Goal: Task Accomplishment & Management: Manage account settings

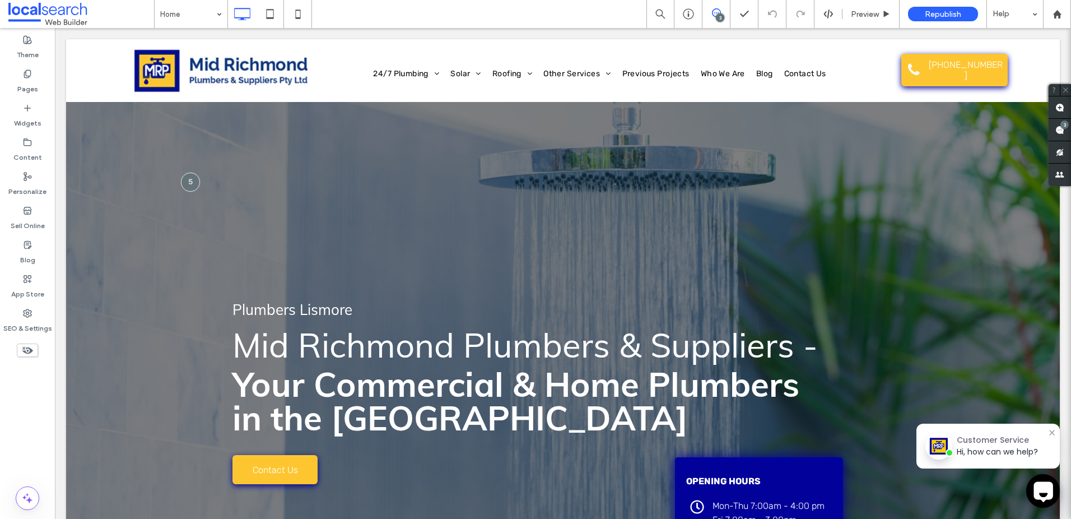
click at [1060, 126] on div "3" at bounding box center [1060, 130] width 22 height 22
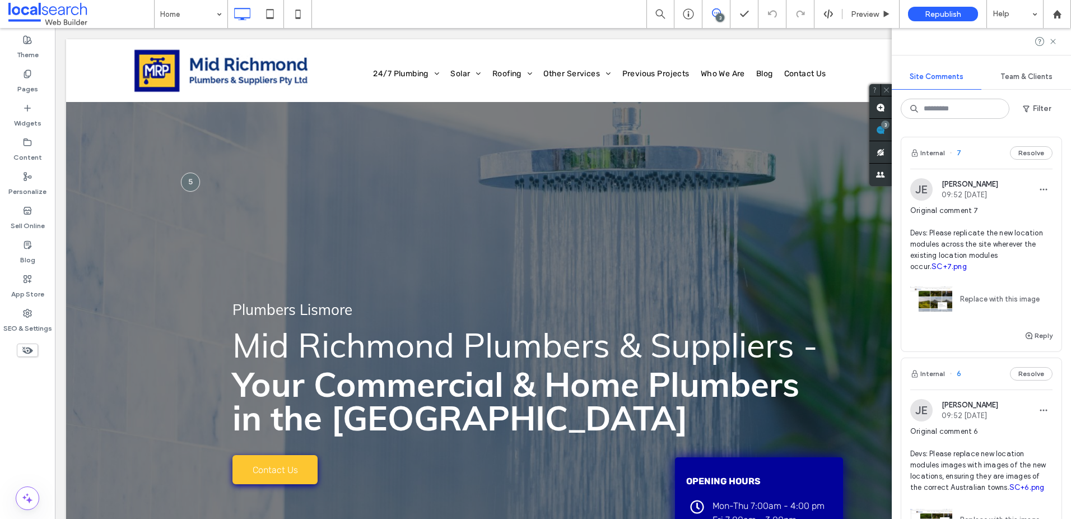
scroll to position [6, 0]
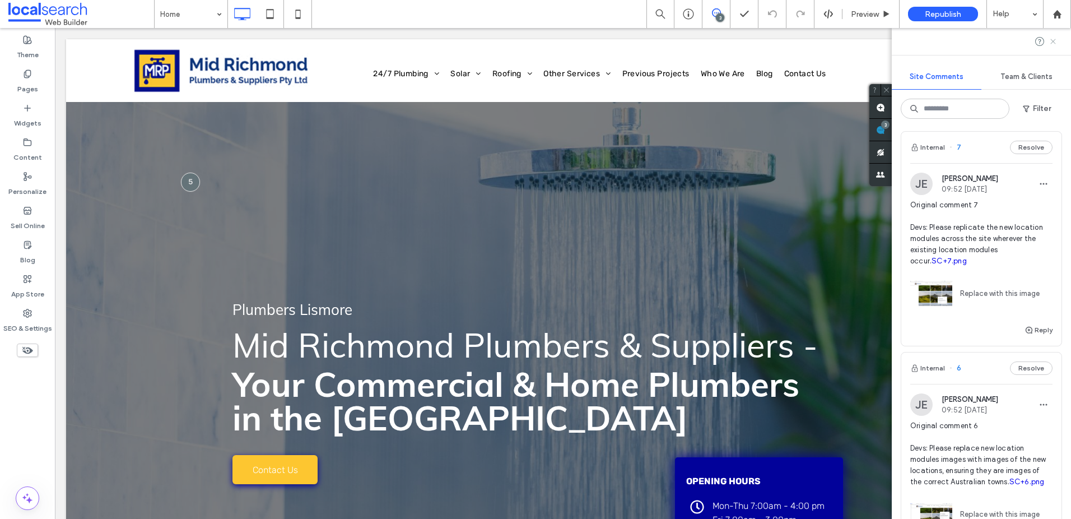
click at [1055, 42] on use at bounding box center [1053, 41] width 5 height 5
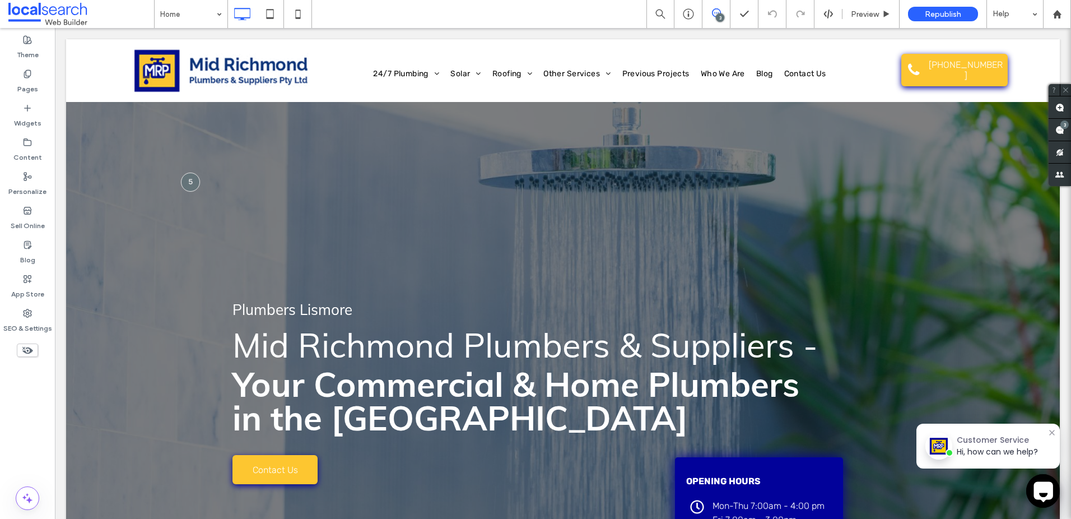
scroll to position [0, 0]
click at [33, 307] on div "SEO & Settings" at bounding box center [27, 321] width 55 height 34
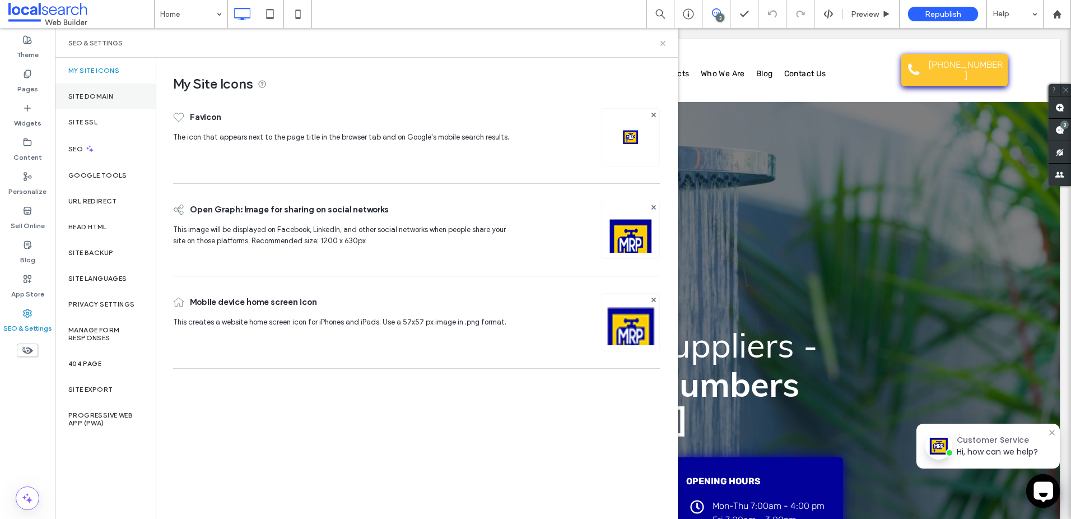
click at [98, 93] on label "Site Domain" at bounding box center [90, 96] width 45 height 8
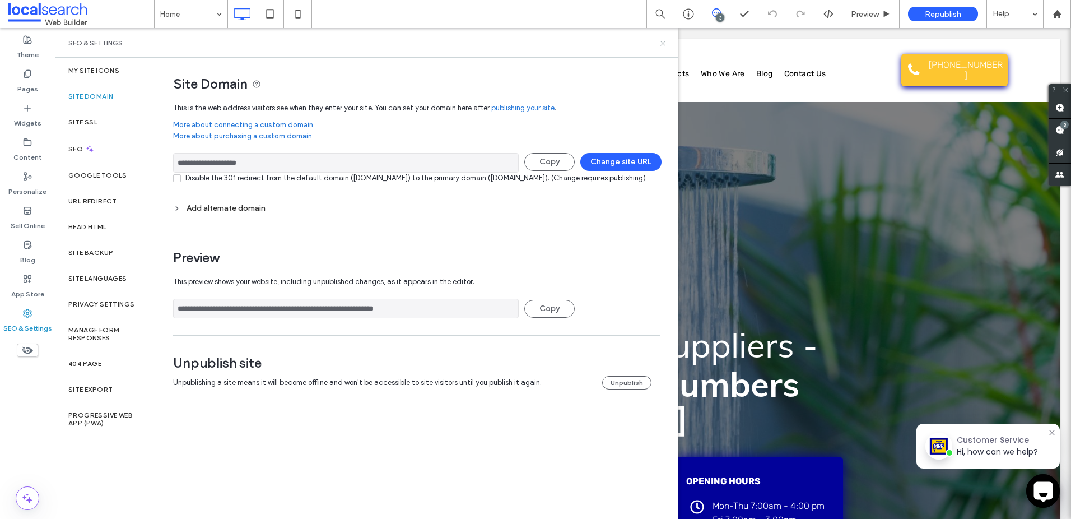
drag, startPoint x: 662, startPoint y: 43, endPoint x: 484, endPoint y: 15, distance: 179.8
click at [662, 43] on icon at bounding box center [663, 43] width 8 height 8
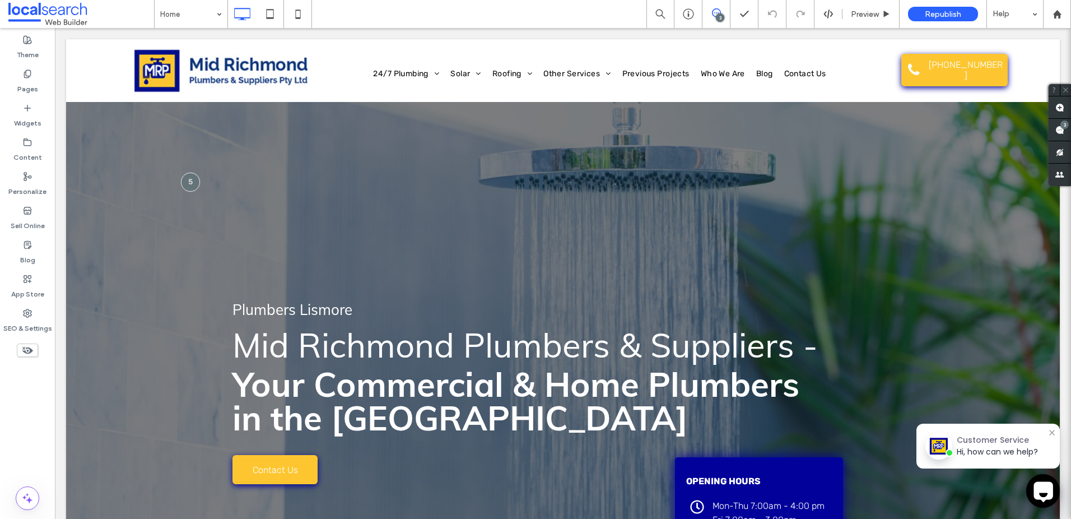
click at [964, 442] on div "Customer Service" at bounding box center [997, 440] width 81 height 12
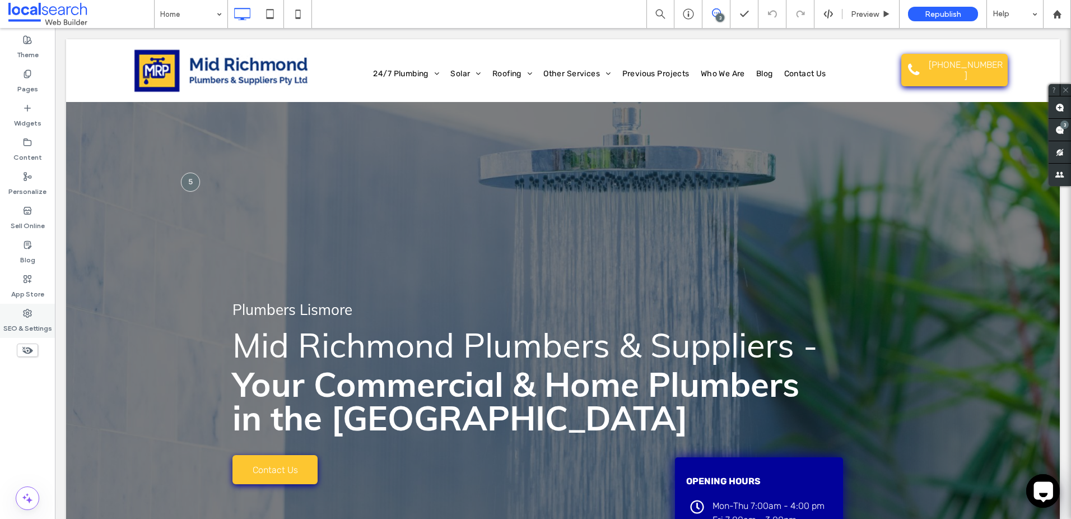
click at [35, 318] on label "SEO & Settings" at bounding box center [27, 326] width 49 height 16
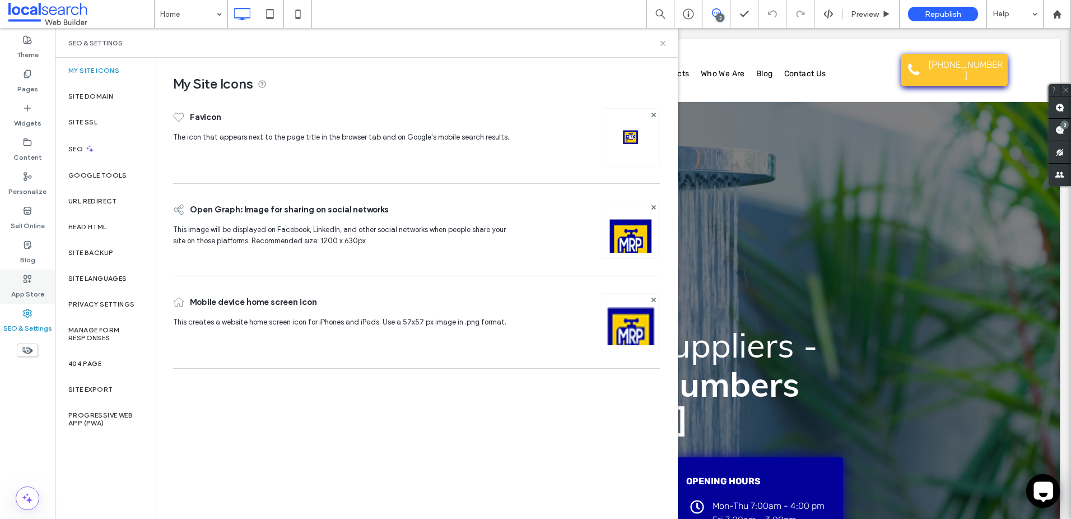
click at [36, 294] on label "App Store" at bounding box center [27, 292] width 33 height 16
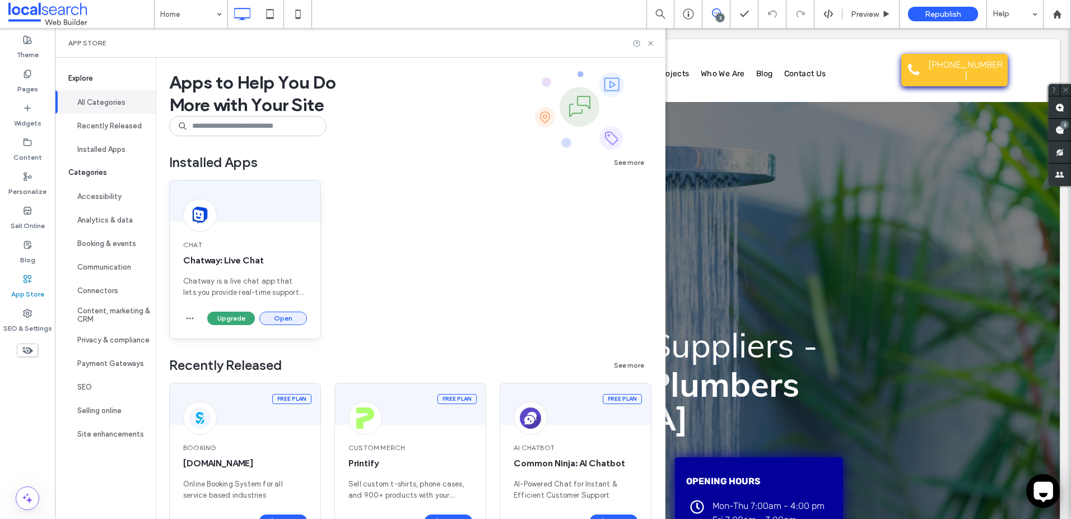
click at [278, 317] on button "Open" at bounding box center [283, 318] width 48 height 13
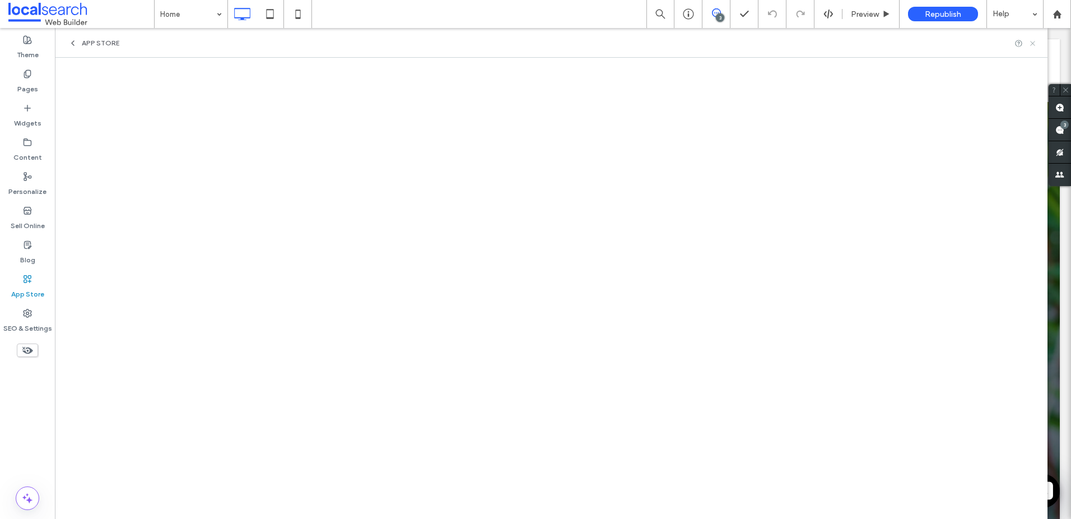
click at [1036, 45] on icon at bounding box center [1033, 43] width 8 height 8
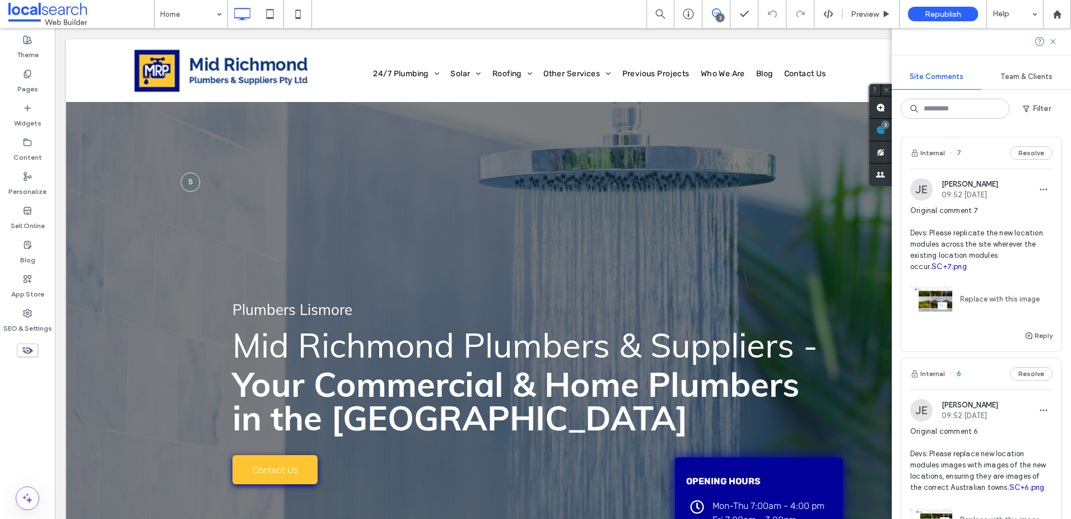
drag, startPoint x: 1004, startPoint y: 189, endPoint x: 990, endPoint y: 191, distance: 14.2
click at [972, 191] on div "JE Jorge Espeleta 09:52 Aug 7 2025" at bounding box center [982, 189] width 142 height 22
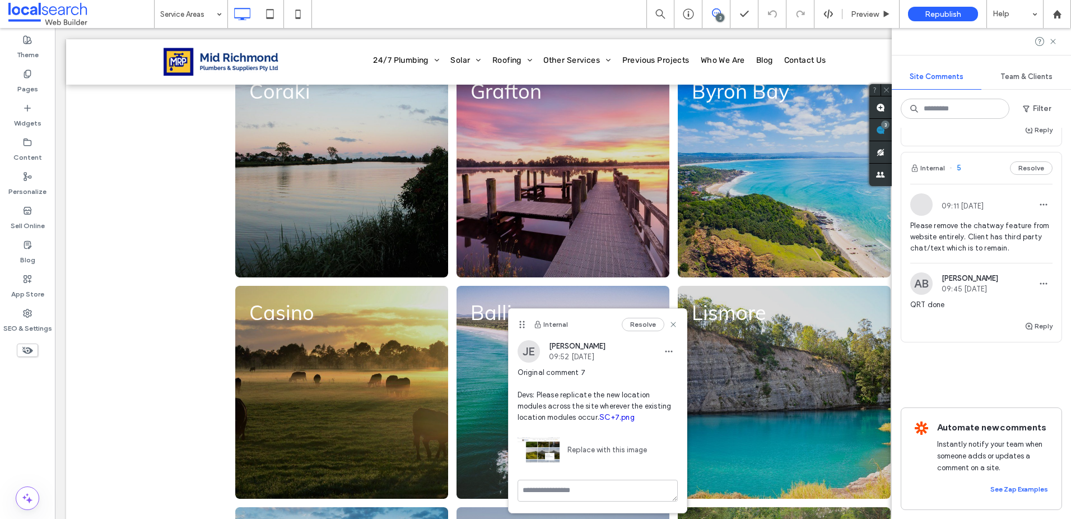
scroll to position [408, 0]
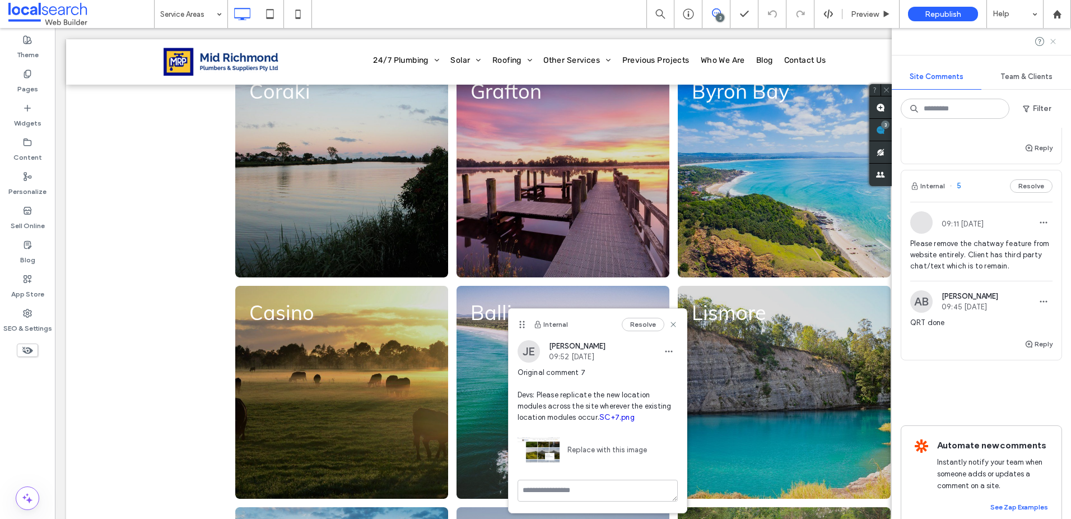
click at [1056, 41] on icon at bounding box center [1053, 41] width 9 height 9
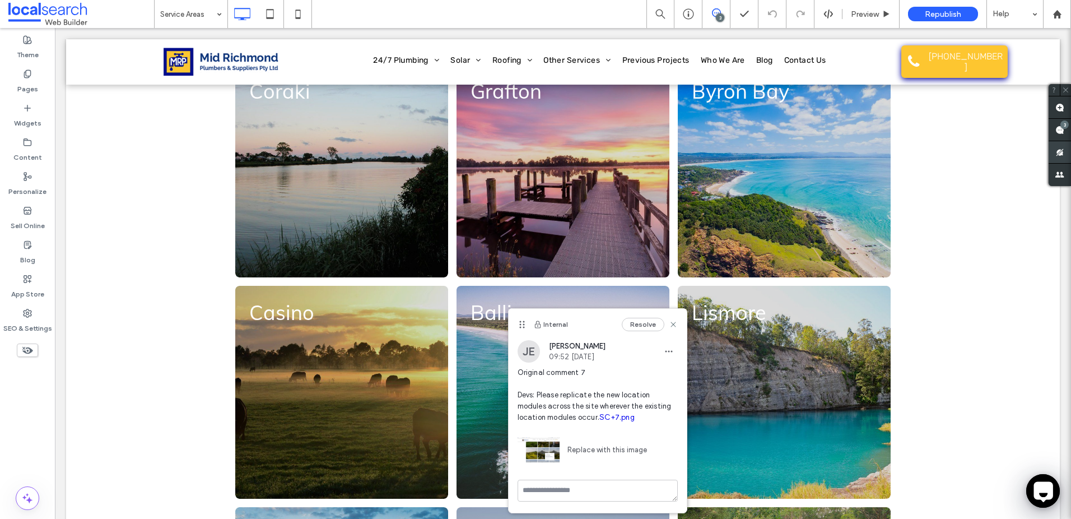
click at [1064, 141] on span at bounding box center [1060, 152] width 22 height 22
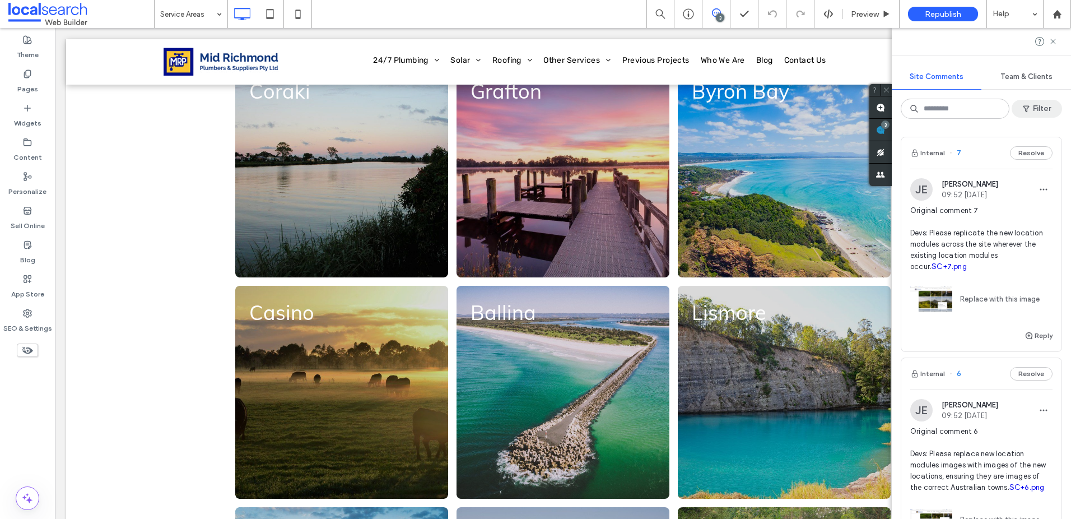
click at [1040, 105] on button "Filter" at bounding box center [1037, 109] width 50 height 18
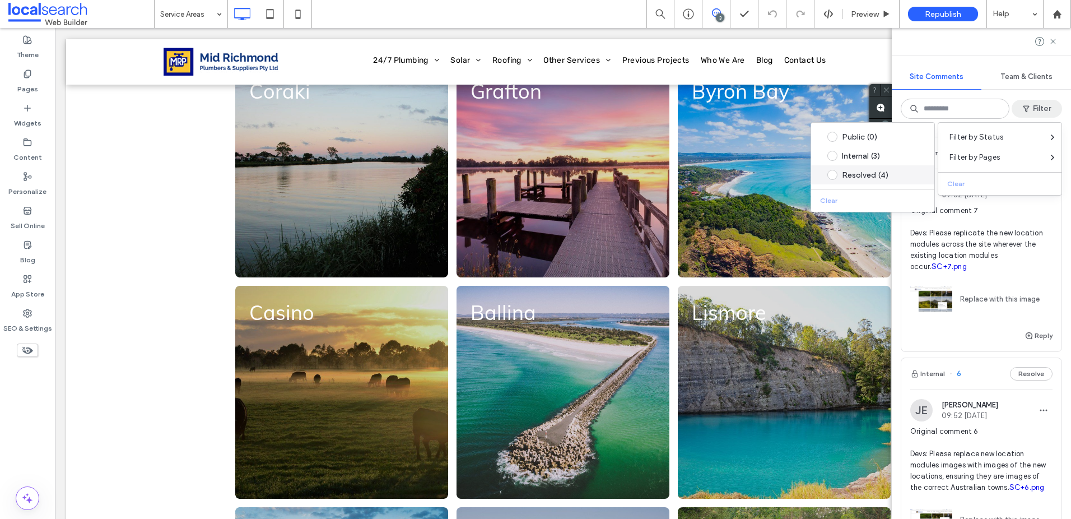
click at [856, 172] on div "Resolved (4)" at bounding box center [881, 175] width 79 height 10
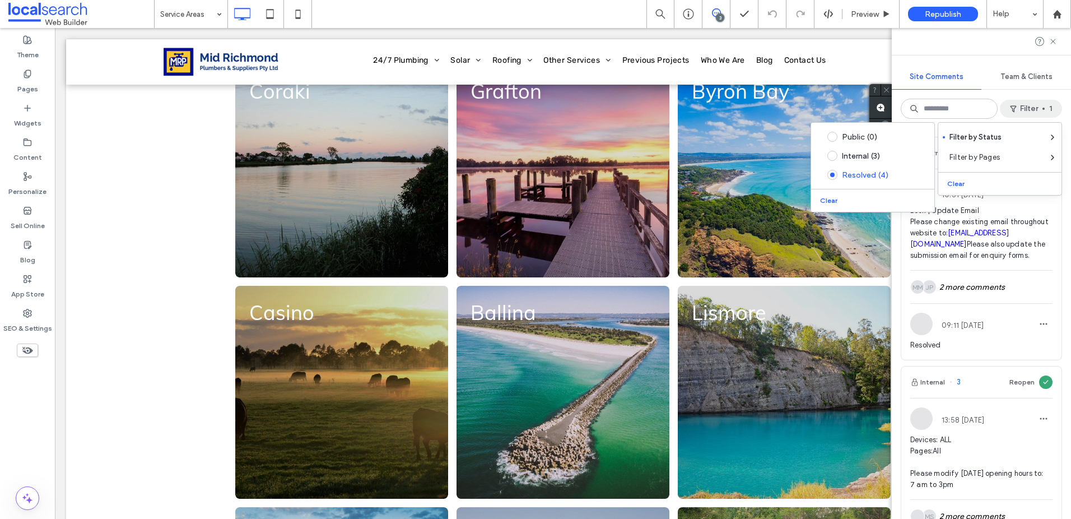
click at [1000, 332] on div "09:11 Jul 31 2024" at bounding box center [982, 324] width 142 height 22
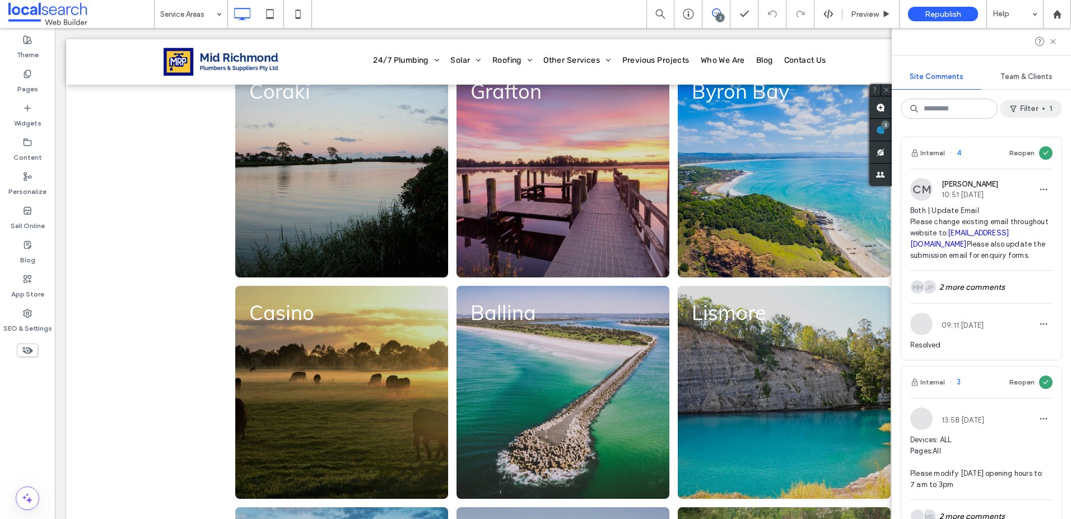
click at [1043, 100] on button "Filter 1" at bounding box center [1031, 109] width 62 height 18
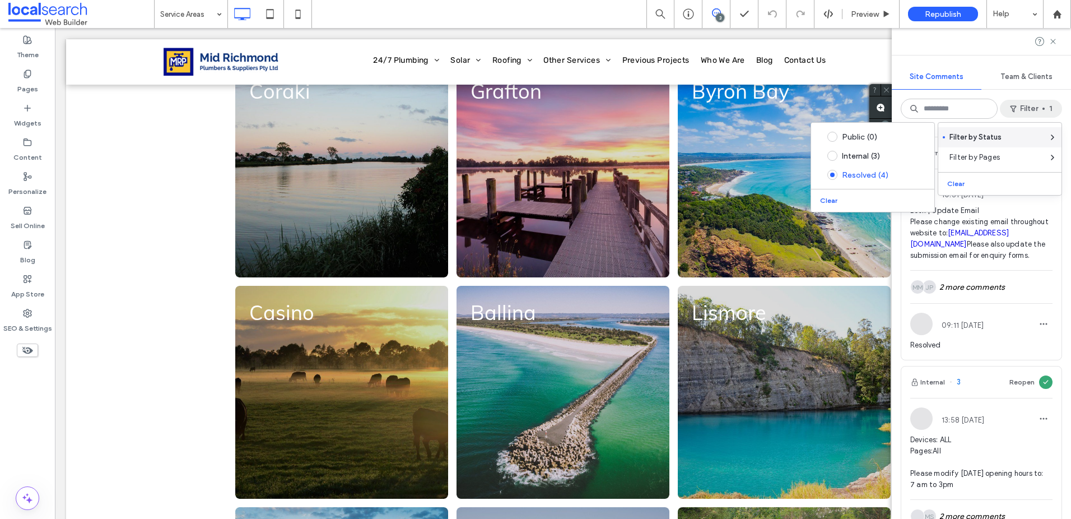
click at [1004, 131] on div "Filter by Status" at bounding box center [1000, 137] width 123 height 20
click at [886, 137] on div "Public (0)" at bounding box center [881, 137] width 79 height 10
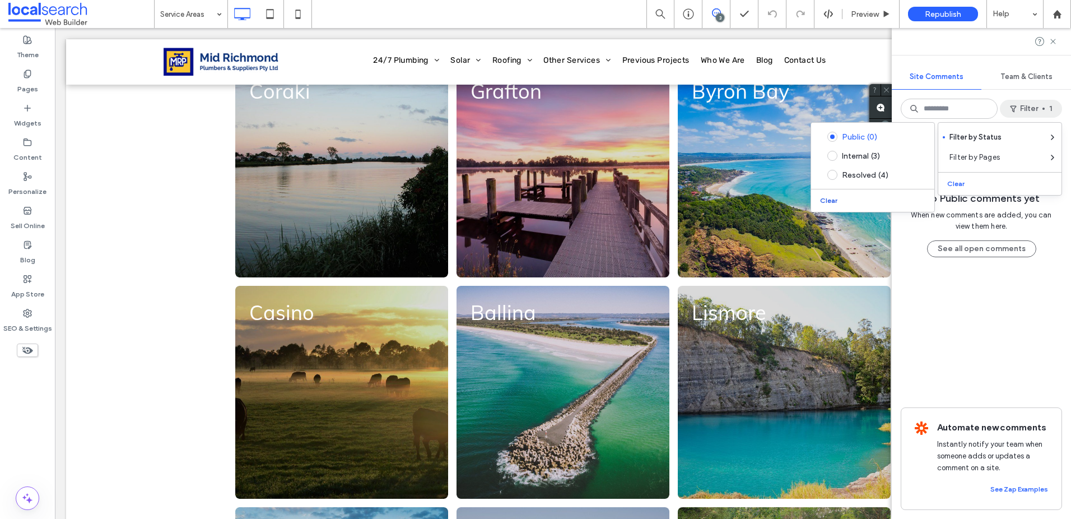
click at [826, 201] on button "Clear" at bounding box center [830, 200] width 29 height 13
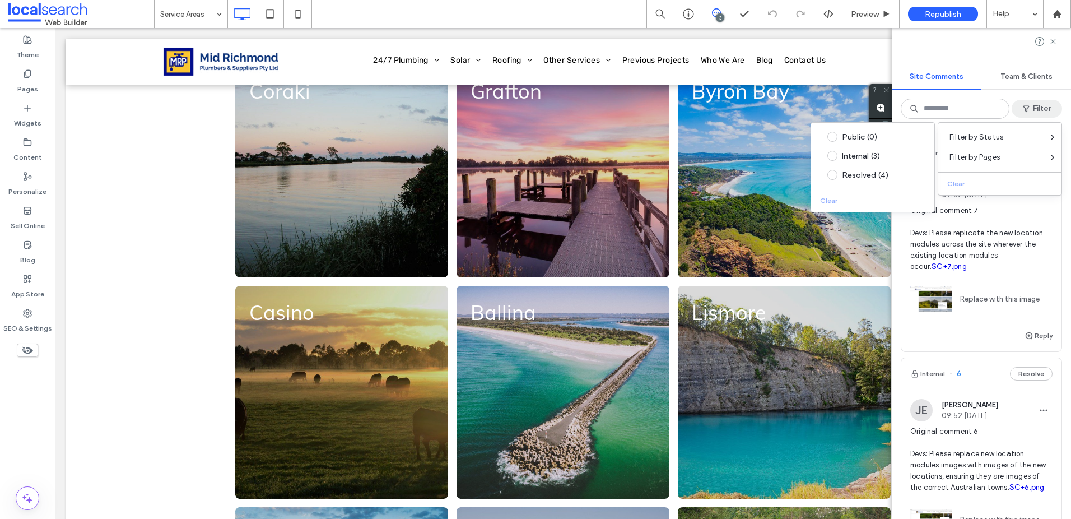
click at [954, 229] on span "Original comment 7 Devs: Please replicate the new location modules across the s…" at bounding box center [982, 238] width 142 height 67
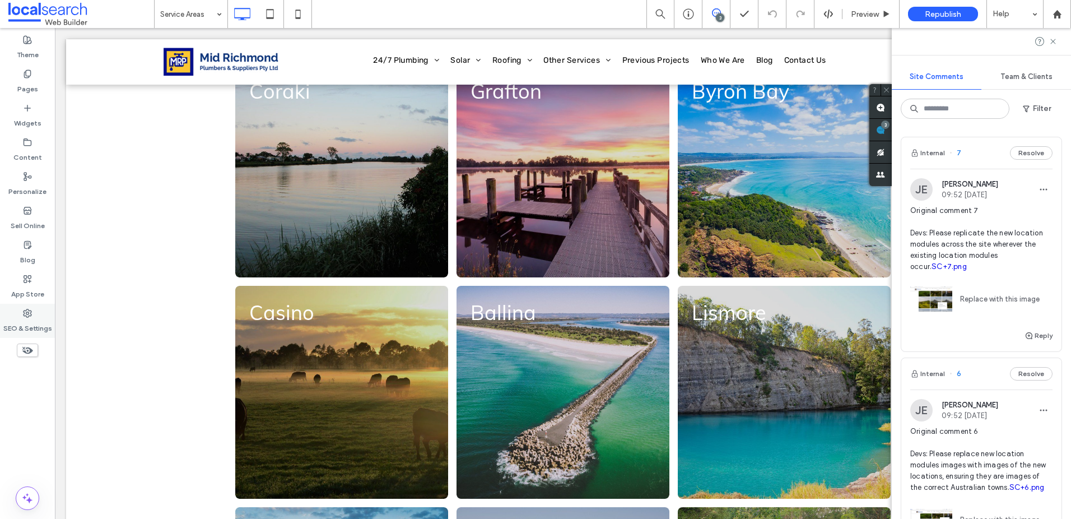
click at [40, 320] on label "SEO & Settings" at bounding box center [27, 326] width 49 height 16
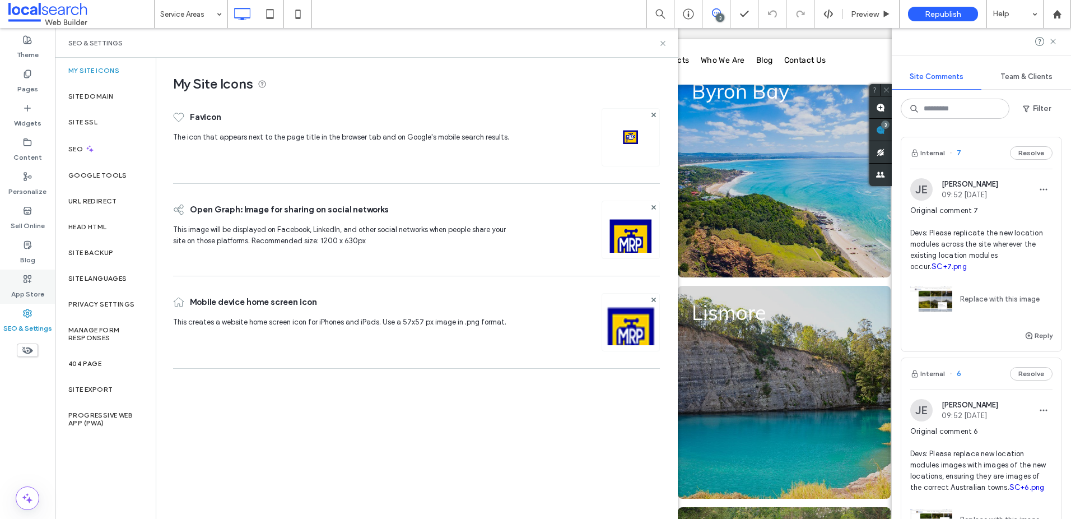
click at [30, 282] on icon at bounding box center [27, 279] width 9 height 9
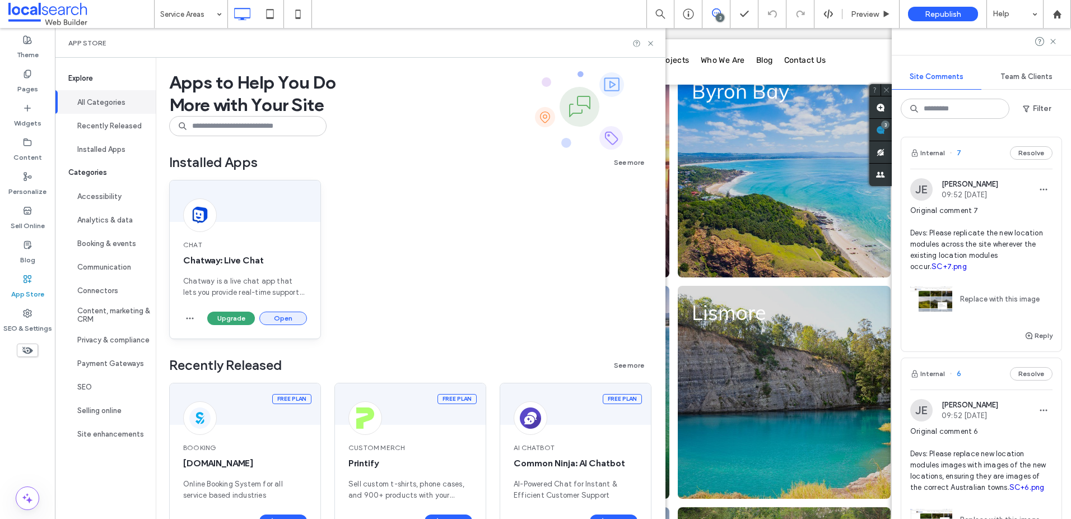
click at [294, 317] on button "Open" at bounding box center [283, 318] width 48 height 13
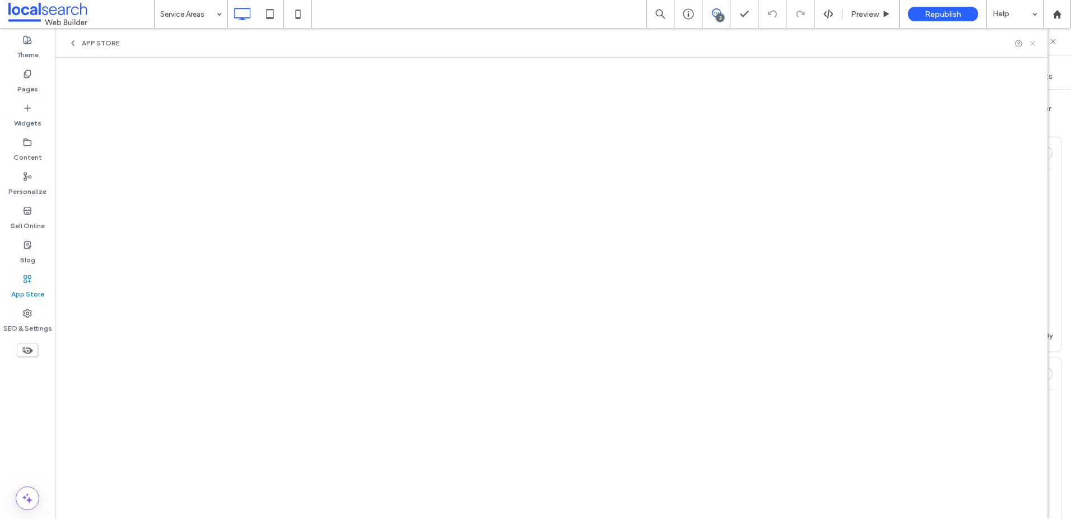
click at [1032, 42] on use at bounding box center [1032, 43] width 4 height 4
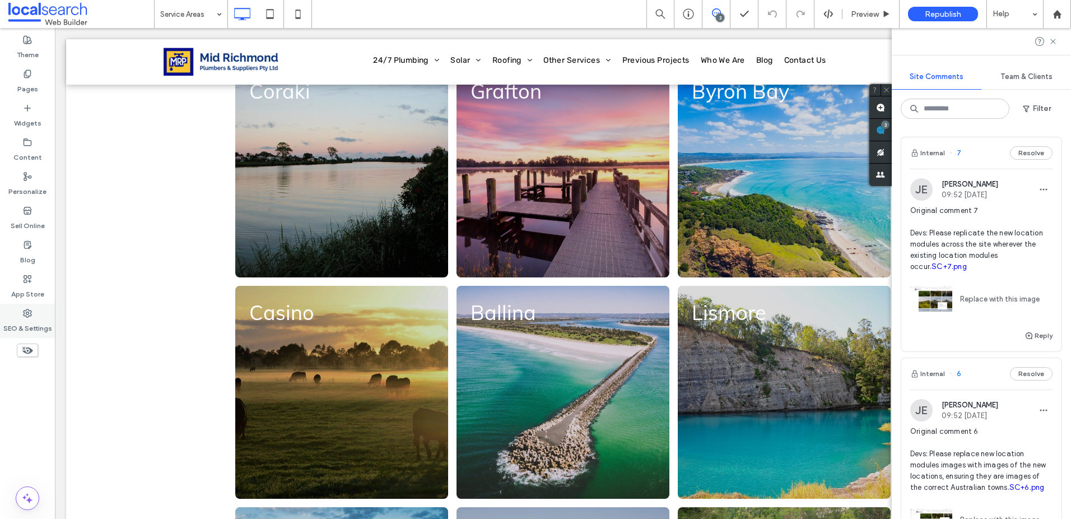
click at [34, 328] on label "SEO & Settings" at bounding box center [27, 326] width 49 height 16
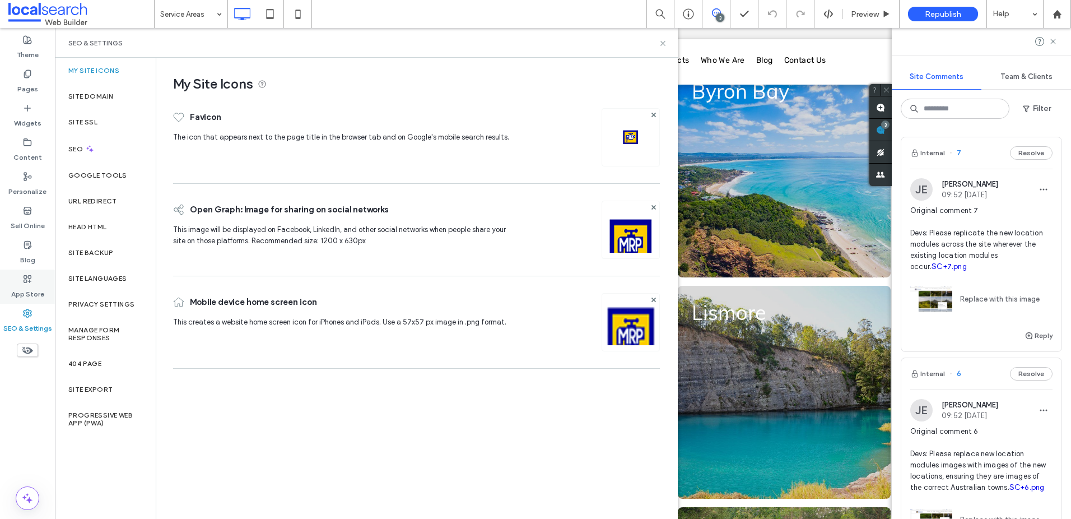
click at [38, 295] on label "App Store" at bounding box center [27, 292] width 33 height 16
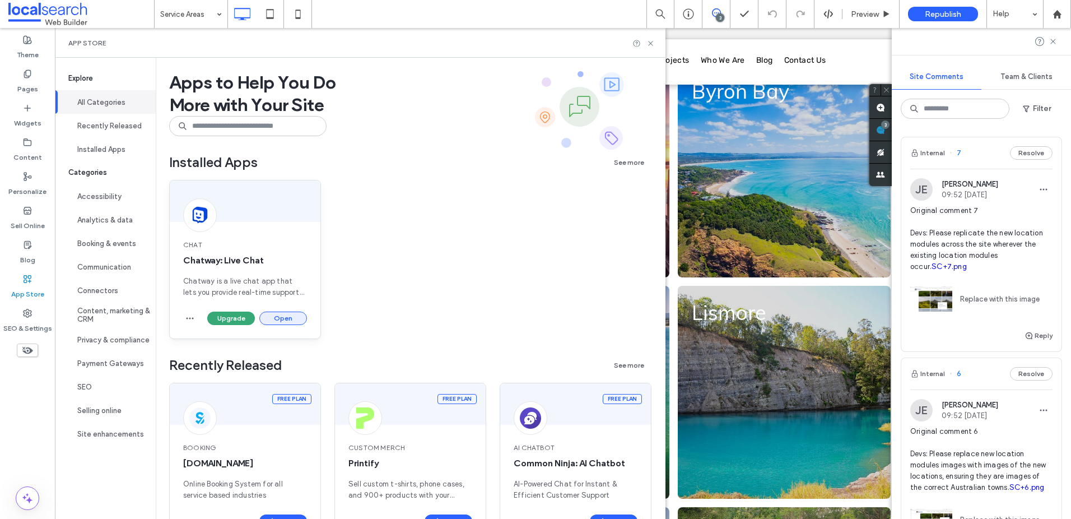
click at [285, 317] on button "Open" at bounding box center [283, 318] width 48 height 13
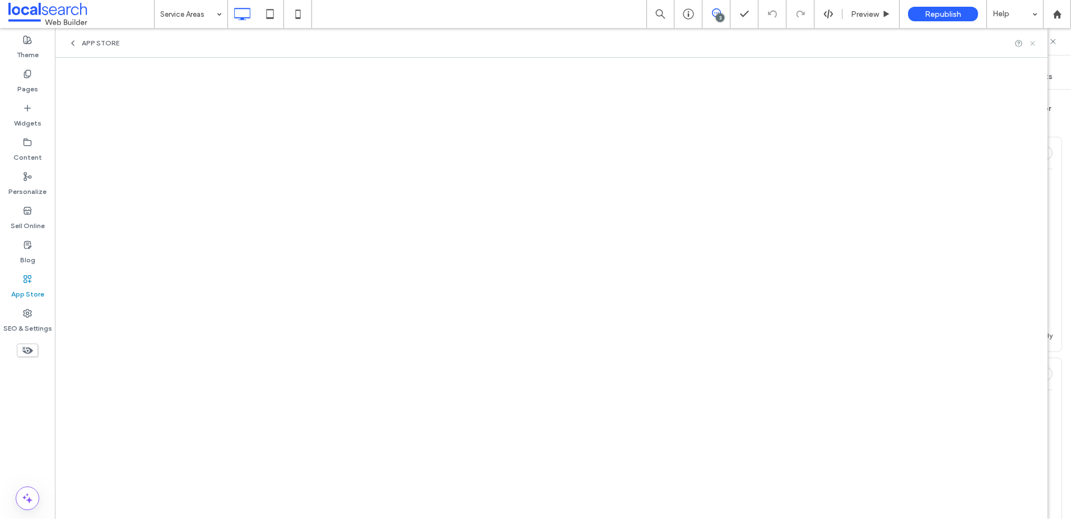
click at [1034, 43] on icon at bounding box center [1033, 43] width 8 height 8
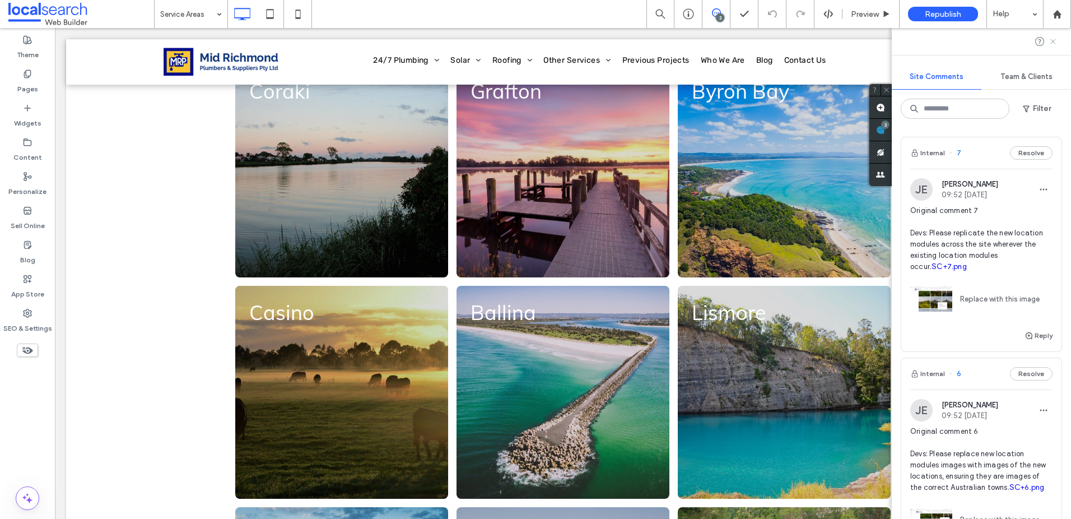
click at [1056, 38] on icon at bounding box center [1053, 41] width 9 height 9
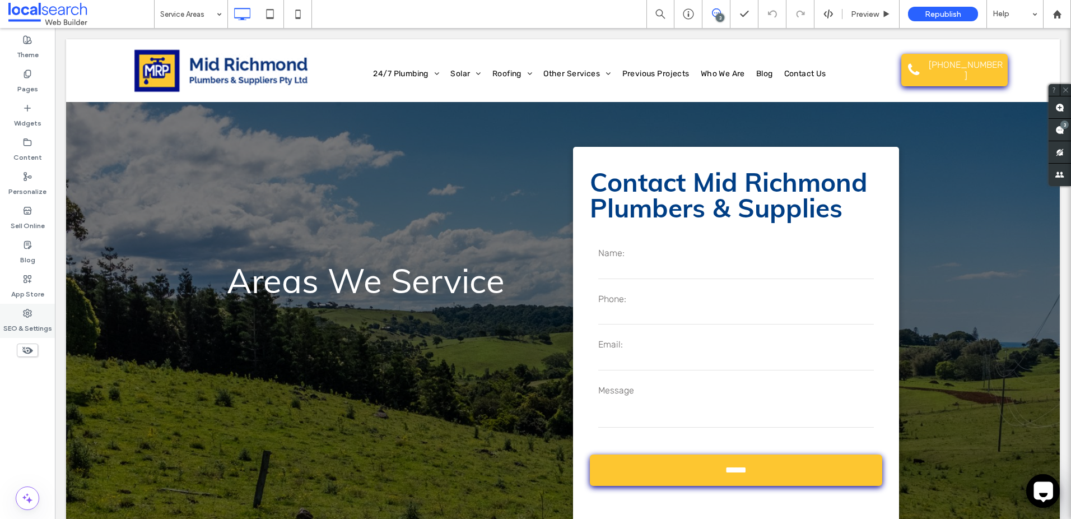
click at [21, 332] on label "SEO & Settings" at bounding box center [27, 326] width 49 height 16
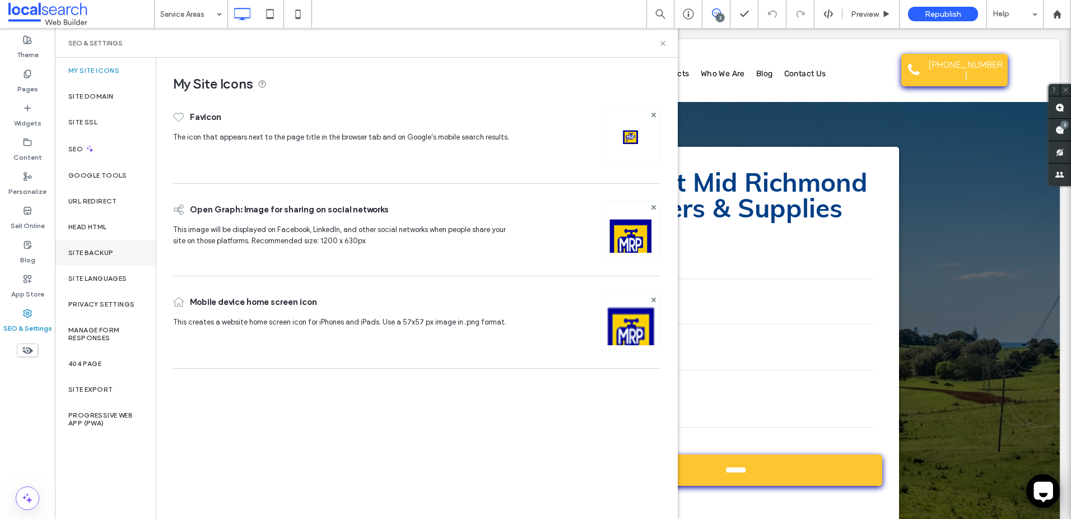
click at [86, 247] on div "Site Backup" at bounding box center [105, 253] width 101 height 26
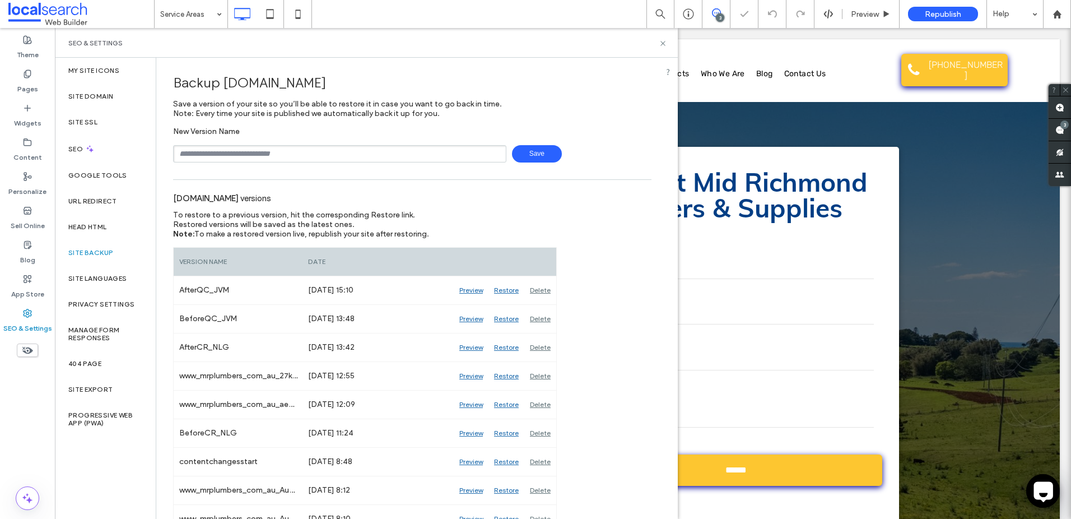
click at [298, 142] on div "New Version Name Save" at bounding box center [412, 145] width 479 height 36
click at [291, 147] on input "text" at bounding box center [339, 153] width 333 height 17
type input "**********"
click at [535, 154] on span "Save" at bounding box center [537, 153] width 50 height 17
click at [663, 43] on icon at bounding box center [663, 43] width 8 height 8
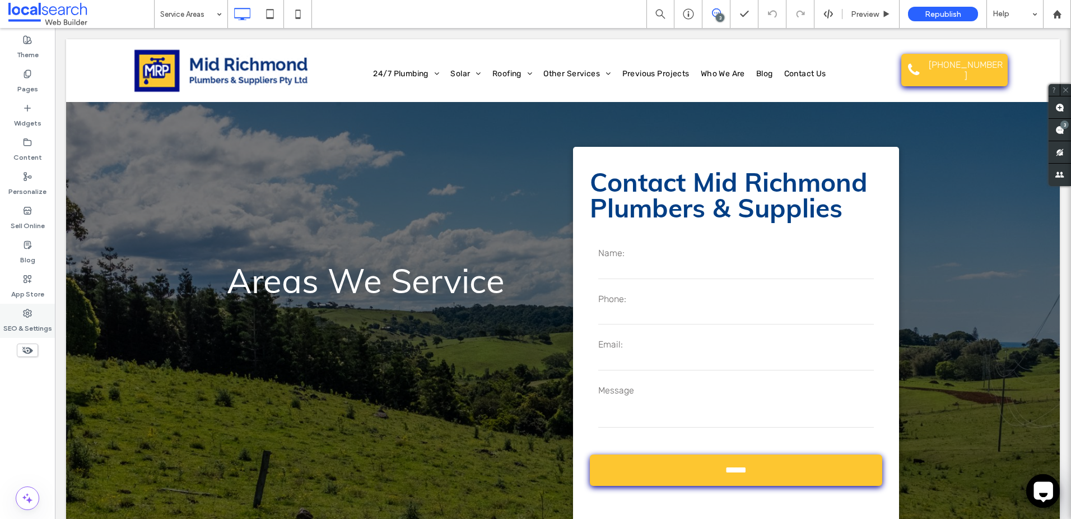
click at [26, 315] on icon at bounding box center [27, 313] width 9 height 9
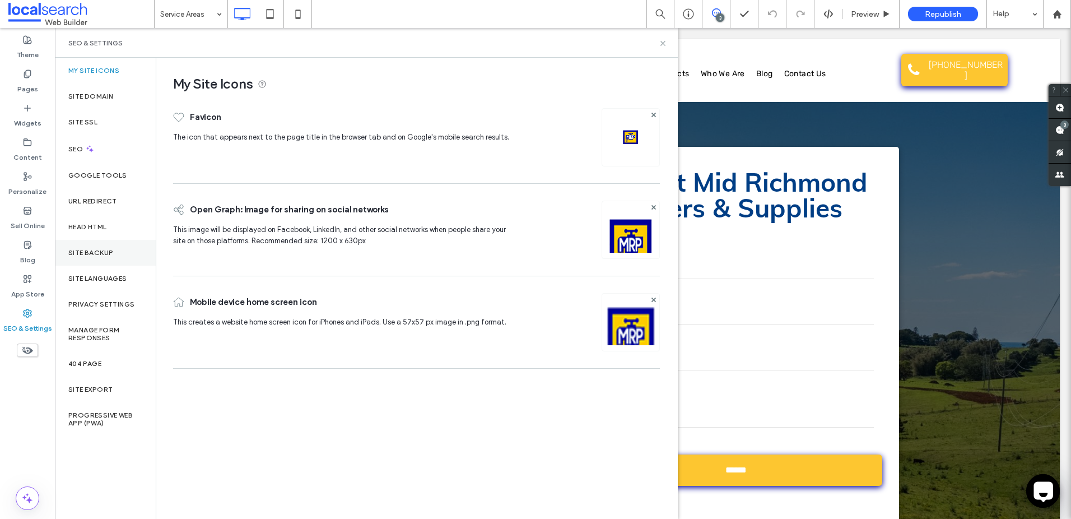
click at [134, 241] on div "Site Backup" at bounding box center [105, 253] width 101 height 26
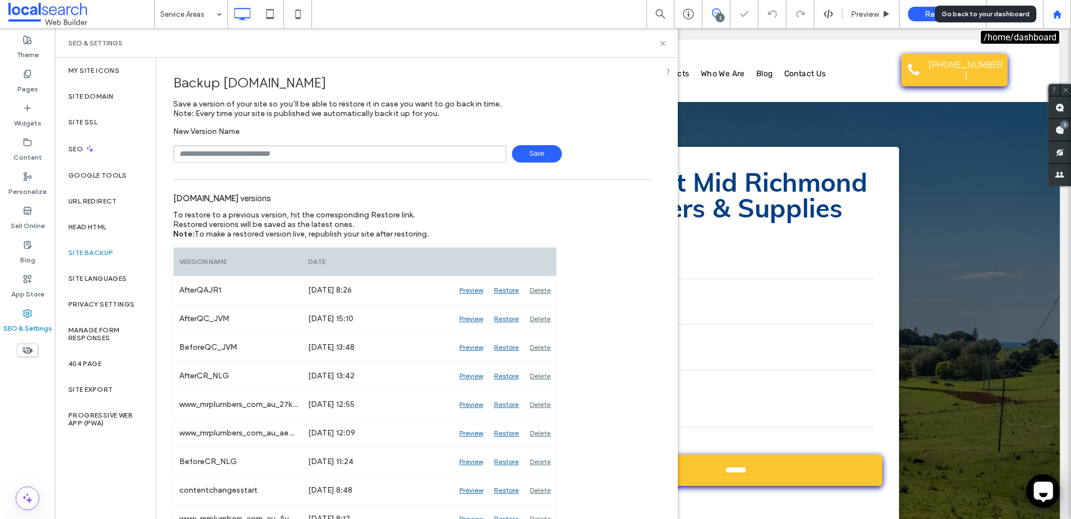
click at [1058, 15] on use at bounding box center [1057, 14] width 8 height 8
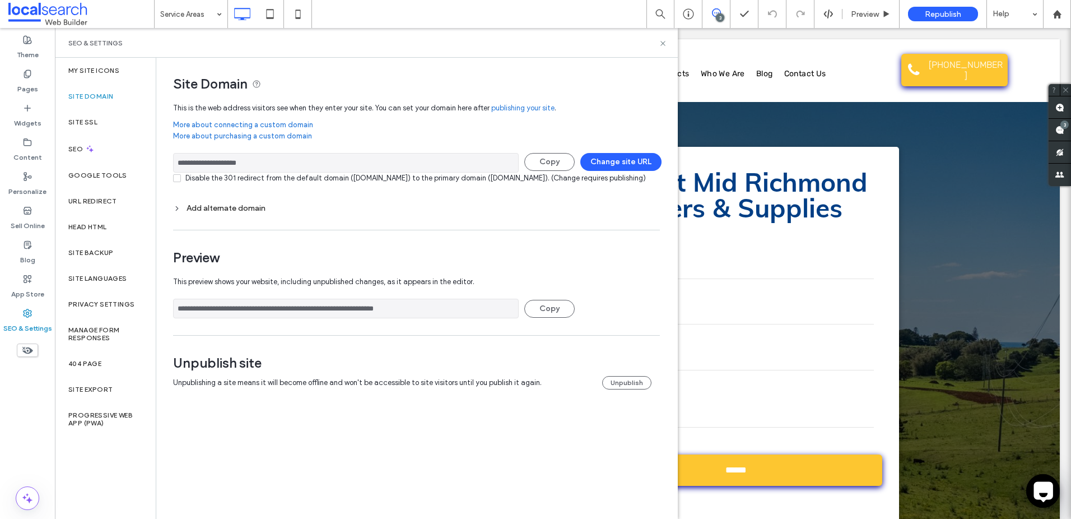
drag, startPoint x: 272, startPoint y: 160, endPoint x: 176, endPoint y: 161, distance: 96.4
click at [176, 161] on input "**********" at bounding box center [346, 163] width 346 height 20
click at [38, 3] on span at bounding box center [81, 14] width 146 height 22
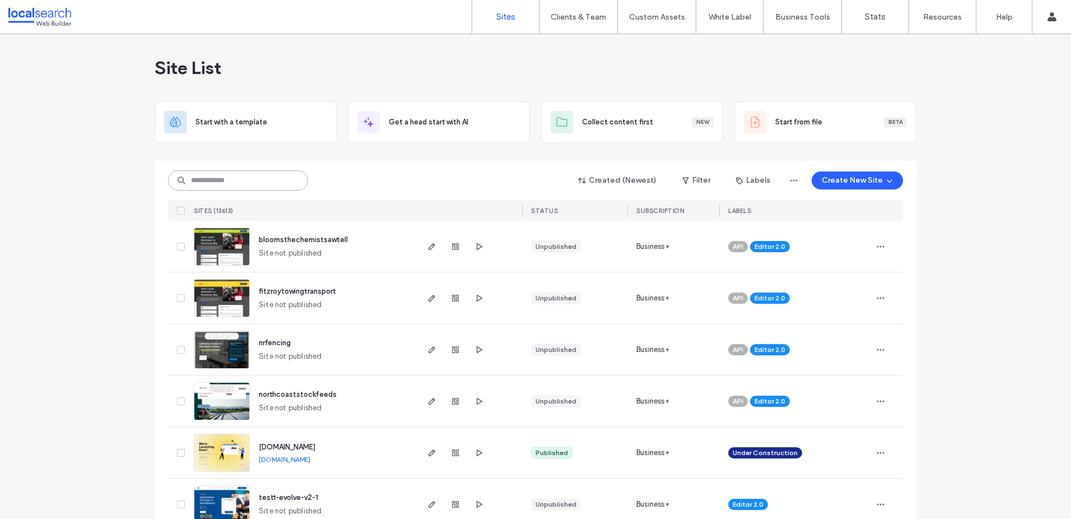
click at [236, 173] on input at bounding box center [238, 180] width 140 height 20
paste input "**********"
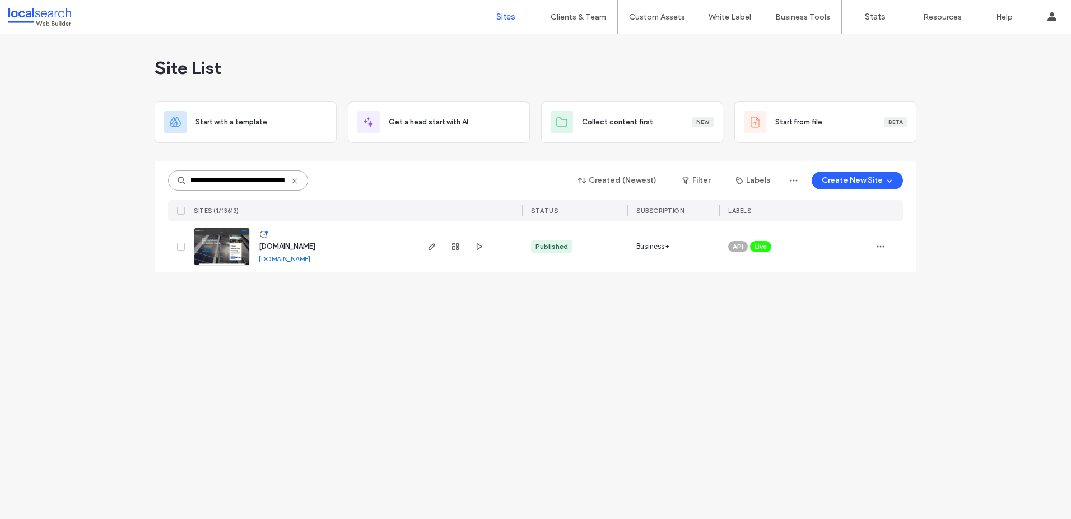
type input "**********"
click at [311, 244] on span "[DOMAIN_NAME]" at bounding box center [287, 246] width 57 height 8
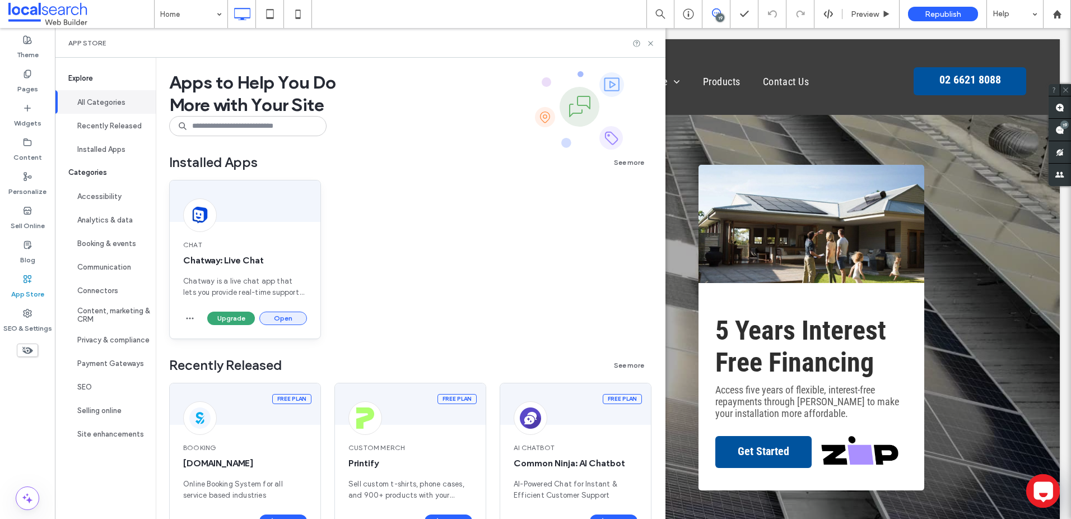
click at [284, 315] on button "Open" at bounding box center [283, 318] width 48 height 13
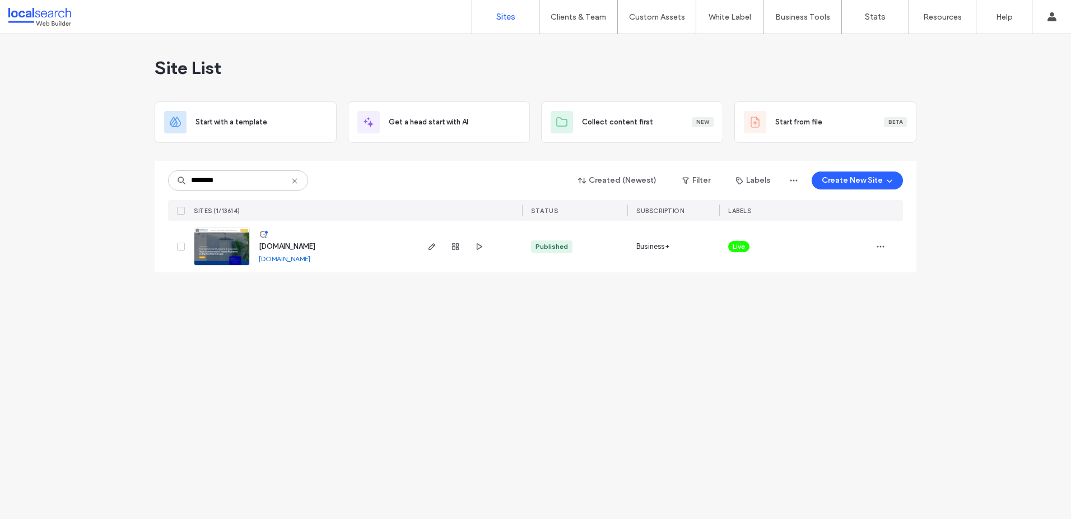
type input "********"
click at [301, 178] on input "********" at bounding box center [238, 180] width 140 height 20
click at [298, 179] on icon at bounding box center [294, 181] width 9 height 9
paste input "********"
type input "********"
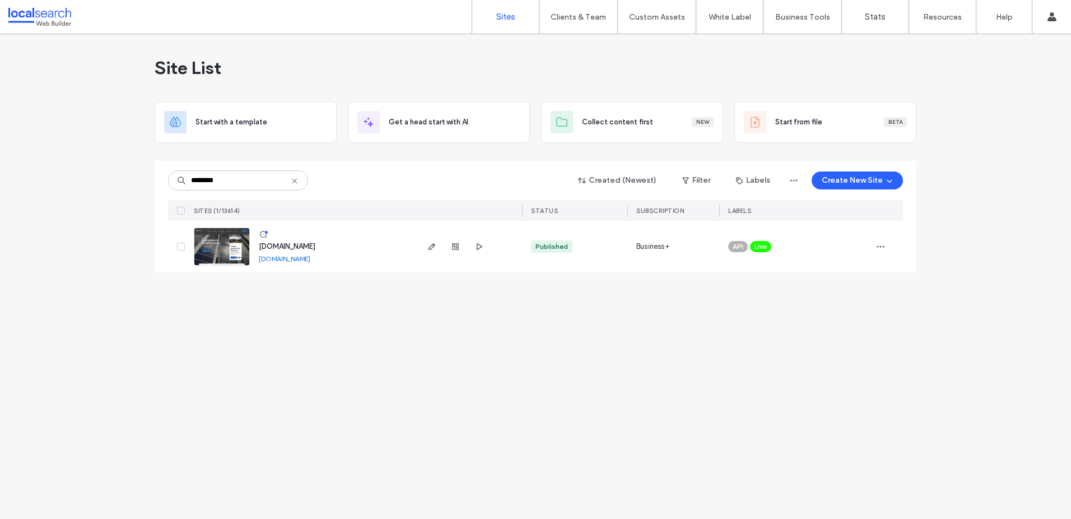
click at [296, 248] on span "www.davidlewissolahart.com.au" at bounding box center [287, 246] width 57 height 8
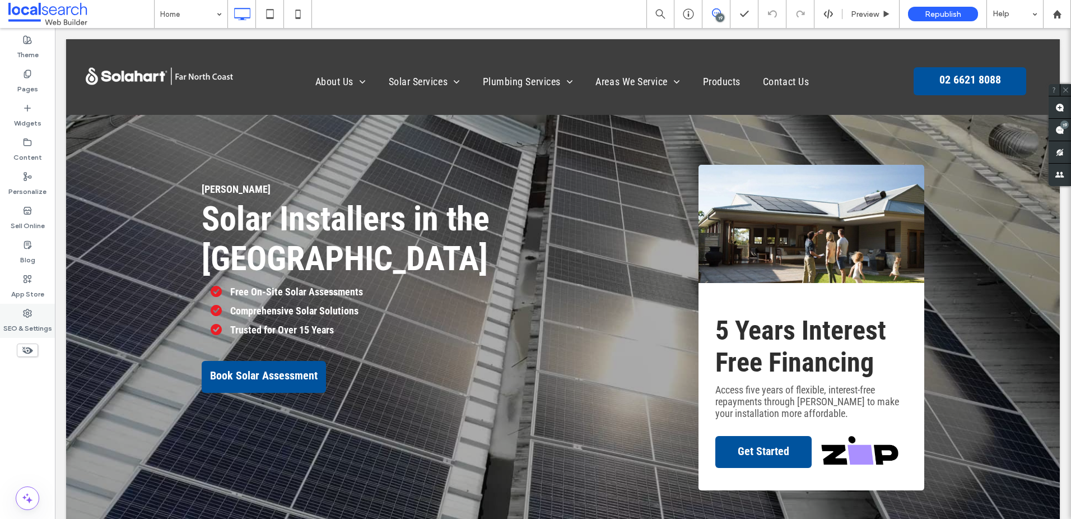
click at [36, 310] on div "SEO & Settings" at bounding box center [27, 321] width 55 height 34
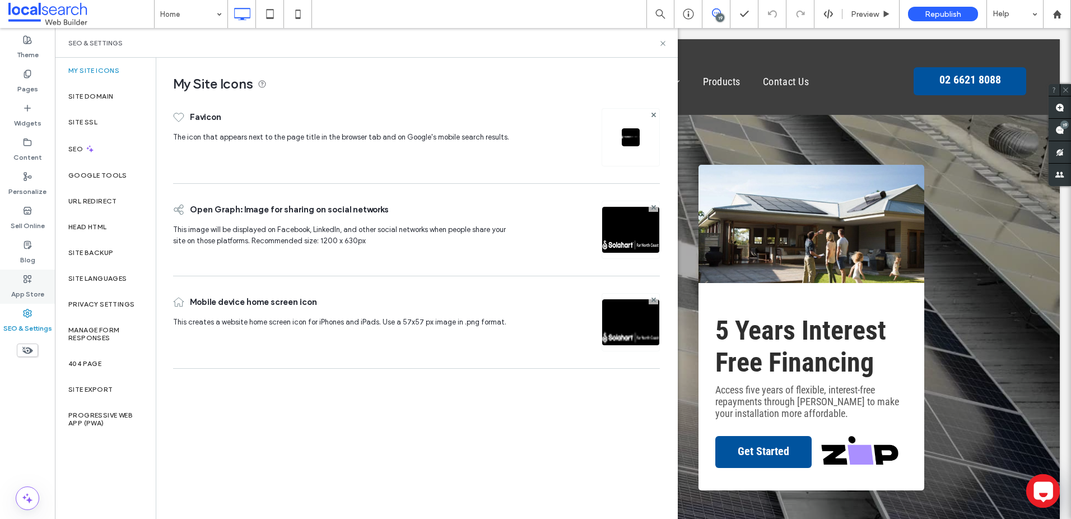
click at [34, 294] on label "App Store" at bounding box center [27, 292] width 33 height 16
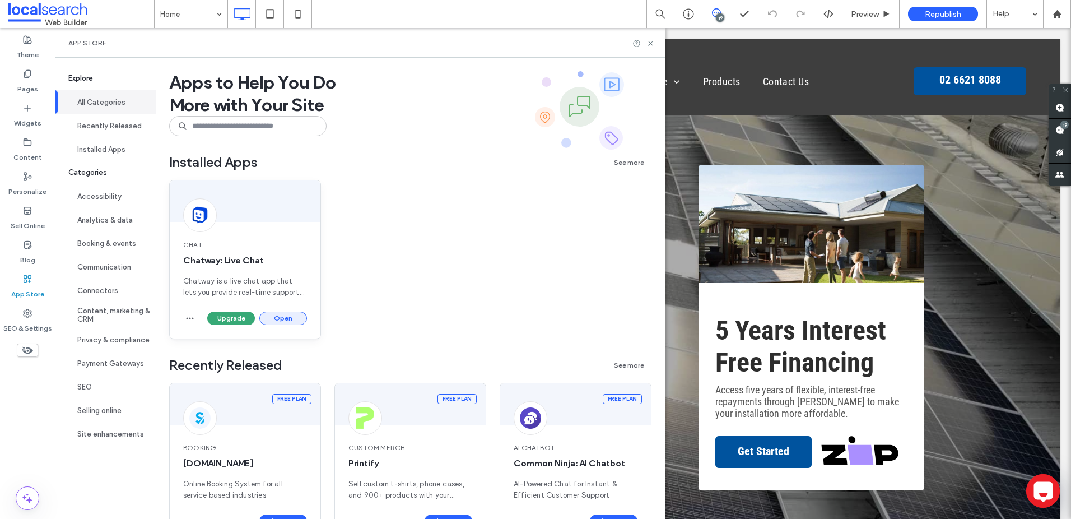
click at [277, 314] on button "Open" at bounding box center [283, 318] width 48 height 13
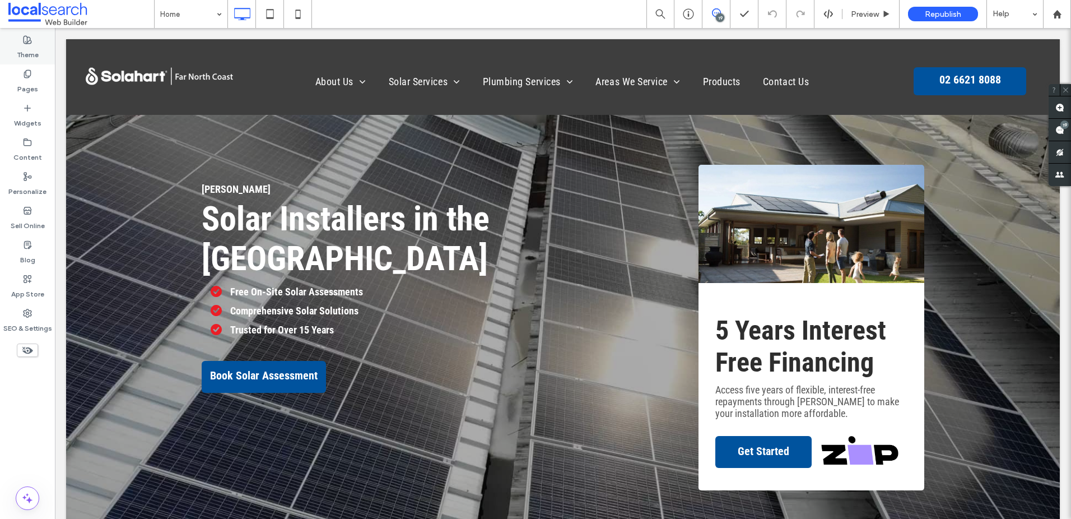
click at [41, 52] on div "Theme" at bounding box center [27, 47] width 55 height 34
click at [26, 327] on label "SEO & Settings" at bounding box center [27, 326] width 49 height 16
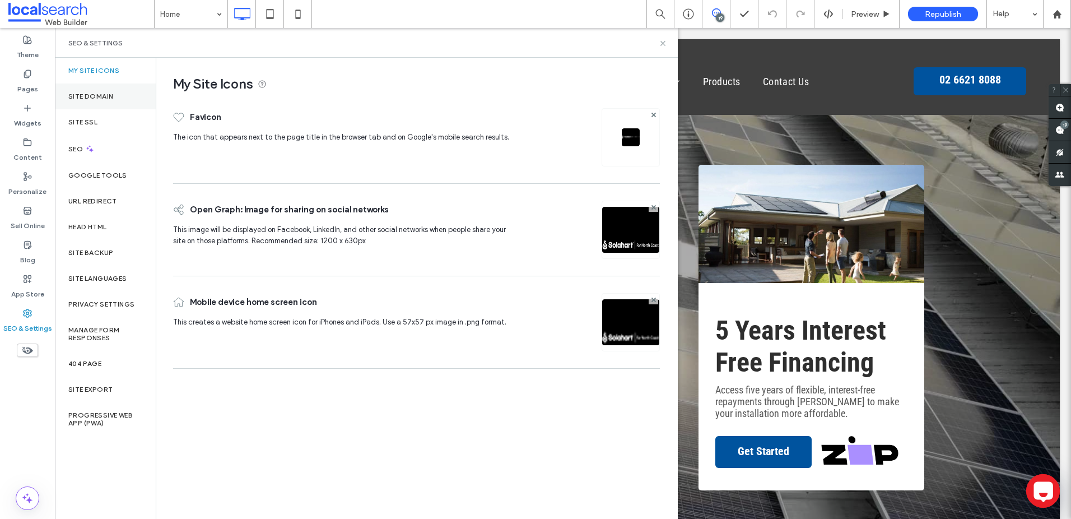
click at [107, 95] on label "Site Domain" at bounding box center [90, 96] width 45 height 8
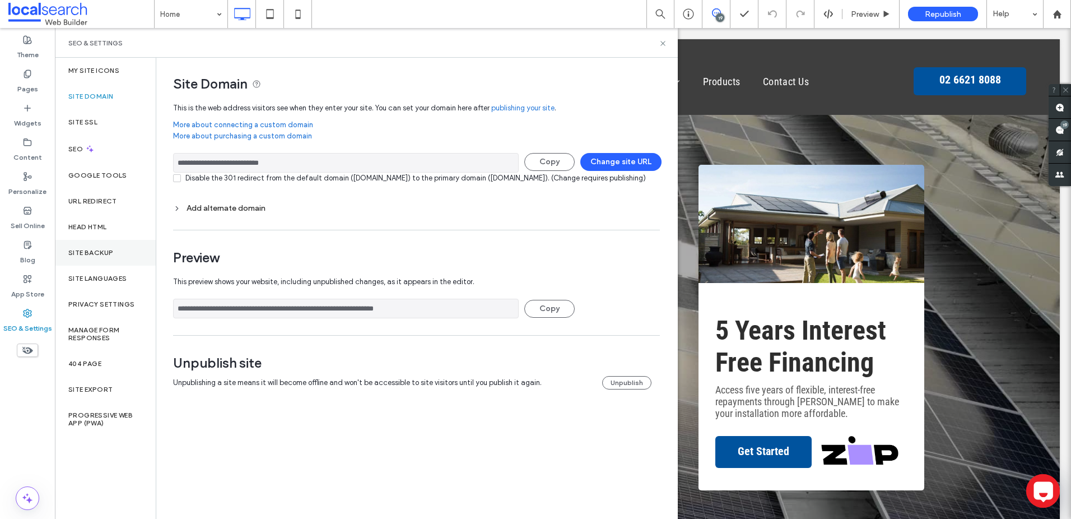
click at [115, 243] on div "Site Backup" at bounding box center [105, 253] width 101 height 26
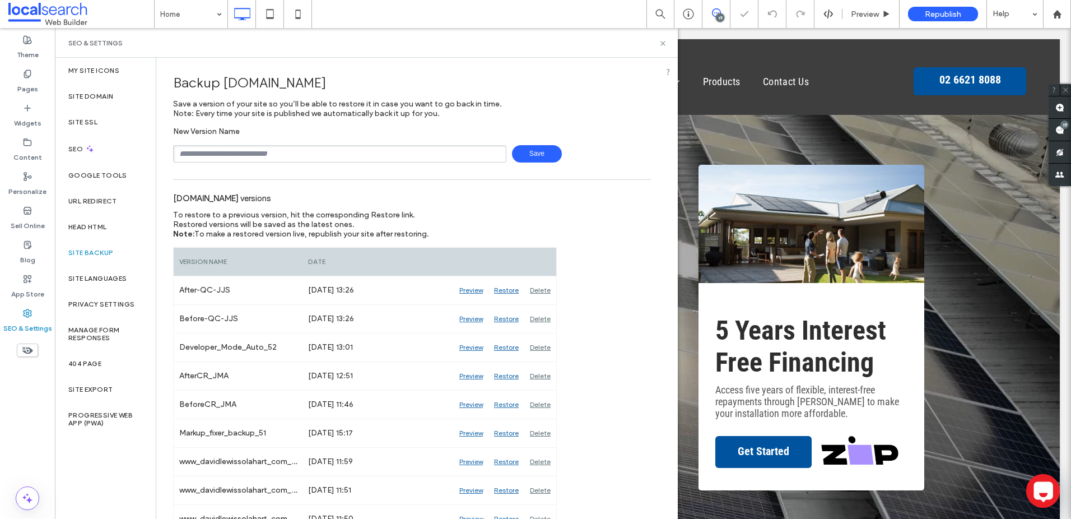
click at [287, 147] on input "text" at bounding box center [339, 153] width 333 height 17
type input "**********"
click at [546, 155] on span "Save" at bounding box center [537, 153] width 50 height 17
click at [67, 16] on span at bounding box center [81, 14] width 146 height 22
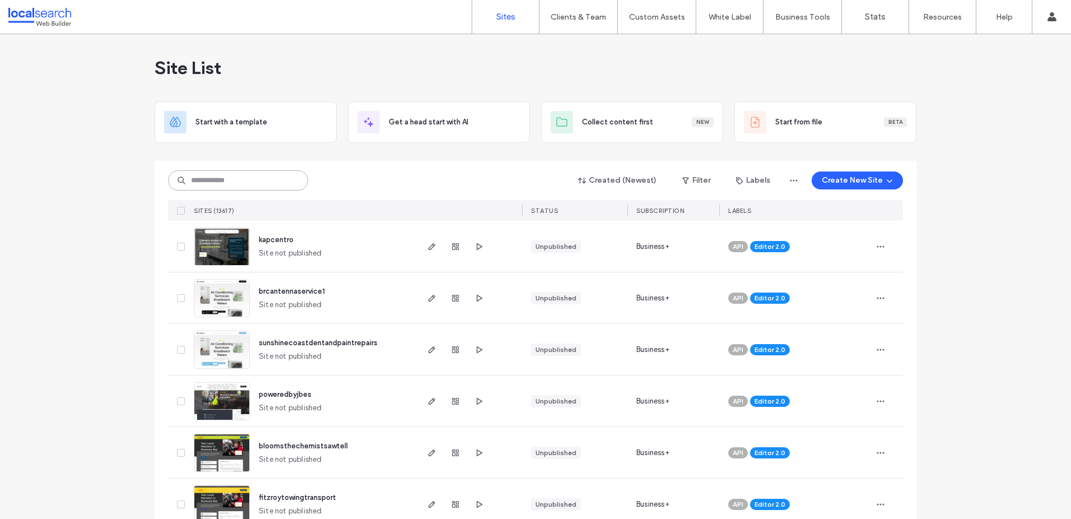
click at [208, 181] on input at bounding box center [238, 180] width 140 height 20
paste input "**********"
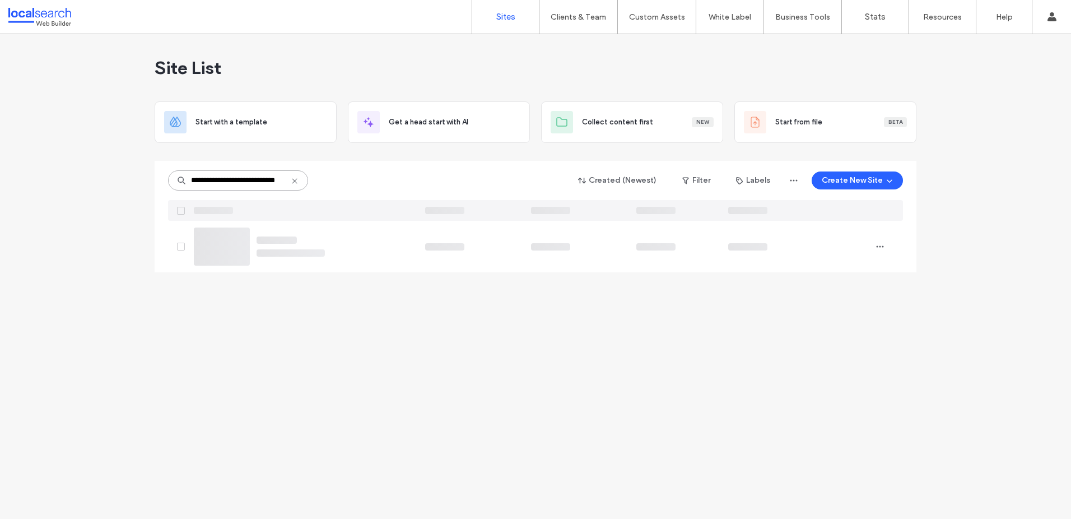
scroll to position [0, 17]
type input "**********"
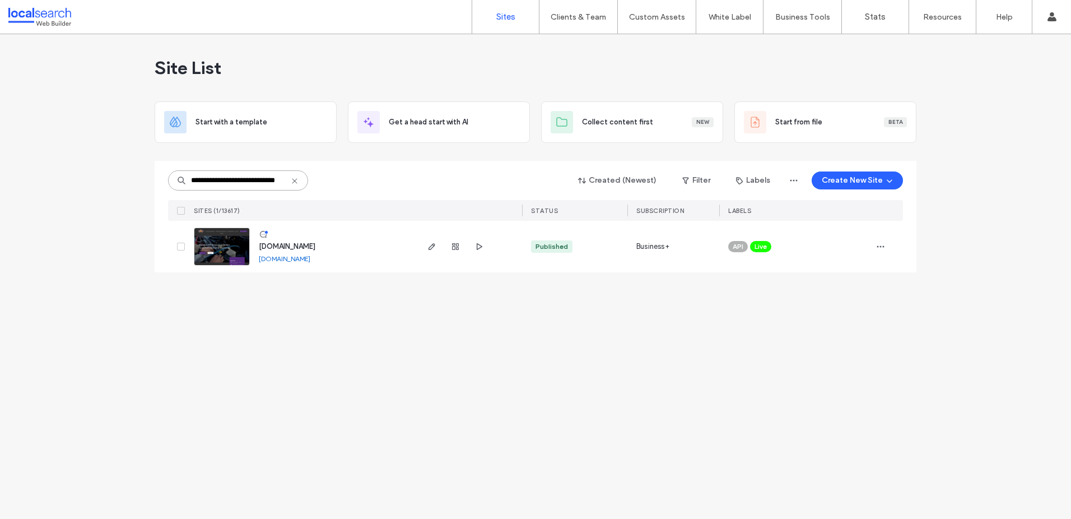
scroll to position [0, 0]
click at [276, 184] on input "**********" at bounding box center [238, 180] width 140 height 20
click at [315, 242] on span "[DOMAIN_NAME]" at bounding box center [287, 246] width 57 height 8
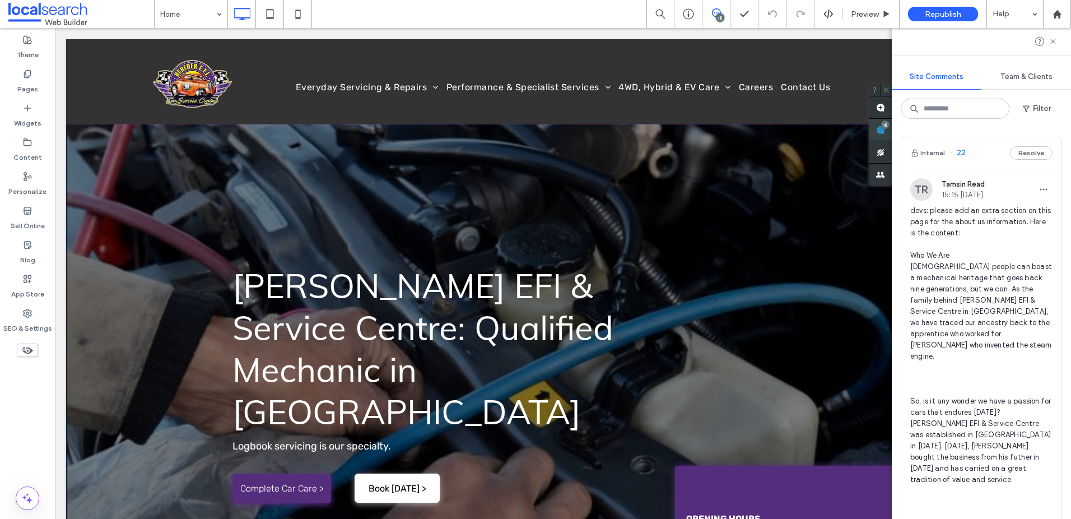
click at [892, 130] on span at bounding box center [881, 130] width 22 height 22
click at [1054, 41] on use at bounding box center [1053, 41] width 5 height 5
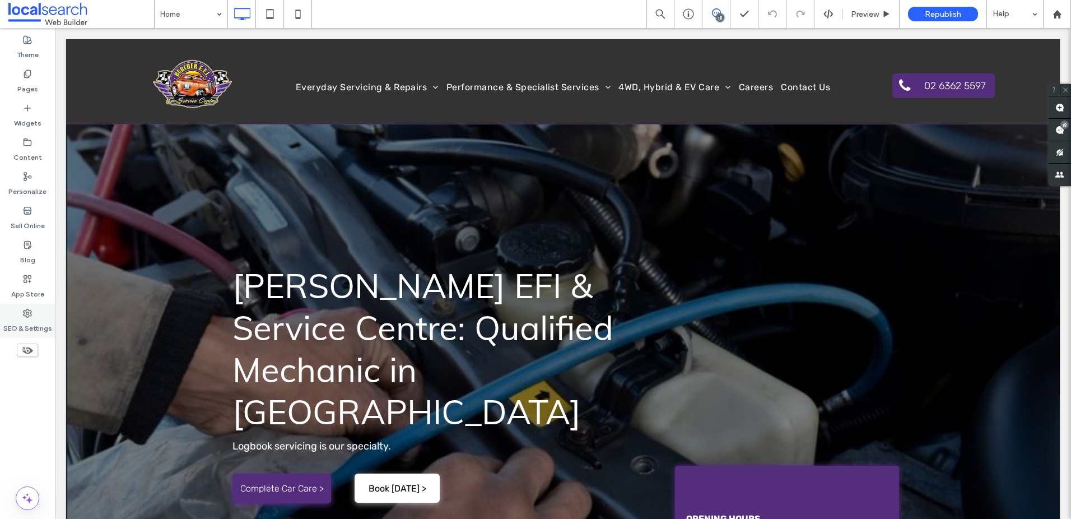
click at [16, 313] on div "SEO & Settings" at bounding box center [27, 321] width 55 height 34
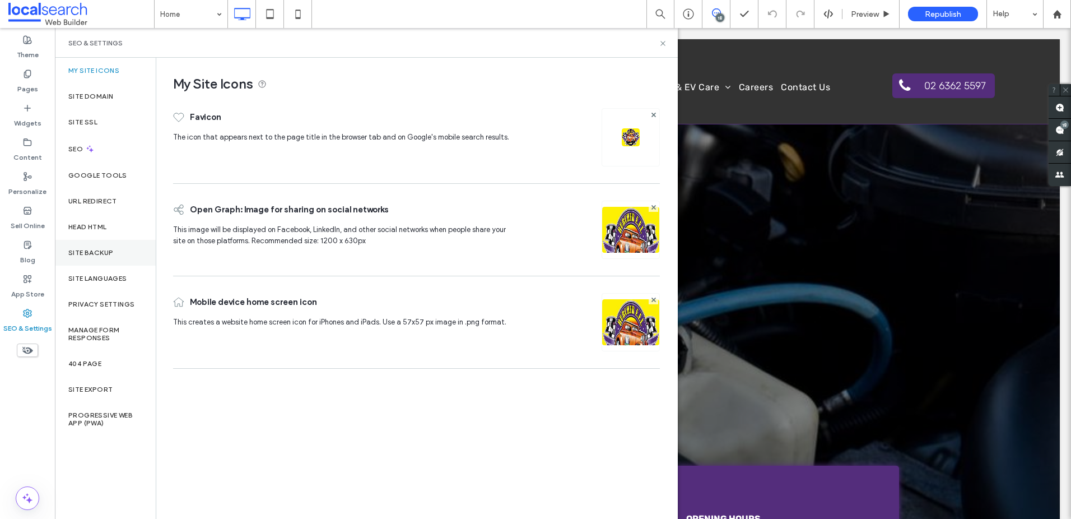
click at [123, 267] on div "Site Languages" at bounding box center [105, 279] width 101 height 26
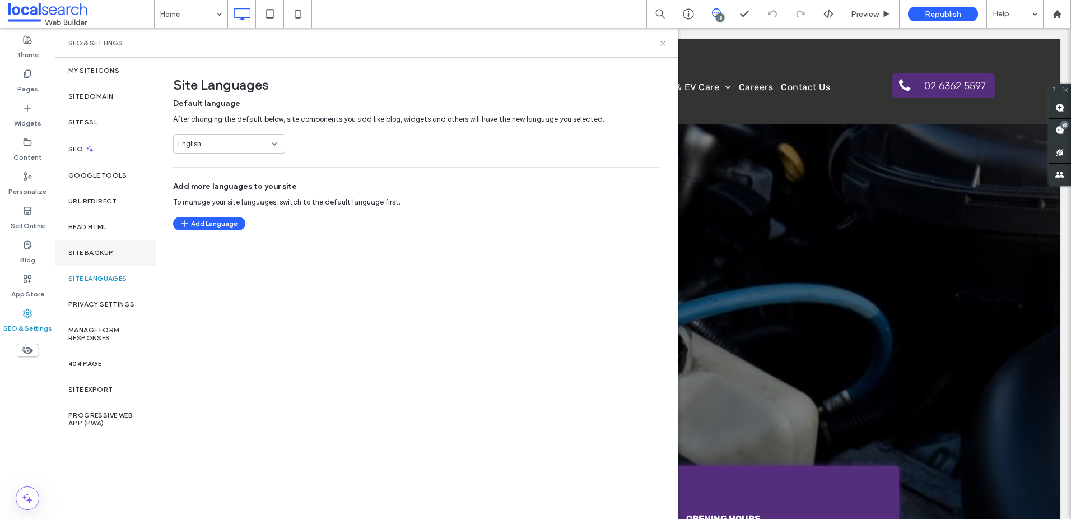
click at [126, 257] on div "Site Backup" at bounding box center [105, 253] width 101 height 26
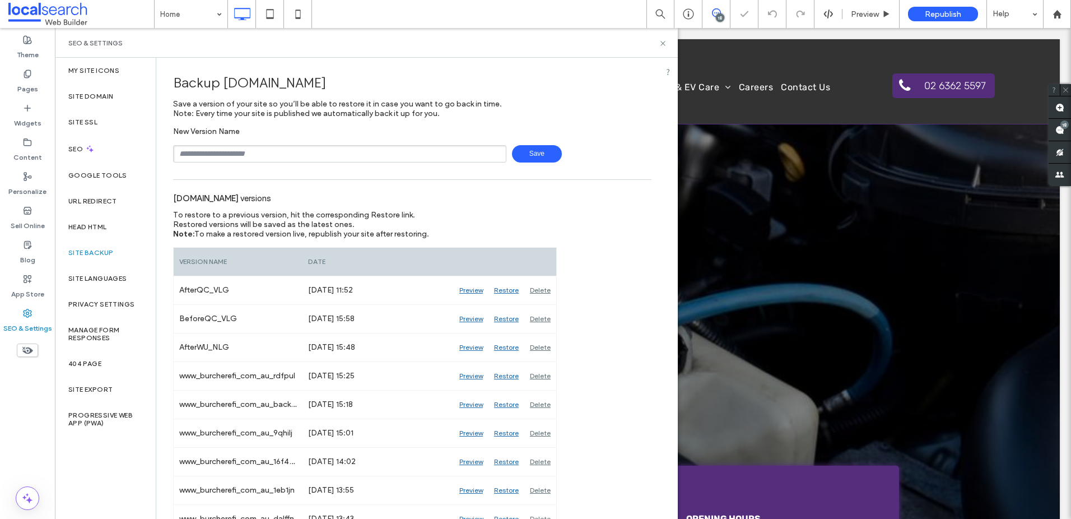
click at [260, 153] on input "text" at bounding box center [339, 153] width 333 height 17
type input "**********"
drag, startPoint x: 522, startPoint y: 156, endPoint x: 536, endPoint y: 160, distance: 14.7
click at [522, 156] on span "Save" at bounding box center [537, 153] width 50 height 17
click at [665, 36] on div "SEO & Settings" at bounding box center [366, 43] width 623 height 30
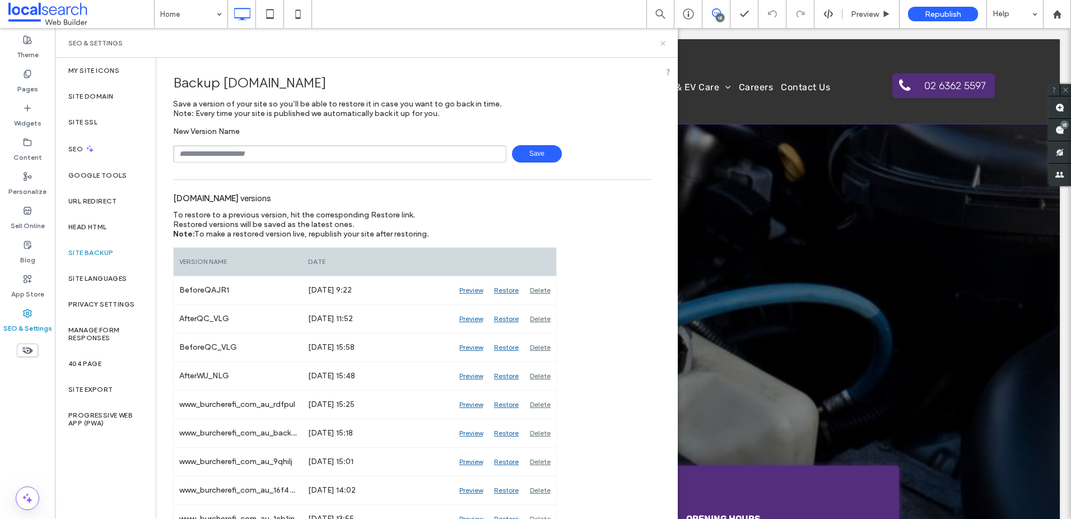
click at [661, 40] on icon at bounding box center [663, 43] width 8 height 8
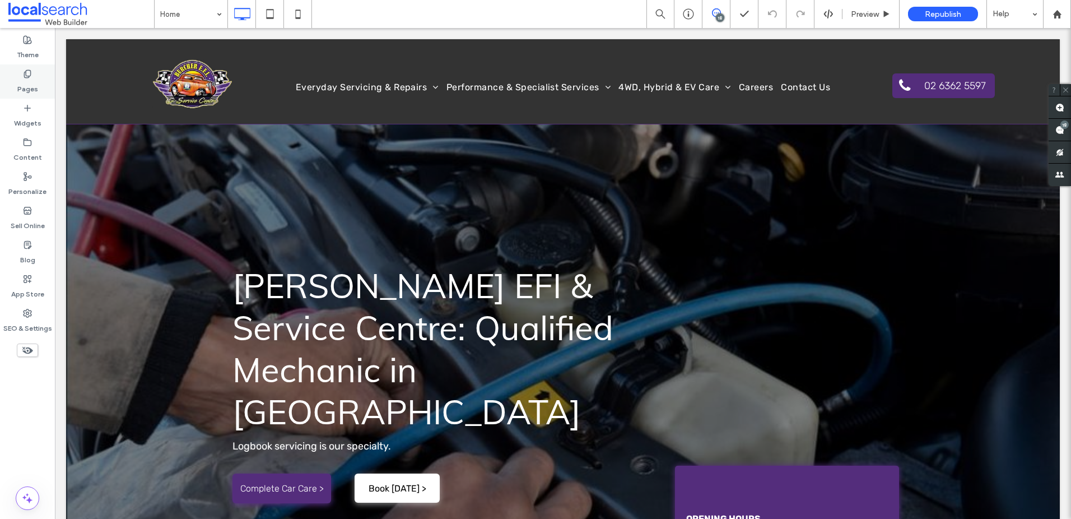
drag, startPoint x: 36, startPoint y: 80, endPoint x: 47, endPoint y: 79, distance: 10.7
click at [36, 80] on label "Pages" at bounding box center [27, 86] width 21 height 16
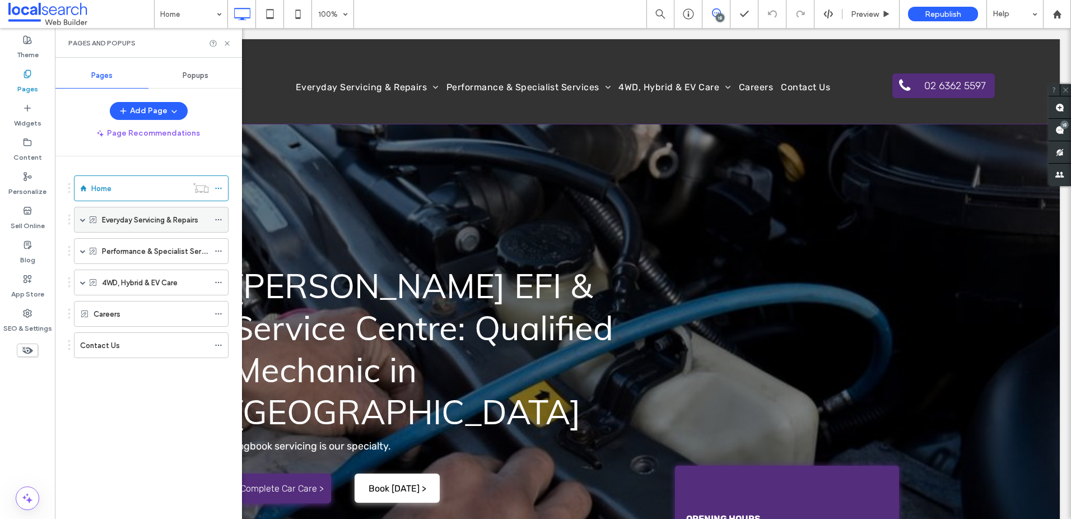
click at [82, 219] on span at bounding box center [83, 220] width 6 height 6
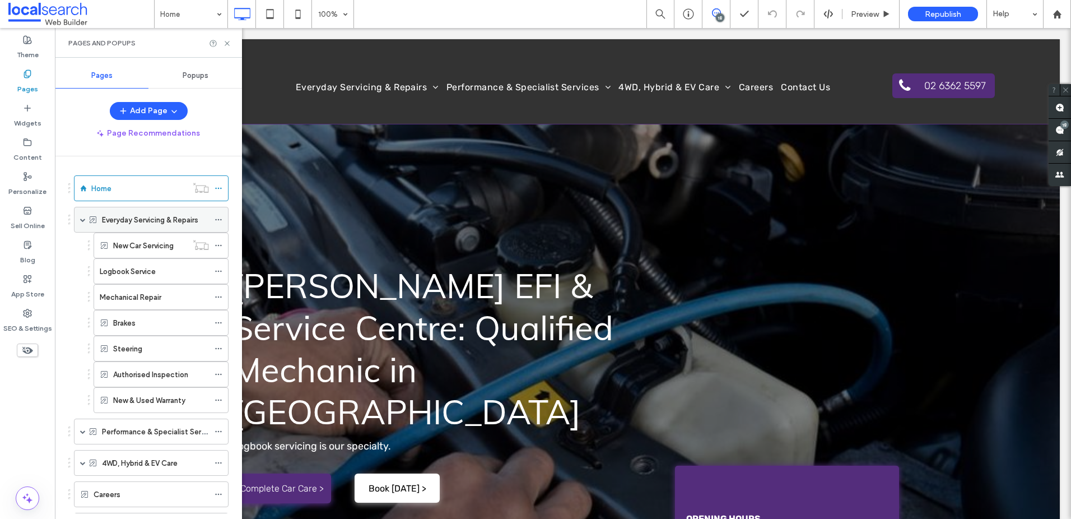
scroll to position [53, 0]
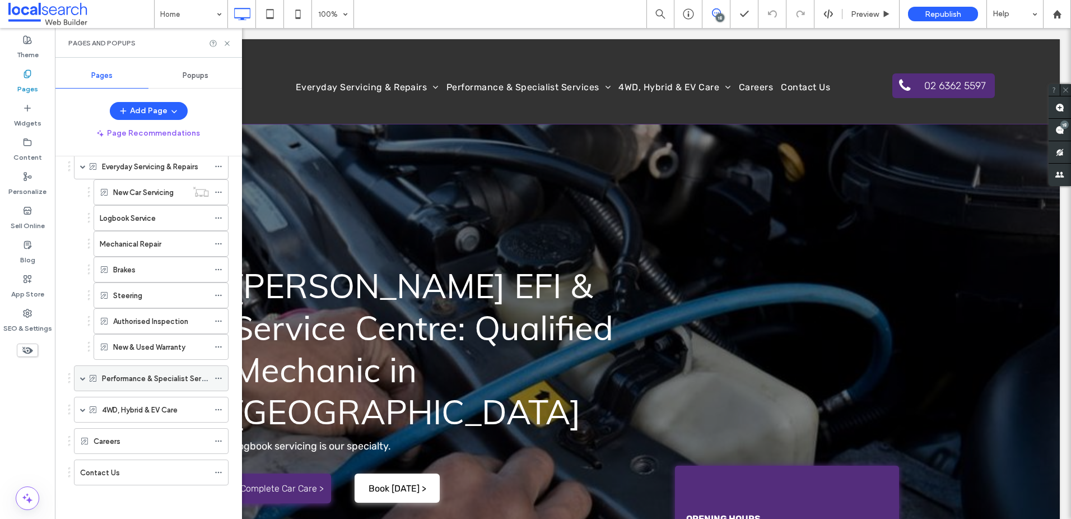
click at [81, 379] on span at bounding box center [83, 378] width 6 height 6
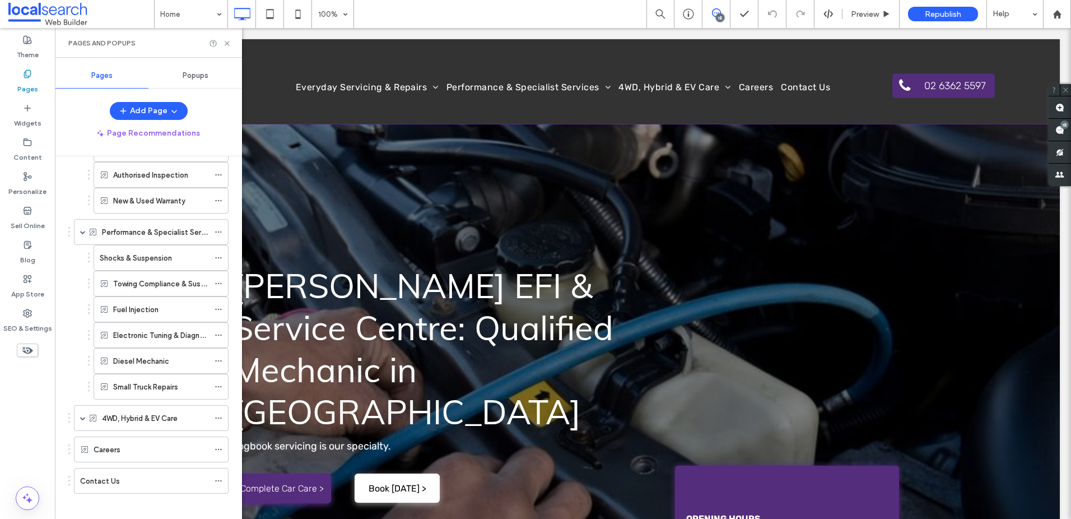
scroll to position [208, 0]
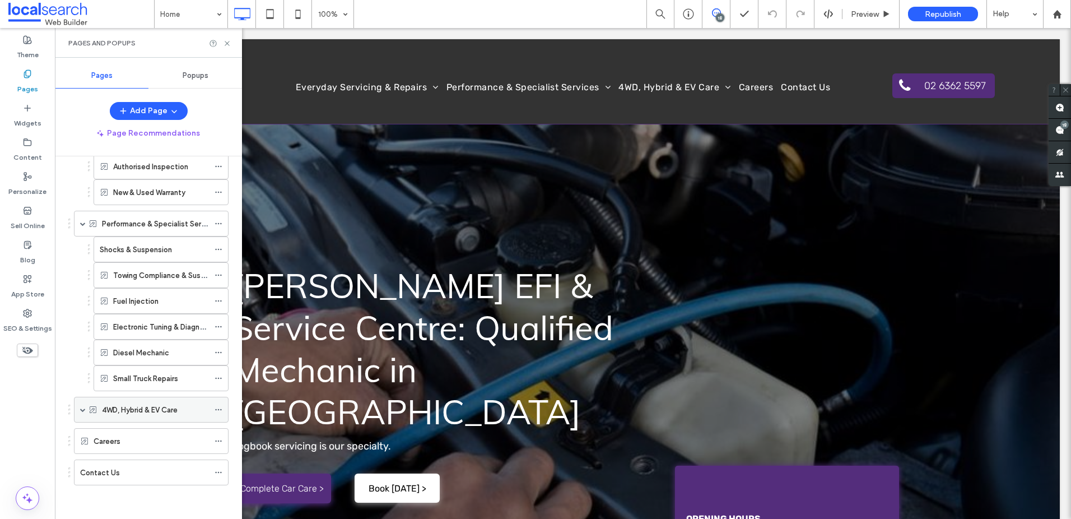
click at [85, 413] on span at bounding box center [83, 409] width 6 height 25
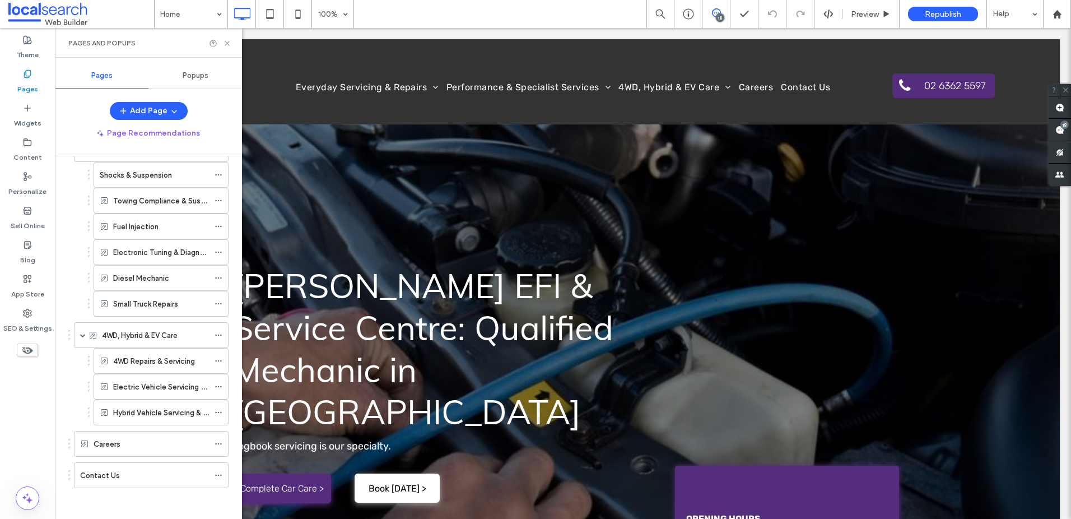
scroll to position [285, 0]
click at [876, 16] on span "Preview" at bounding box center [865, 15] width 28 height 10
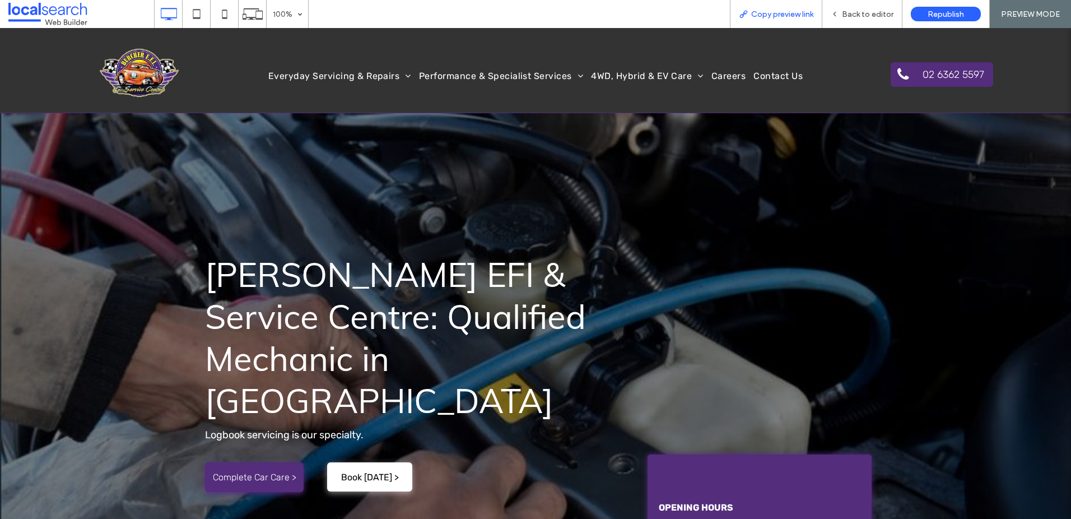
click at [794, 12] on span "Copy preview link" at bounding box center [782, 15] width 62 height 10
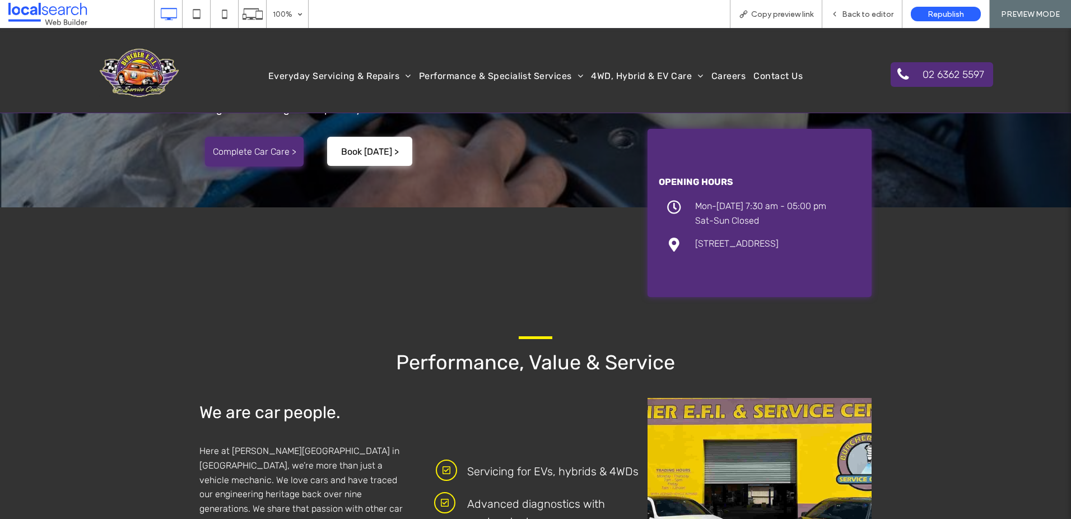
scroll to position [351, 0]
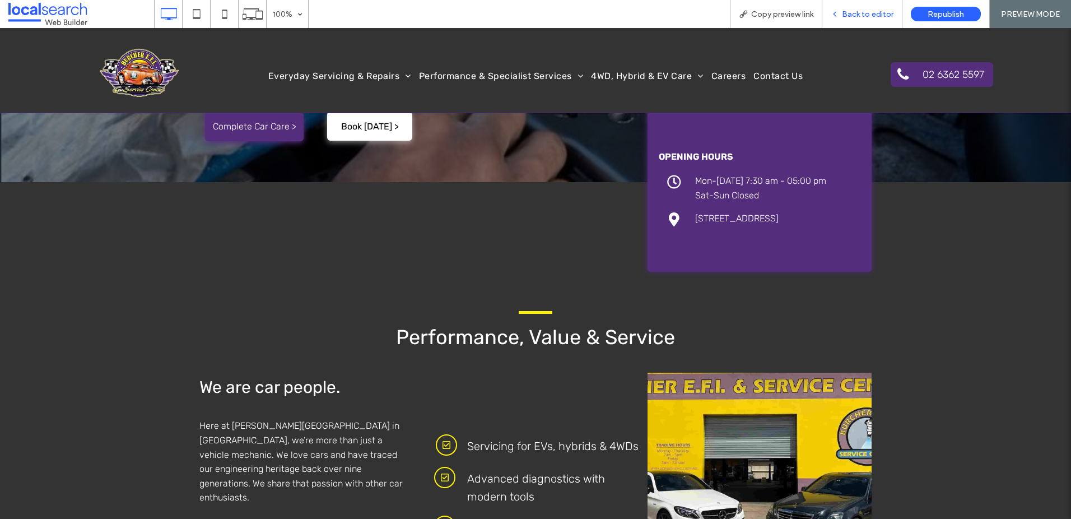
click at [875, 10] on span "Back to editor" at bounding box center [868, 15] width 52 height 10
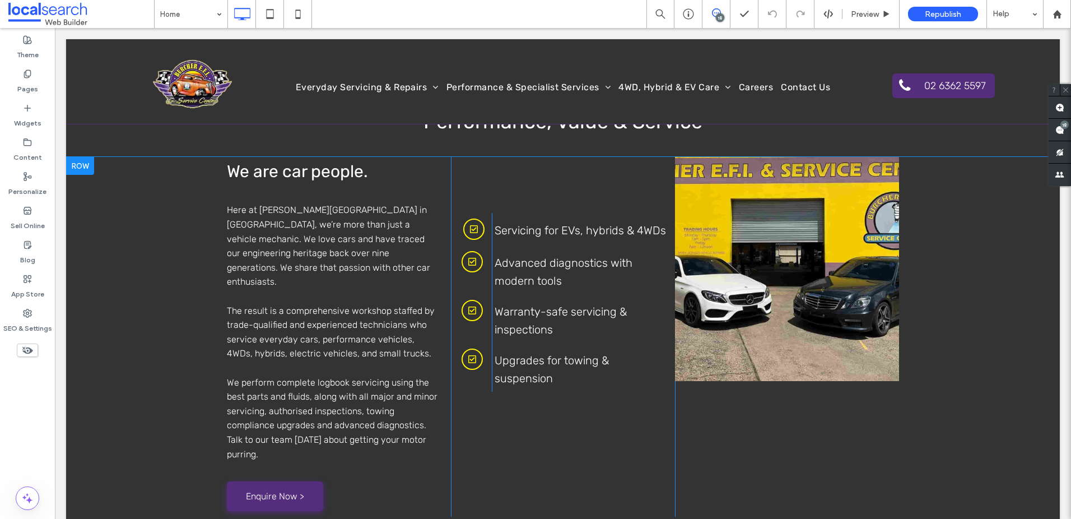
scroll to position [581, 0]
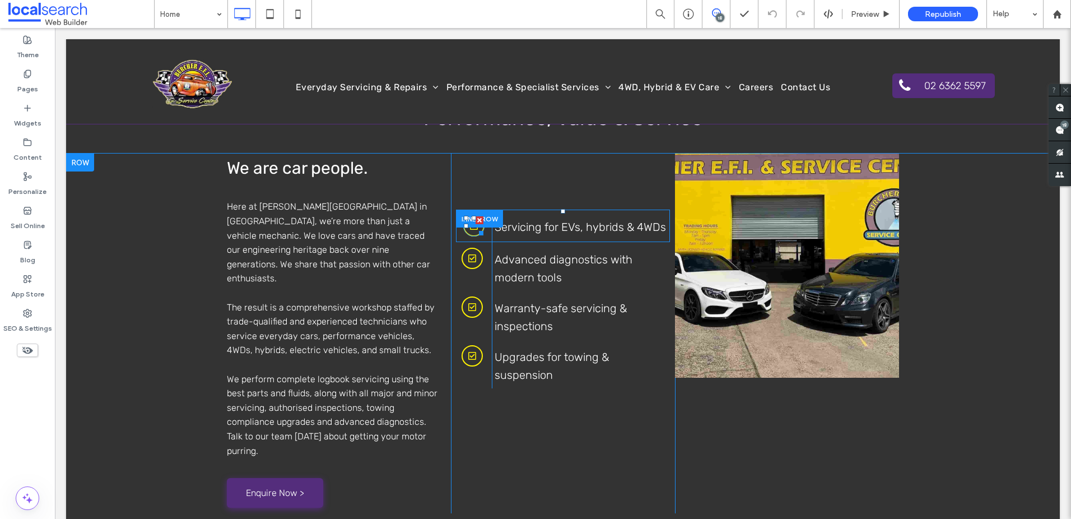
click at [474, 229] on icon "Checkbox Icon" at bounding box center [474, 225] width 8 height 19
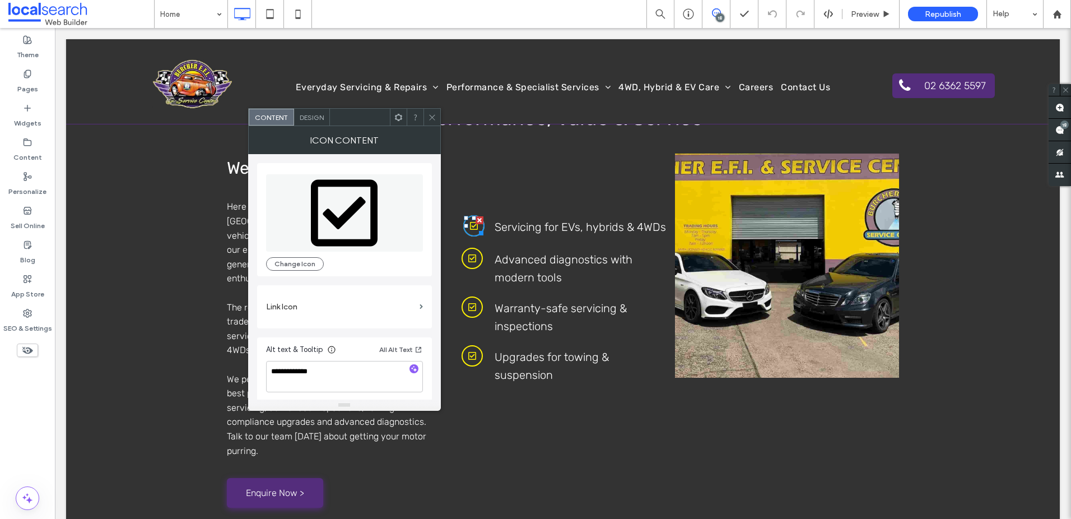
click at [470, 265] on icon "Checkbox Icon" at bounding box center [472, 258] width 8 height 19
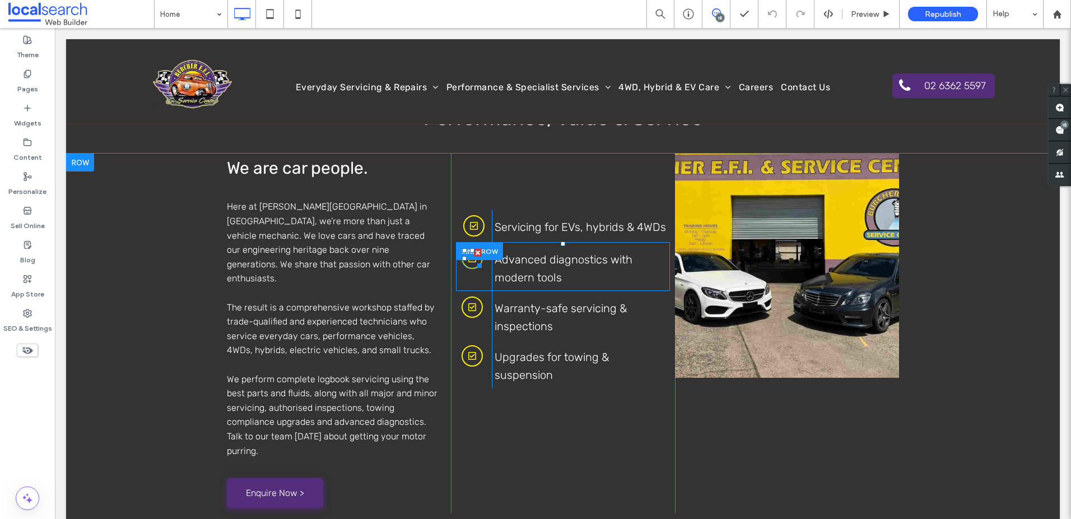
click at [476, 266] on div at bounding box center [477, 263] width 8 height 8
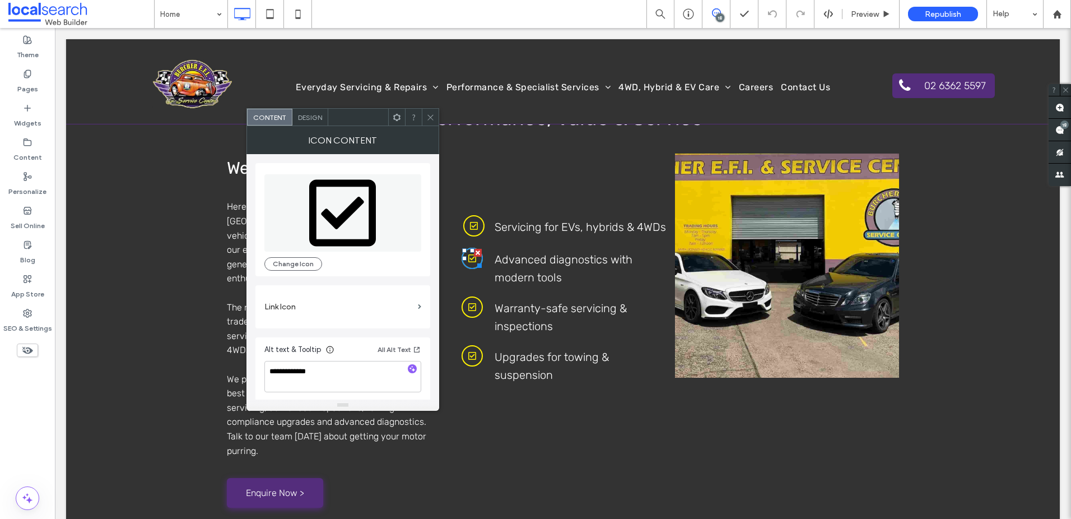
click at [320, 118] on span "Design" at bounding box center [310, 117] width 24 height 8
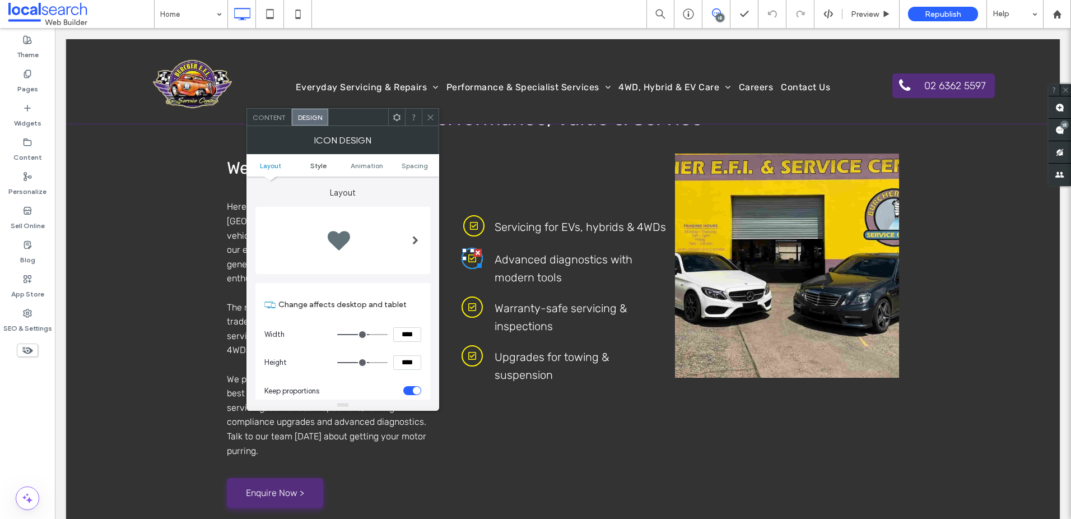
click at [314, 166] on span "Style" at bounding box center [318, 165] width 16 height 8
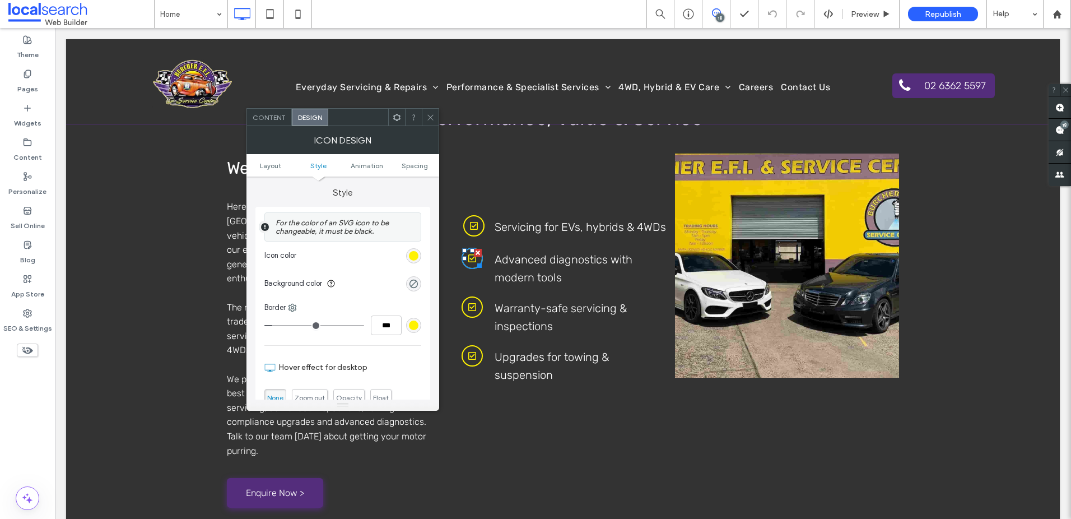
scroll to position [234, 0]
click at [341, 168] on link "Style" at bounding box center [319, 165] width 48 height 8
click at [362, 165] on span "Animation" at bounding box center [367, 165] width 33 height 8
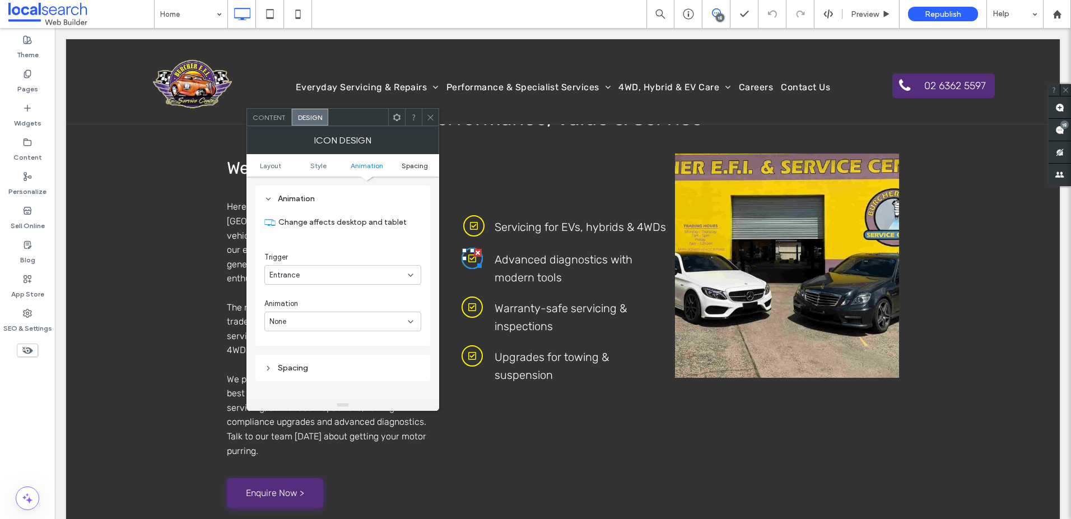
click at [414, 164] on span "Spacing" at bounding box center [415, 165] width 26 height 8
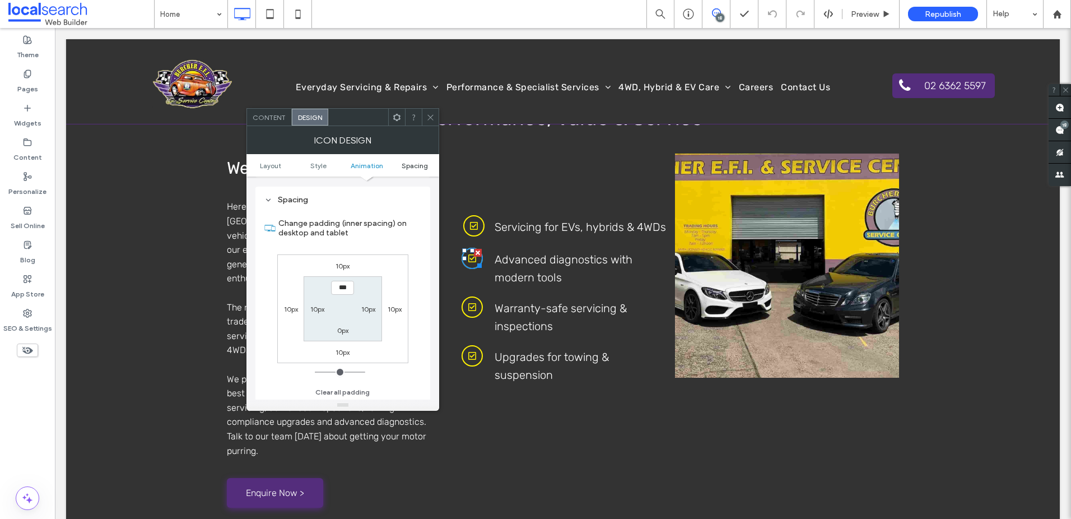
scroll to position [766, 0]
click at [429, 112] on span at bounding box center [430, 117] width 8 height 17
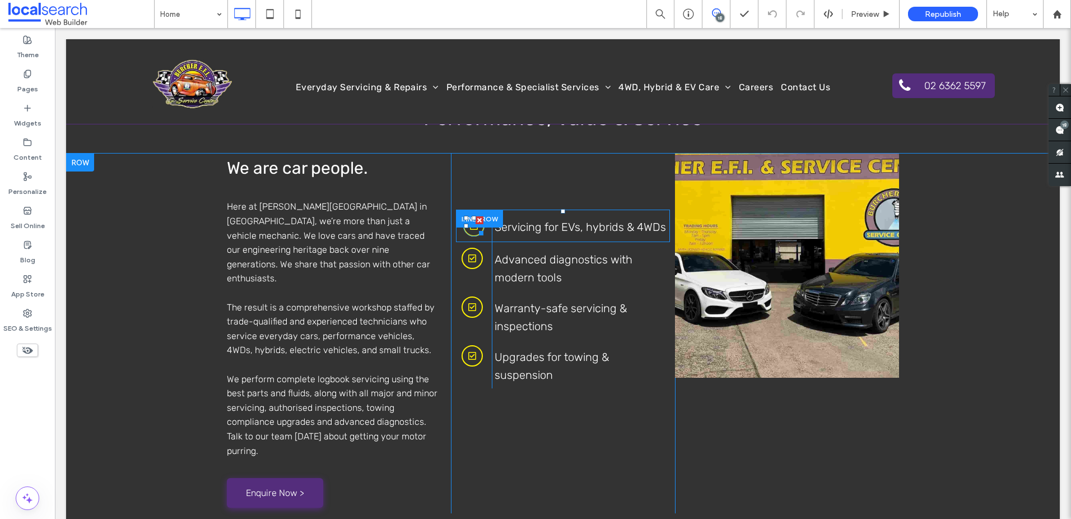
click at [475, 228] on div at bounding box center [479, 231] width 8 height 8
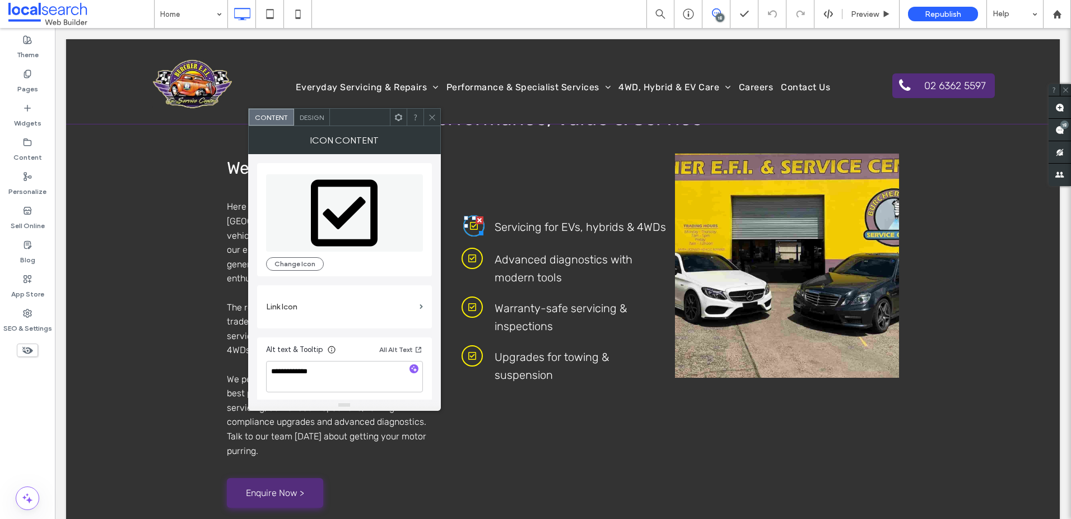
click at [314, 113] on span "Design" at bounding box center [312, 117] width 24 height 8
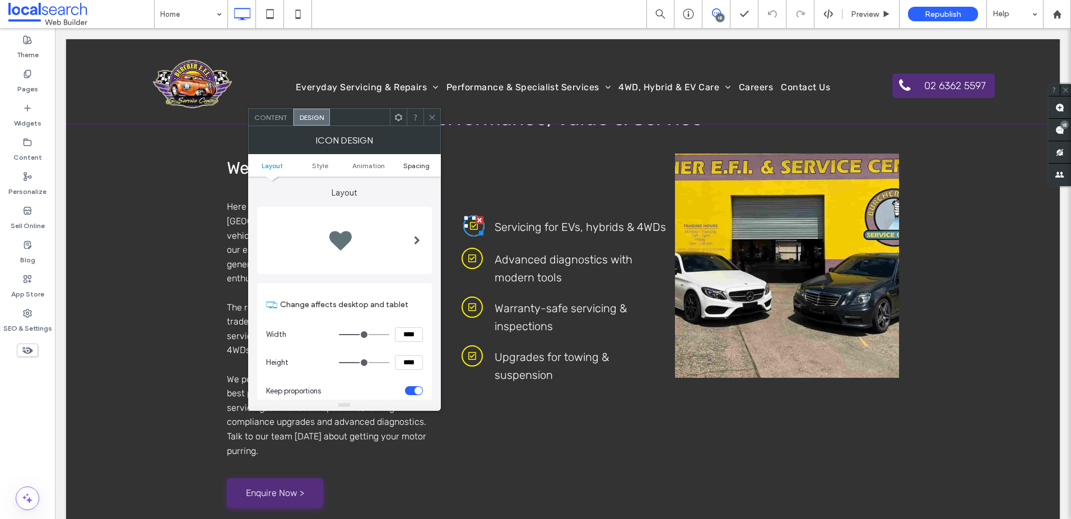
click at [426, 161] on span "Spacing" at bounding box center [416, 165] width 26 height 8
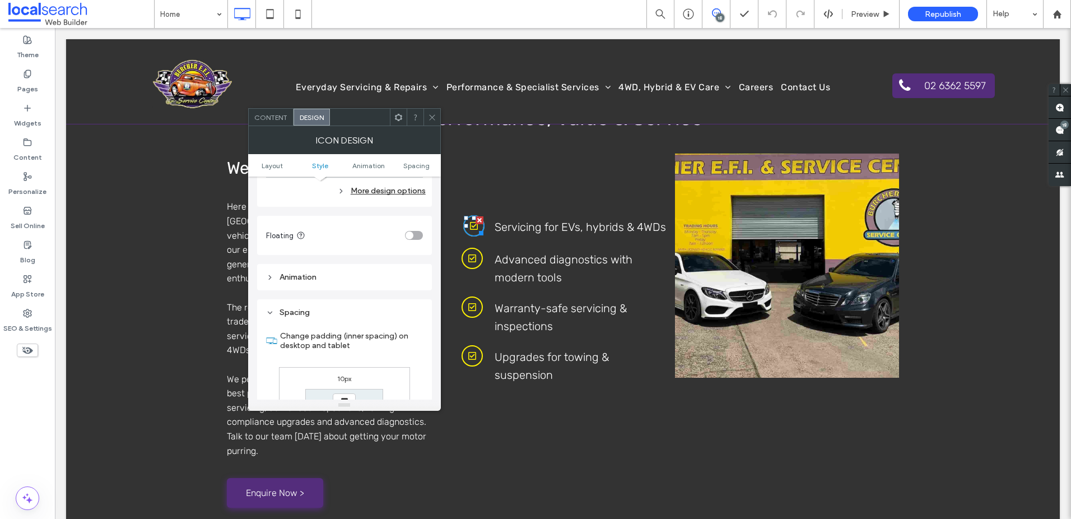
scroll to position [632, 0]
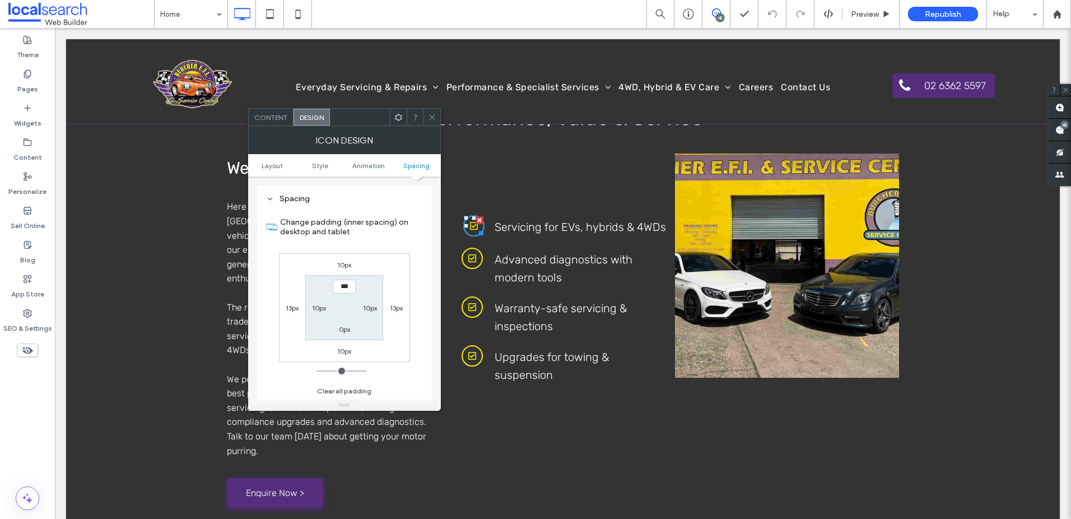
drag, startPoint x: 284, startPoint y: 301, endPoint x: 290, endPoint y: 311, distance: 11.7
click at [284, 302] on div "13px" at bounding box center [293, 307] width 26 height 11
click at [290, 311] on label "13px" at bounding box center [292, 308] width 13 height 8
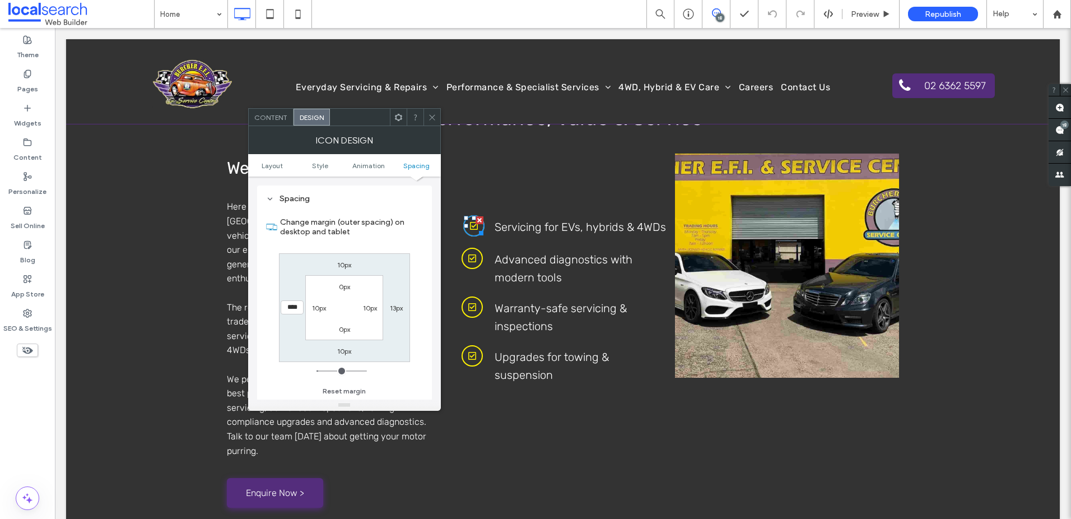
type input "**"
type input "****"
click at [394, 309] on label "13px" at bounding box center [396, 308] width 13 height 8
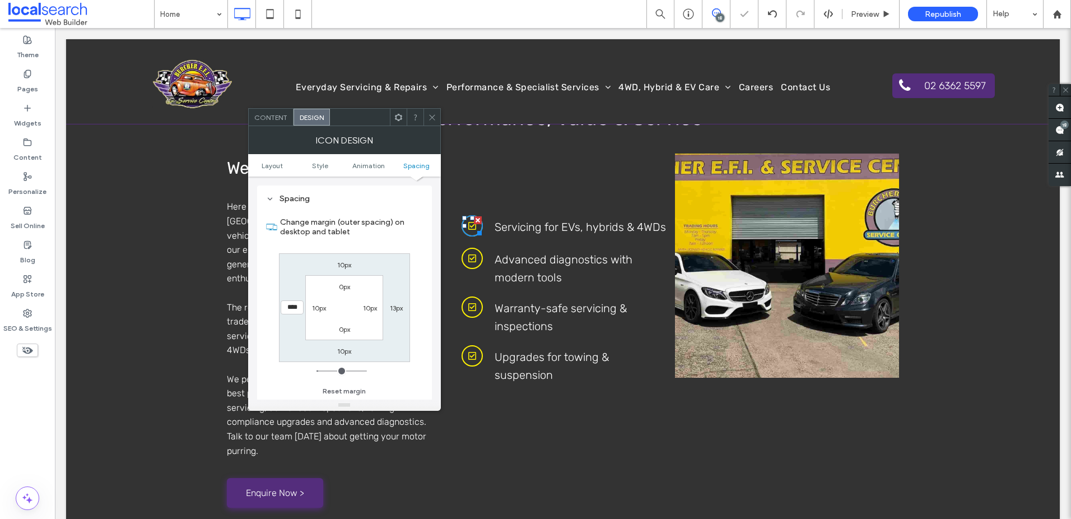
type input "**"
type input "****"
click at [430, 117] on icon at bounding box center [432, 117] width 8 height 8
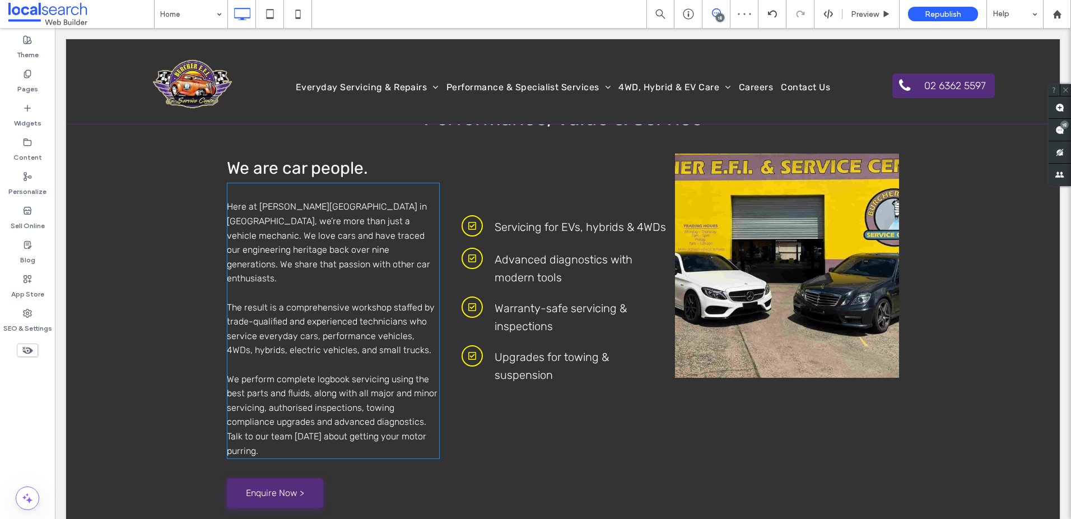
click at [420, 286] on p at bounding box center [333, 293] width 213 height 15
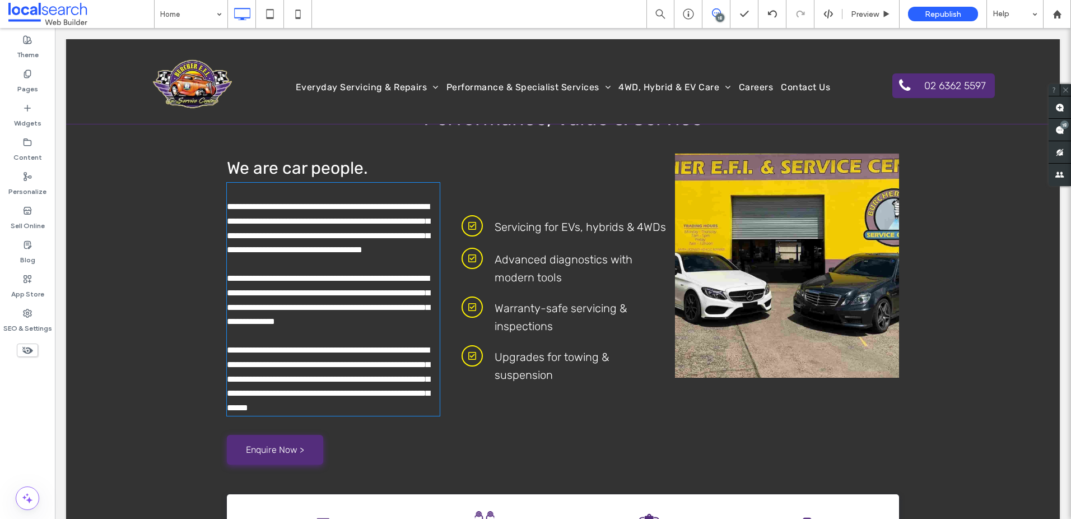
type input "**"
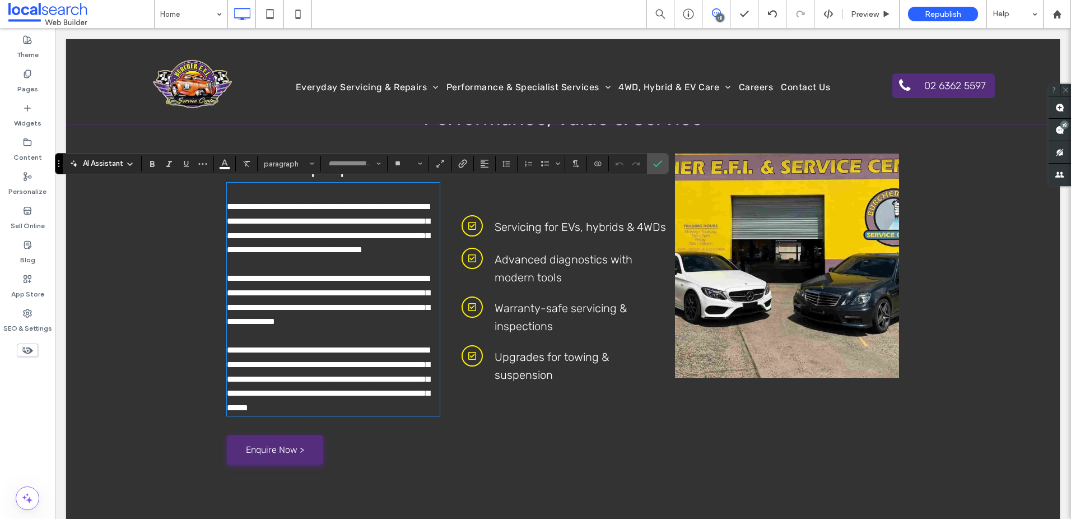
click at [154, 254] on div "**********" at bounding box center [563, 340] width 994 height 373
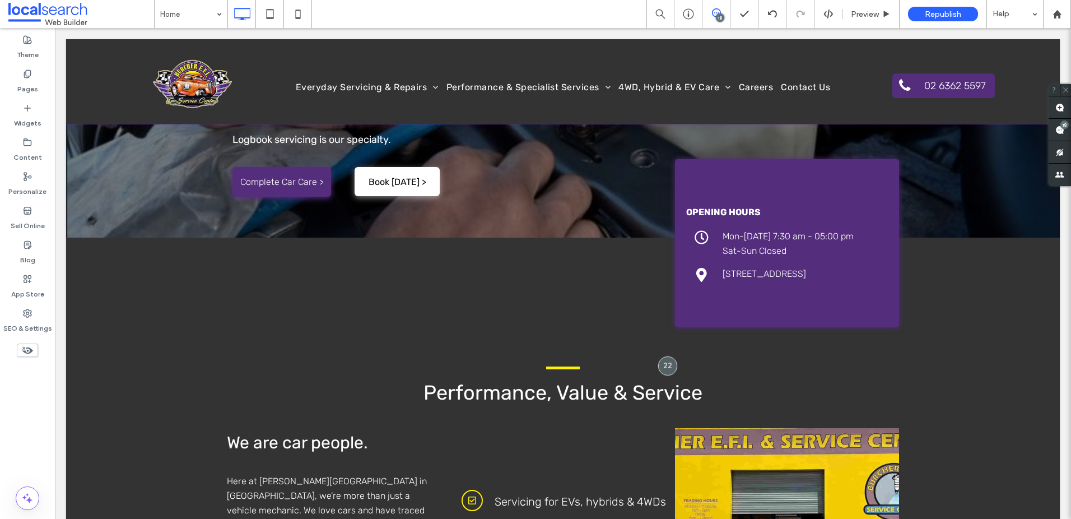
scroll to position [0, 0]
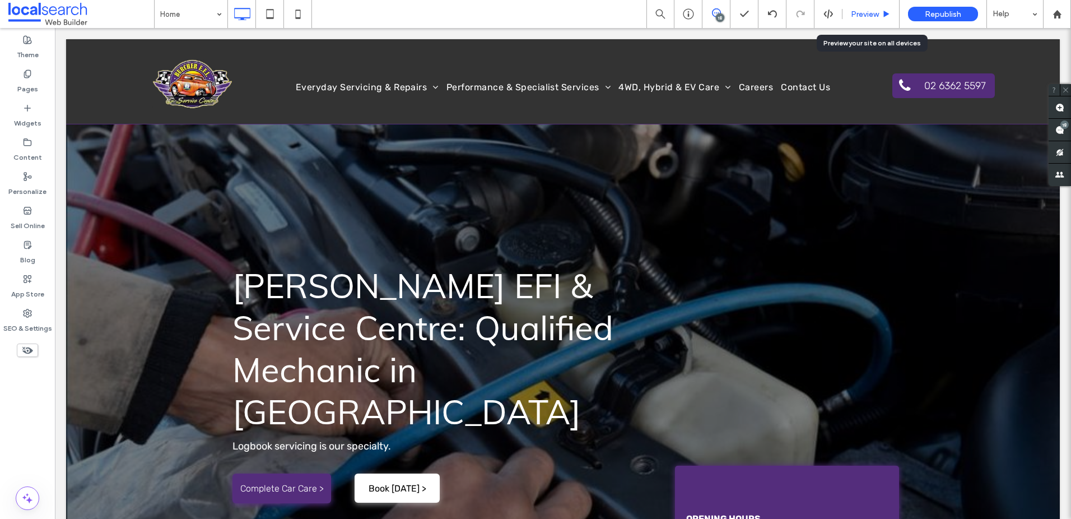
click at [872, 12] on span "Preview" at bounding box center [865, 15] width 28 height 10
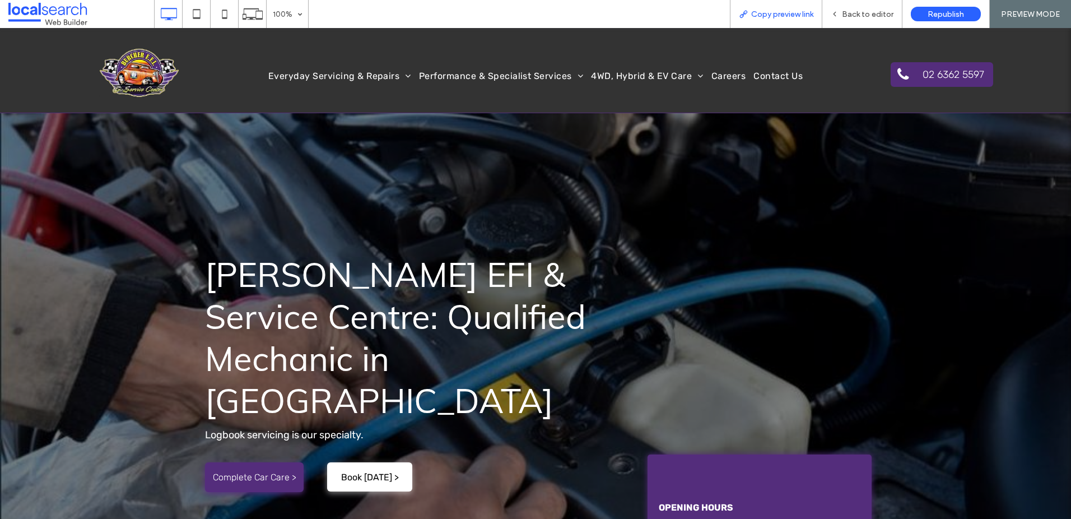
click at [792, 15] on span "Copy preview link" at bounding box center [782, 15] width 62 height 10
click at [861, 13] on span "Back to editor" at bounding box center [868, 15] width 52 height 10
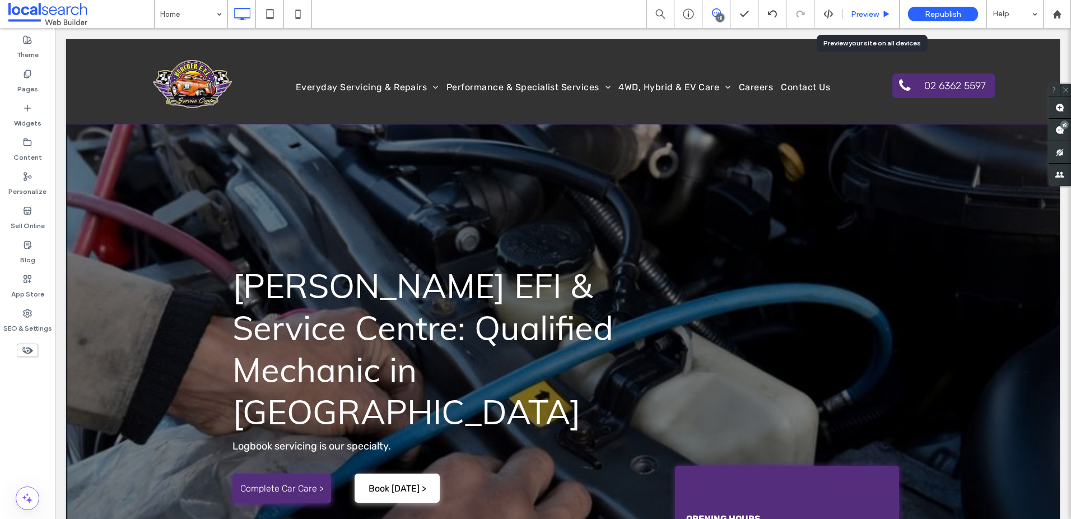
click at [861, 12] on span "Preview" at bounding box center [865, 15] width 28 height 10
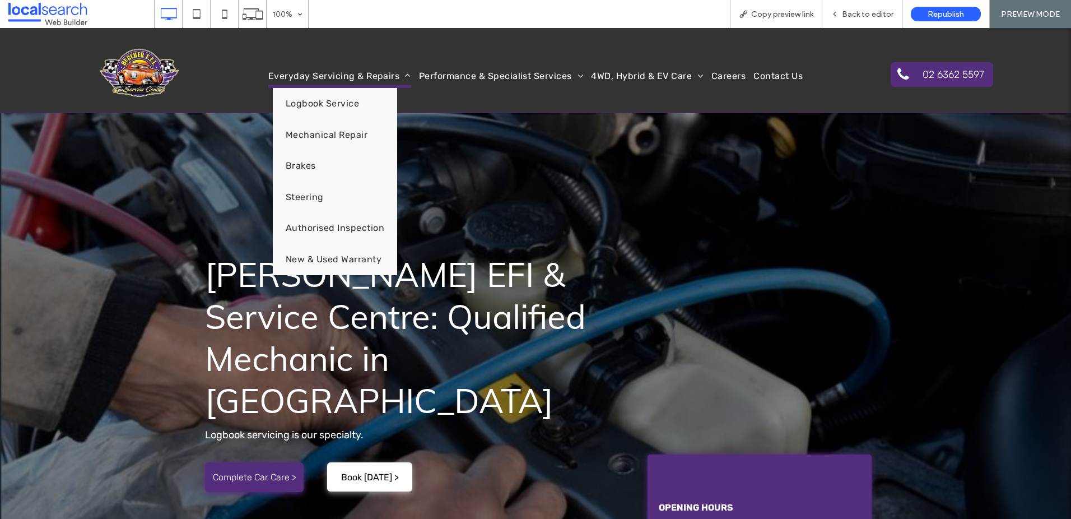
click at [352, 76] on span "Everyday Servicing & Repairs" at bounding box center [339, 77] width 143 height 22
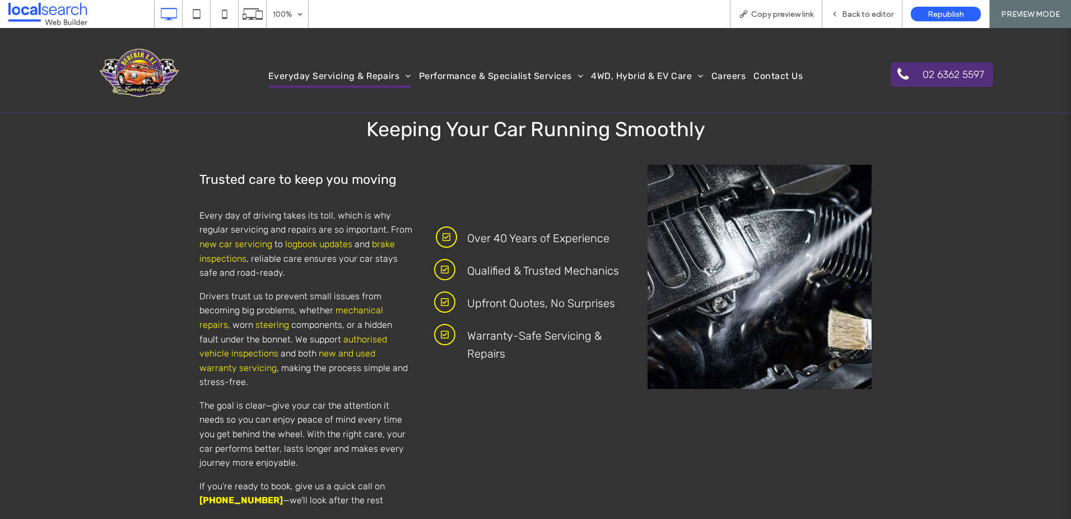
scroll to position [957, 0]
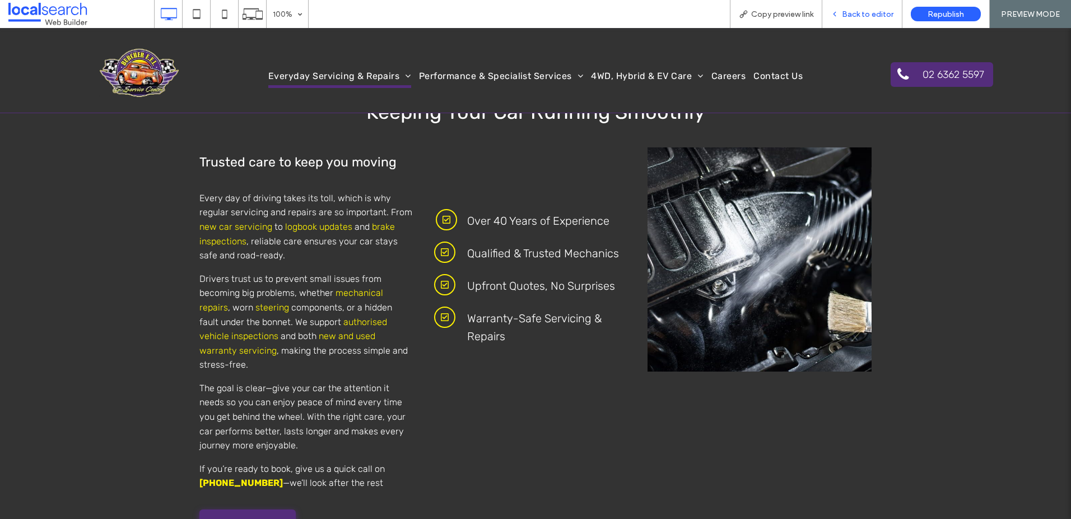
click at [871, 12] on span "Back to editor" at bounding box center [868, 15] width 52 height 10
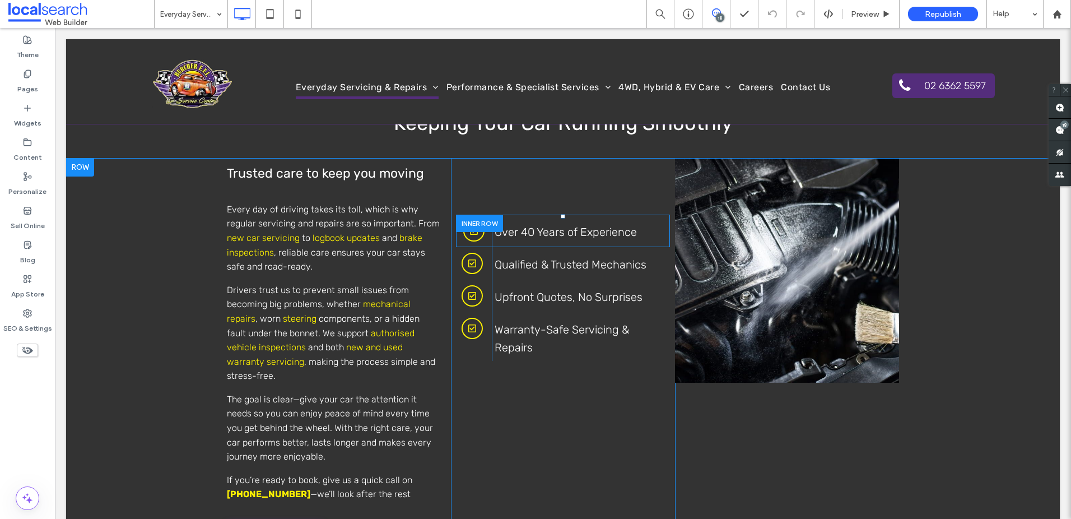
click at [458, 222] on div at bounding box center [479, 223] width 47 height 17
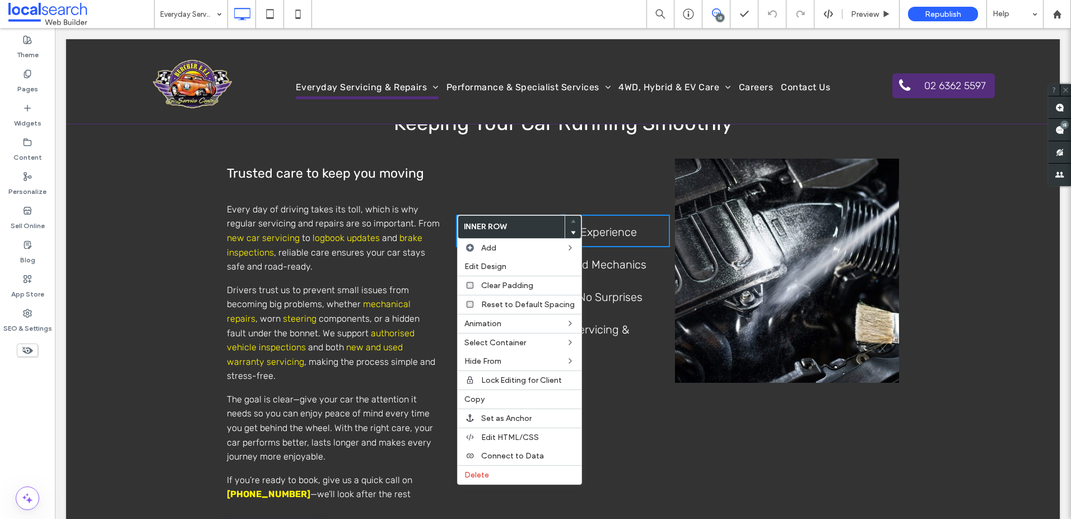
click at [496, 169] on div "Trusted care to keep you moving Every day of driving takes its toll, which is w…" at bounding box center [563, 357] width 672 height 397
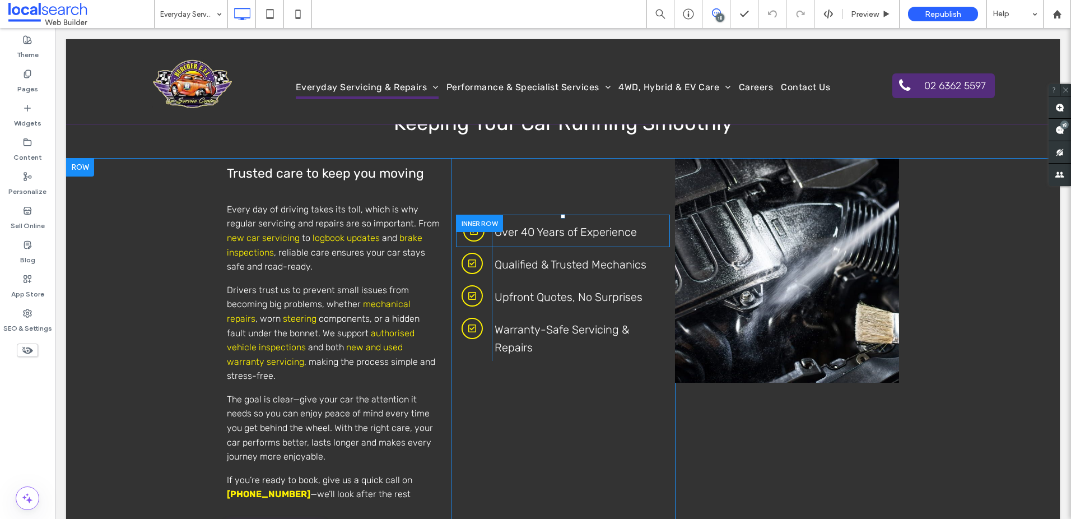
click at [479, 218] on div at bounding box center [479, 223] width 47 height 17
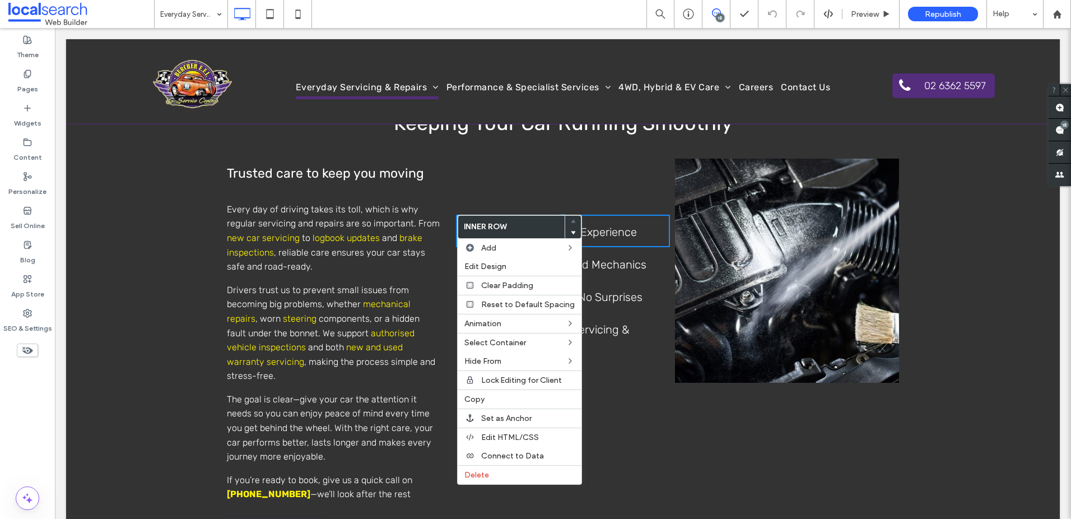
drag, startPoint x: 477, startPoint y: 188, endPoint x: 471, endPoint y: 197, distance: 10.8
click at [477, 188] on div "Trusted care to keep you moving Every day of driving takes its toll, which is w…" at bounding box center [563, 357] width 672 height 397
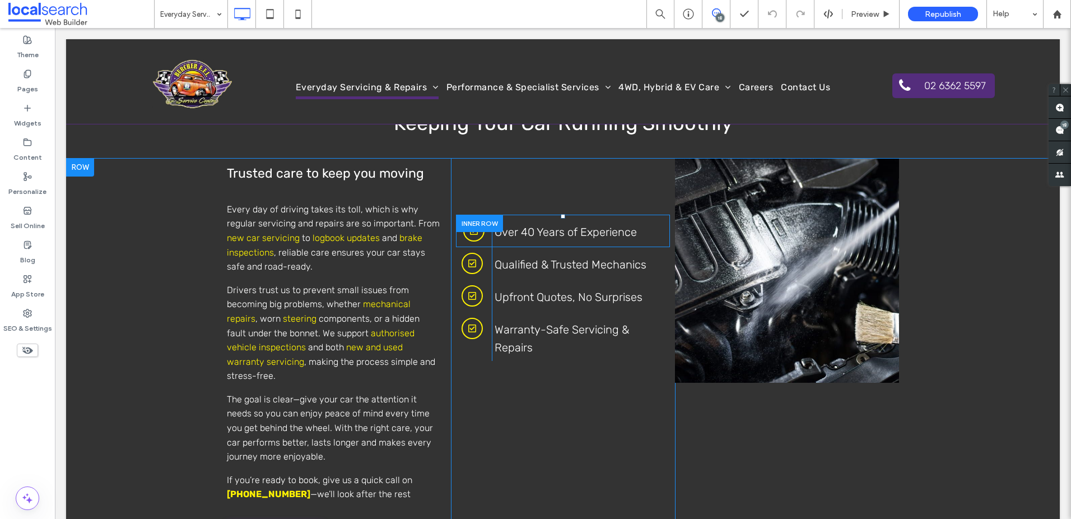
click at [468, 226] on div at bounding box center [479, 223] width 47 height 17
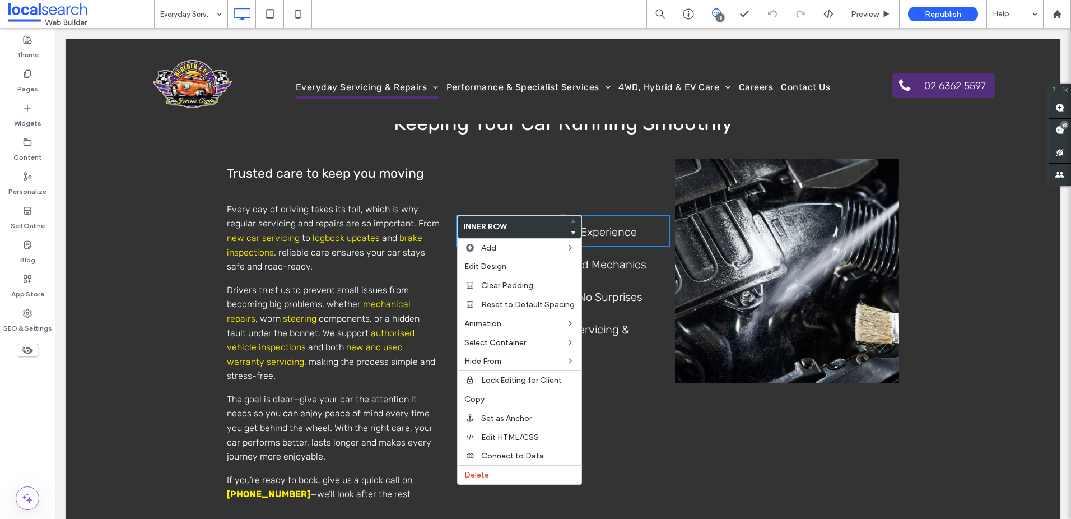
click at [512, 161] on div "Trusted care to keep you moving Every day of driving takes its toll, which is w…" at bounding box center [563, 357] width 672 height 397
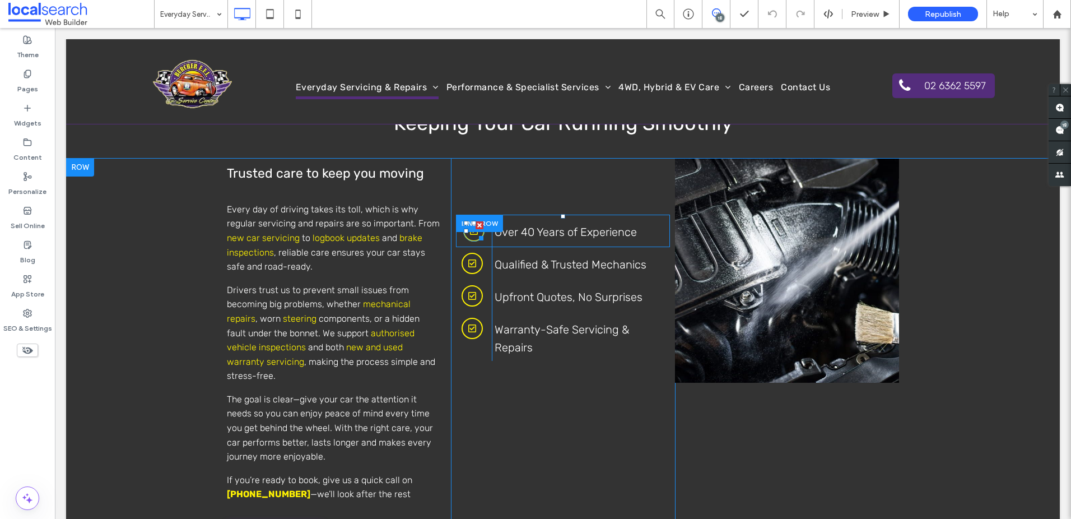
click at [476, 238] on div at bounding box center [479, 236] width 8 height 8
click at [582, 161] on div "Trusted care to keep you moving Every day of driving takes its toll, which is w…" at bounding box center [563, 357] width 672 height 397
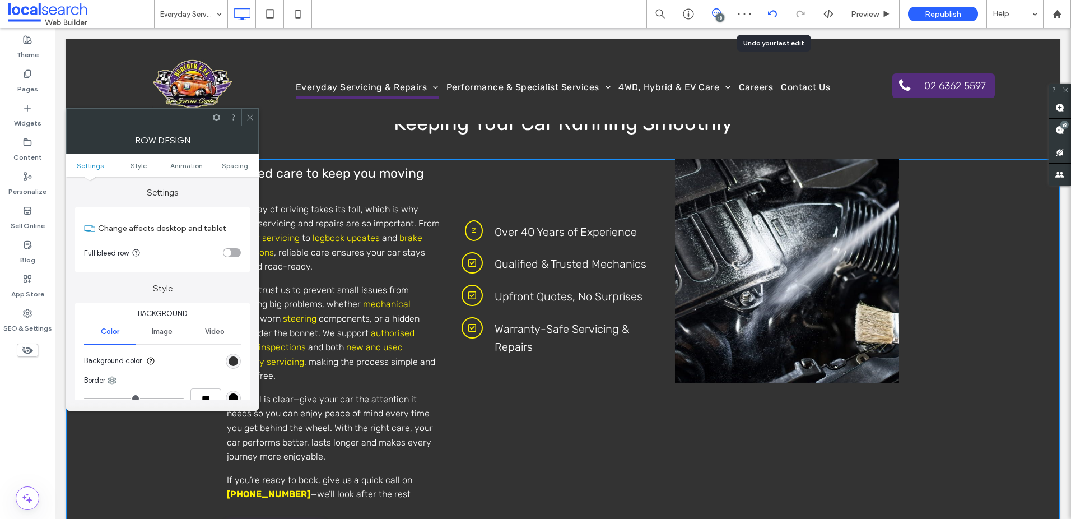
click at [774, 15] on icon at bounding box center [772, 14] width 9 height 9
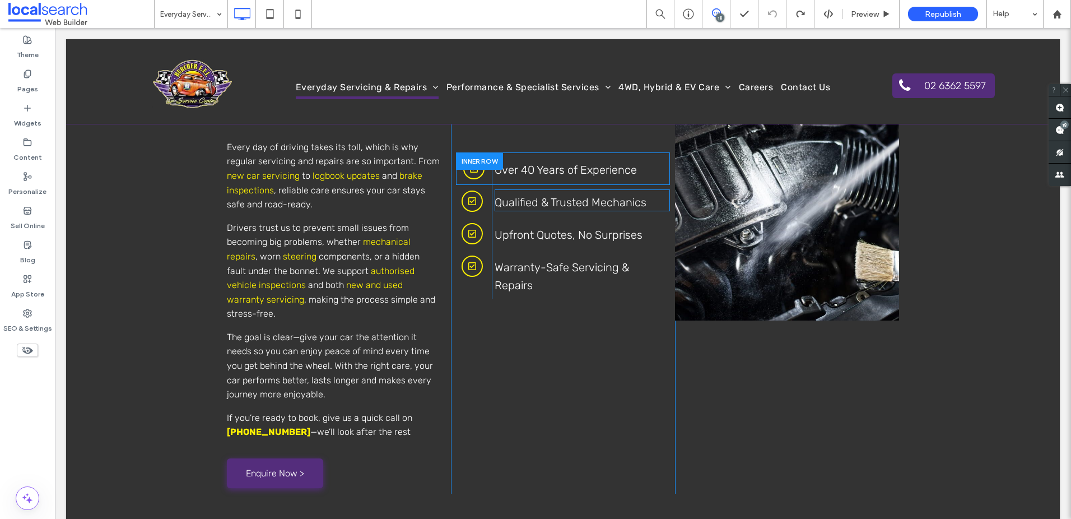
scroll to position [988, 0]
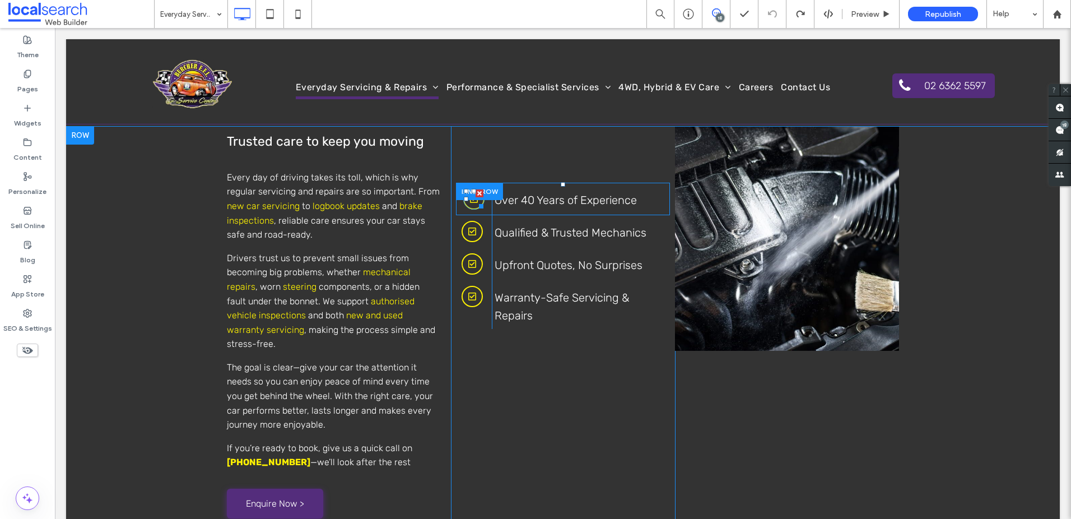
click at [473, 201] on icon "Checkbox Icon" at bounding box center [474, 198] width 8 height 19
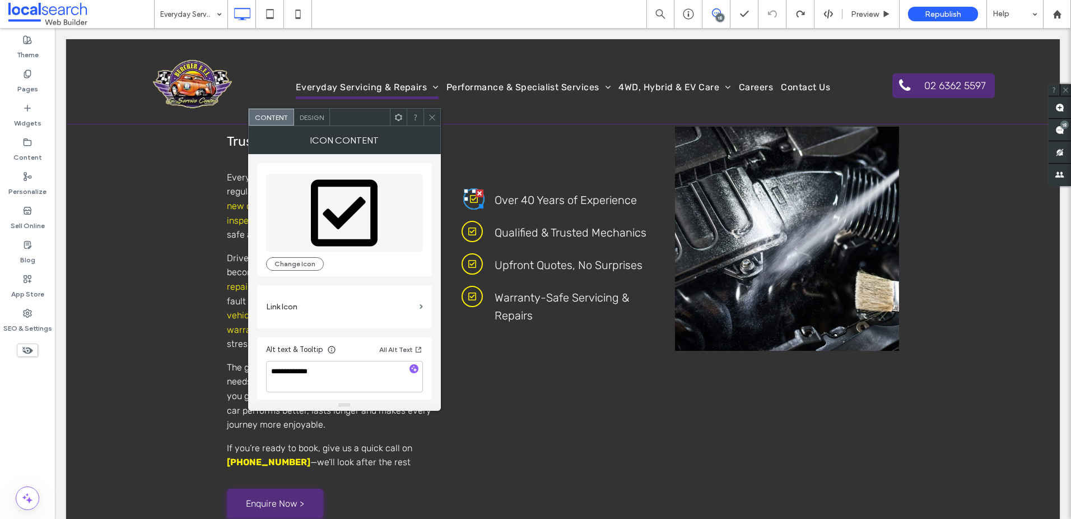
click at [313, 117] on span "Design" at bounding box center [312, 117] width 24 height 8
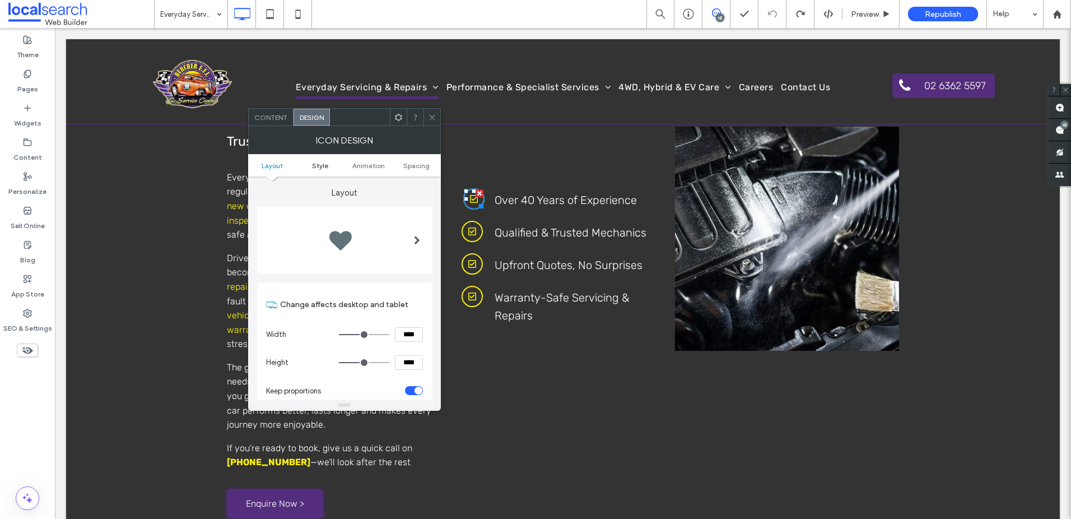
click at [314, 169] on span "Style" at bounding box center [320, 165] width 16 height 8
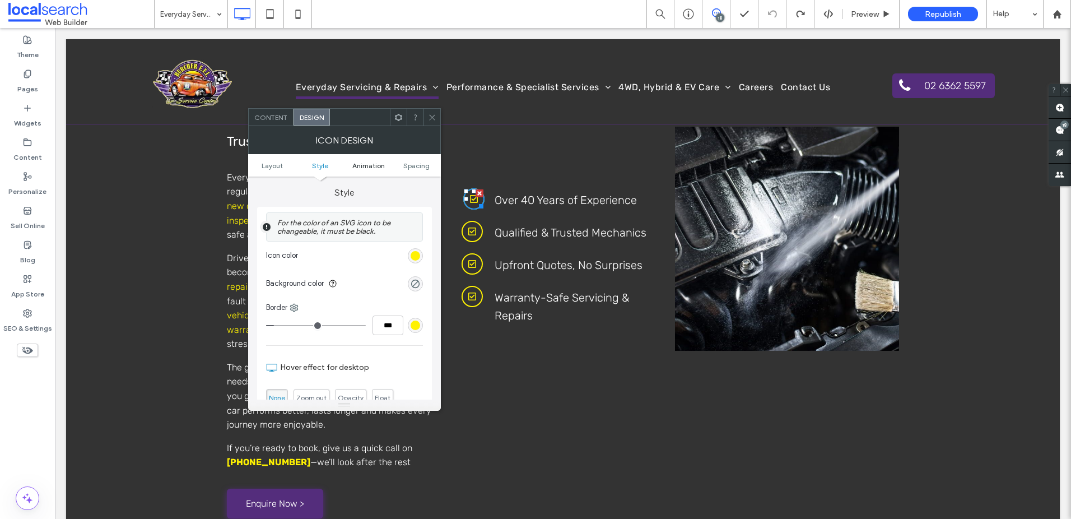
click at [364, 163] on span "Animation" at bounding box center [368, 165] width 33 height 8
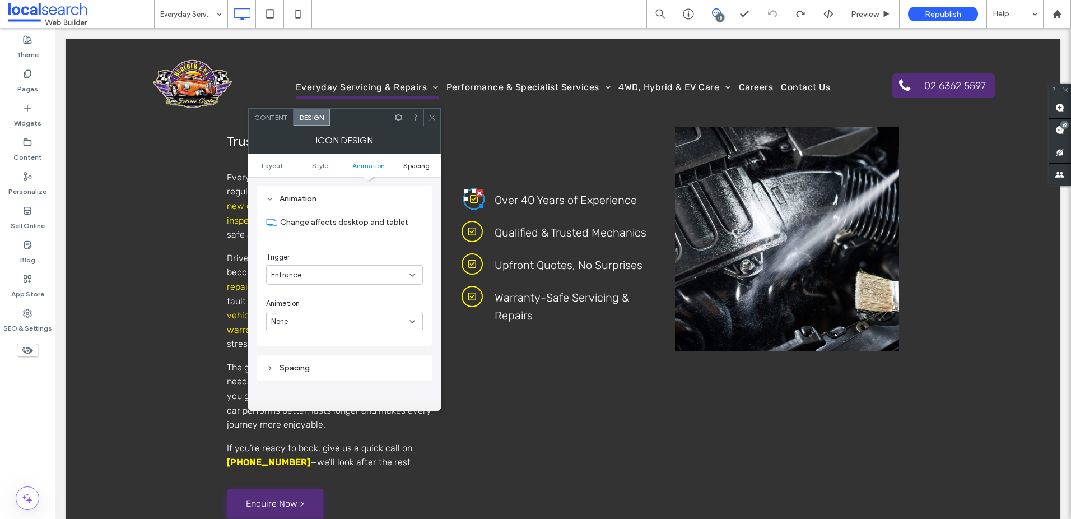
click at [406, 163] on span "Spacing" at bounding box center [416, 165] width 26 height 8
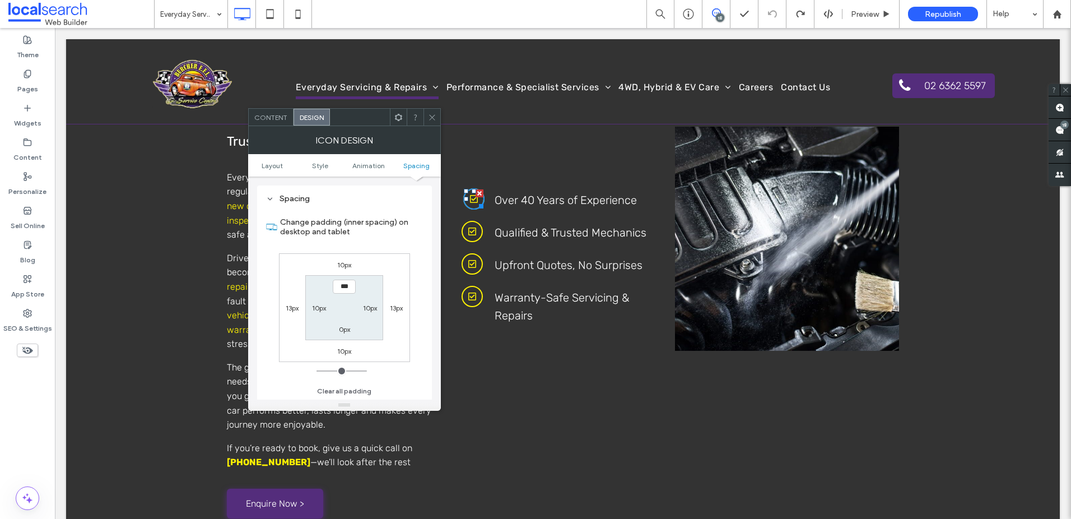
scroll to position [766, 0]
click at [289, 305] on label "13px" at bounding box center [292, 308] width 13 height 8
type input "**"
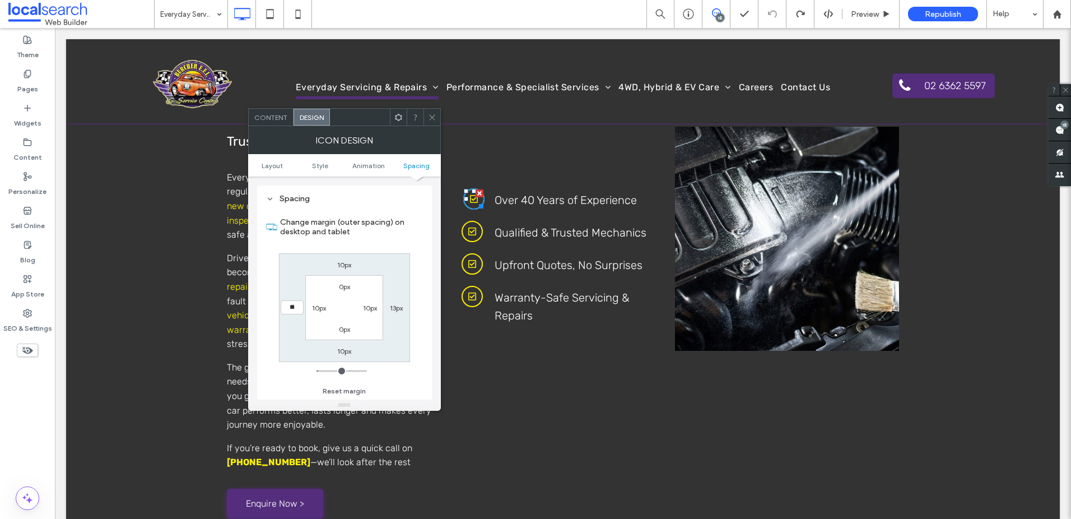
type input "**"
type input "****"
click at [390, 303] on div "13px" at bounding box center [396, 307] width 13 height 11
click at [394, 308] on label "13px" at bounding box center [396, 308] width 13 height 8
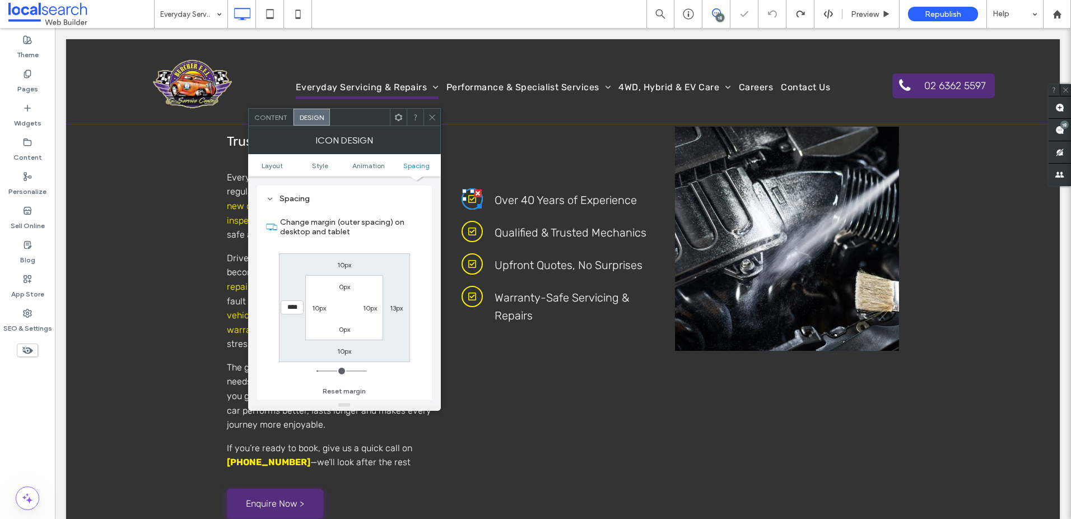
type input "**"
type input "****"
click at [395, 332] on div "10px **** 10px 10px 0px 10px 0px 10px" at bounding box center [344, 307] width 131 height 109
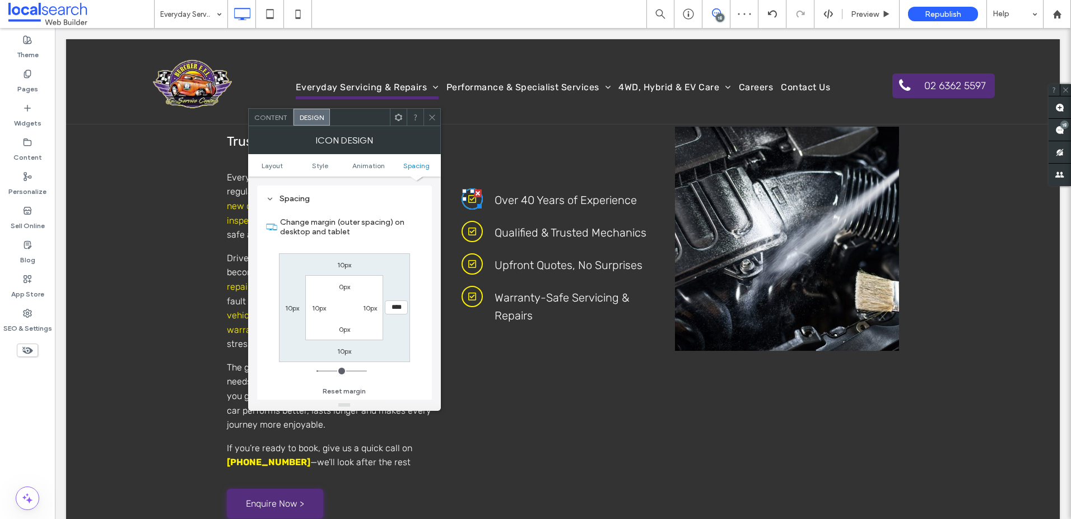
click at [430, 117] on icon at bounding box center [432, 117] width 8 height 8
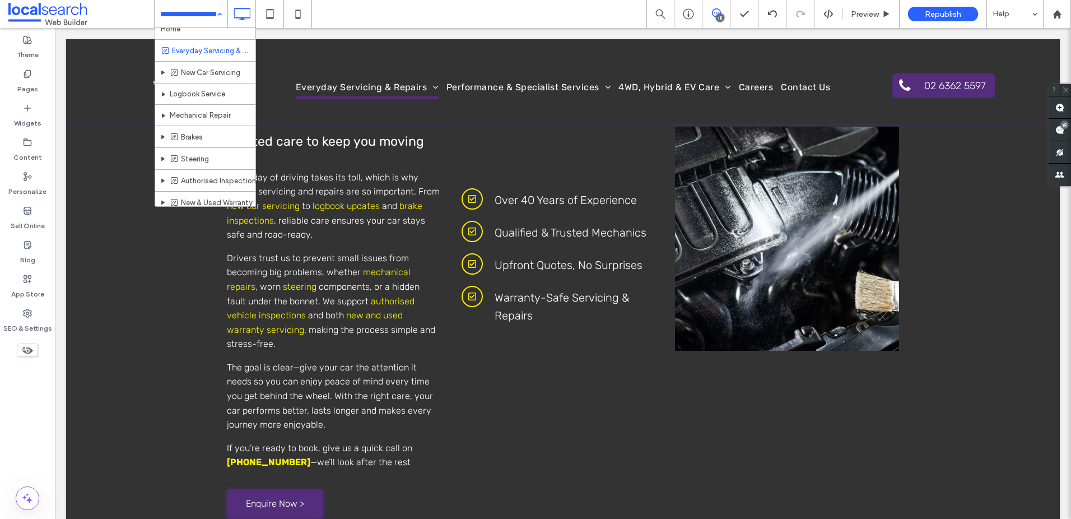
scroll to position [10, 0]
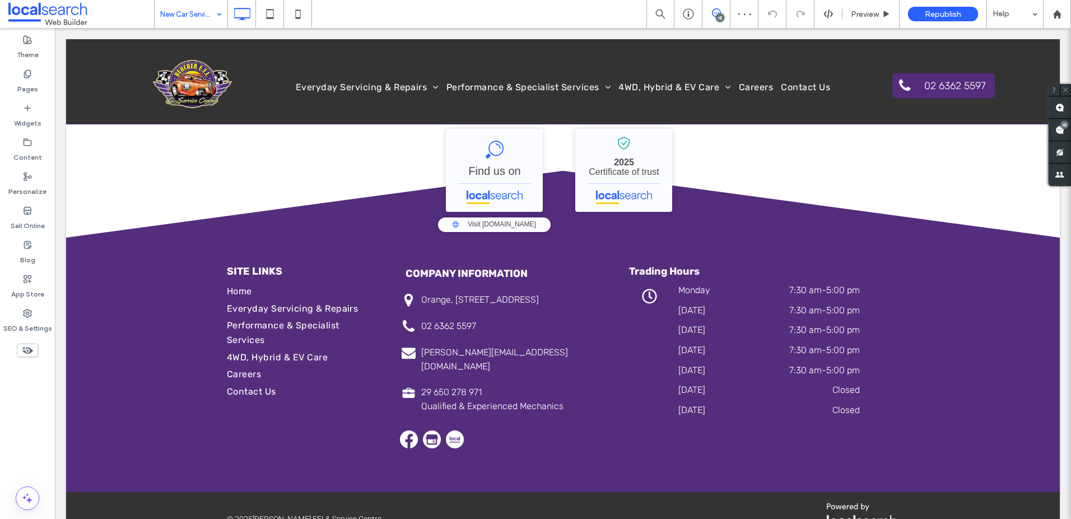
scroll to position [1165, 0]
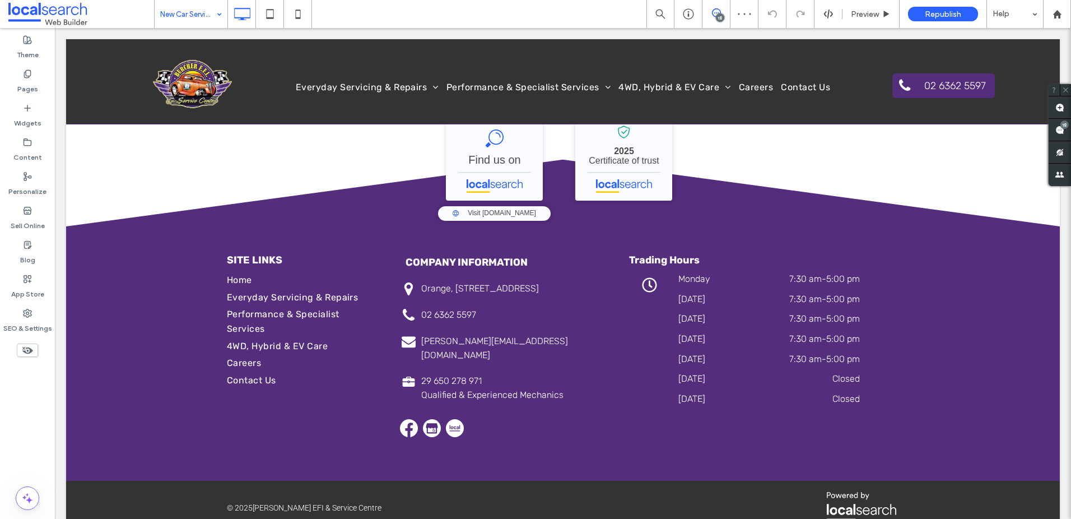
click at [183, 9] on input at bounding box center [188, 14] width 56 height 28
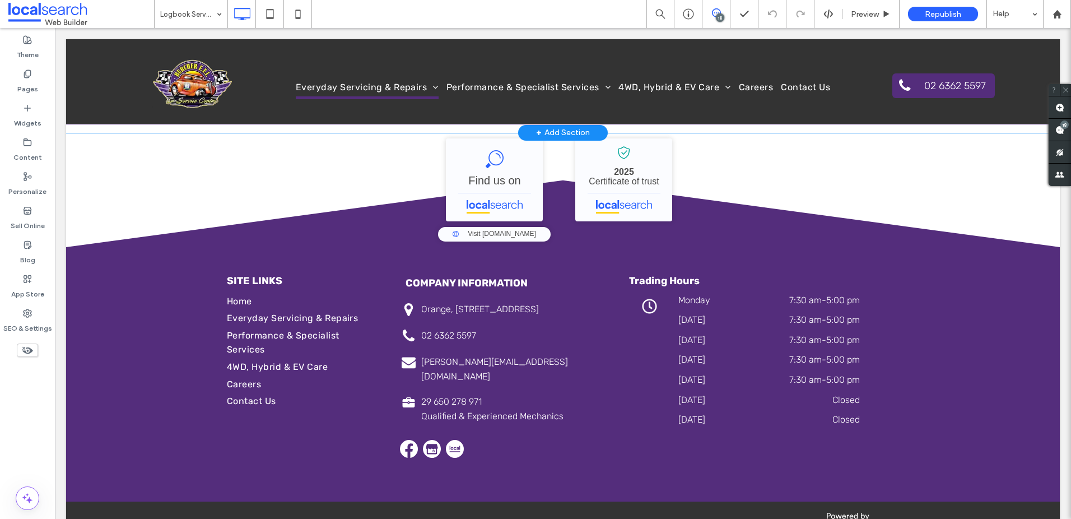
scroll to position [1398, 0]
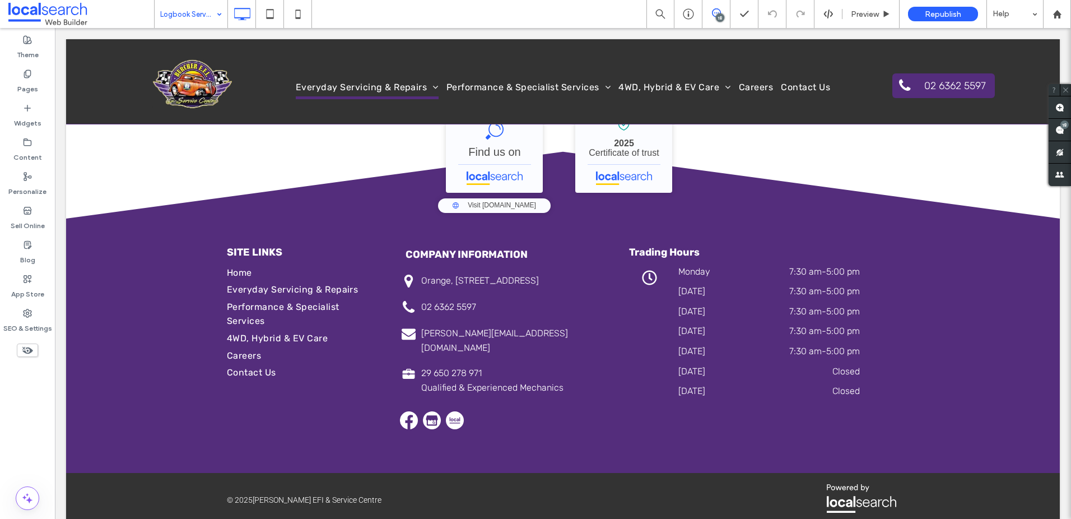
click at [210, 26] on input at bounding box center [188, 14] width 56 height 28
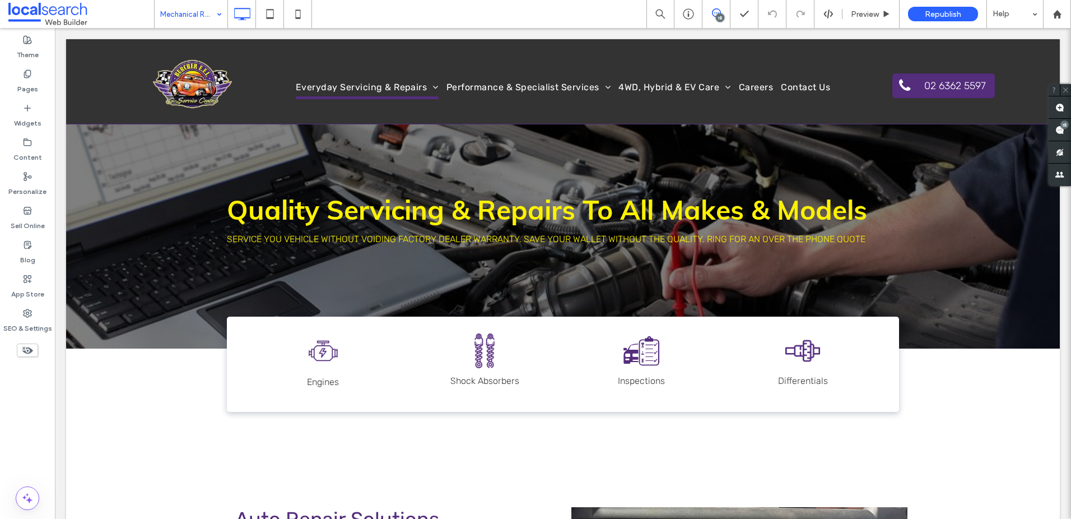
click at [193, 7] on input at bounding box center [188, 14] width 56 height 28
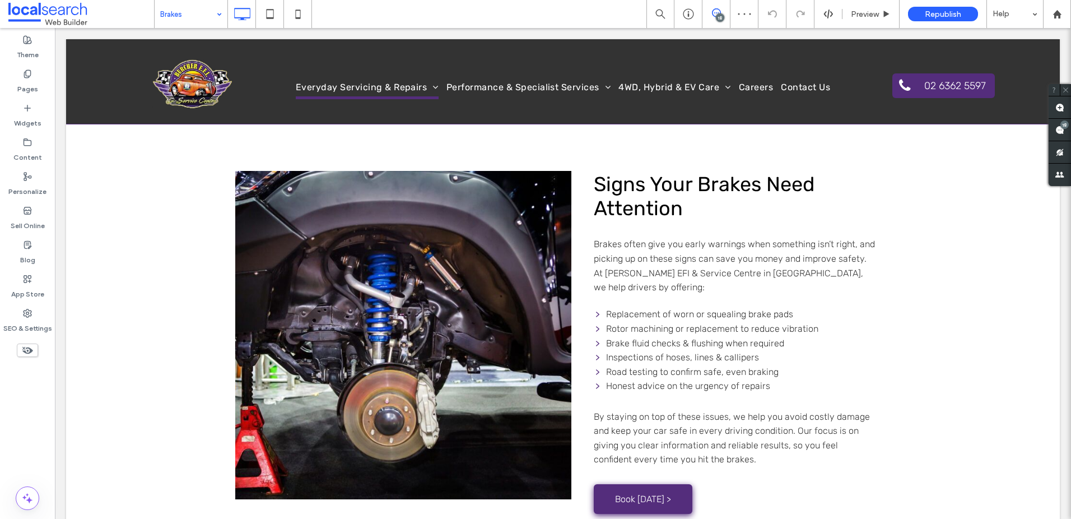
click at [171, 12] on input at bounding box center [188, 14] width 56 height 28
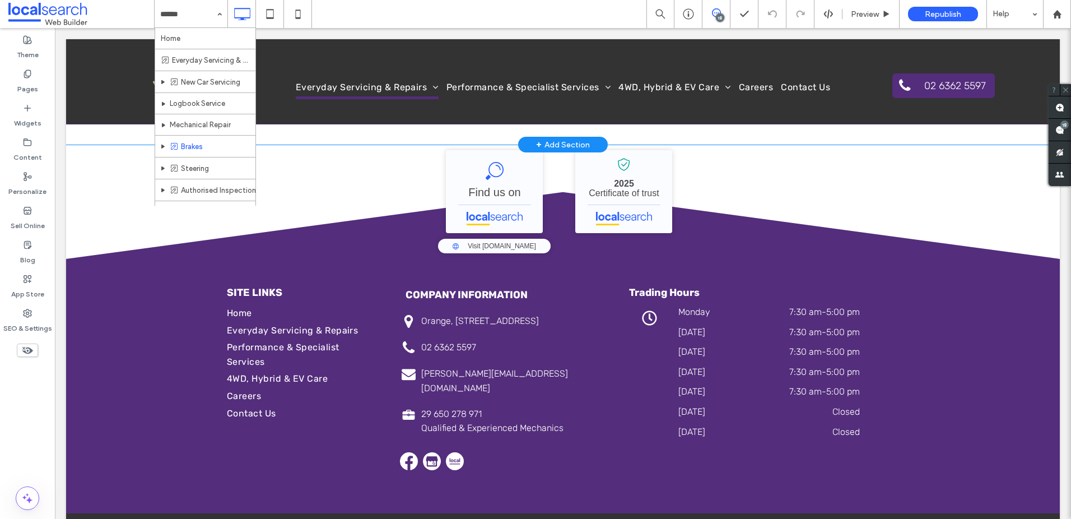
scroll to position [1146, 0]
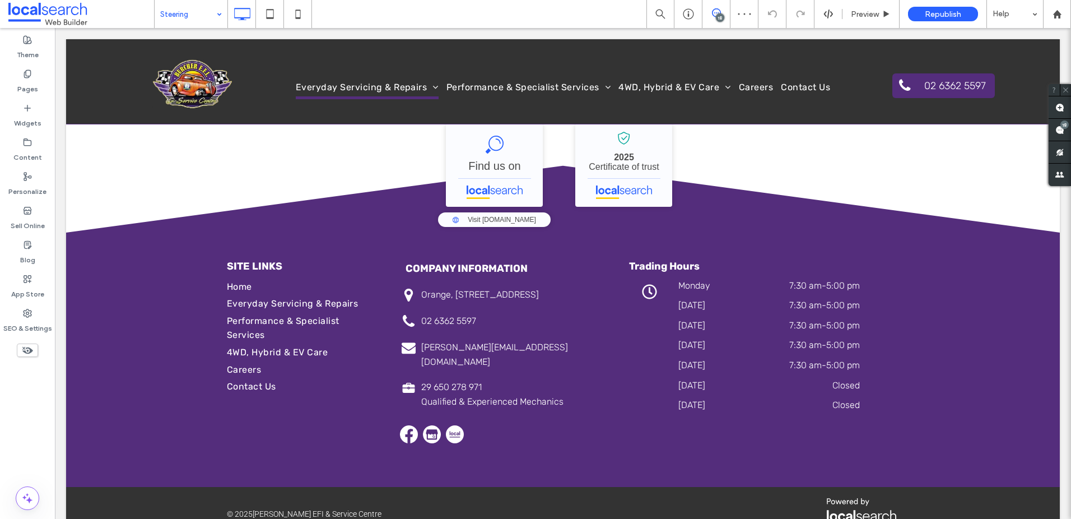
scroll to position [1151, 0]
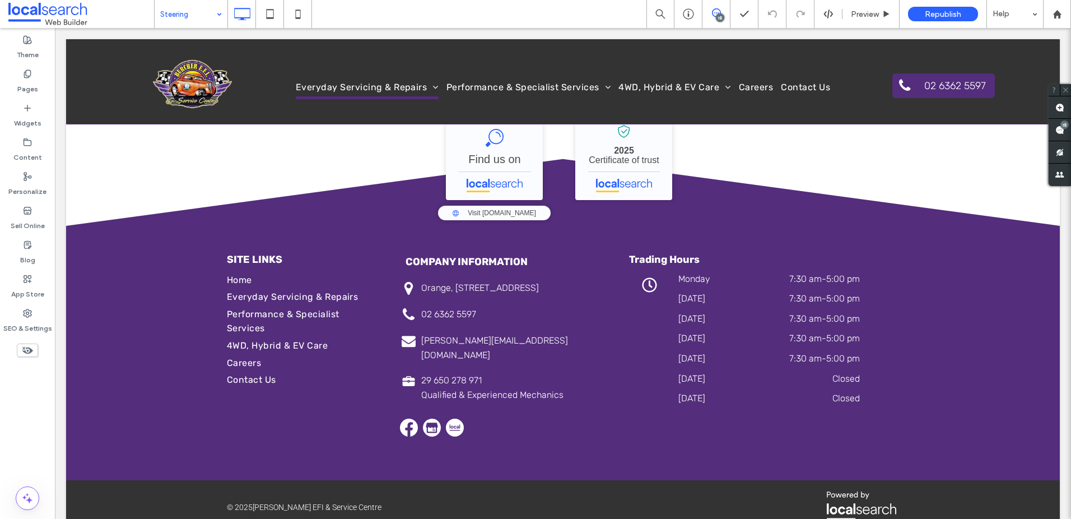
click at [203, 21] on input at bounding box center [188, 14] width 56 height 28
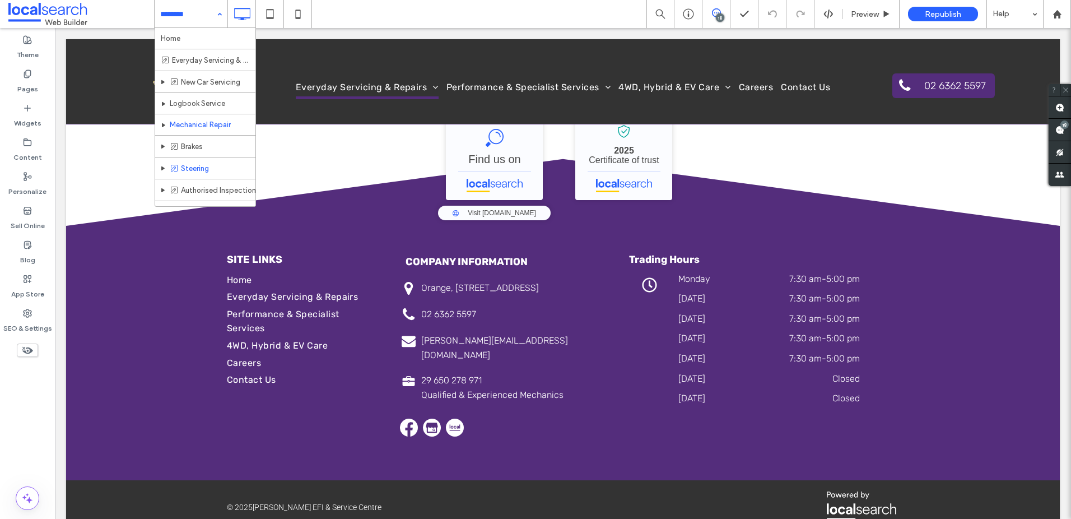
scroll to position [17, 0]
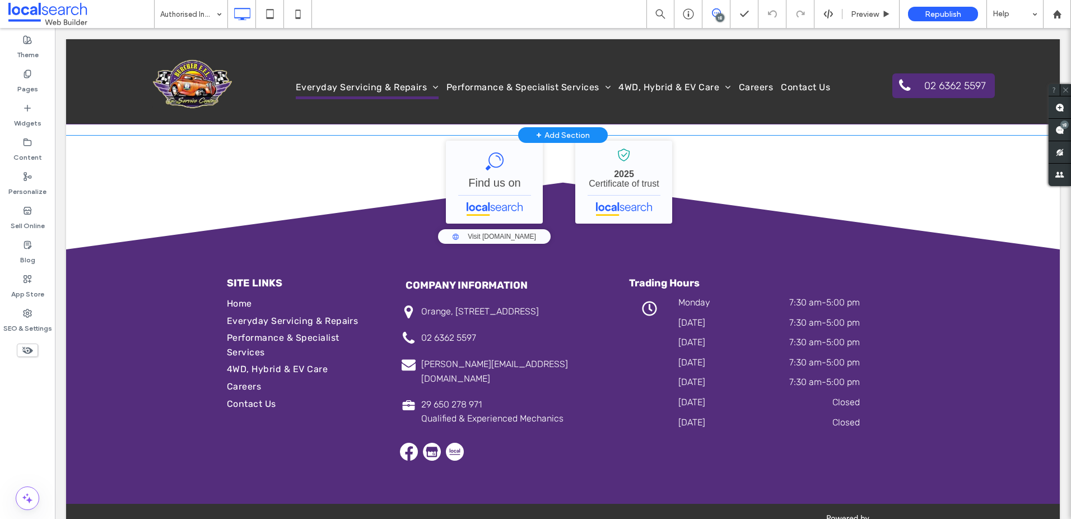
scroll to position [1153, 0]
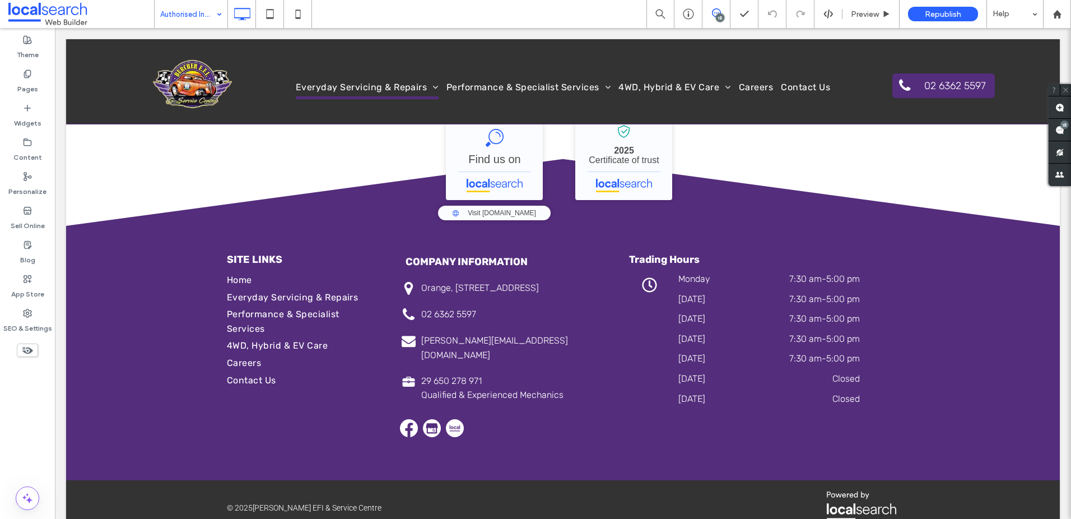
click at [193, 18] on input at bounding box center [188, 14] width 56 height 28
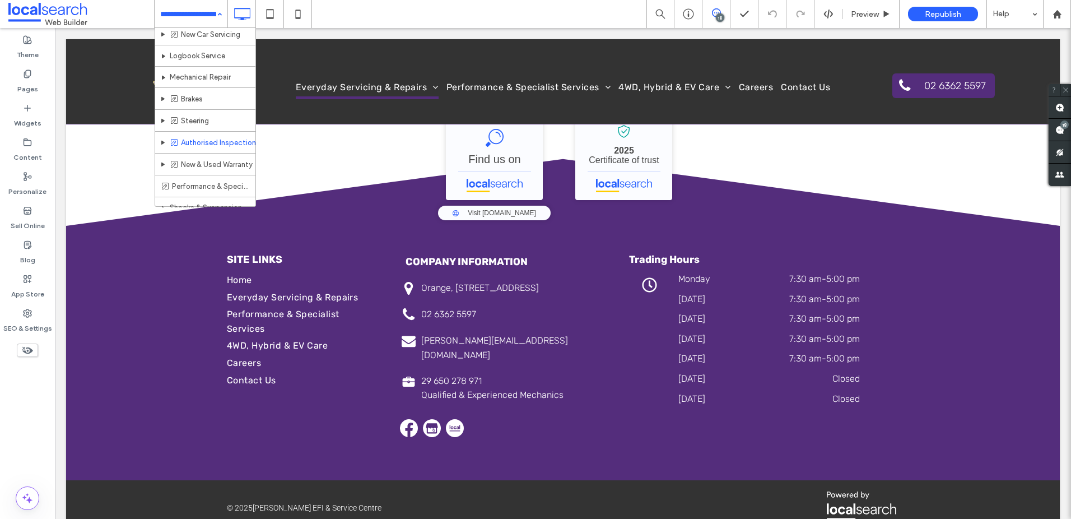
scroll to position [60, 0]
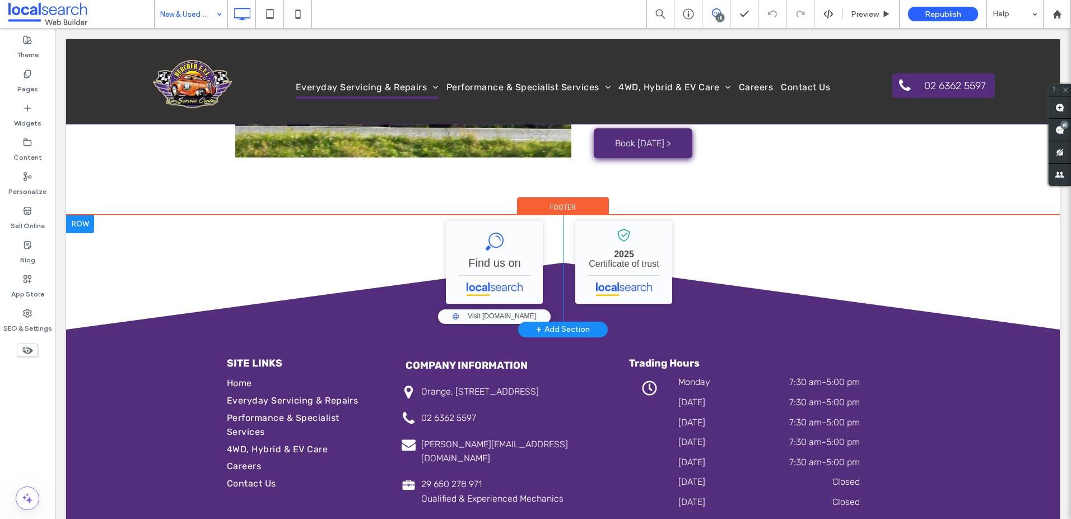
scroll to position [1164, 0]
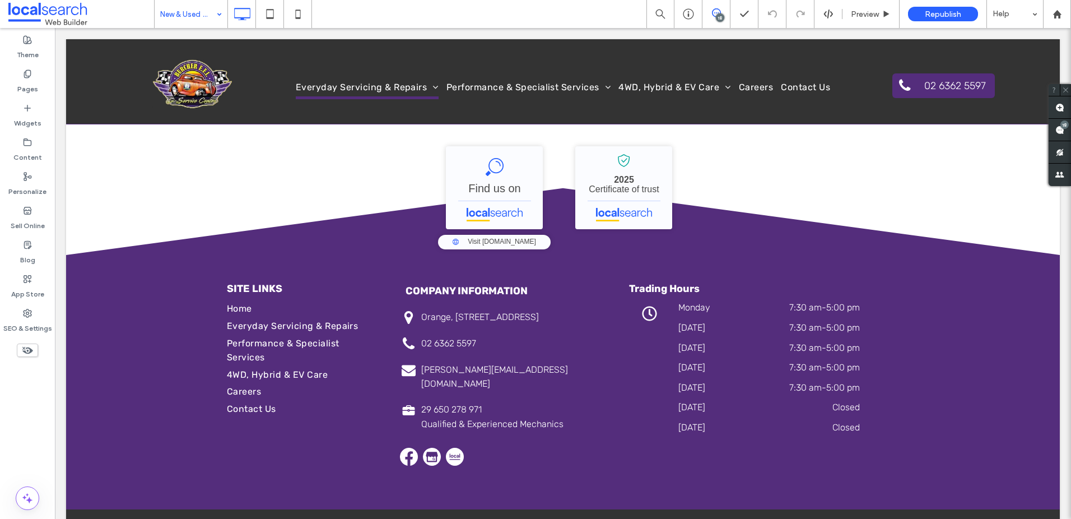
click at [184, 12] on input at bounding box center [188, 14] width 56 height 28
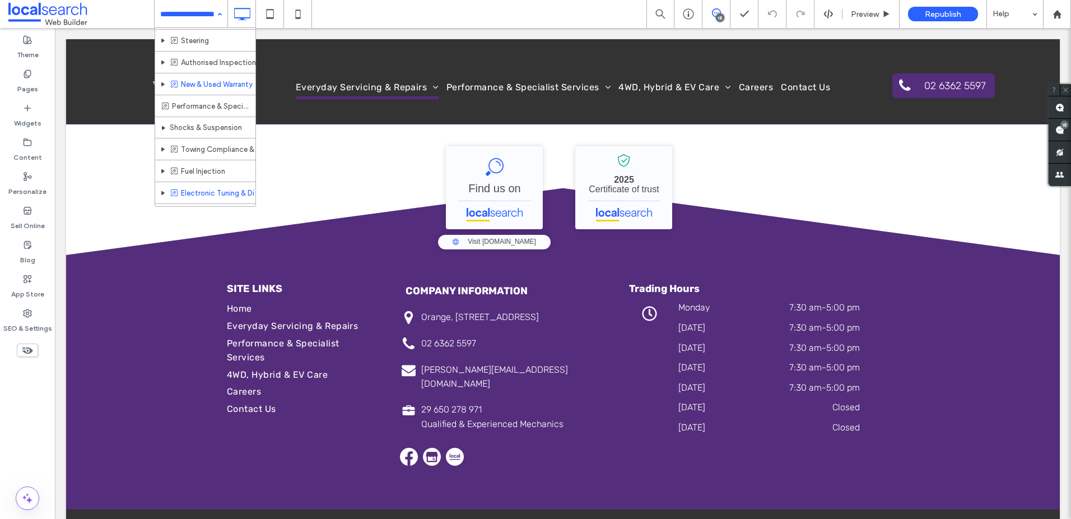
scroll to position [126, 0]
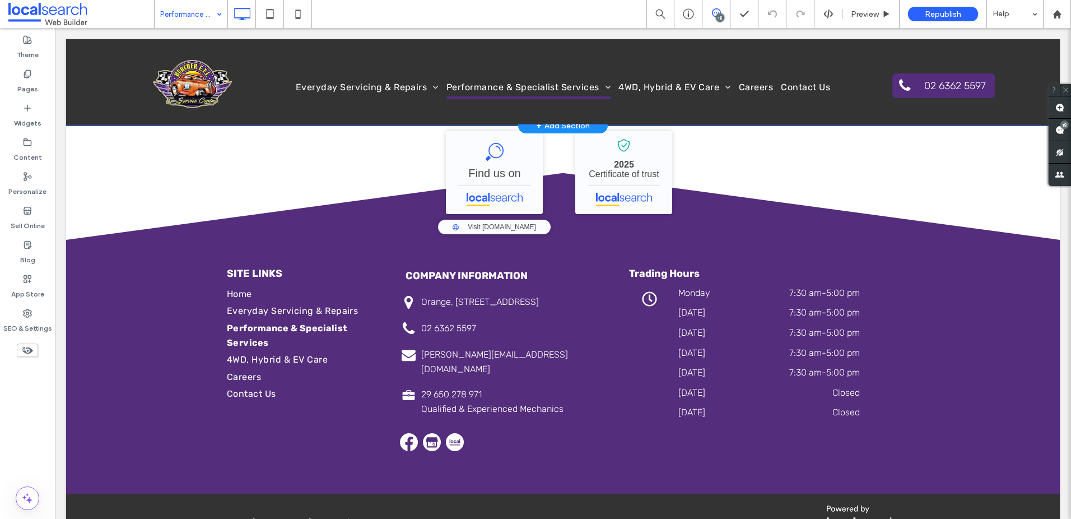
scroll to position [1395, 0]
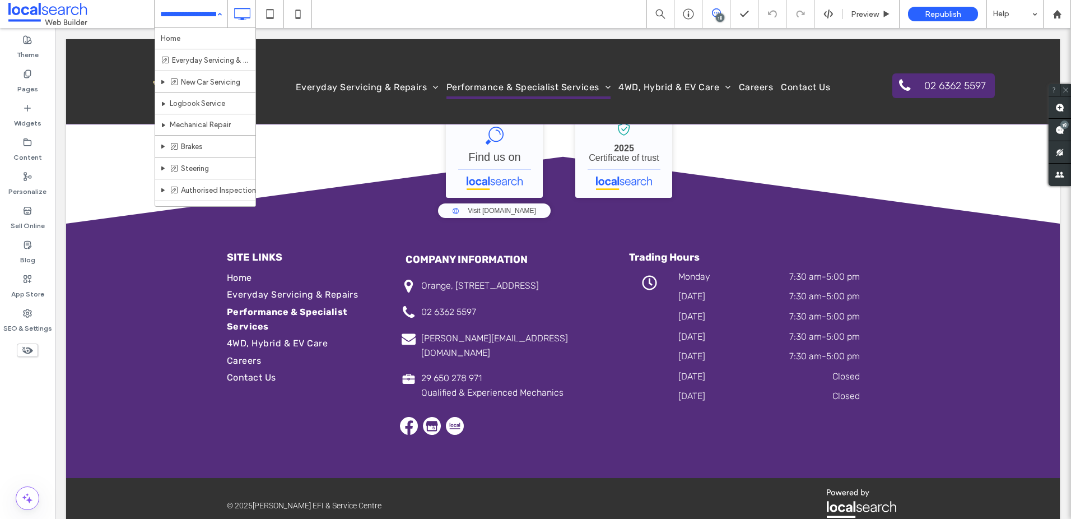
click at [178, 21] on input at bounding box center [188, 14] width 56 height 28
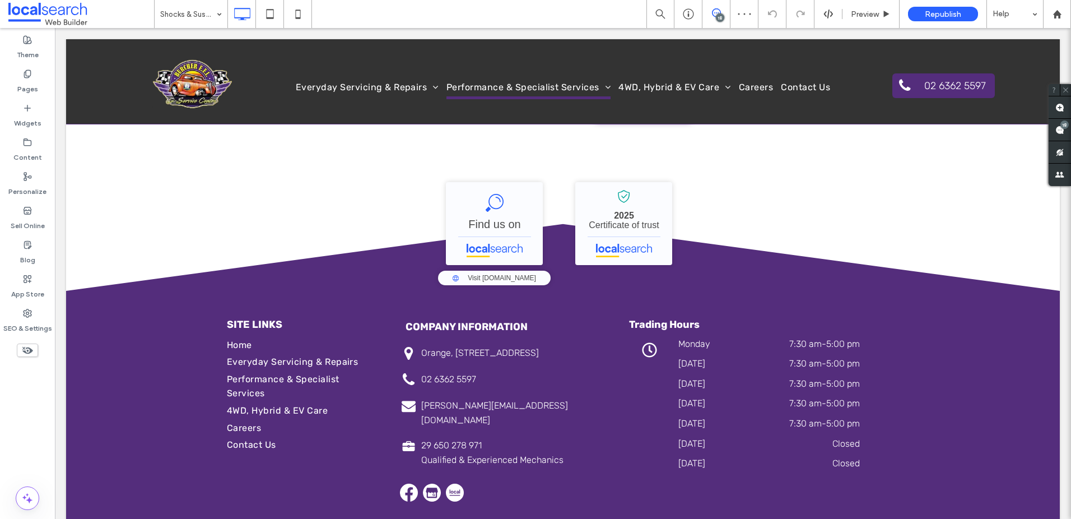
scroll to position [1237, 0]
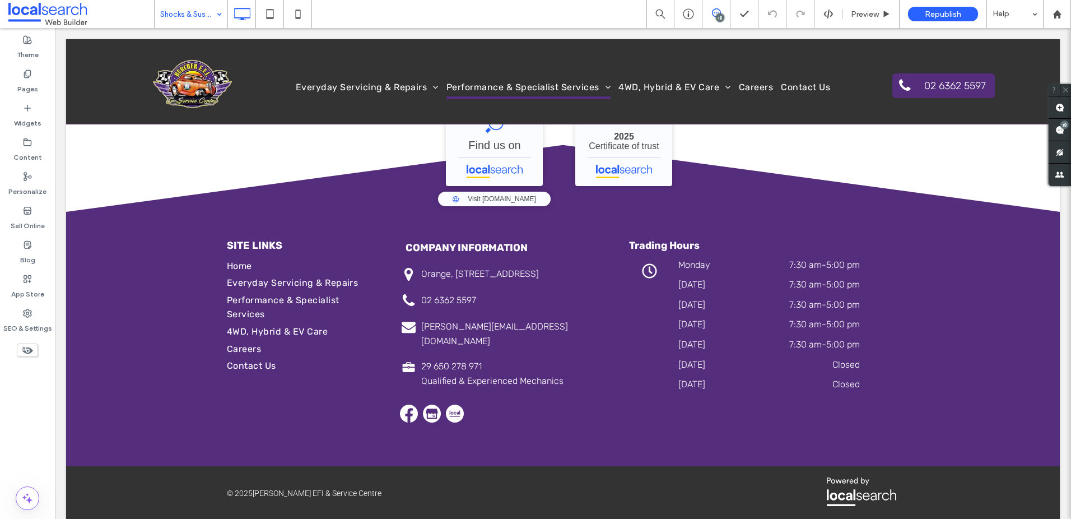
click at [160, 14] on input at bounding box center [188, 14] width 56 height 28
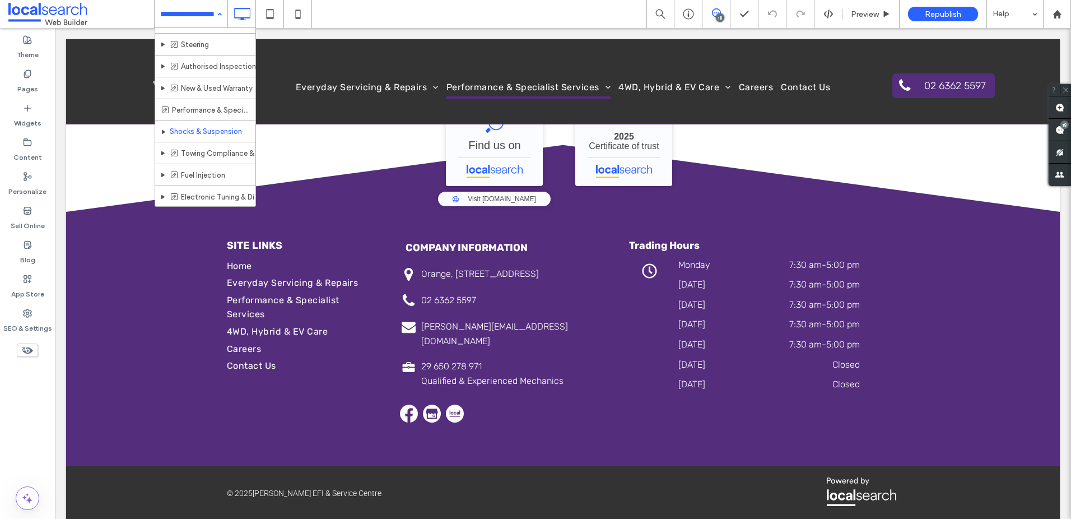
scroll to position [126, 0]
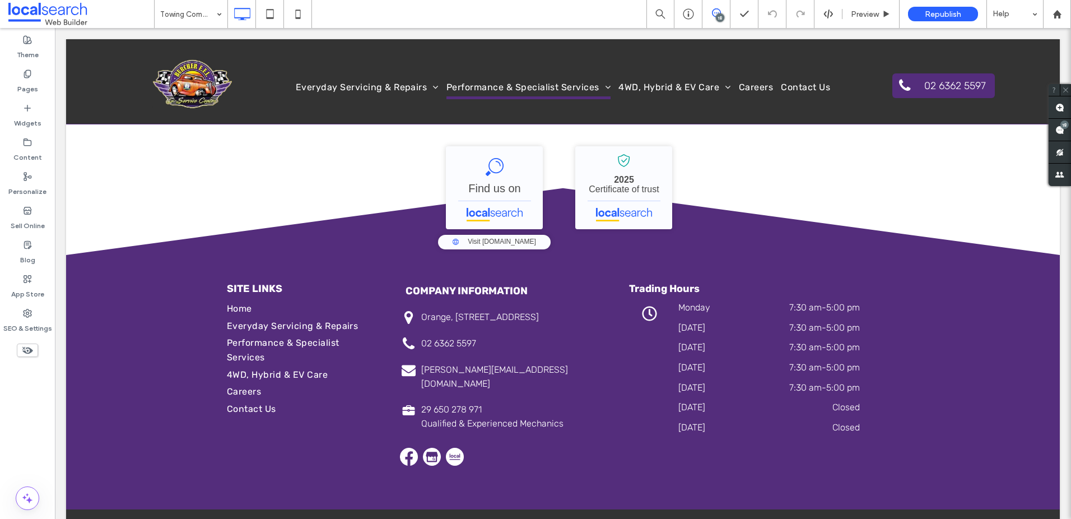
scroll to position [1151, 0]
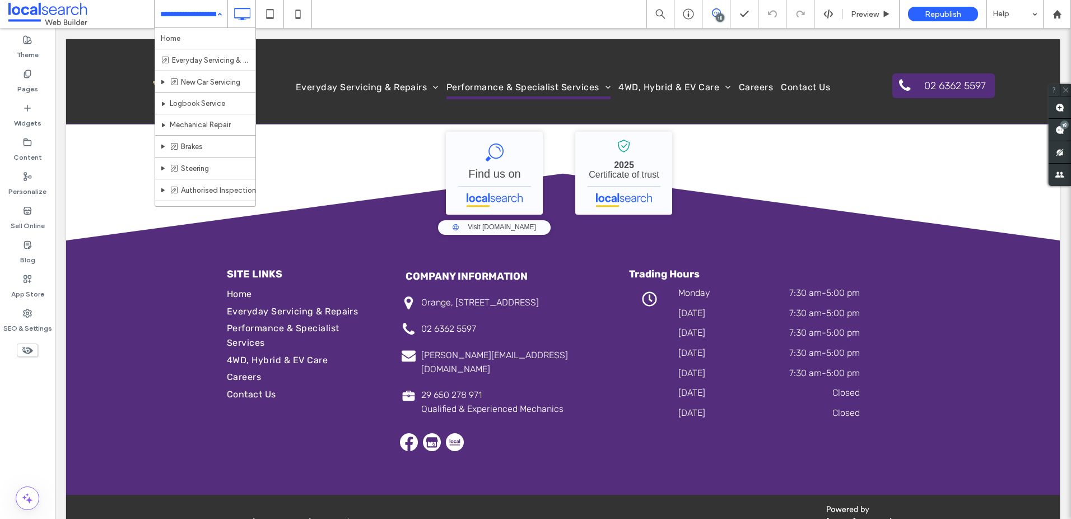
click at [192, 9] on input at bounding box center [188, 14] width 56 height 28
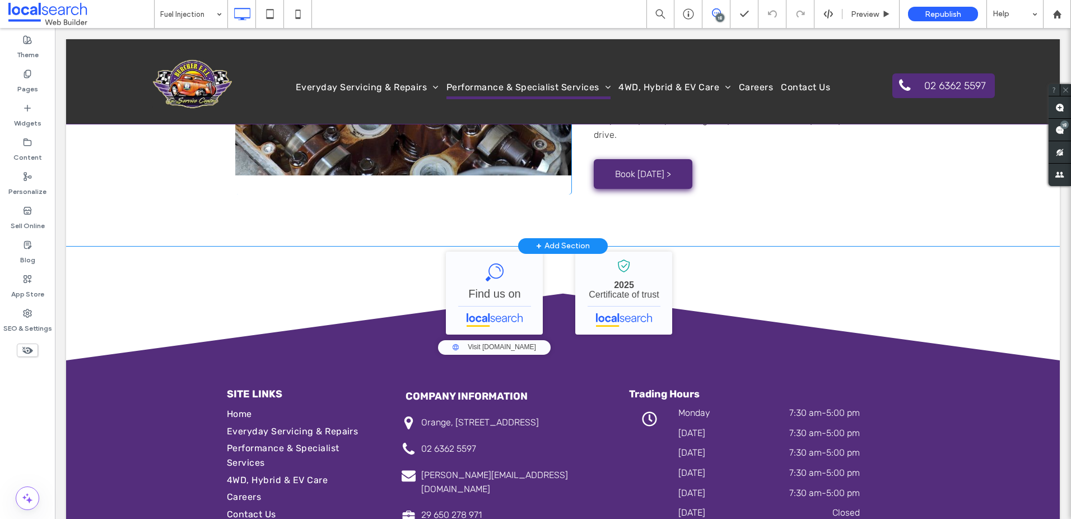
scroll to position [1151, 0]
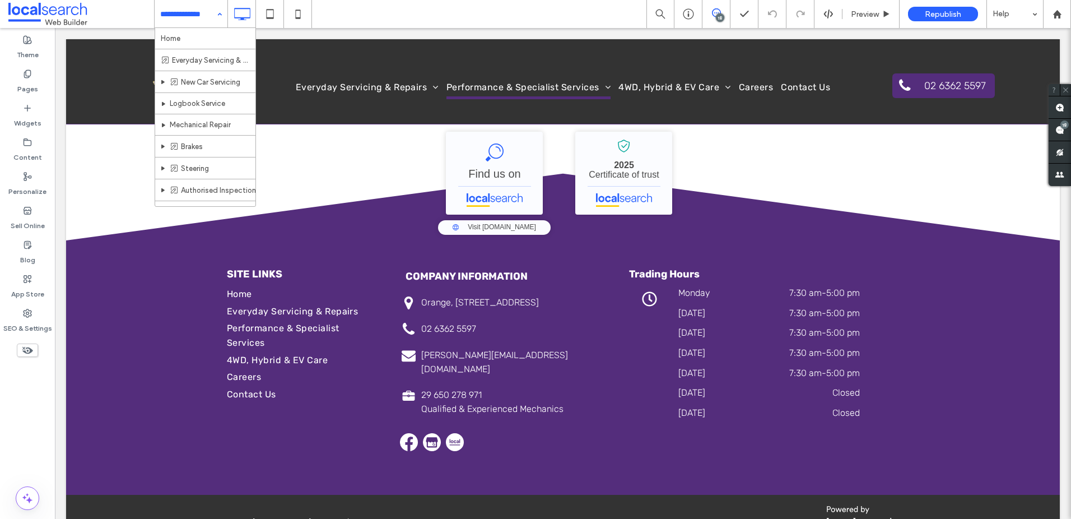
click at [191, 7] on input at bounding box center [188, 14] width 56 height 28
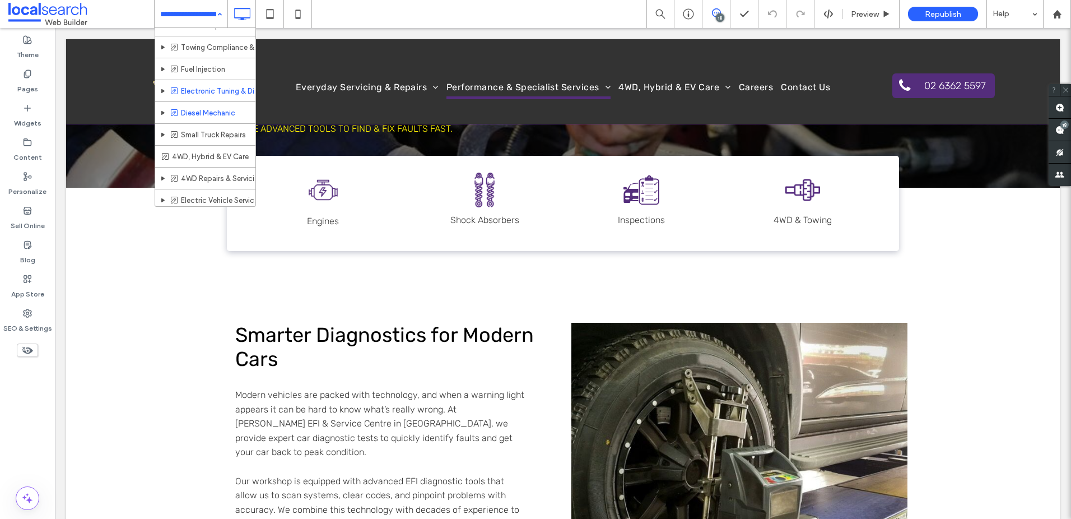
scroll to position [233, 0]
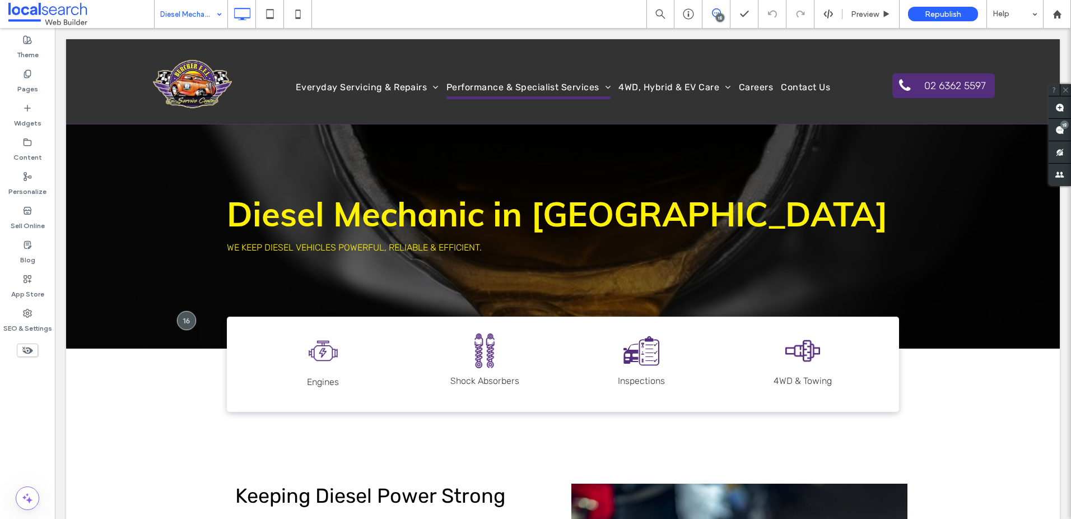
click at [205, 12] on input at bounding box center [188, 14] width 56 height 28
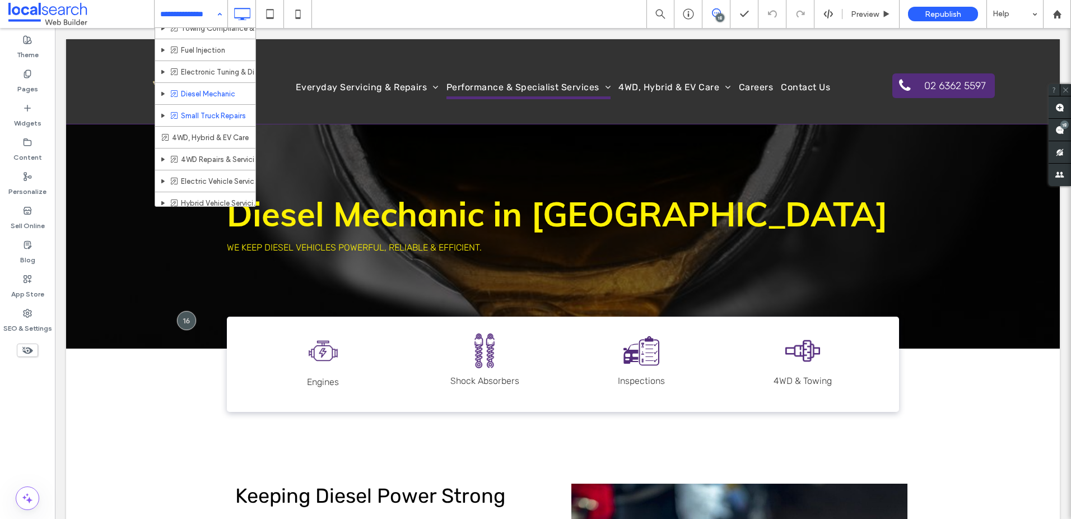
scroll to position [258, 0]
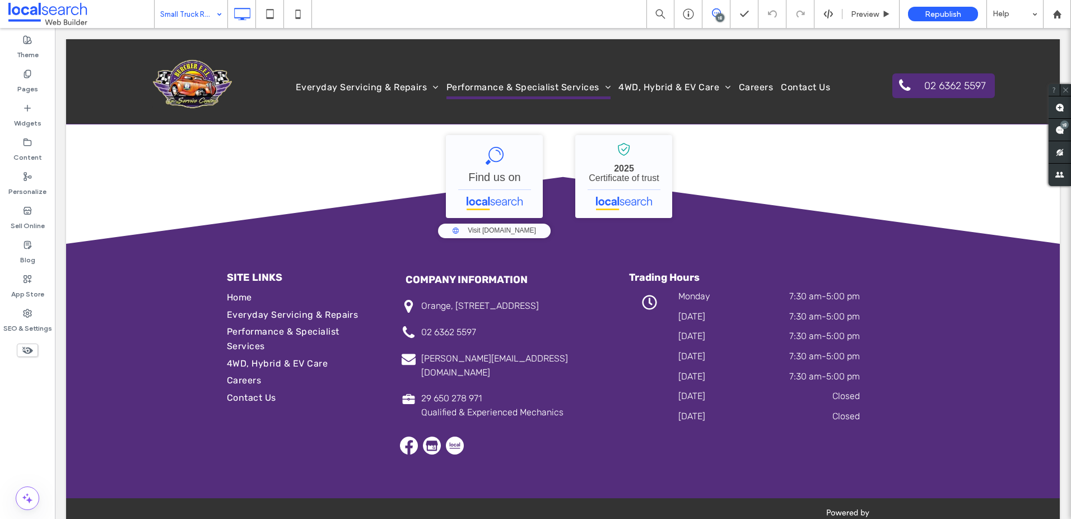
scroll to position [1180, 0]
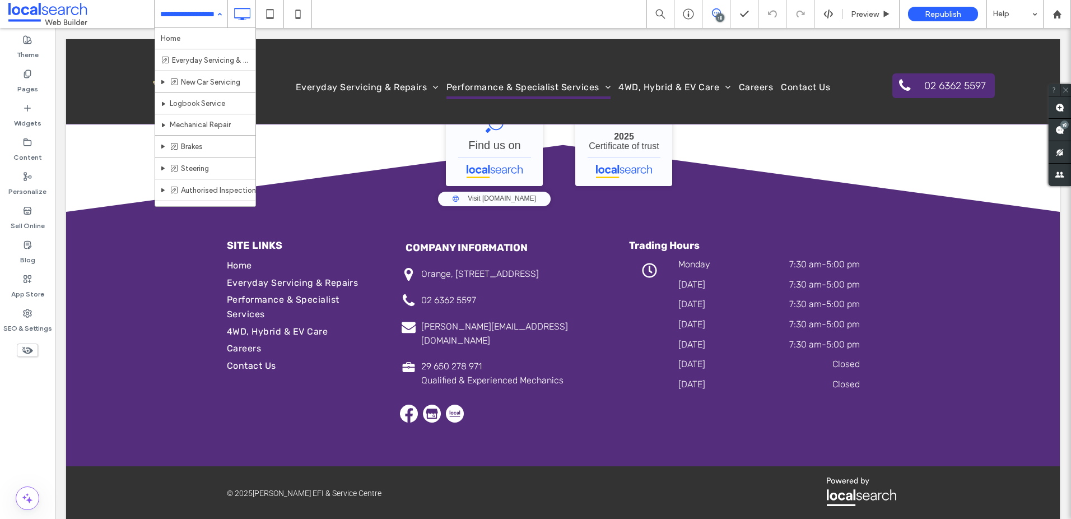
click at [189, 18] on input at bounding box center [188, 14] width 56 height 28
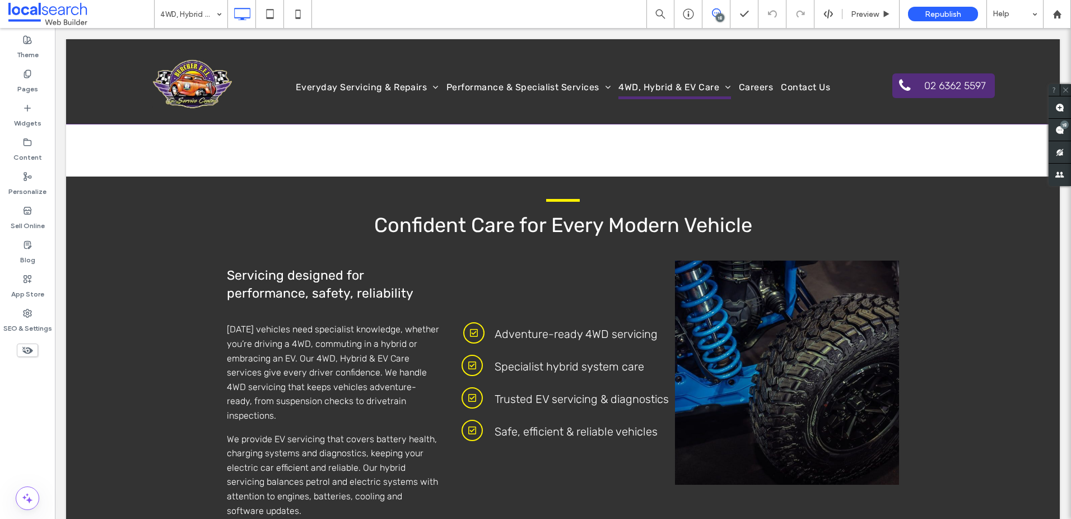
scroll to position [634, 0]
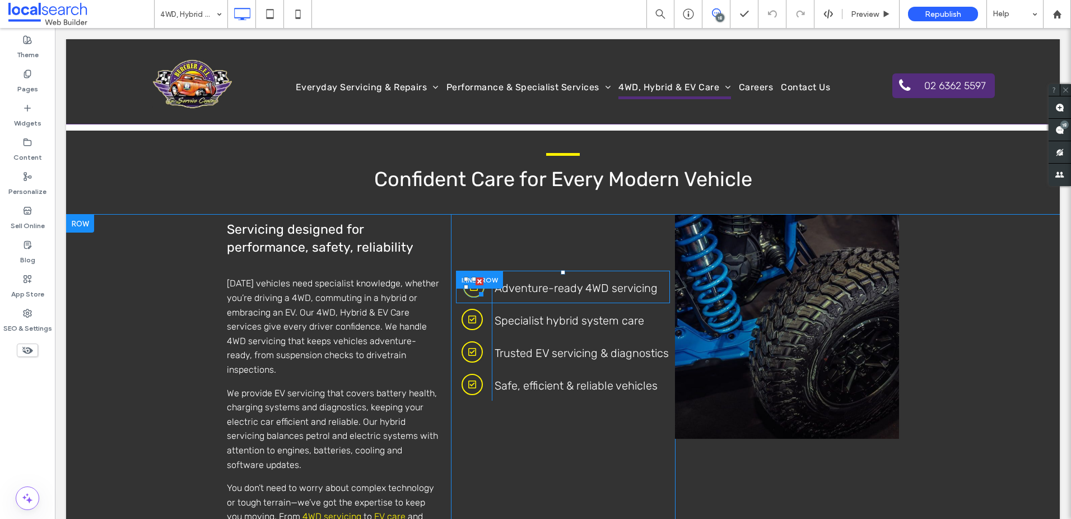
click at [475, 291] on div at bounding box center [479, 292] width 8 height 8
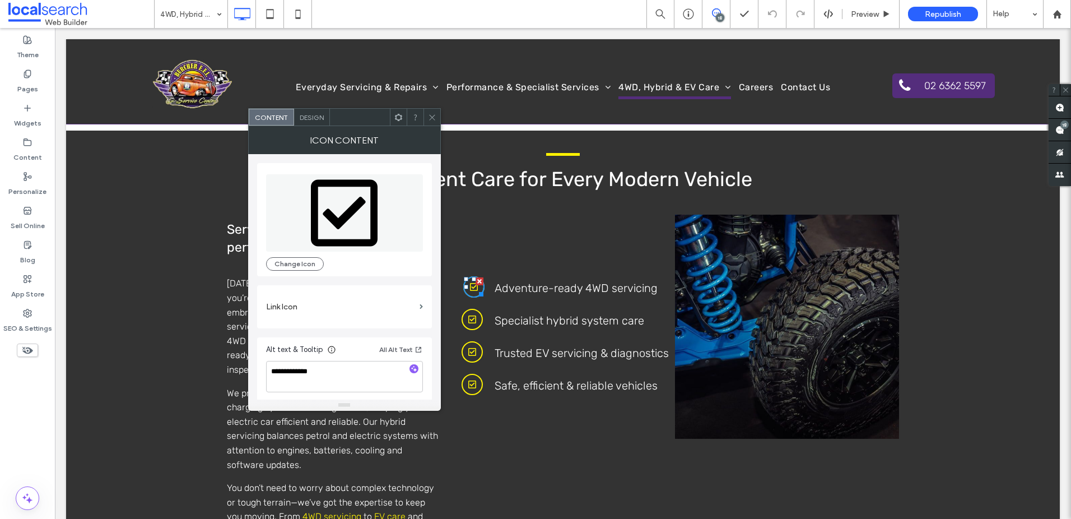
click at [317, 122] on div "Design" at bounding box center [312, 117] width 36 height 17
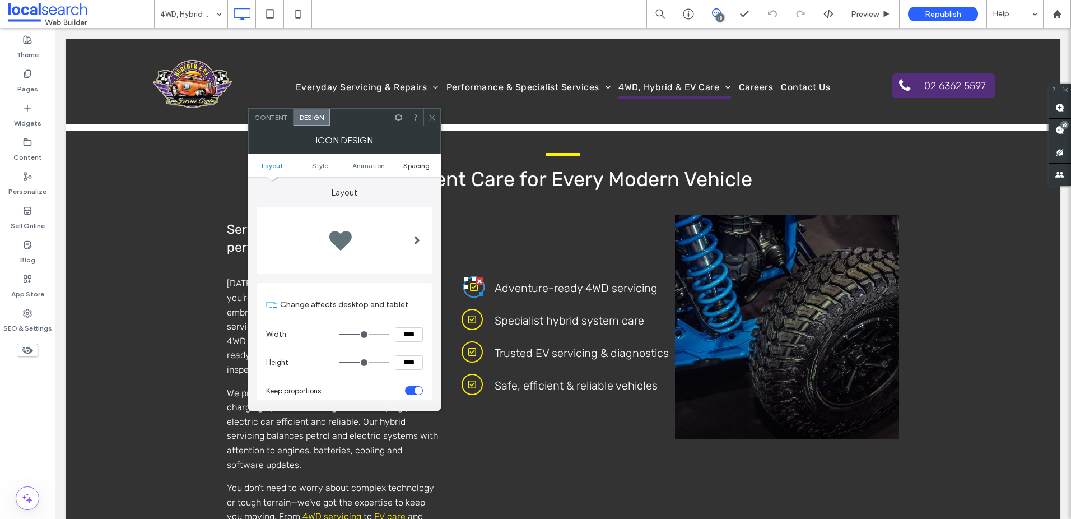
click at [410, 166] on span "Spacing" at bounding box center [416, 165] width 26 height 8
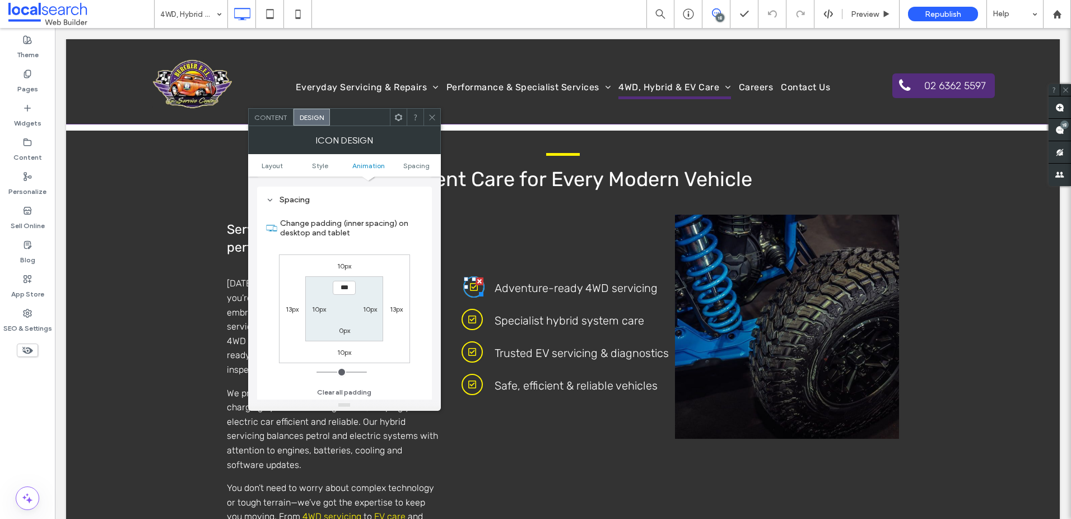
scroll to position [632, 0]
click at [287, 308] on label "13px" at bounding box center [292, 308] width 13 height 8
type input "**"
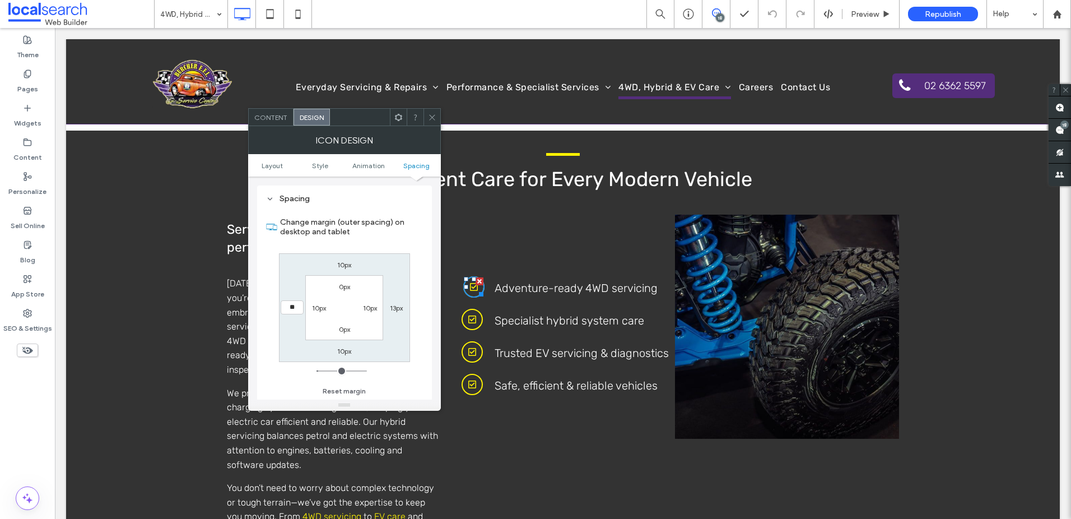
type input "**"
type input "****"
click at [392, 304] on label "13px" at bounding box center [396, 308] width 13 height 8
type input "**"
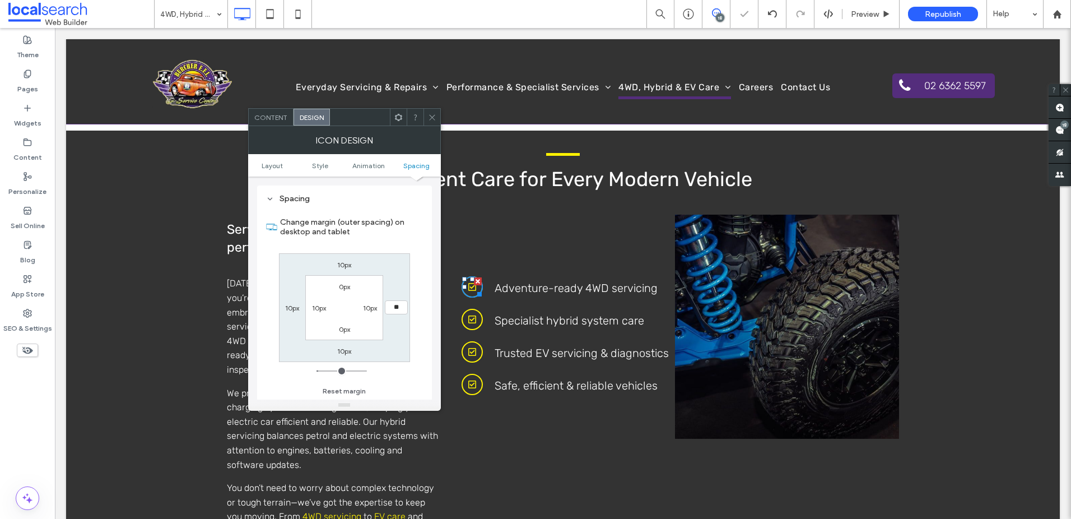
type input "**"
type input "****"
click at [432, 119] on icon at bounding box center [432, 117] width 8 height 8
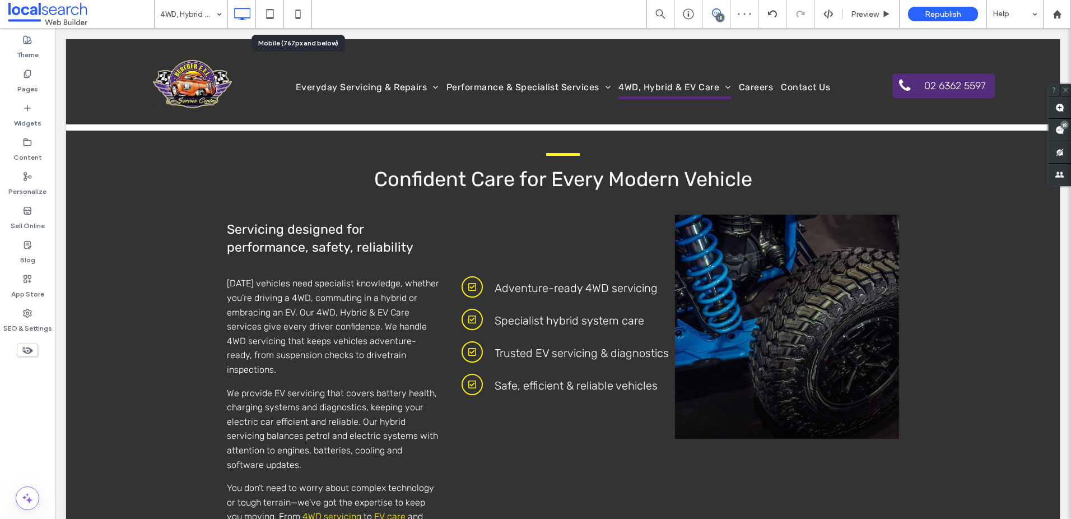
click at [300, 13] on icon at bounding box center [298, 14] width 22 height 22
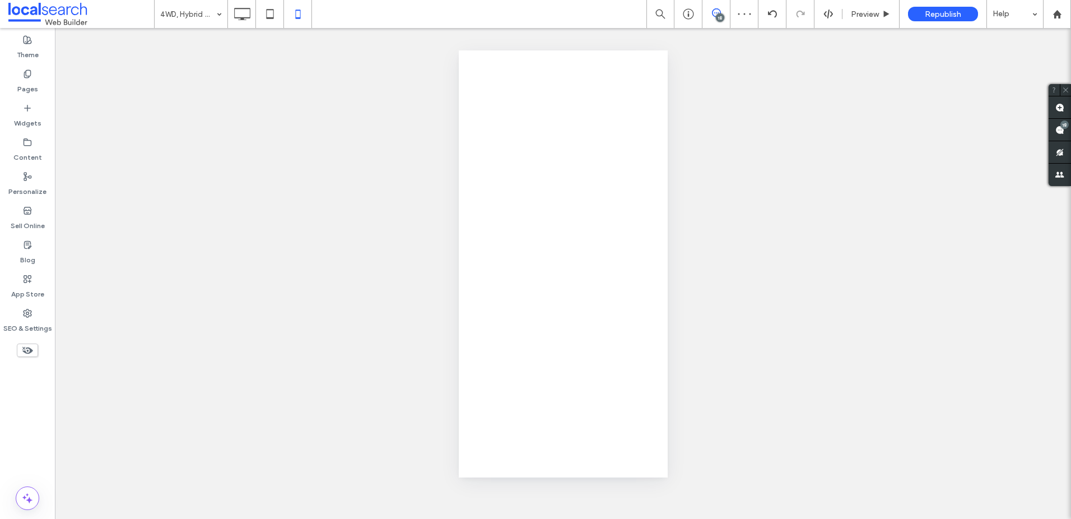
scroll to position [0, 0]
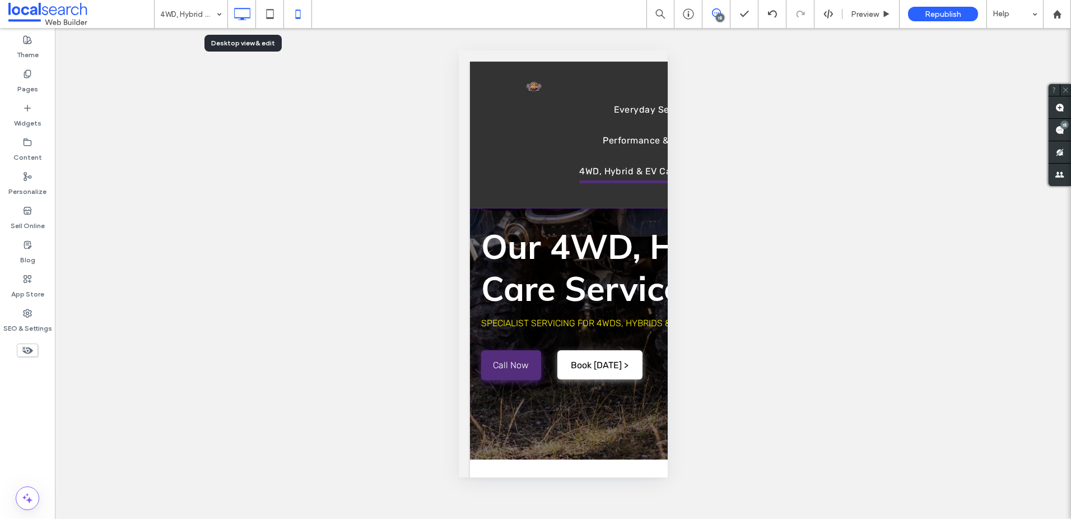
click at [248, 5] on icon at bounding box center [242, 14] width 22 height 22
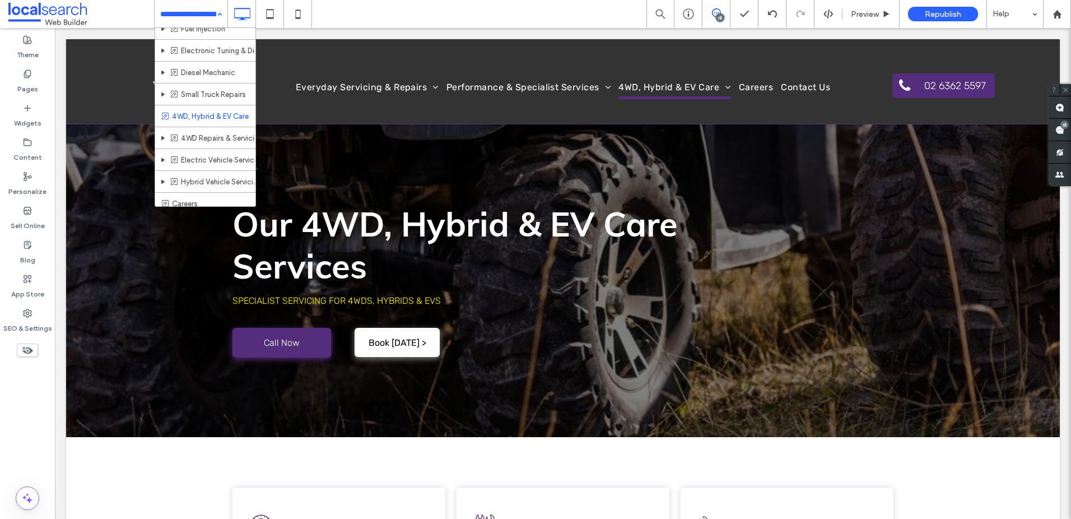
scroll to position [298, 0]
click at [175, 15] on input at bounding box center [188, 14] width 56 height 28
click at [178, 12] on input at bounding box center [188, 14] width 56 height 28
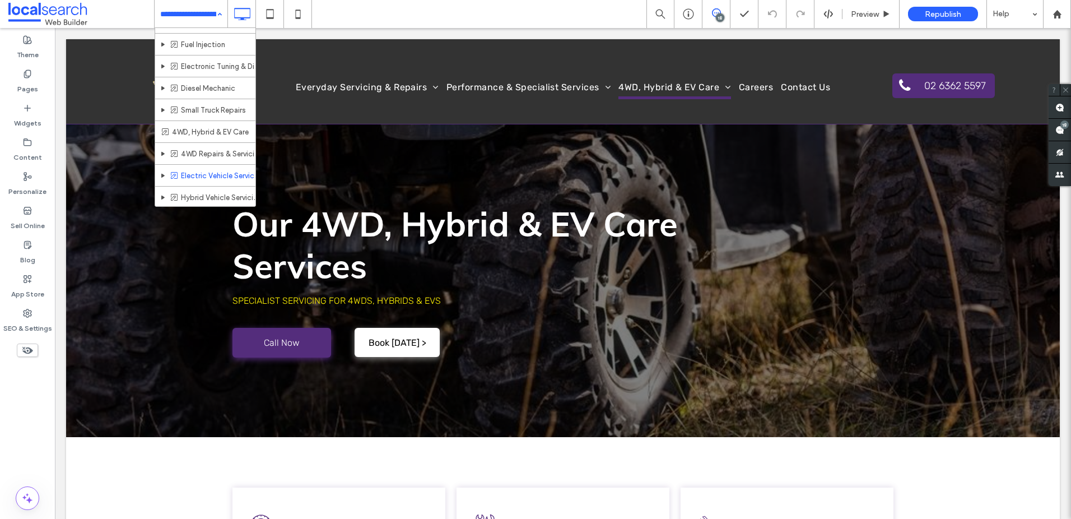
scroll to position [298, 0]
click at [201, 16] on input at bounding box center [188, 14] width 56 height 28
click at [202, 12] on input at bounding box center [188, 14] width 56 height 28
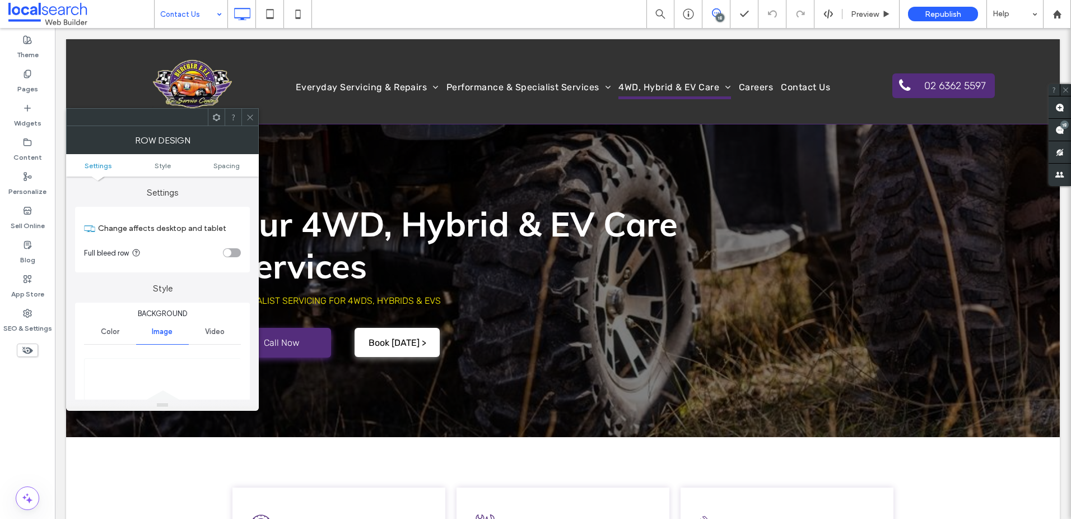
click at [250, 110] on span at bounding box center [250, 117] width 8 height 17
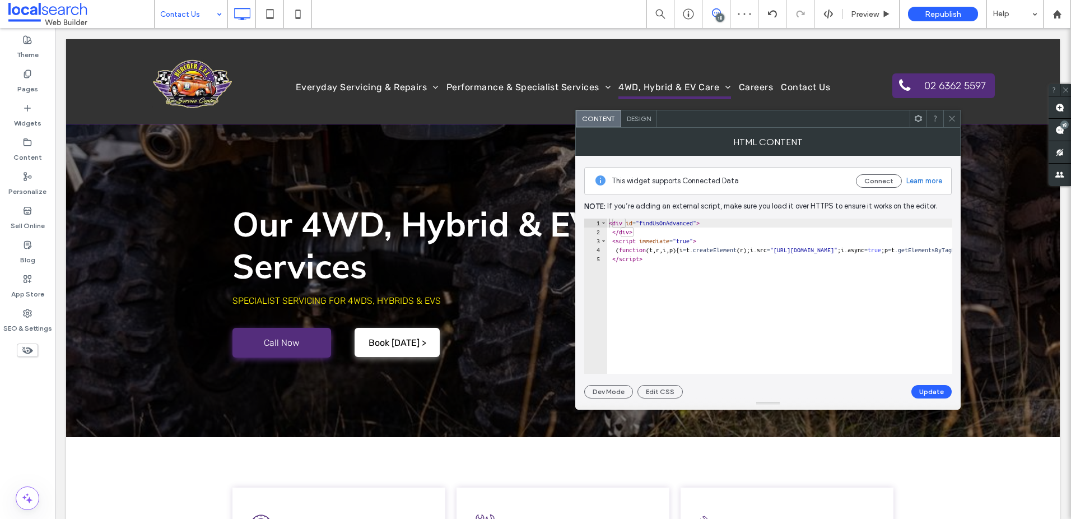
click at [949, 117] on icon at bounding box center [952, 118] width 8 height 8
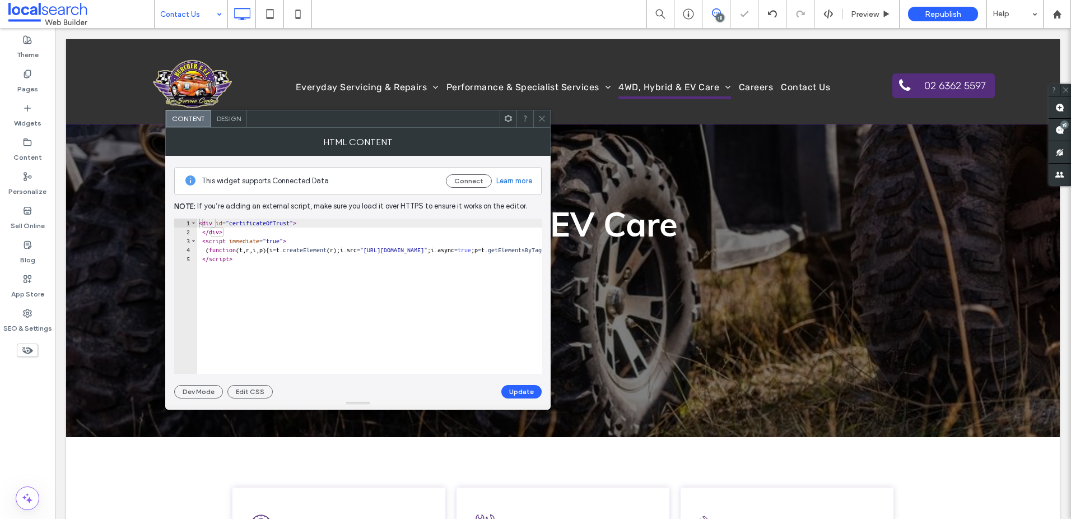
click at [243, 122] on div "Design" at bounding box center [229, 118] width 36 height 17
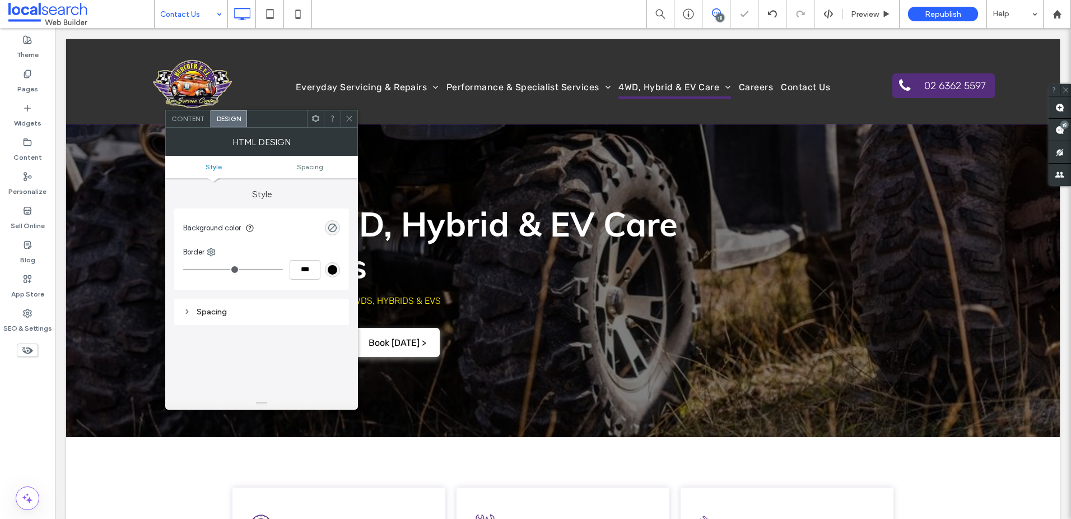
drag, startPoint x: 318, startPoint y: 182, endPoint x: 310, endPoint y: 148, distance: 35.1
click at [320, 174] on div "HTML Design Style Spacing Style Background color Border *** Spacing" at bounding box center [261, 269] width 193 height 282
click at [308, 147] on div "HTML Design" at bounding box center [261, 142] width 193 height 28
click at [311, 165] on span "Spacing" at bounding box center [310, 167] width 26 height 8
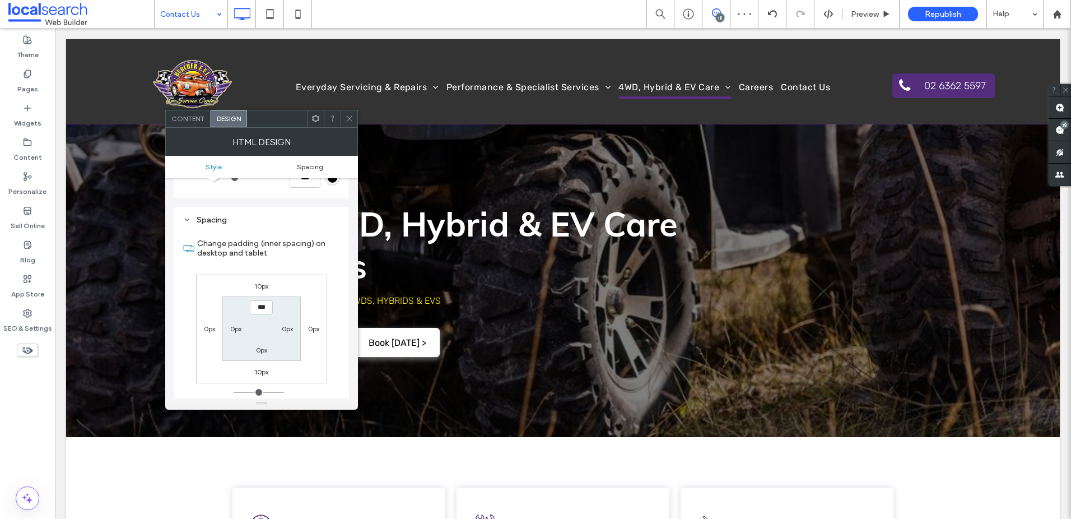
scroll to position [112, 0]
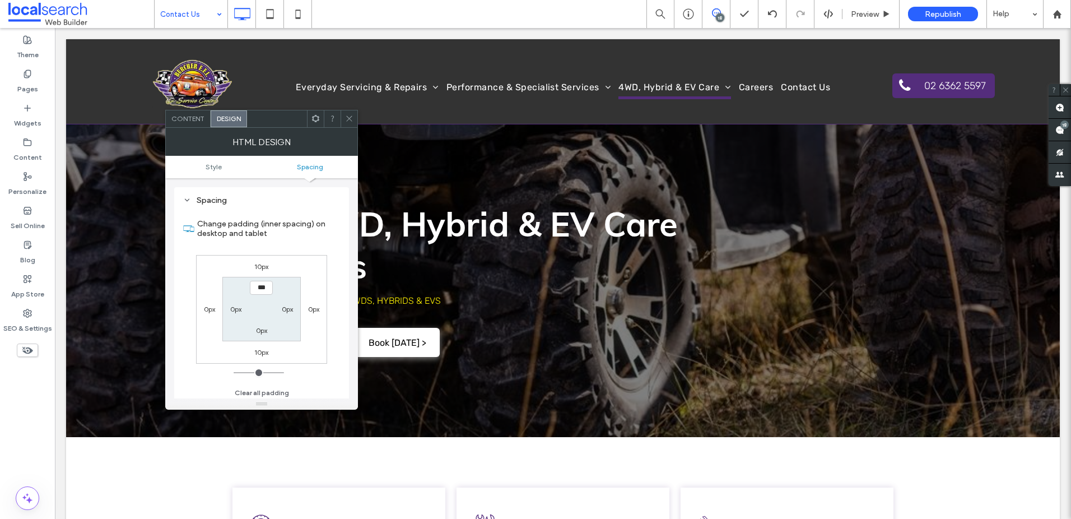
click at [352, 121] on icon at bounding box center [349, 118] width 8 height 8
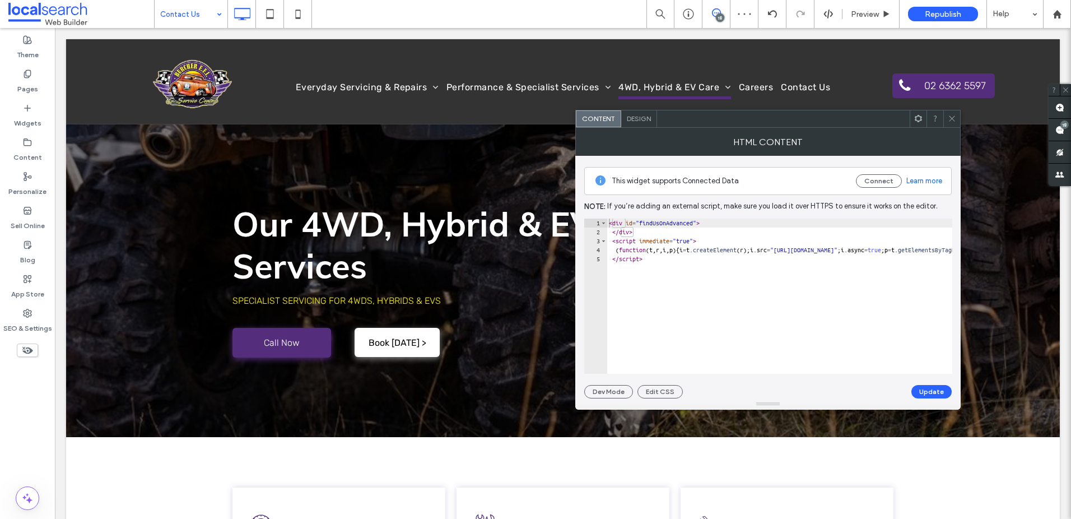
click at [956, 123] on span at bounding box center [952, 118] width 8 height 17
drag, startPoint x: 951, startPoint y: 117, endPoint x: 949, endPoint y: 176, distance: 59.5
click at [951, 117] on icon at bounding box center [952, 118] width 8 height 8
click at [639, 123] on div "Design" at bounding box center [639, 118] width 36 height 17
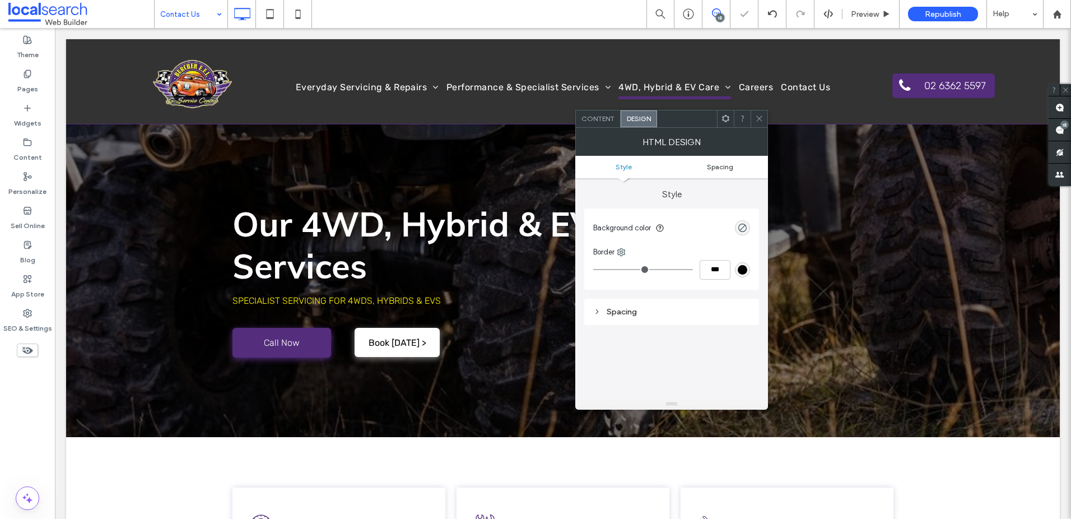
click at [713, 170] on span "Spacing" at bounding box center [720, 167] width 26 height 8
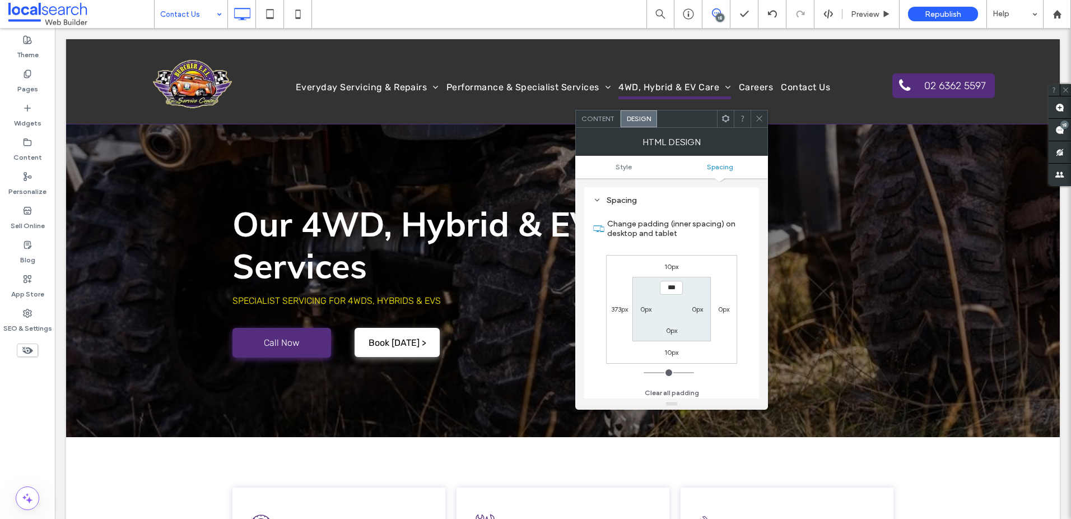
click at [762, 119] on icon at bounding box center [759, 118] width 8 height 8
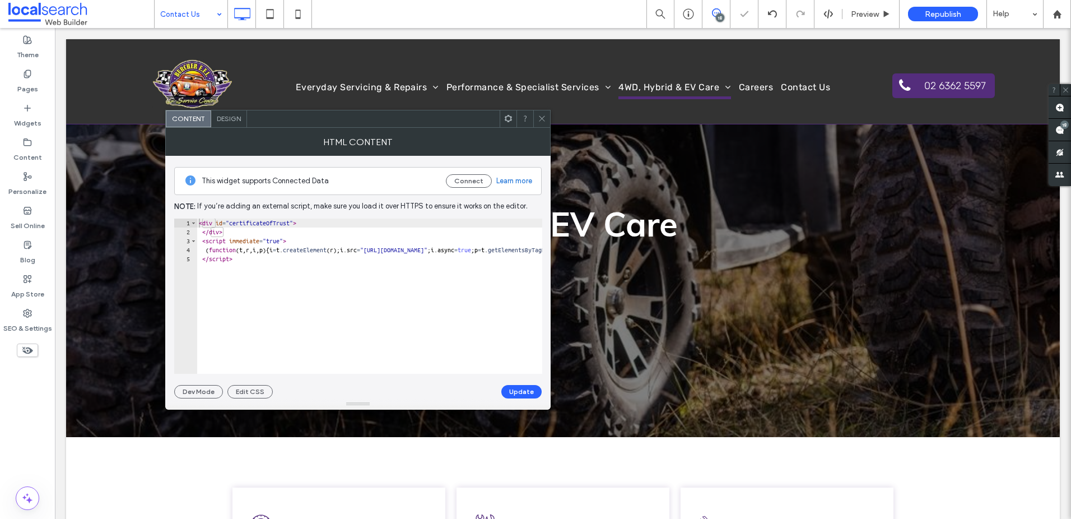
click at [222, 115] on span "Design" at bounding box center [229, 118] width 24 height 8
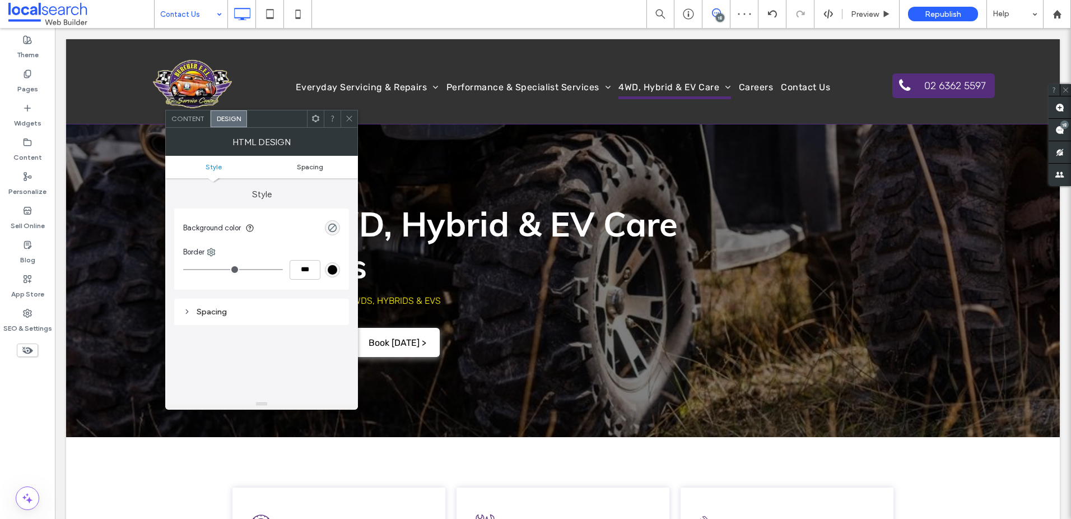
click at [301, 170] on span "Spacing" at bounding box center [310, 167] width 26 height 8
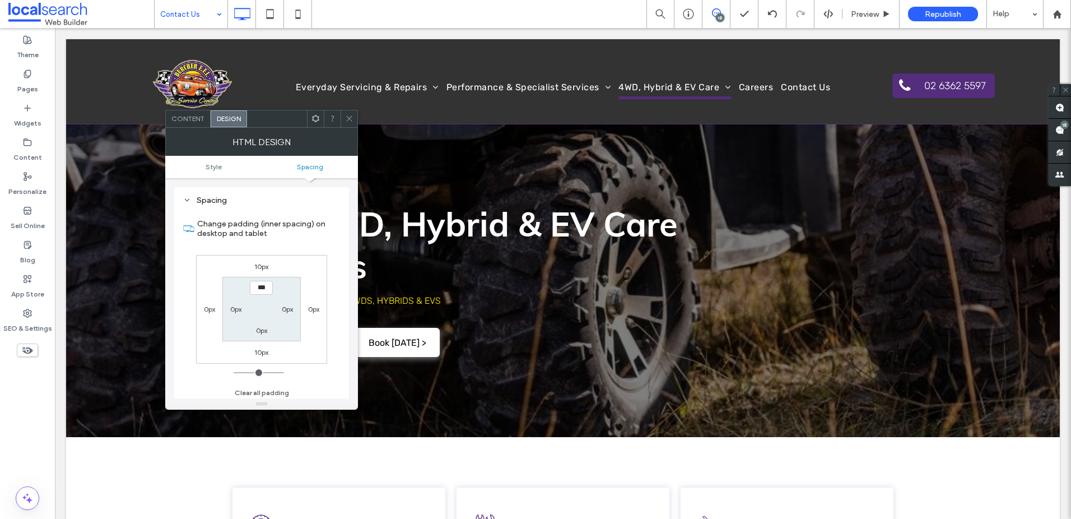
click at [231, 309] on label "0px" at bounding box center [235, 309] width 11 height 8
click at [204, 307] on label "0px" at bounding box center [209, 309] width 11 height 8
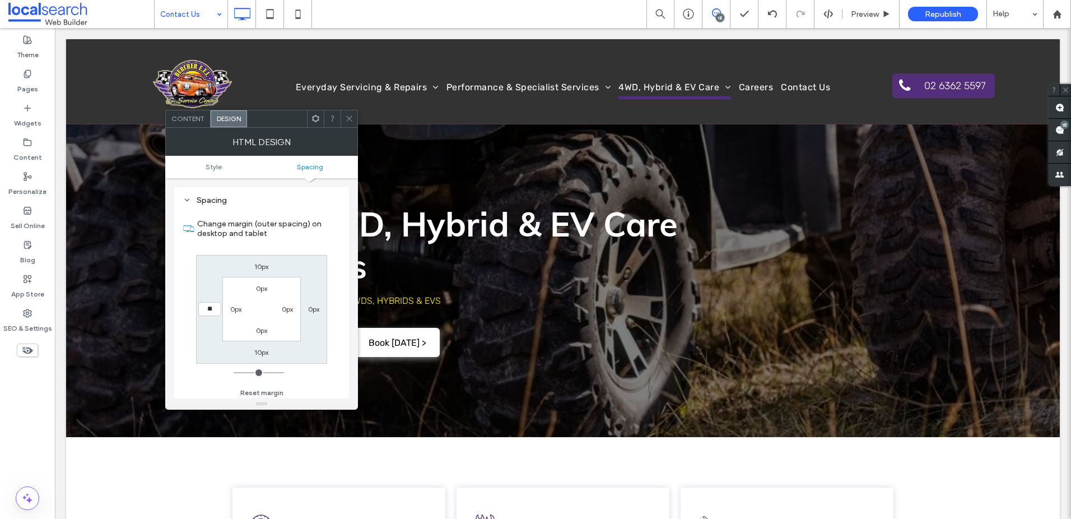
type input "**"
type input "****"
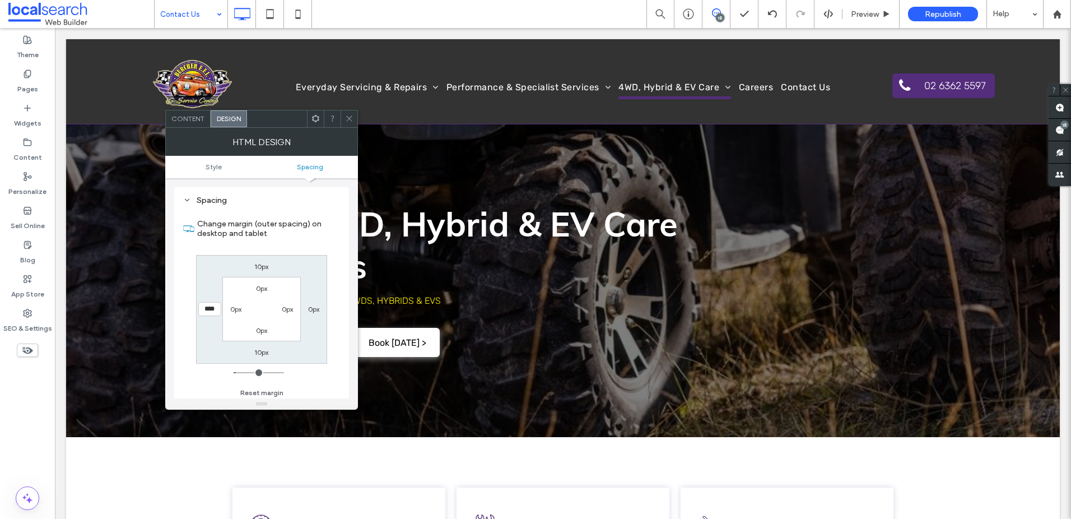
click at [346, 116] on icon at bounding box center [349, 118] width 8 height 8
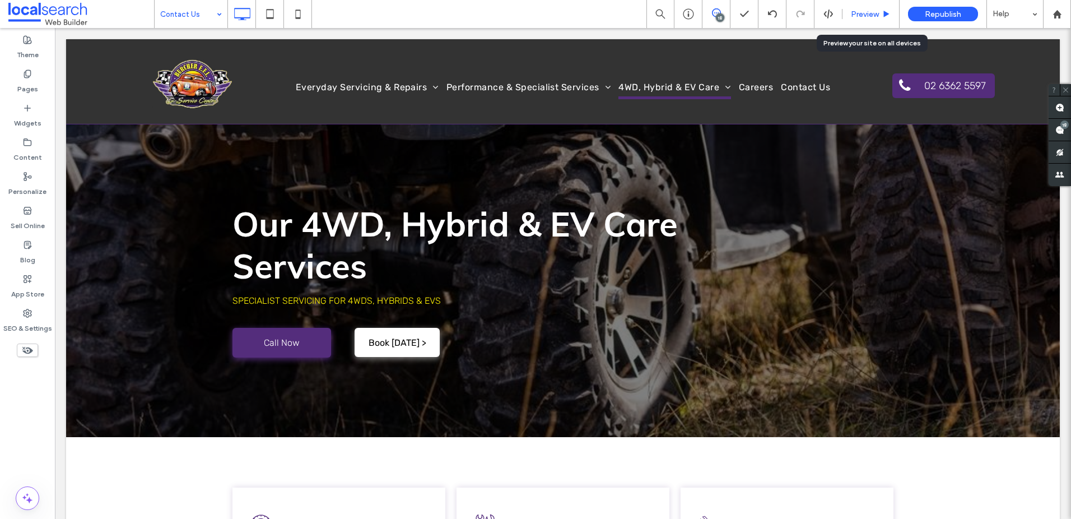
click at [889, 10] on icon at bounding box center [887, 14] width 8 height 8
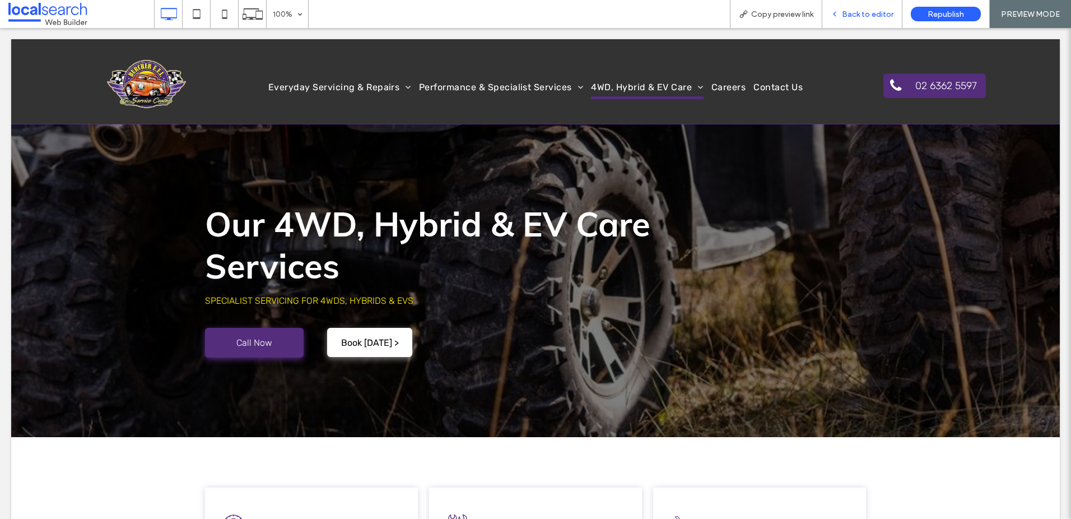
click at [862, 8] on div "Back to editor" at bounding box center [863, 14] width 80 height 28
click at [865, 13] on span "Back to editor" at bounding box center [868, 15] width 52 height 10
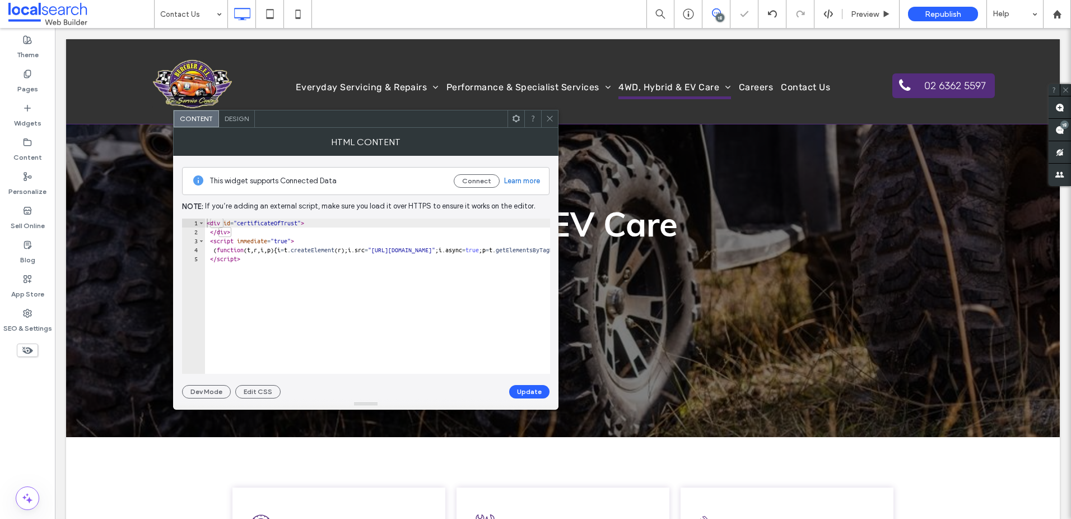
click at [228, 115] on span "Design" at bounding box center [237, 118] width 24 height 8
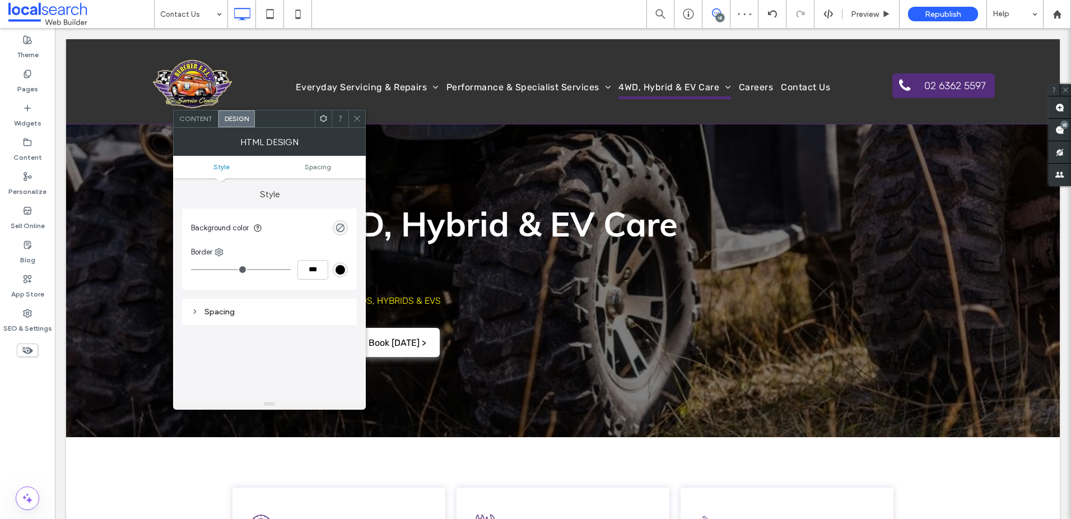
drag, startPoint x: 303, startPoint y: 169, endPoint x: 282, endPoint y: 197, distance: 34.9
click at [303, 169] on link "Spacing" at bounding box center [318, 167] width 96 height 8
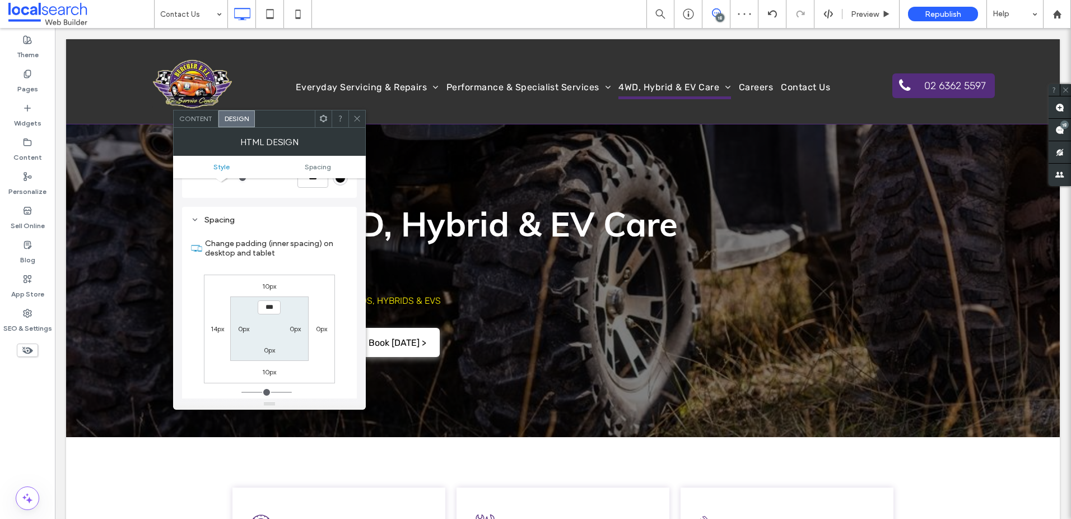
scroll to position [112, 0]
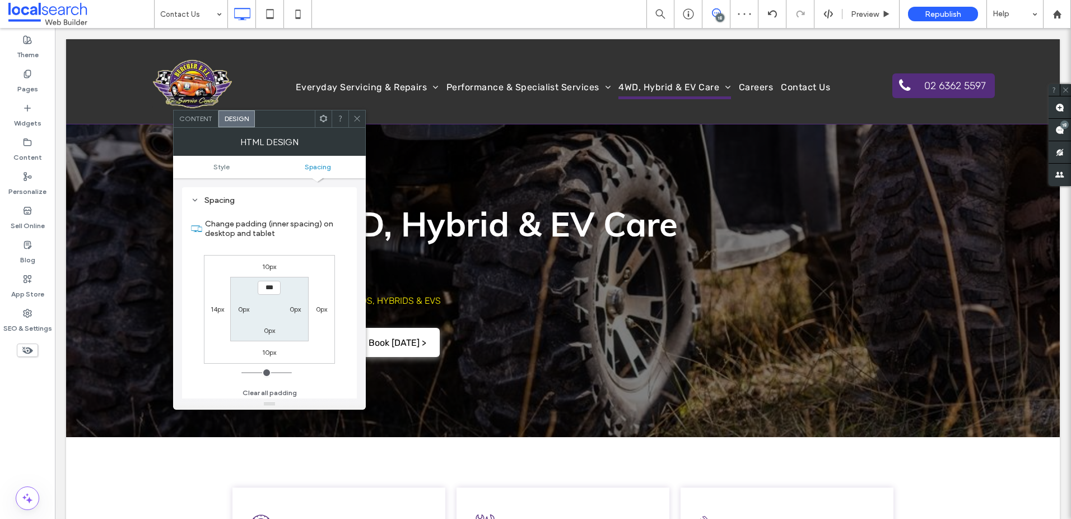
click at [216, 312] on label "14px" at bounding box center [217, 309] width 13 height 8
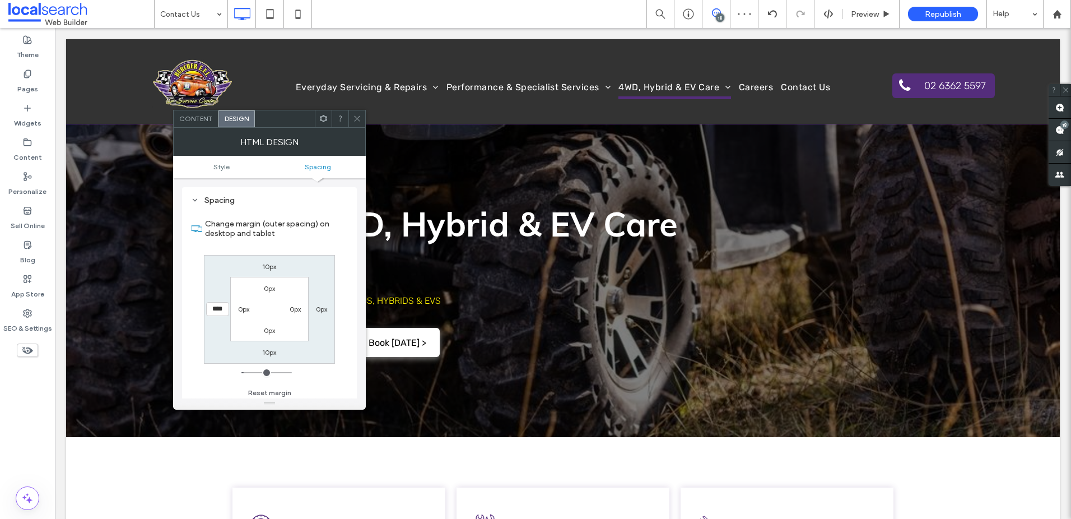
type input "**"
type input "****"
click at [865, 17] on span "Preview" at bounding box center [865, 15] width 28 height 10
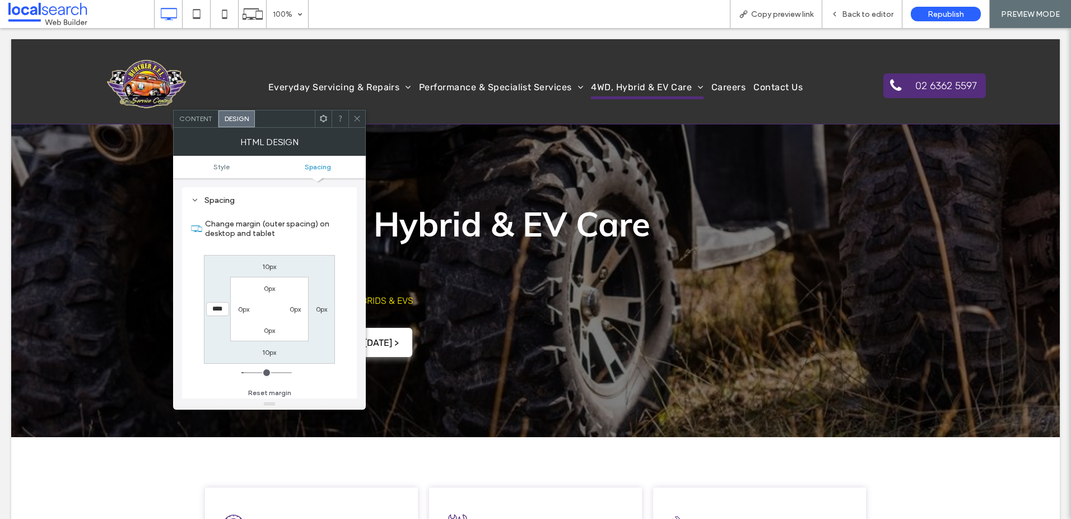
drag, startPoint x: 354, startPoint y: 115, endPoint x: 355, endPoint y: 194, distance: 79.6
click at [354, 115] on icon at bounding box center [357, 118] width 8 height 8
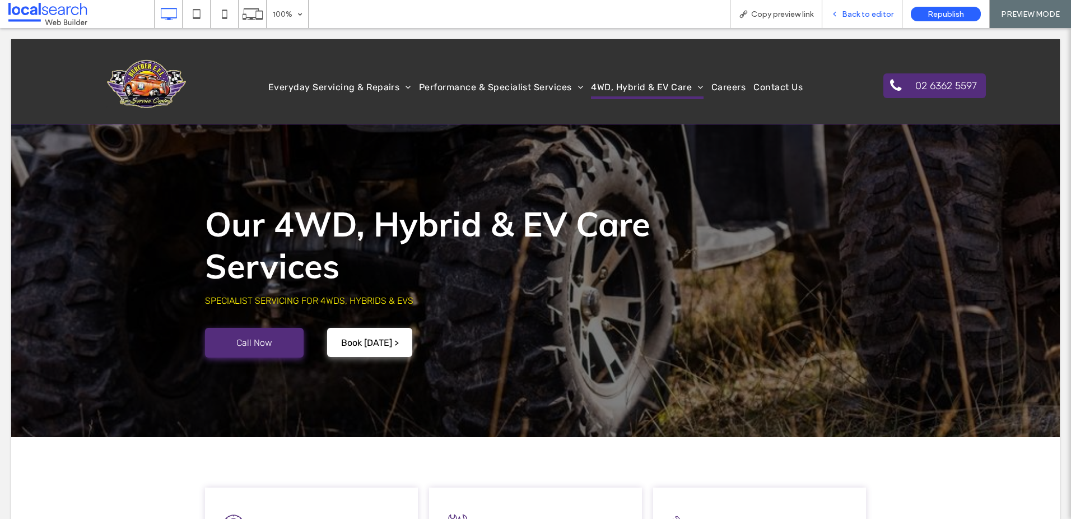
click at [856, 19] on div "Back to editor" at bounding box center [863, 14] width 80 height 28
click at [861, 25] on div "Back to editor" at bounding box center [863, 14] width 80 height 28
click at [870, 16] on span "Back to editor" at bounding box center [868, 15] width 52 height 10
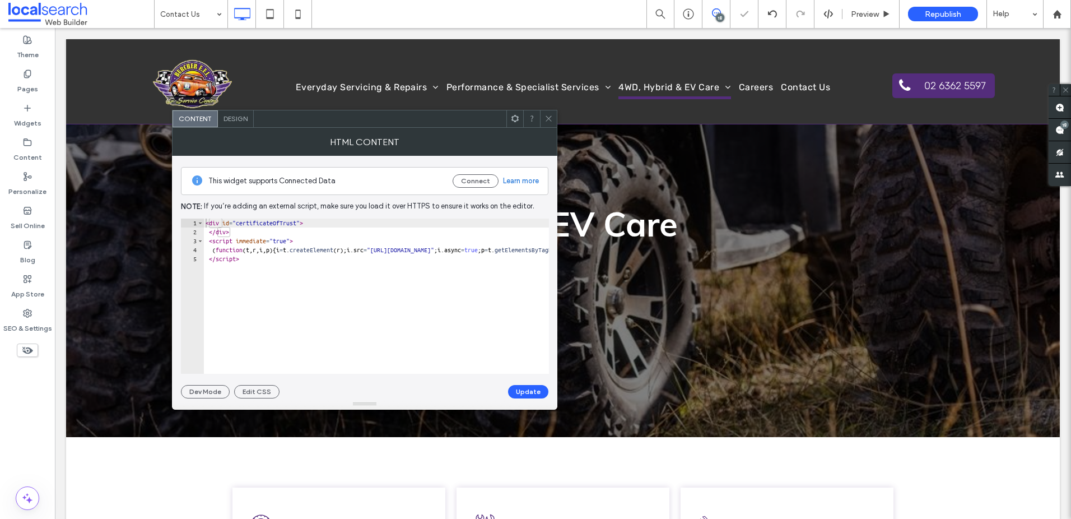
click at [241, 118] on span "Design" at bounding box center [236, 118] width 24 height 8
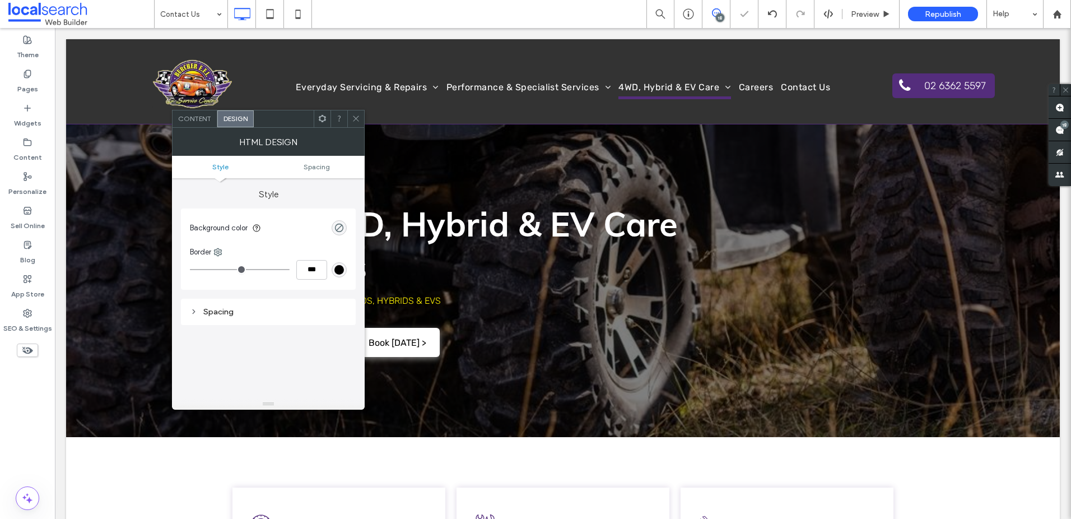
drag, startPoint x: 299, startPoint y: 156, endPoint x: 304, endPoint y: 159, distance: 6.0
click at [299, 156] on div "HTML Design" at bounding box center [268, 142] width 193 height 28
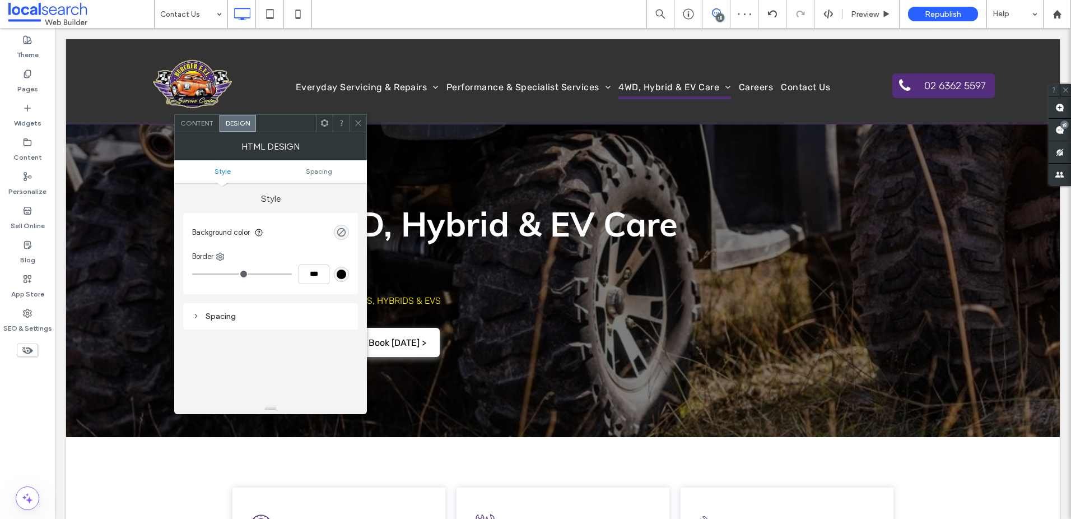
click at [308, 161] on ul "Style Spacing" at bounding box center [270, 171] width 193 height 22
click at [318, 170] on span "Spacing" at bounding box center [319, 171] width 26 height 8
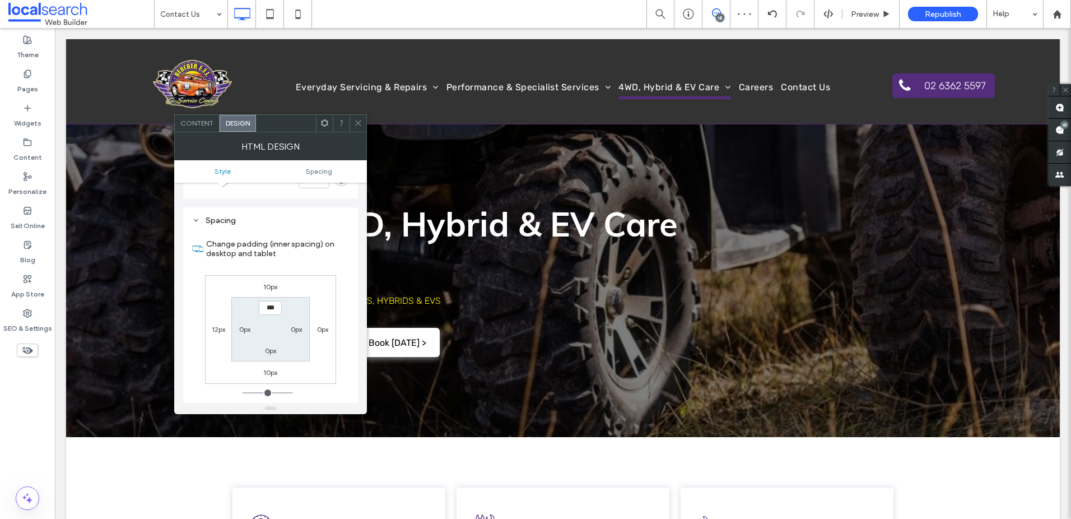
scroll to position [112, 0]
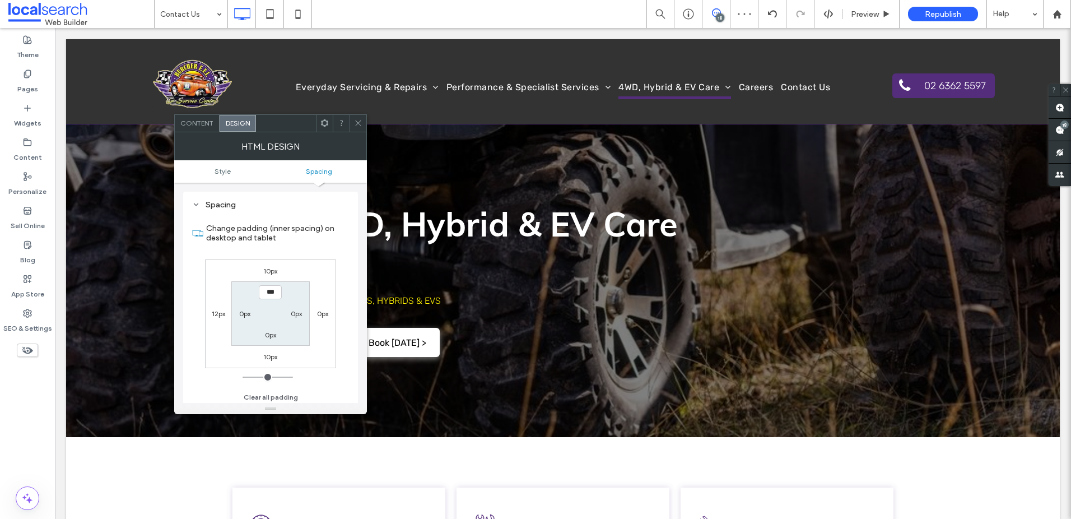
click at [217, 312] on label "12px" at bounding box center [218, 313] width 13 height 8
type input "**"
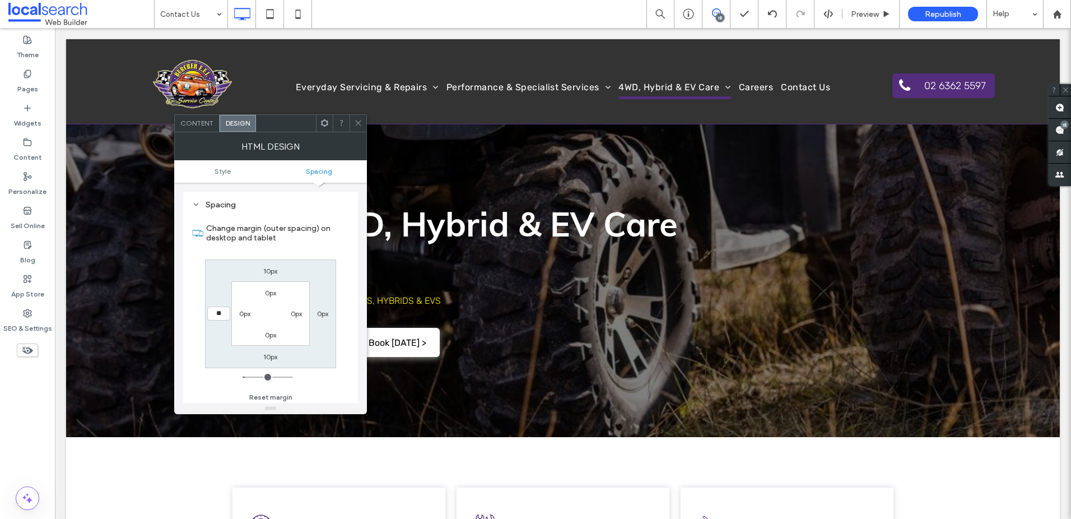
type input "**"
type input "****"
click at [361, 117] on span at bounding box center [358, 123] width 8 height 17
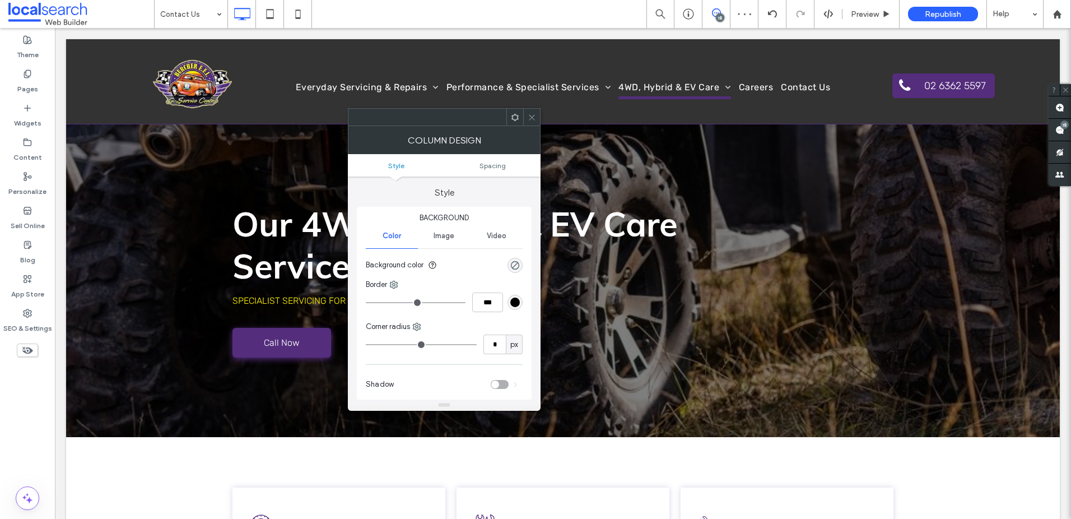
click at [524, 125] on div at bounding box center [531, 117] width 17 height 17
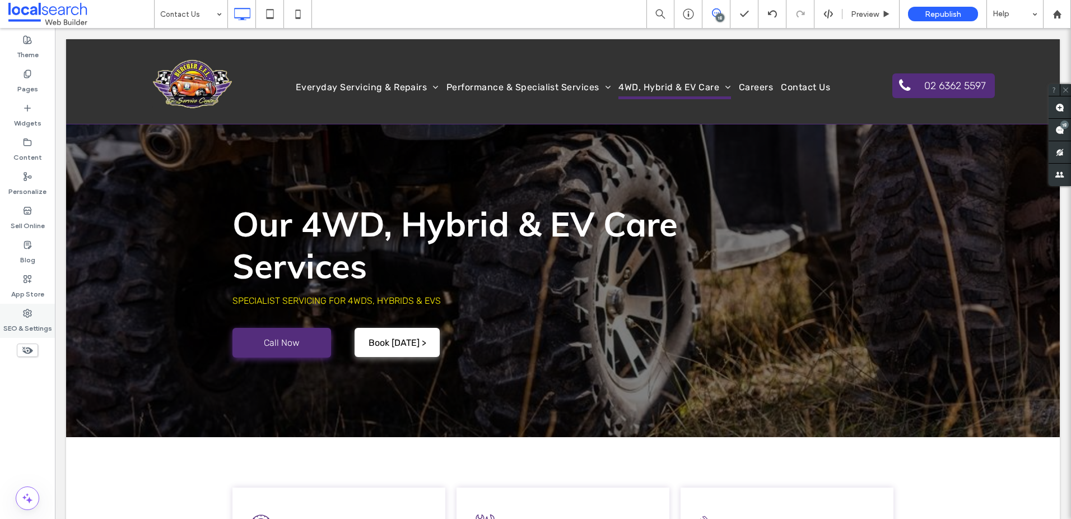
drag, startPoint x: 50, startPoint y: 286, endPoint x: 31, endPoint y: 304, distance: 26.6
click at [50, 286] on div "App Store" at bounding box center [27, 287] width 55 height 34
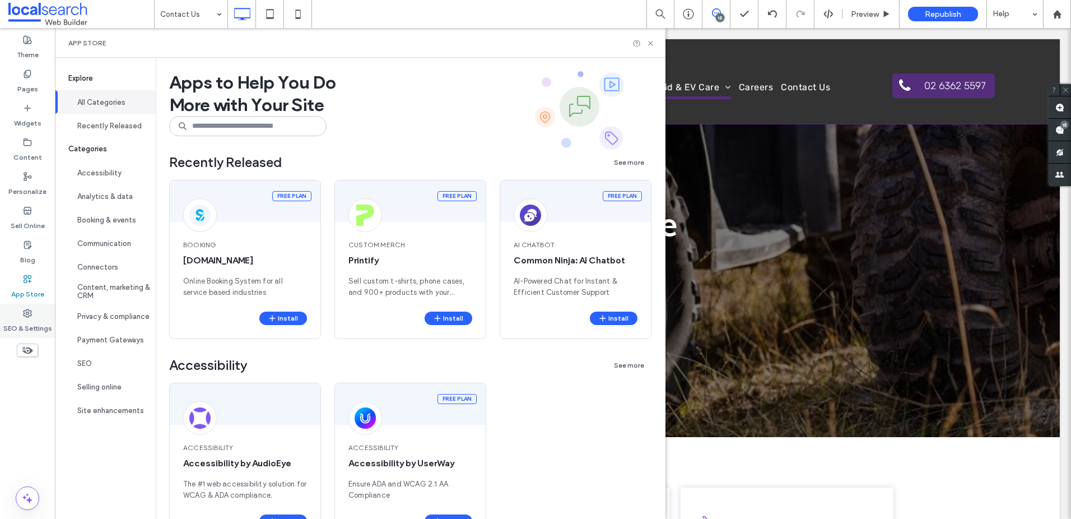
click at [20, 323] on label "SEO & Settings" at bounding box center [27, 326] width 49 height 16
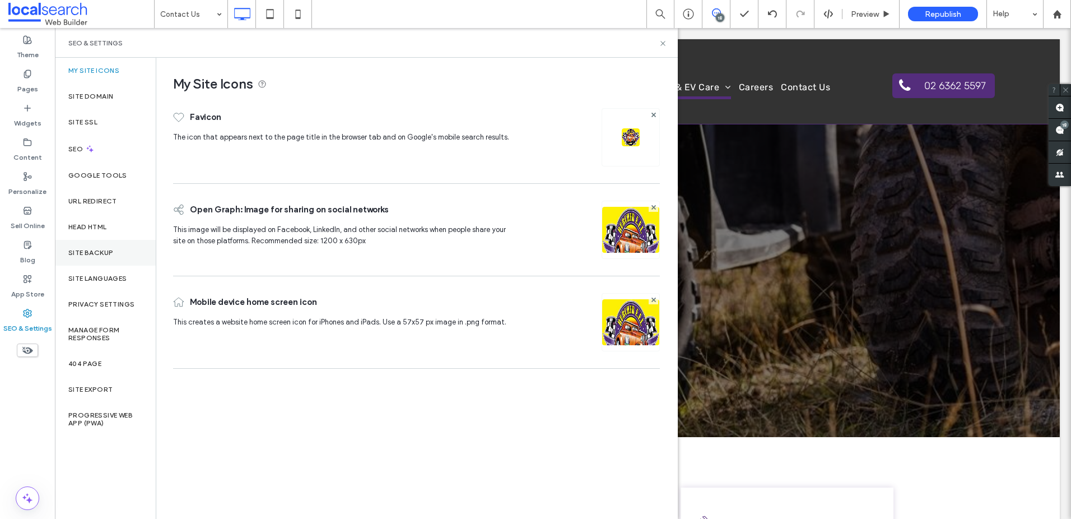
click at [93, 249] on label "Site Backup" at bounding box center [90, 253] width 45 height 8
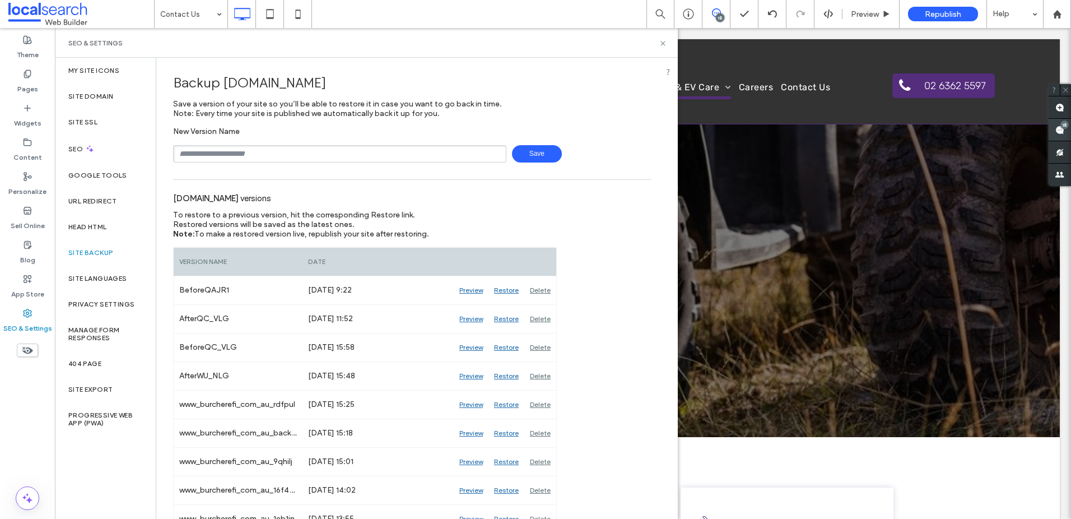
click at [1062, 126] on div "18" at bounding box center [1065, 124] width 8 height 8
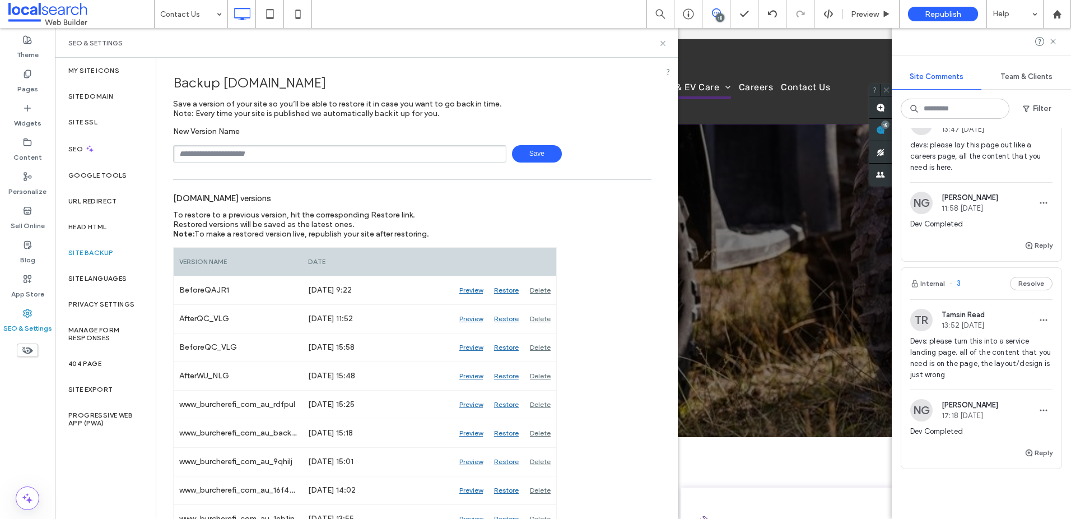
scroll to position [3969, 0]
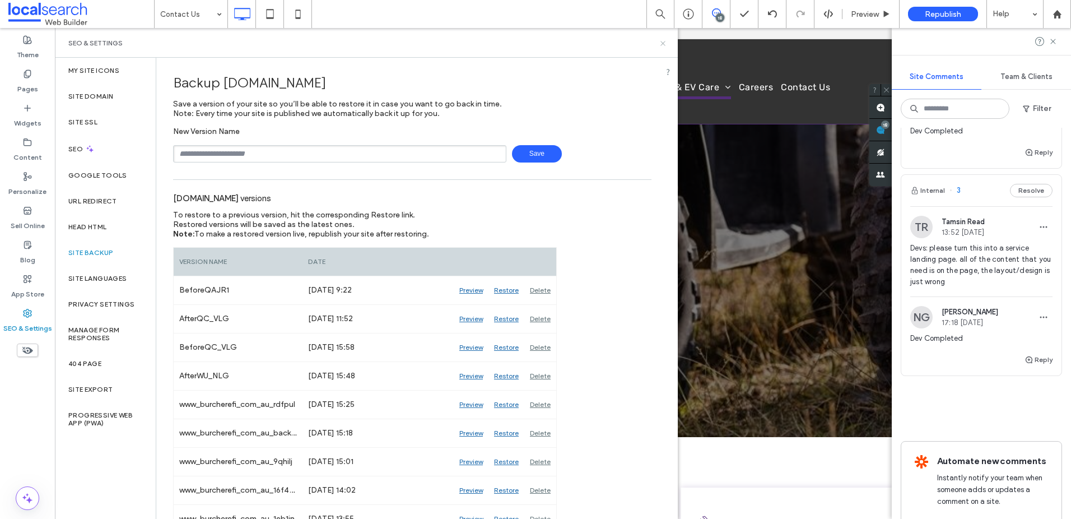
click at [662, 41] on icon at bounding box center [663, 43] width 8 height 8
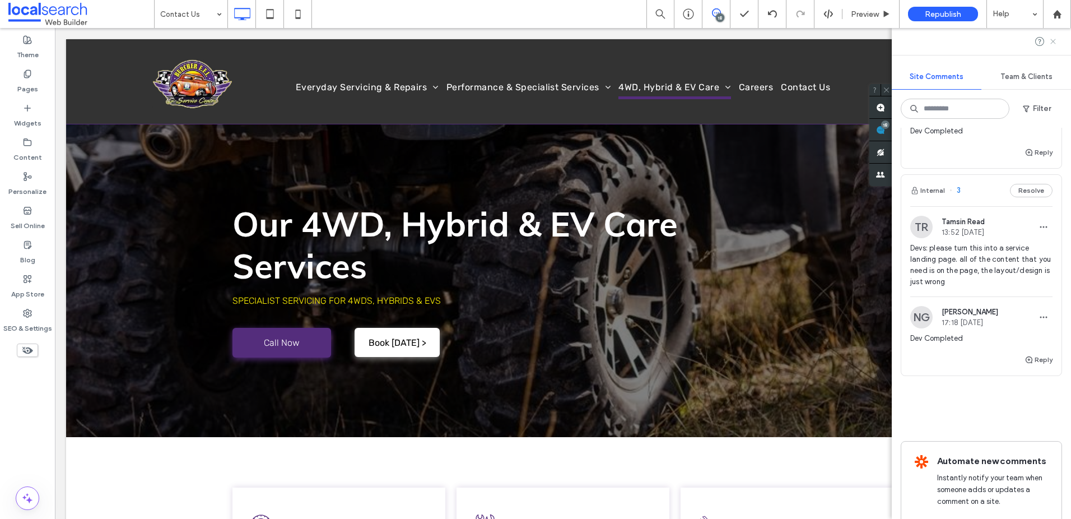
click at [1056, 38] on icon at bounding box center [1053, 41] width 9 height 9
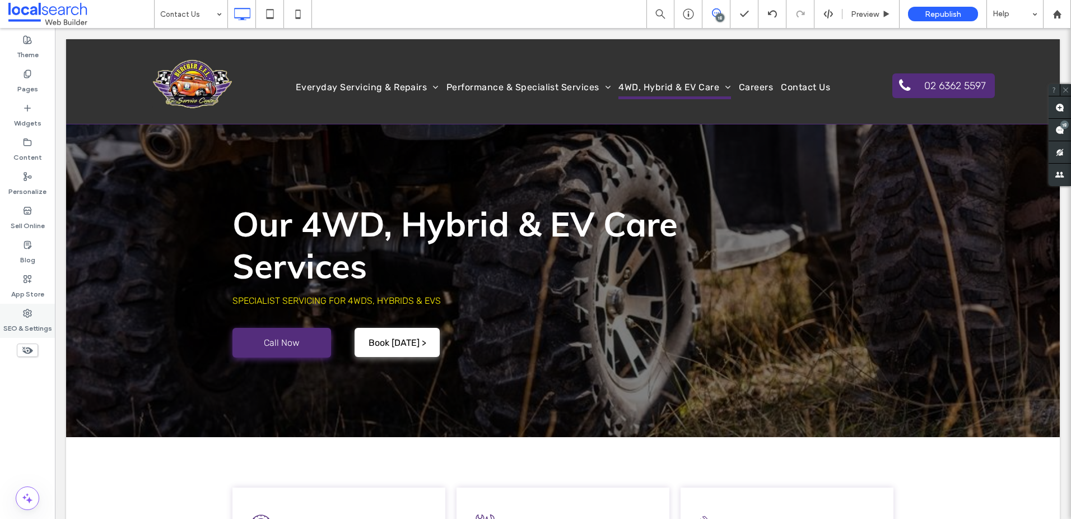
click at [30, 312] on icon at bounding box center [27, 313] width 9 height 9
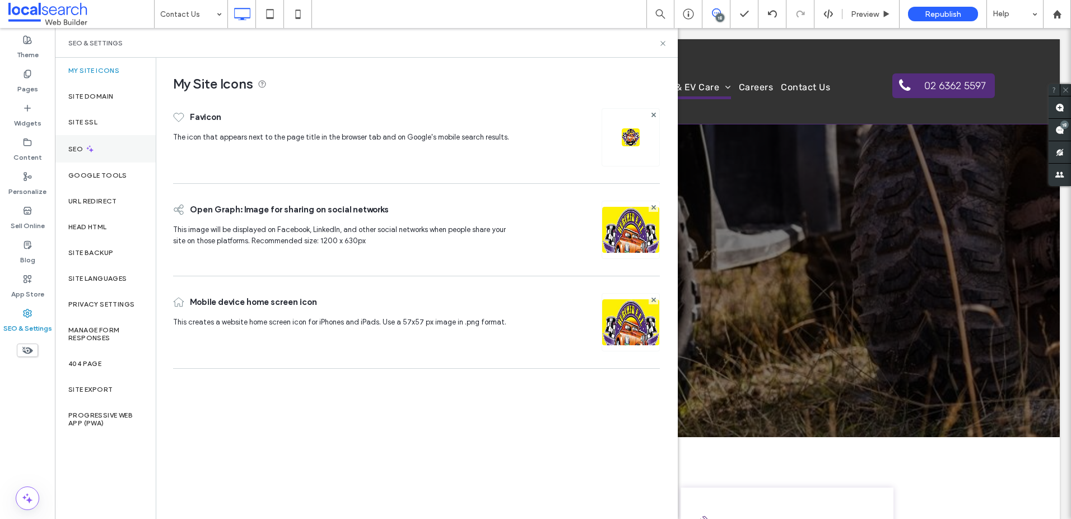
click at [87, 142] on div "SEO" at bounding box center [105, 148] width 101 height 27
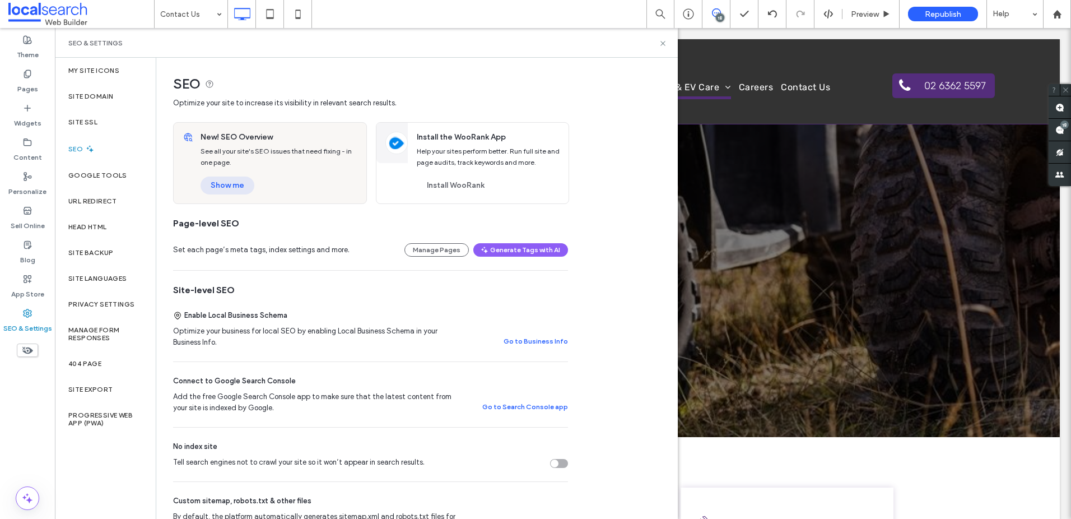
click at [243, 182] on button "Show me" at bounding box center [228, 186] width 54 height 18
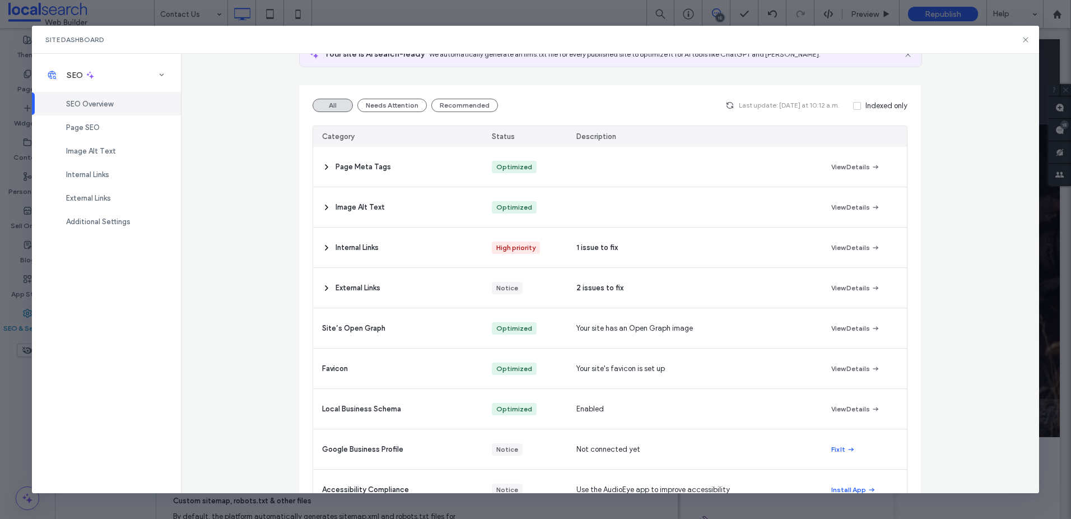
scroll to position [95, 0]
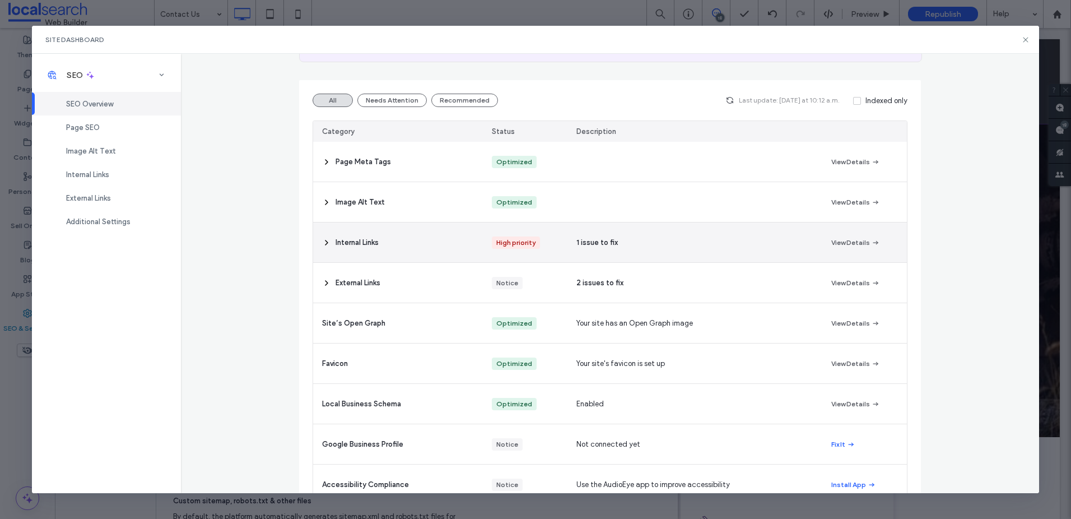
click at [323, 243] on icon at bounding box center [326, 242] width 9 height 9
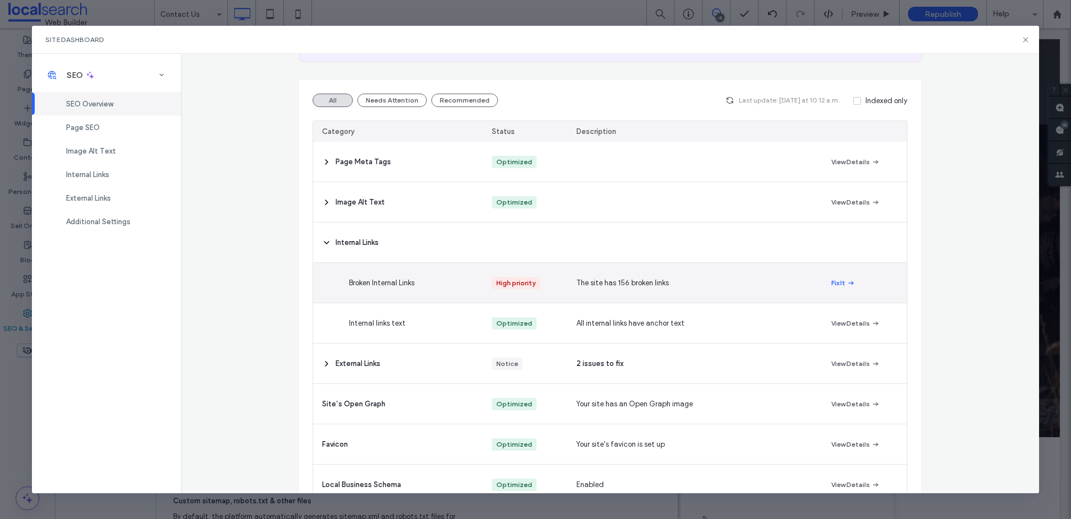
drag, startPoint x: 835, startPoint y: 280, endPoint x: 841, endPoint y: 279, distance: 5.6
click at [835, 280] on button "Fix It" at bounding box center [844, 282] width 24 height 13
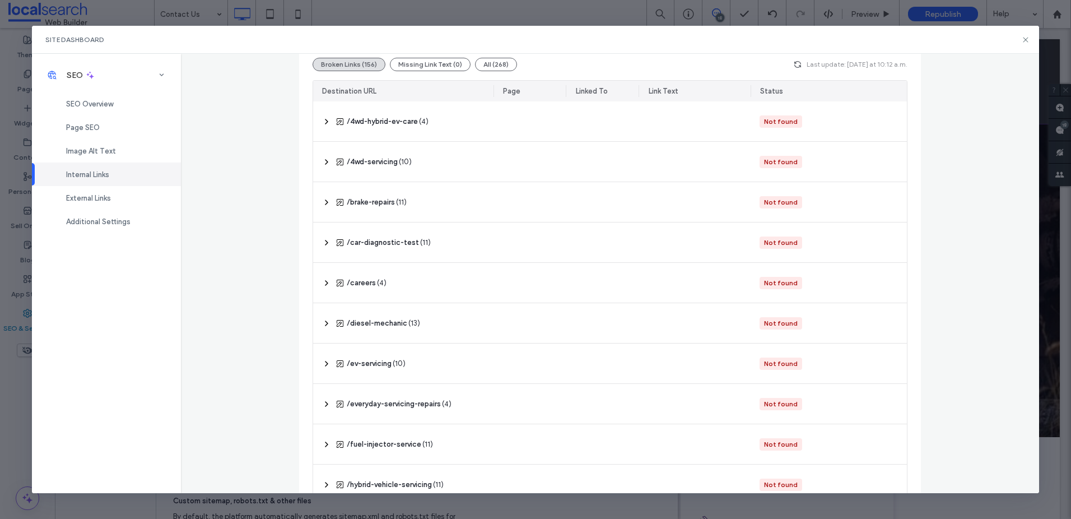
scroll to position [114, 0]
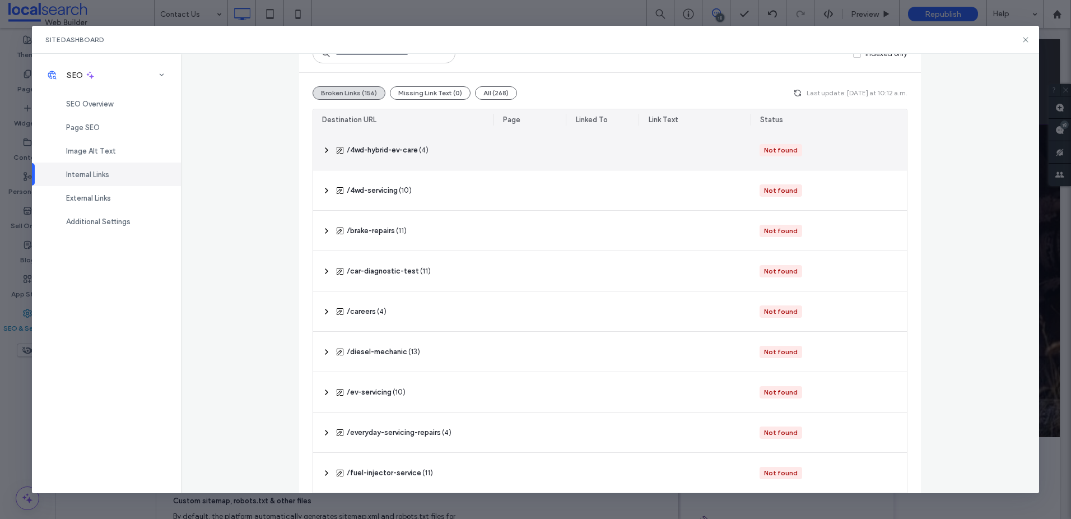
click at [326, 150] on icon at bounding box center [326, 150] width 9 height 9
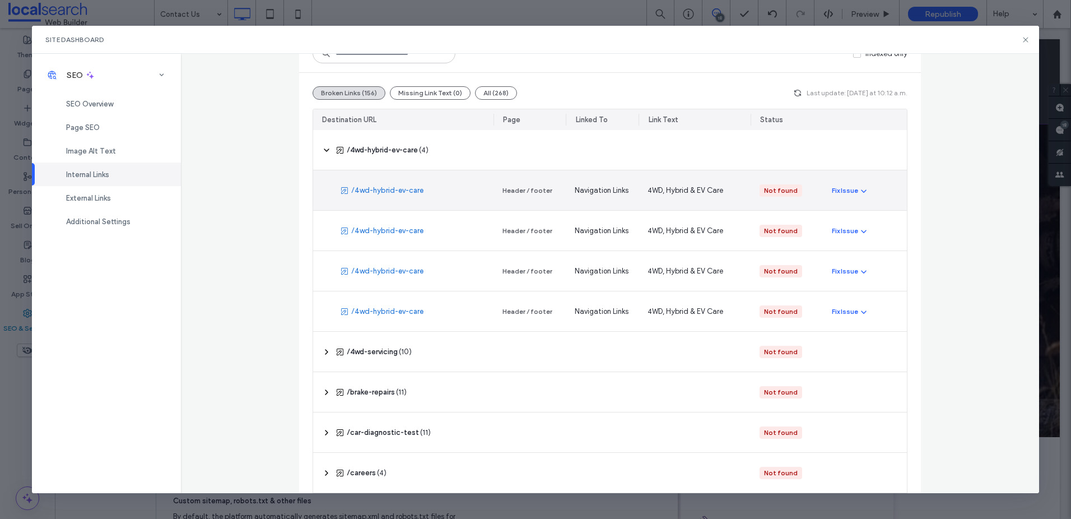
click at [384, 191] on link "/4wd-hybrid-ev-care" at bounding box center [387, 190] width 72 height 11
click at [858, 187] on span "button" at bounding box center [863, 190] width 10 height 12
click at [881, 217] on div "Fix in Editor" at bounding box center [883, 217] width 100 height 21
click at [865, 245] on div "Redirect Link" at bounding box center [883, 238] width 100 height 21
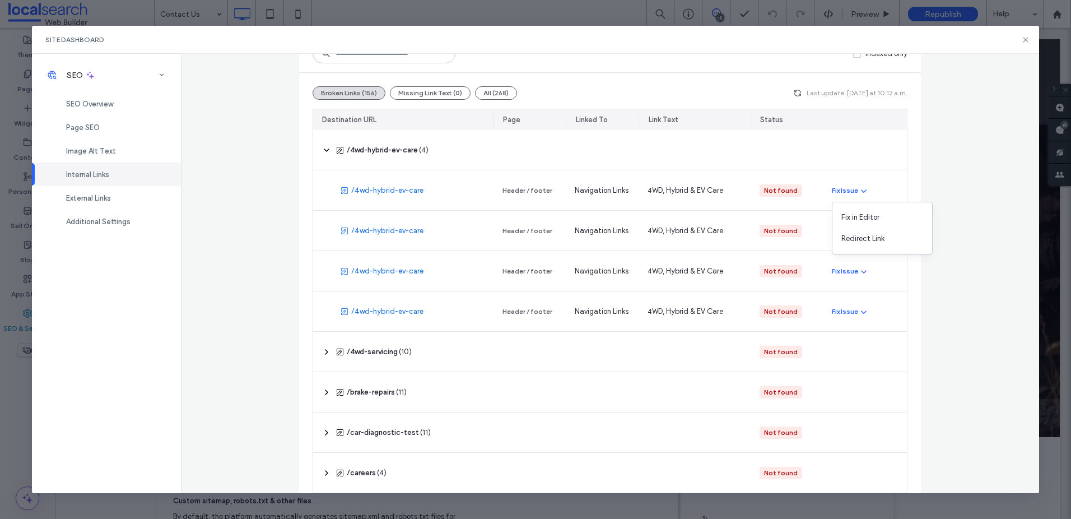
click at [970, 129] on div "Internal Links Make sure pages are interlinked properly to improve your site’s …" at bounding box center [610, 273] width 858 height 439
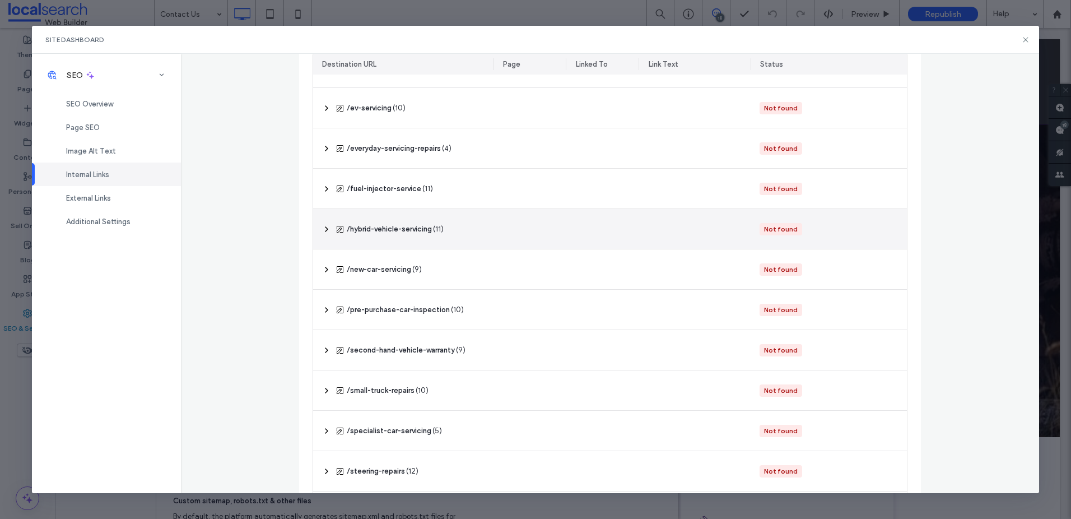
scroll to position [560, 0]
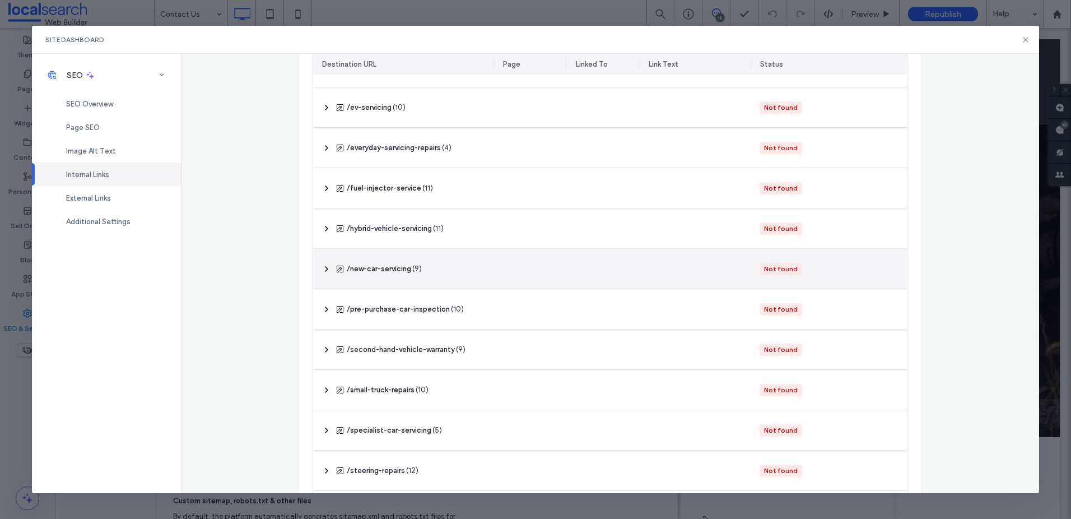
click at [326, 260] on span at bounding box center [326, 269] width 9 height 22
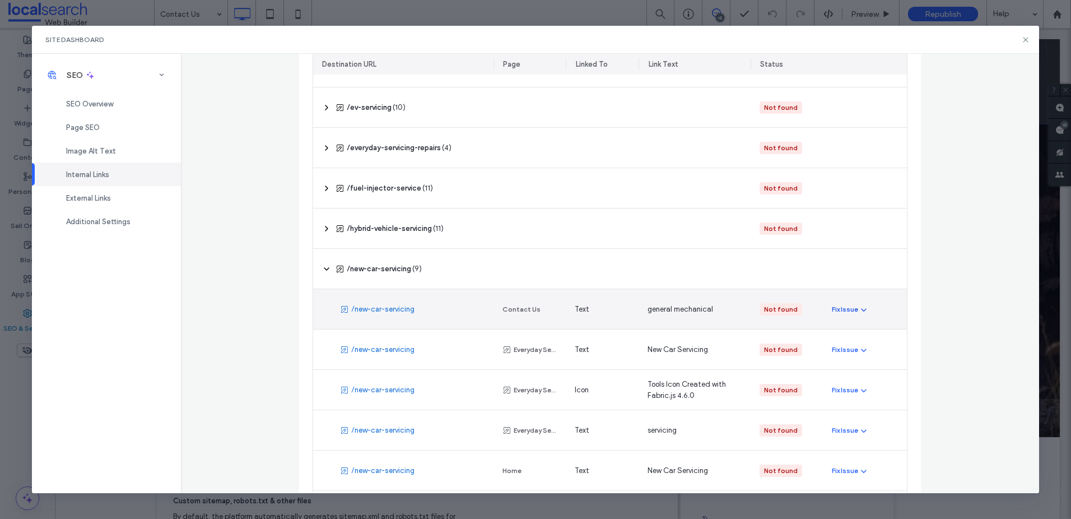
click at [863, 310] on use "button" at bounding box center [865, 309] width 6 height 3
click at [867, 331] on span "Fix in Editor" at bounding box center [861, 336] width 38 height 11
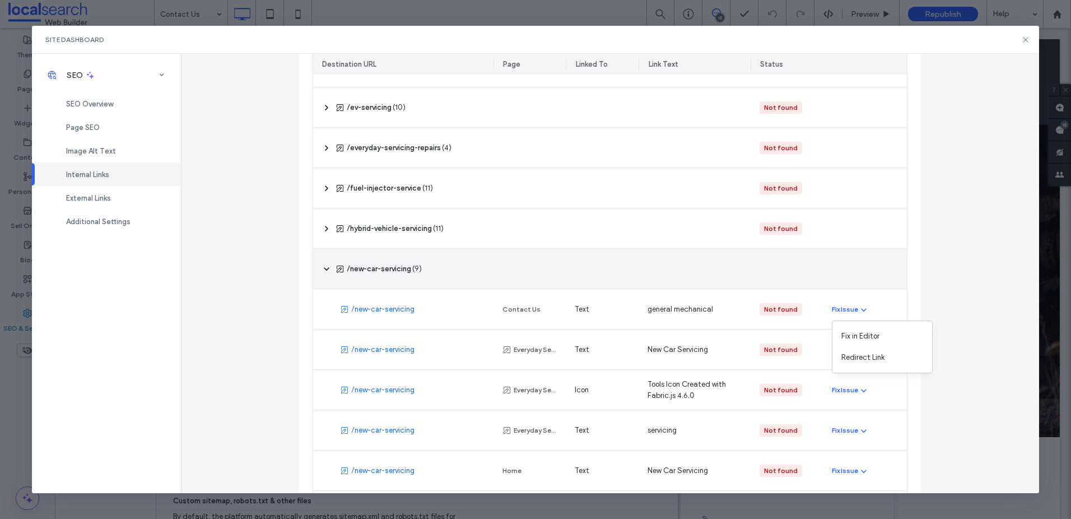
click at [328, 265] on icon at bounding box center [326, 268] width 9 height 9
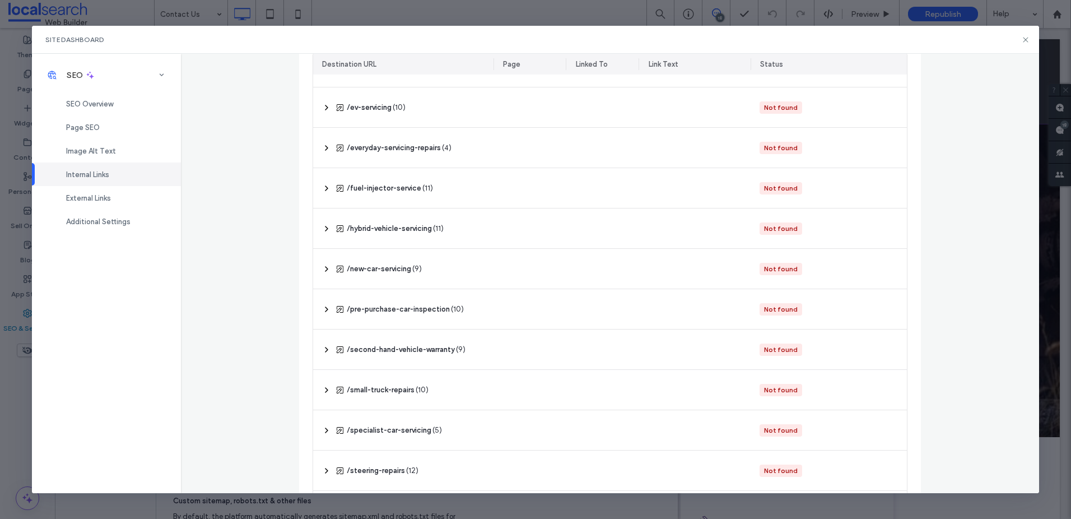
click at [302, 247] on div "Broken Links (156) Missing Link Text (0) All (268) Last update: Today at 10:12 …" at bounding box center [610, 86] width 622 height 918
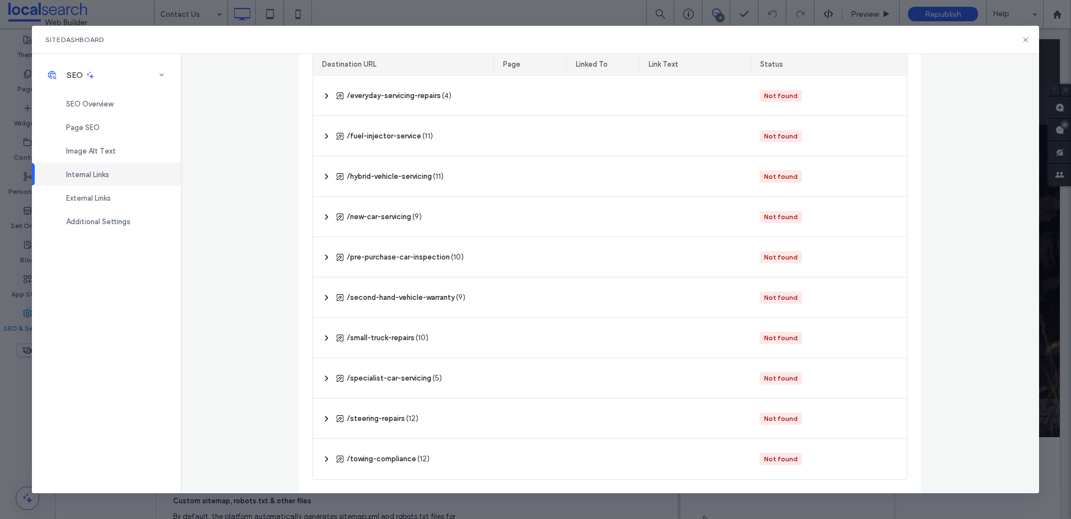
scroll to position [0, 0]
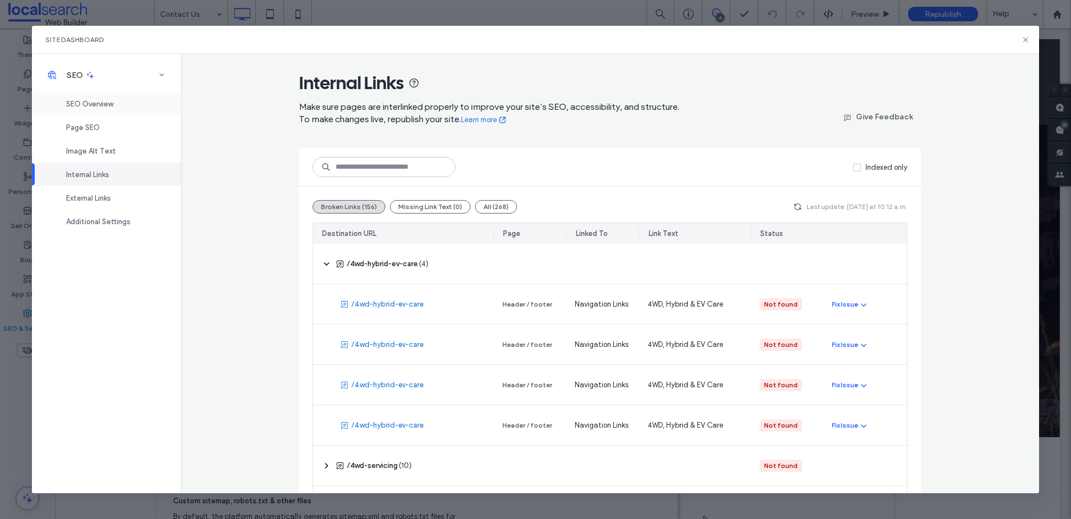
click at [115, 108] on div "SEO Overview" at bounding box center [106, 104] width 149 height 24
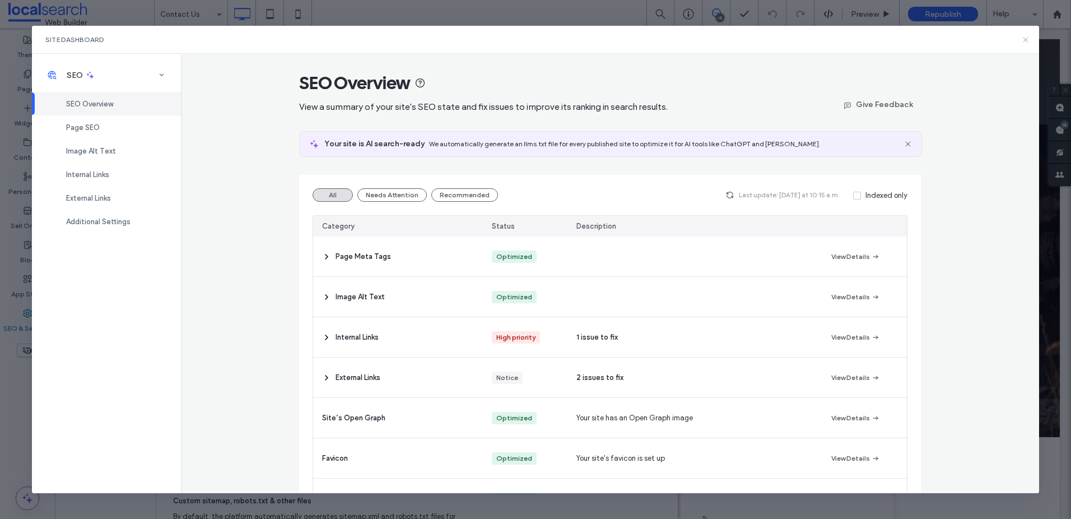
click at [1029, 42] on icon at bounding box center [1026, 39] width 9 height 9
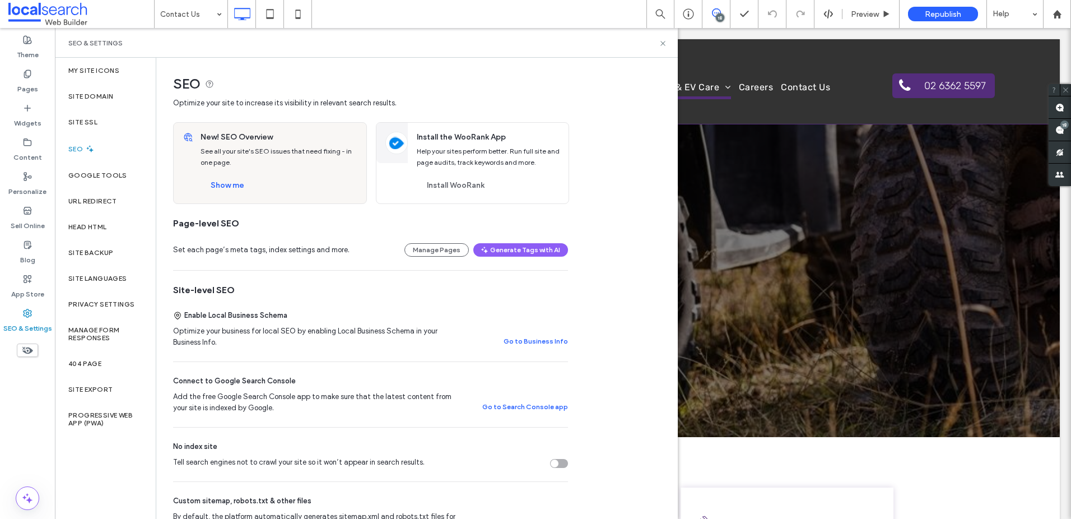
click at [665, 37] on div "SEO & Settings" at bounding box center [366, 43] width 623 height 30
click at [665, 38] on div "SEO & Settings" at bounding box center [366, 43] width 623 height 30
click at [665, 39] on icon at bounding box center [663, 43] width 8 height 8
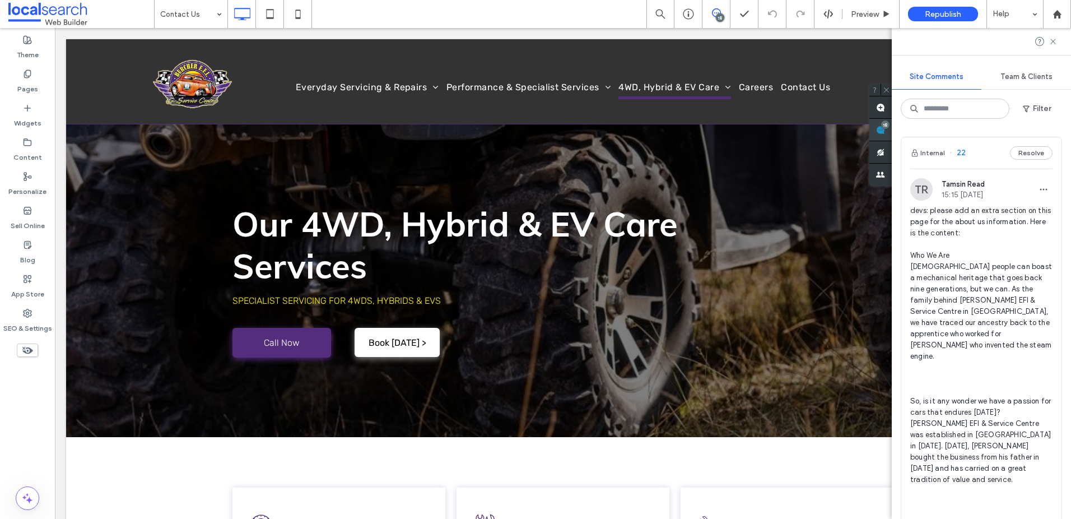
click at [892, 124] on div "18" at bounding box center [881, 130] width 22 height 22
type input "**"
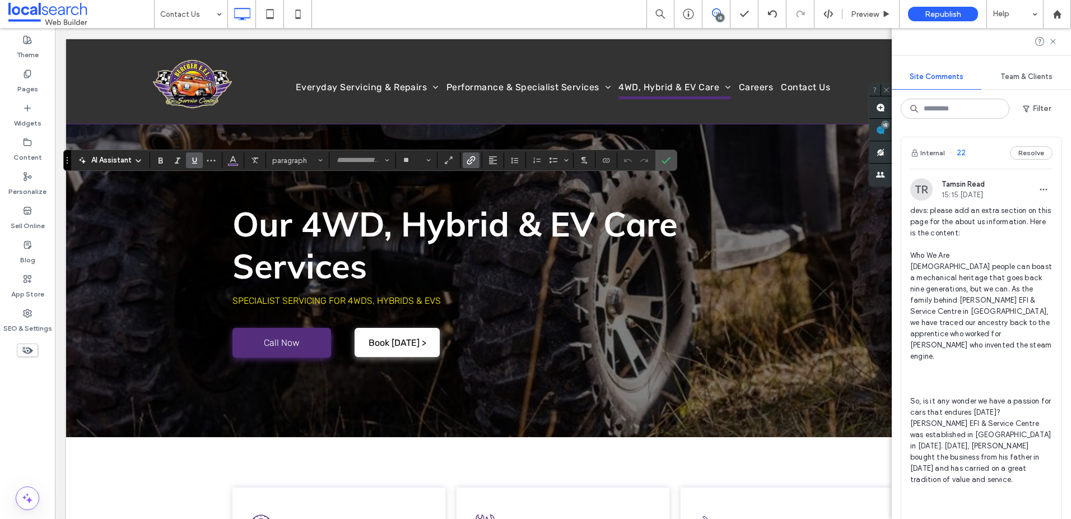
click at [471, 166] on span "Link" at bounding box center [471, 160] width 9 height 15
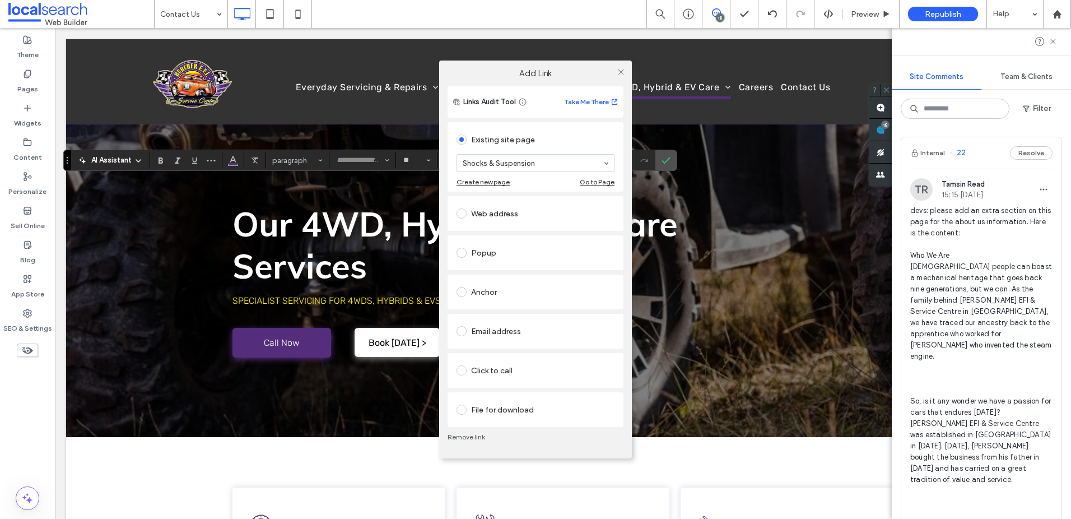
click at [466, 433] on link "Remove link" at bounding box center [536, 437] width 176 height 9
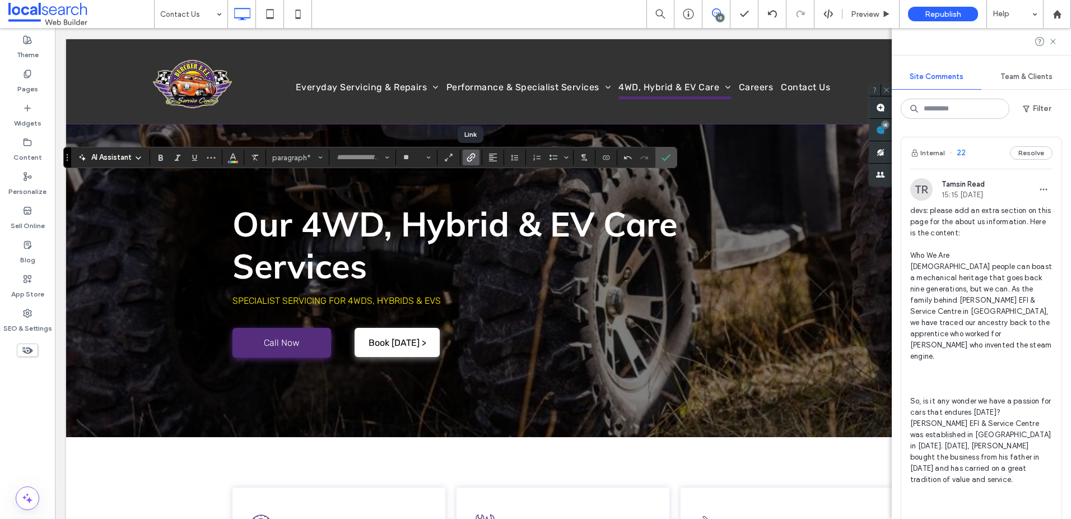
click at [475, 159] on icon "Link" at bounding box center [471, 157] width 9 height 9
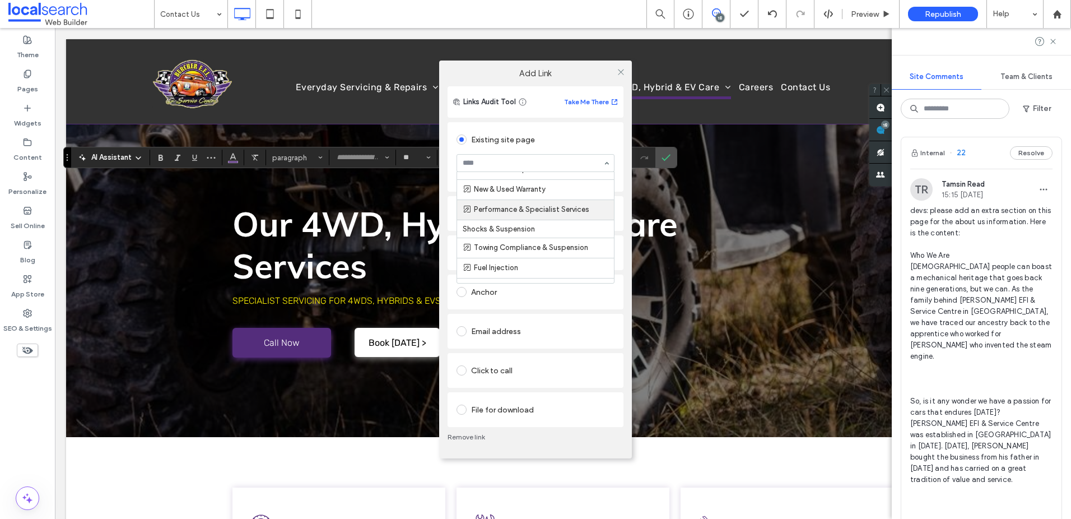
scroll to position [170, 0]
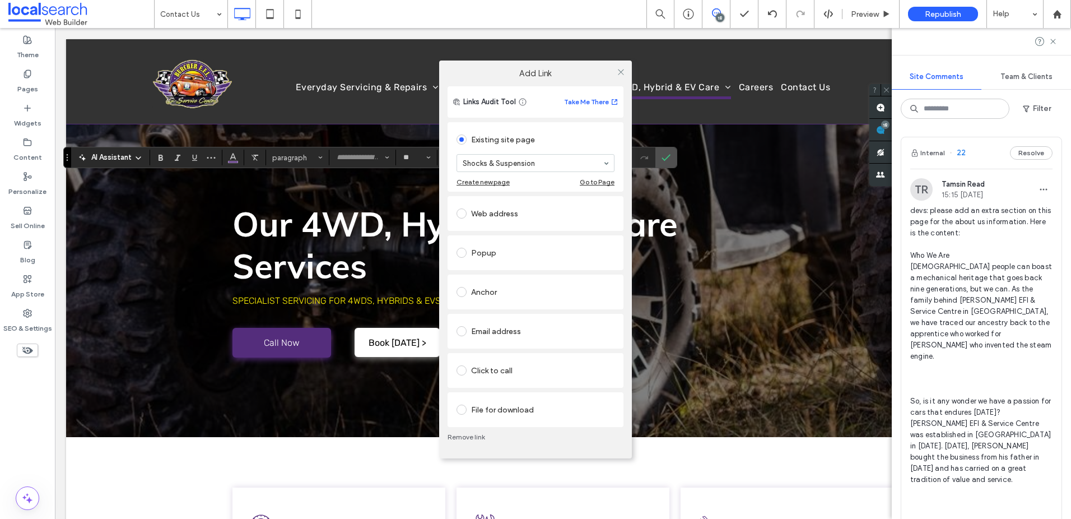
drag, startPoint x: 622, startPoint y: 71, endPoint x: 492, endPoint y: 439, distance: 389.9
click at [622, 71] on icon at bounding box center [621, 72] width 8 height 8
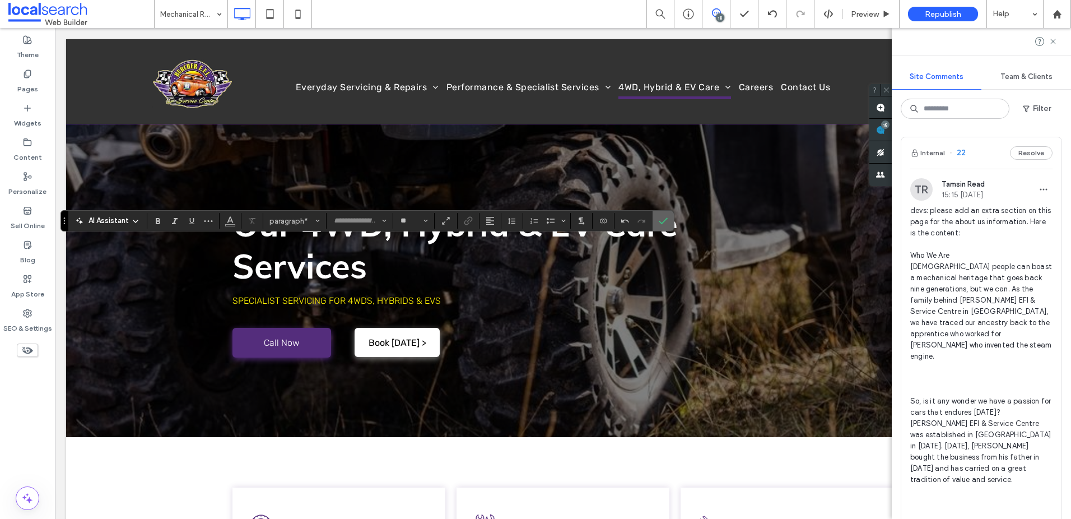
click at [672, 230] on section at bounding box center [663, 221] width 21 height 20
click at [660, 225] on span "Confirm" at bounding box center [661, 221] width 5 height 20
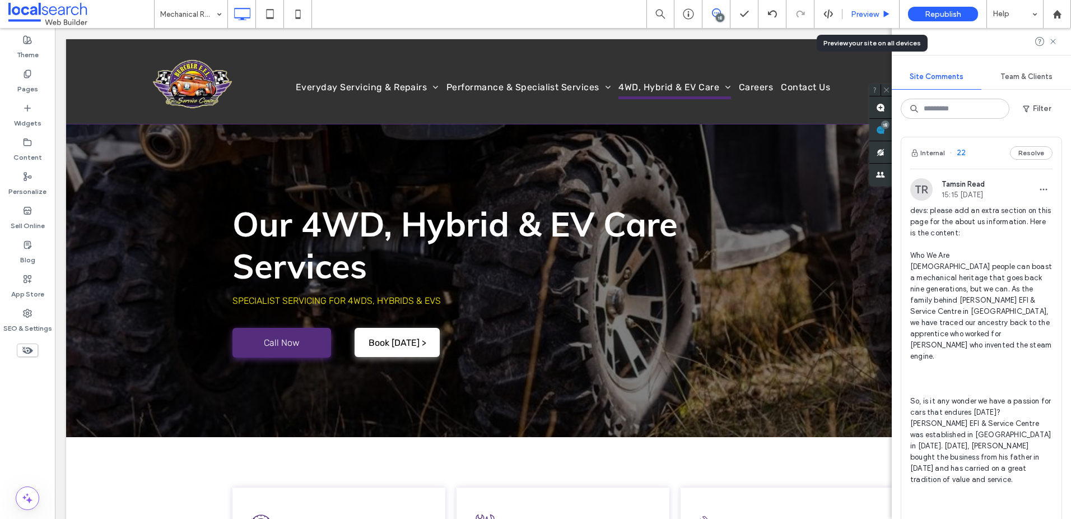
click at [855, 3] on div "Preview" at bounding box center [871, 14] width 57 height 28
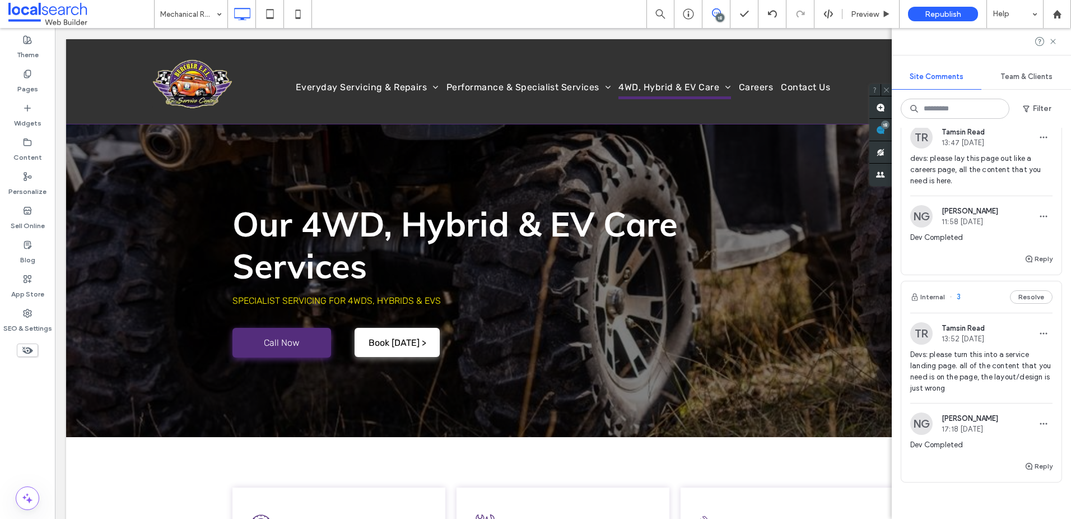
scroll to position [3852, 0]
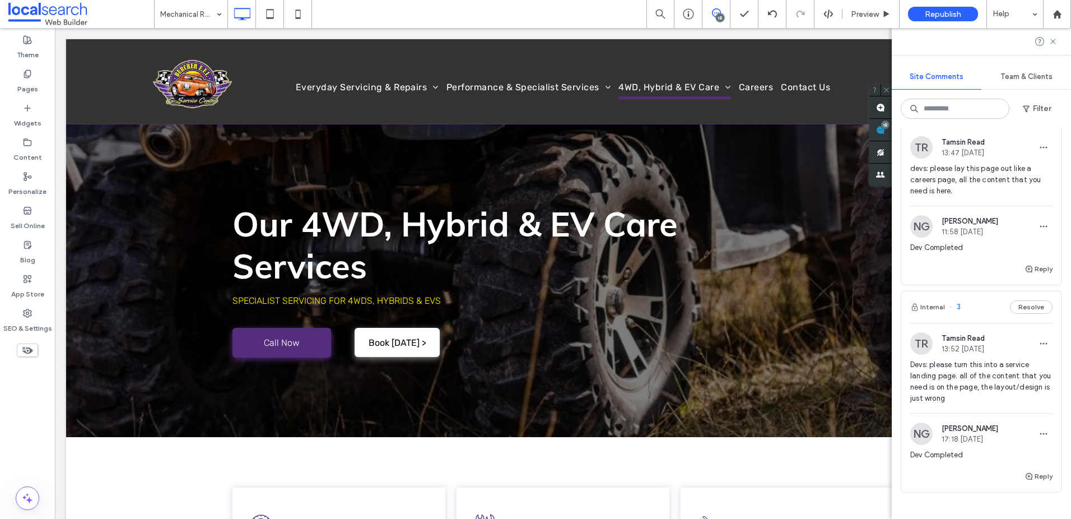
click at [995, 359] on span "Devs: please turn this into a service landing page. all of the content that you…" at bounding box center [982, 381] width 142 height 45
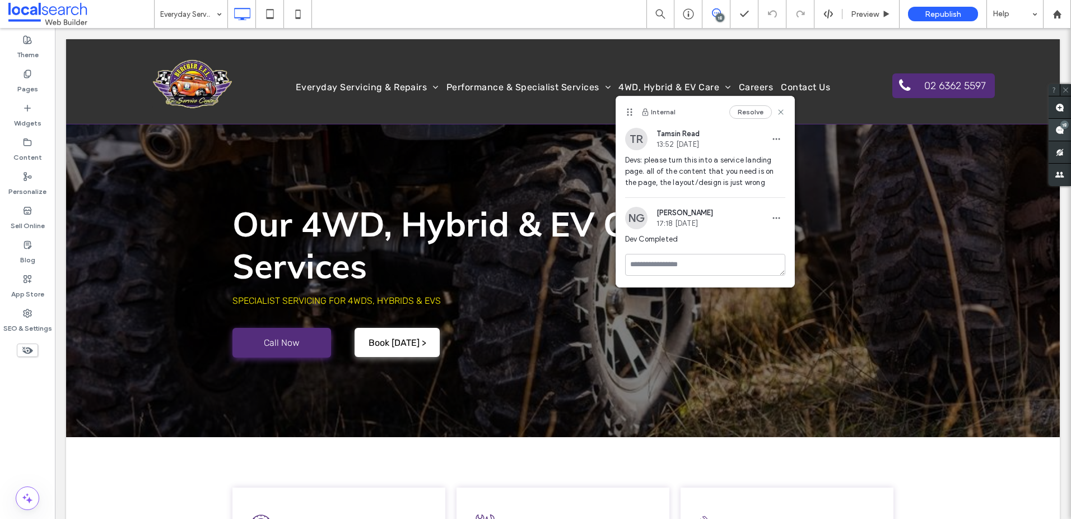
click at [1066, 129] on span at bounding box center [1060, 130] width 22 height 22
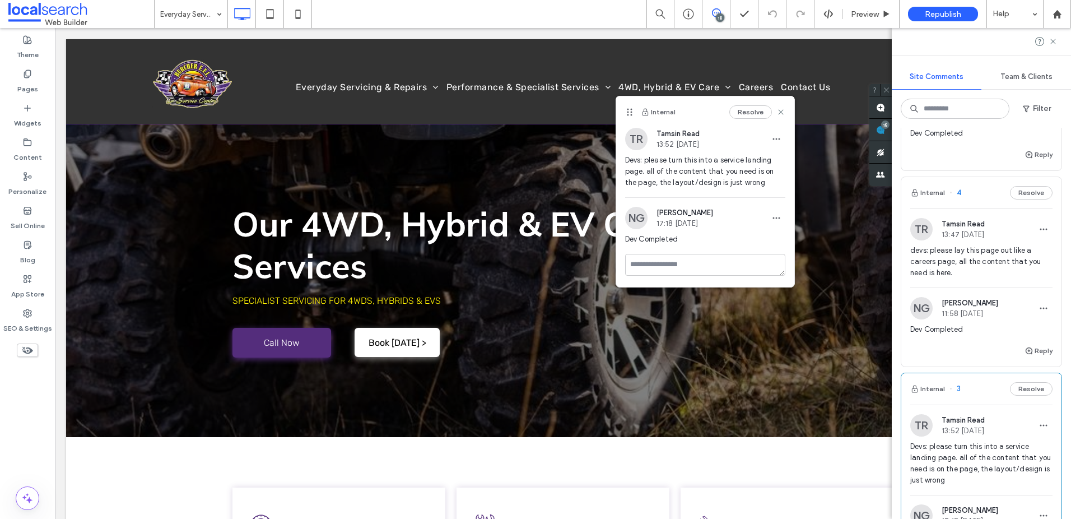
scroll to position [3769, 0]
click at [963, 246] on span "devs: please lay this page out like a careers page, all the content that you ne…" at bounding box center [982, 263] width 142 height 34
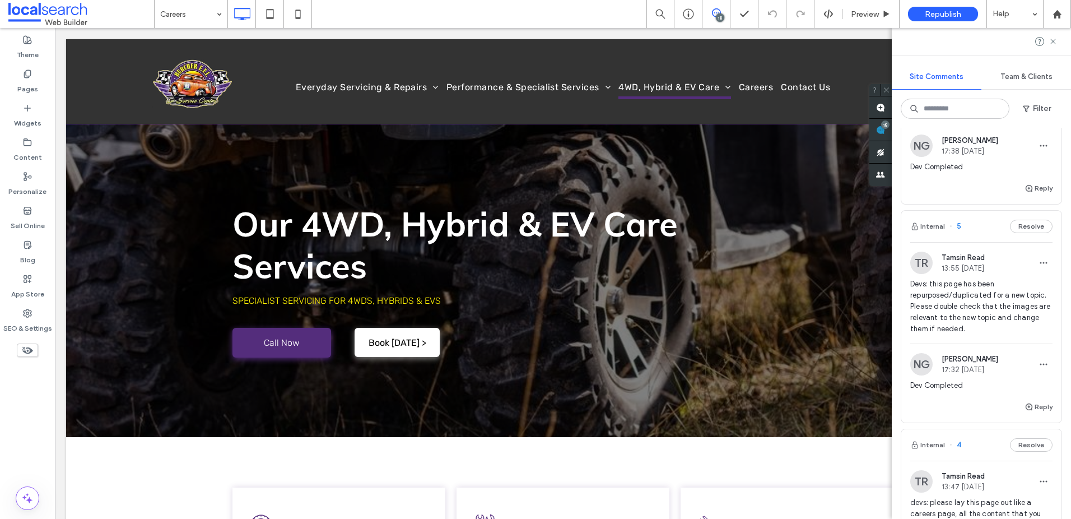
scroll to position [3487, 0]
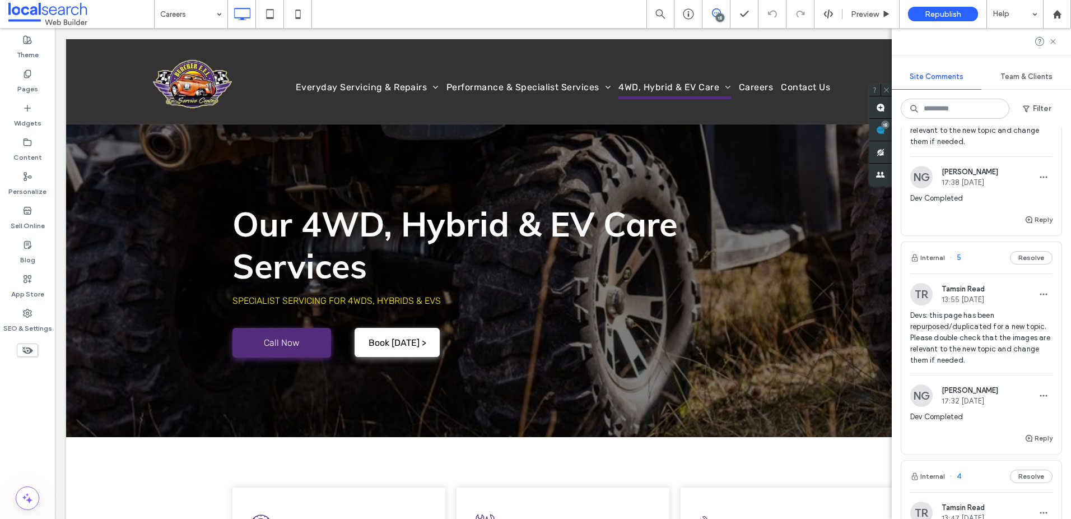
click at [990, 310] on span "Devs: this page has been repurposed/duplicated for a new topic. Please double c…" at bounding box center [982, 338] width 142 height 56
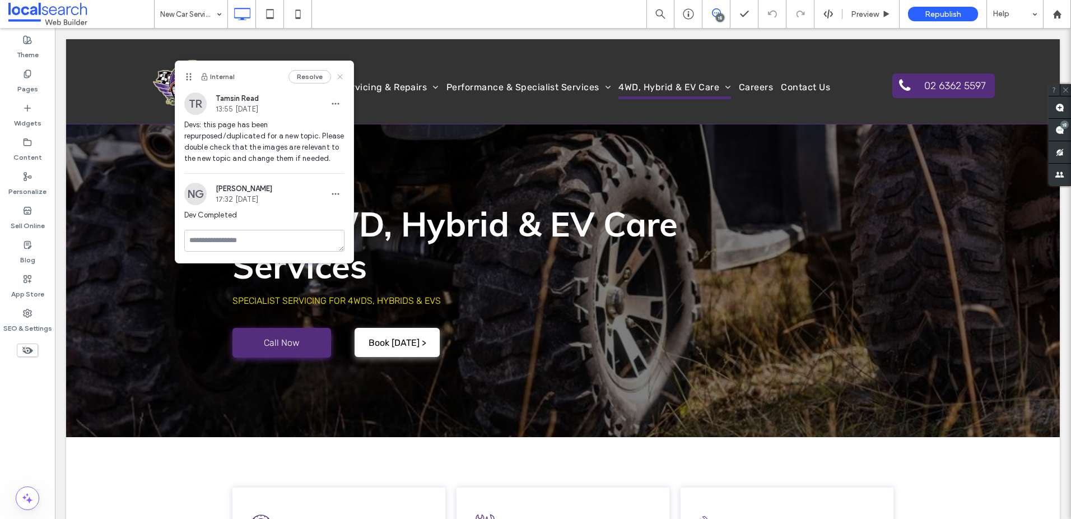
click at [338, 73] on icon at bounding box center [340, 76] width 9 height 9
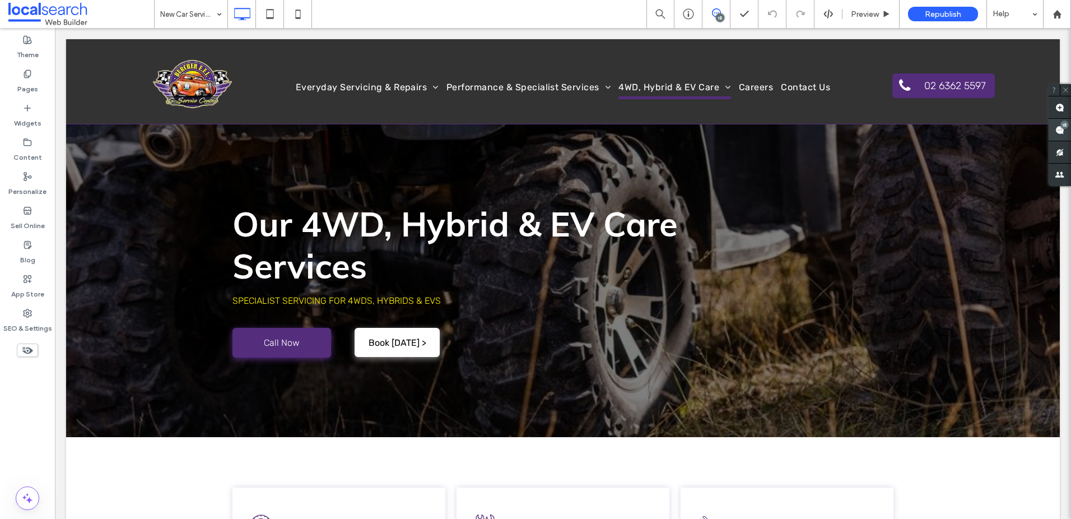
click at [1060, 131] on use at bounding box center [1060, 130] width 9 height 9
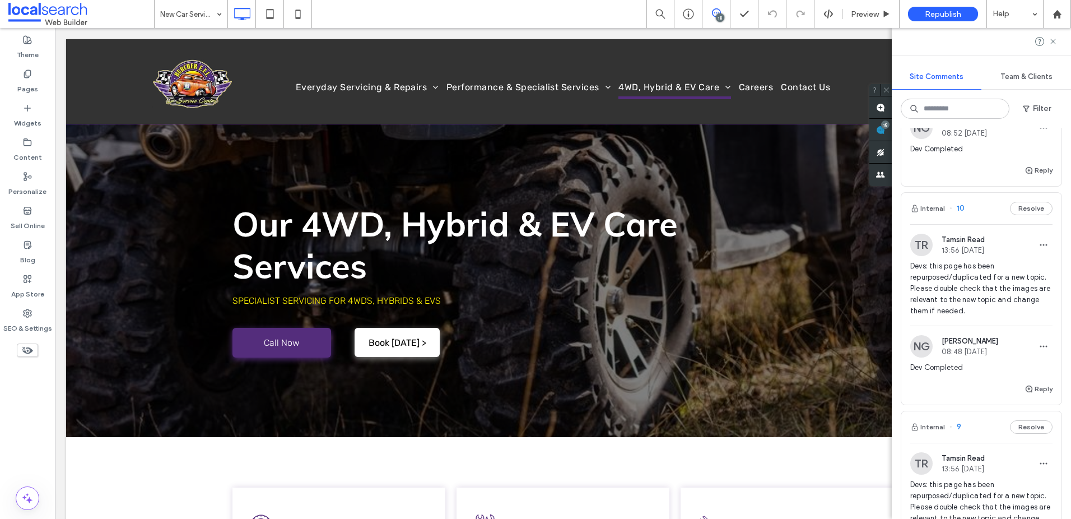
scroll to position [2443, 0]
click at [980, 262] on span "Devs: this page has been repurposed/duplicated for a new topic. Please double c…" at bounding box center [982, 290] width 142 height 56
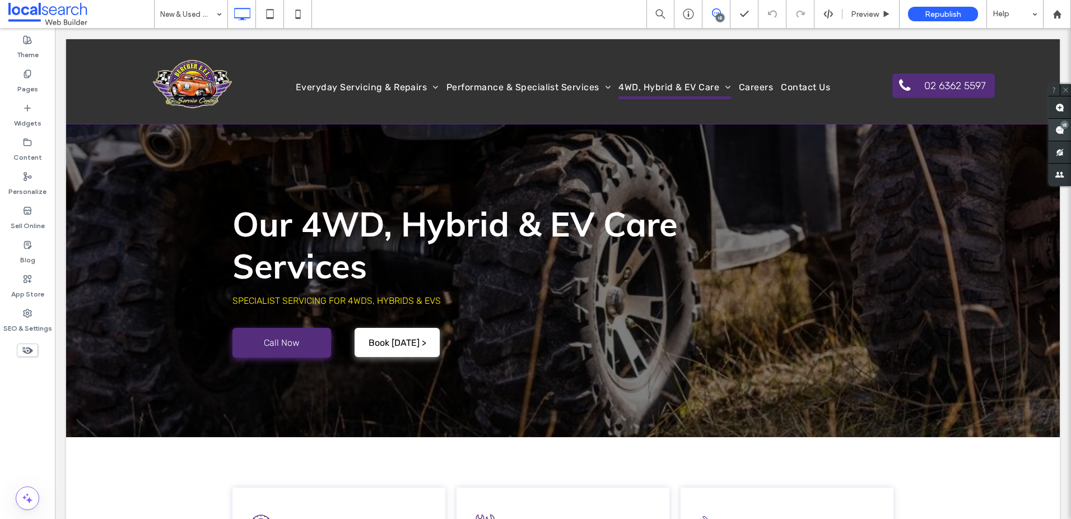
click at [1067, 129] on span at bounding box center [1060, 130] width 22 height 22
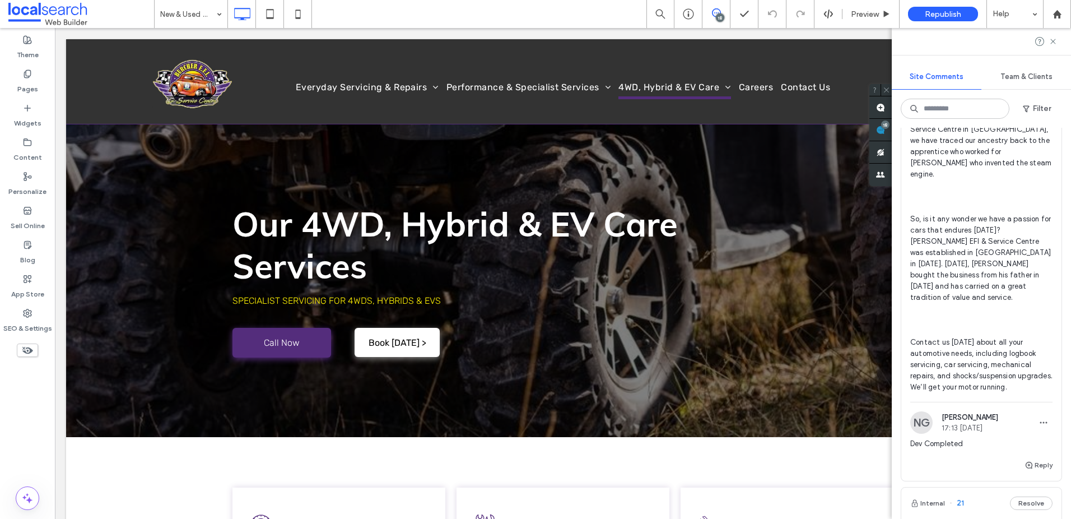
scroll to position [183, 0]
click at [871, 11] on span "Preview" at bounding box center [865, 15] width 28 height 10
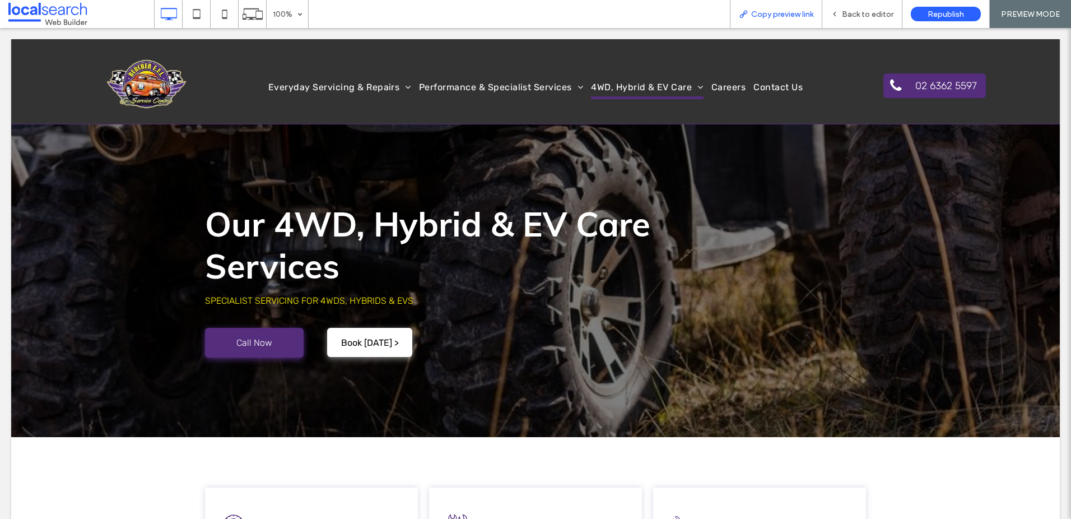
click at [795, 11] on span "Copy preview link" at bounding box center [782, 15] width 62 height 10
click at [773, 14] on span "Copy preview link" at bounding box center [782, 15] width 62 height 10
click at [856, 10] on span "Back to editor" at bounding box center [868, 15] width 52 height 10
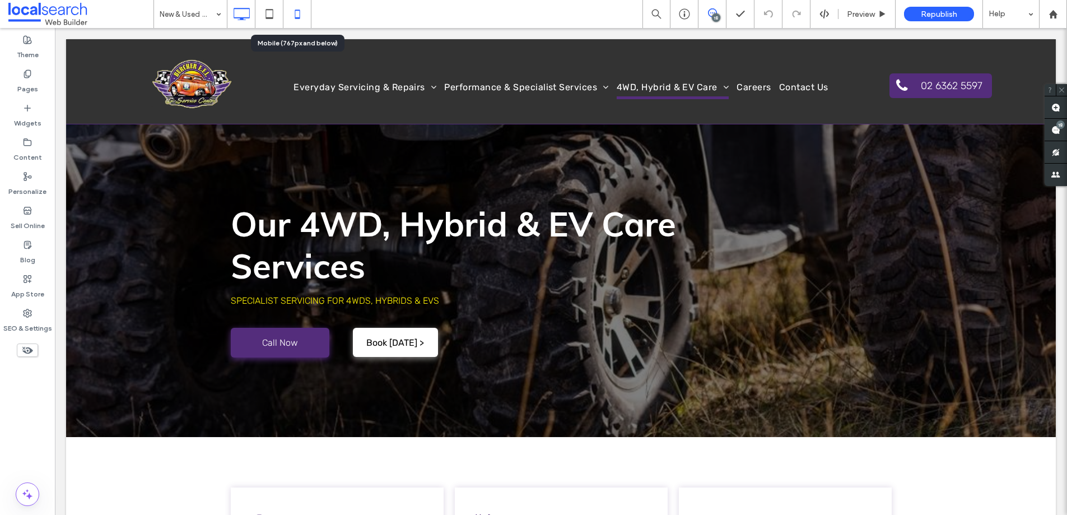
click at [298, 10] on use at bounding box center [297, 14] width 5 height 9
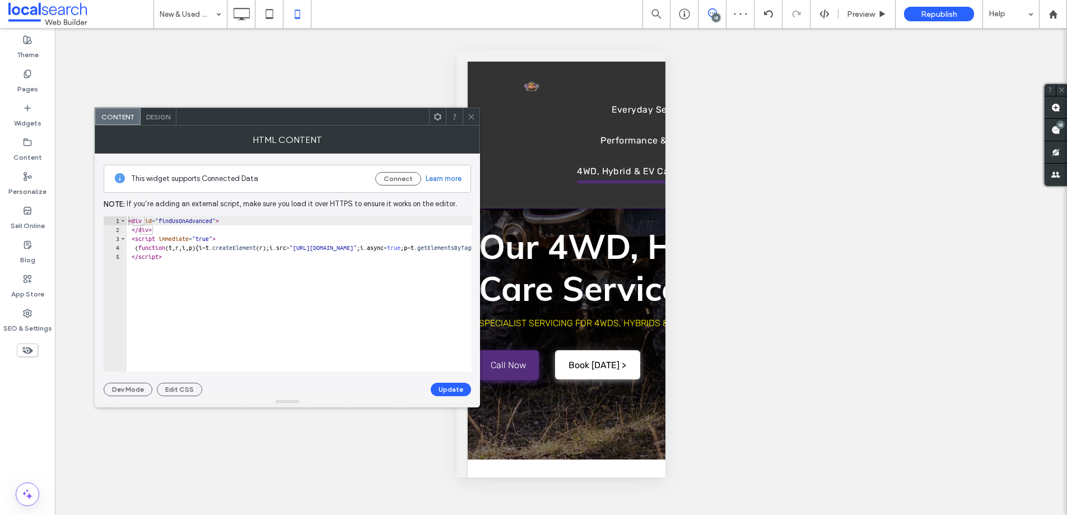
click at [470, 114] on icon at bounding box center [471, 117] width 8 height 8
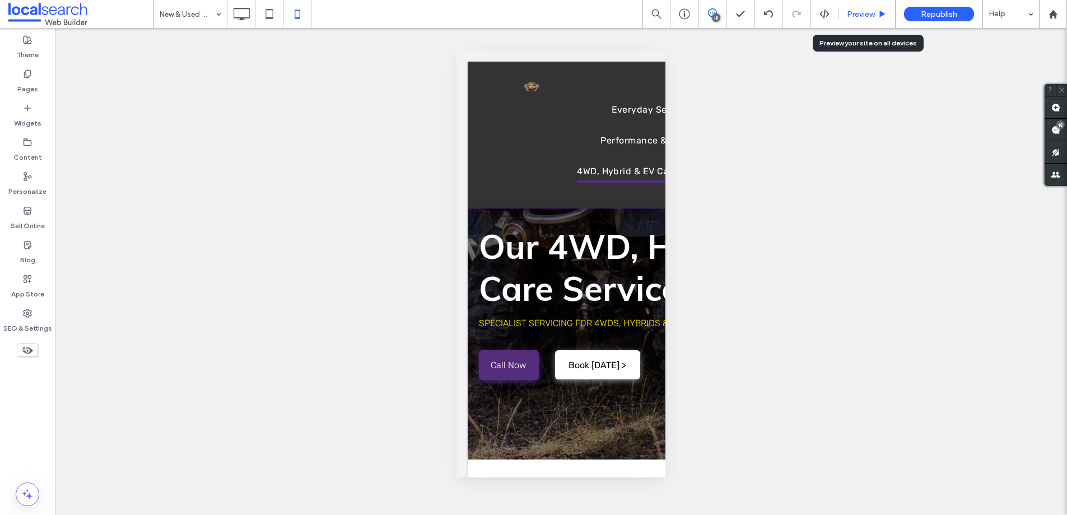
click at [865, 11] on span "Preview" at bounding box center [861, 15] width 28 height 10
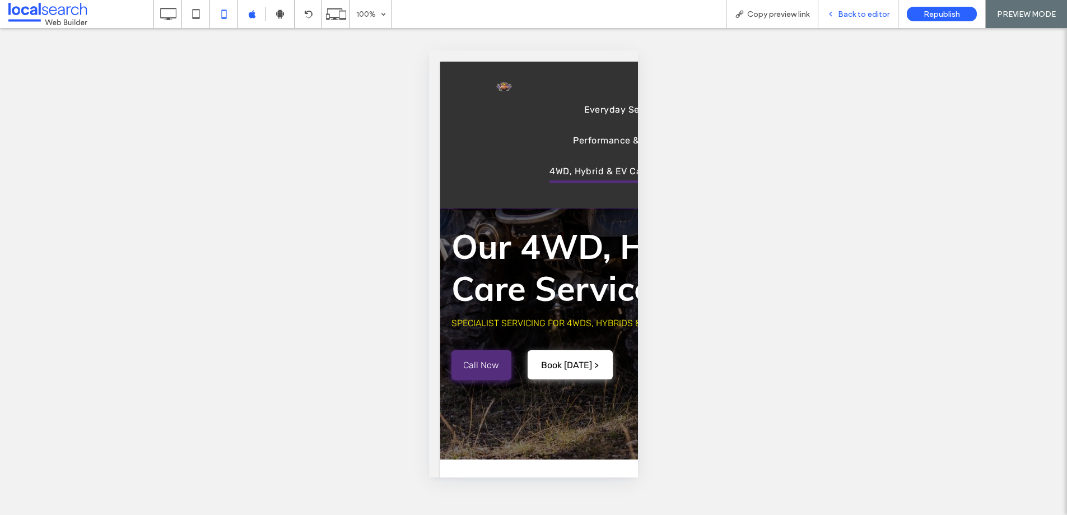
click at [869, 11] on span "Back to editor" at bounding box center [864, 15] width 52 height 10
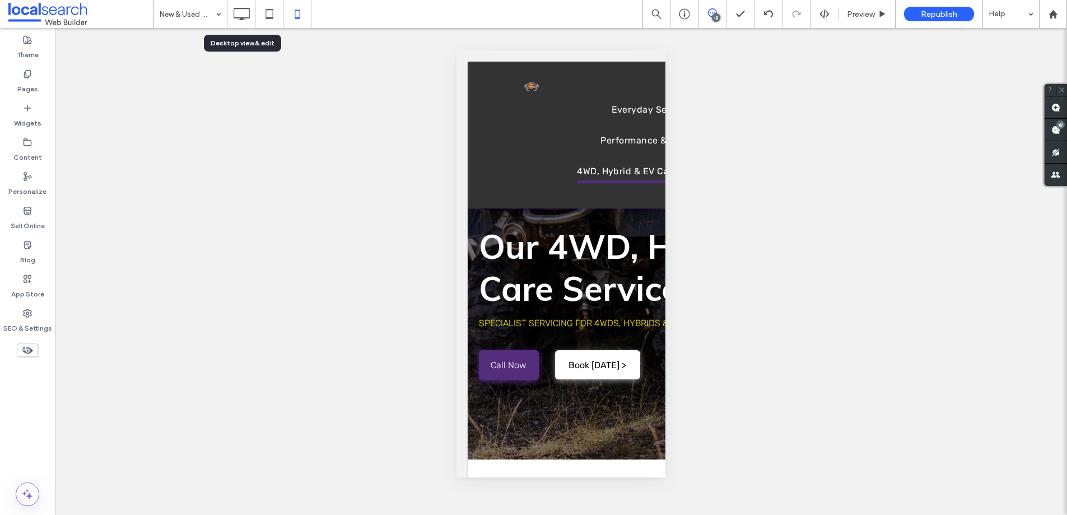
click at [232, 15] on icon at bounding box center [241, 14] width 22 height 22
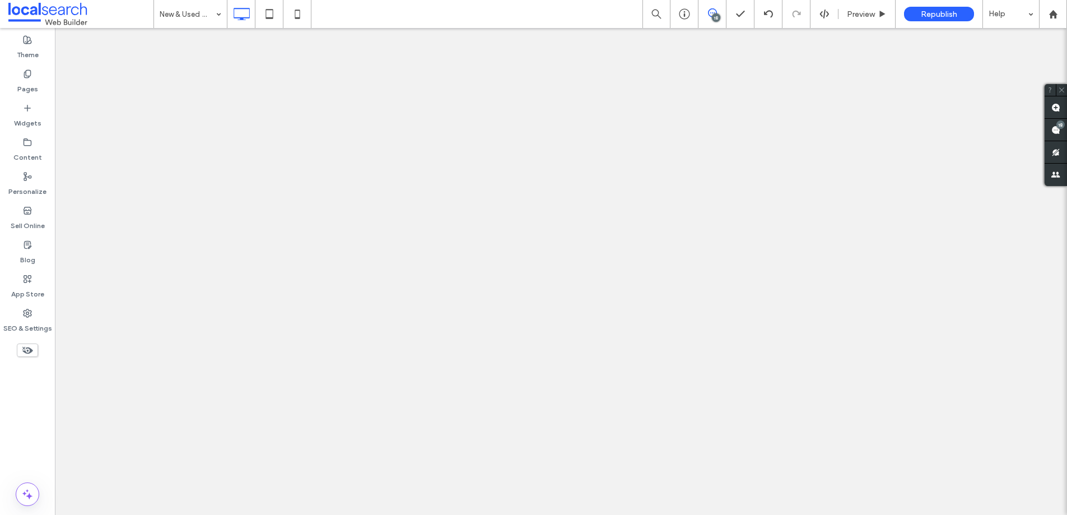
click at [202, 16] on div at bounding box center [533, 257] width 1067 height 515
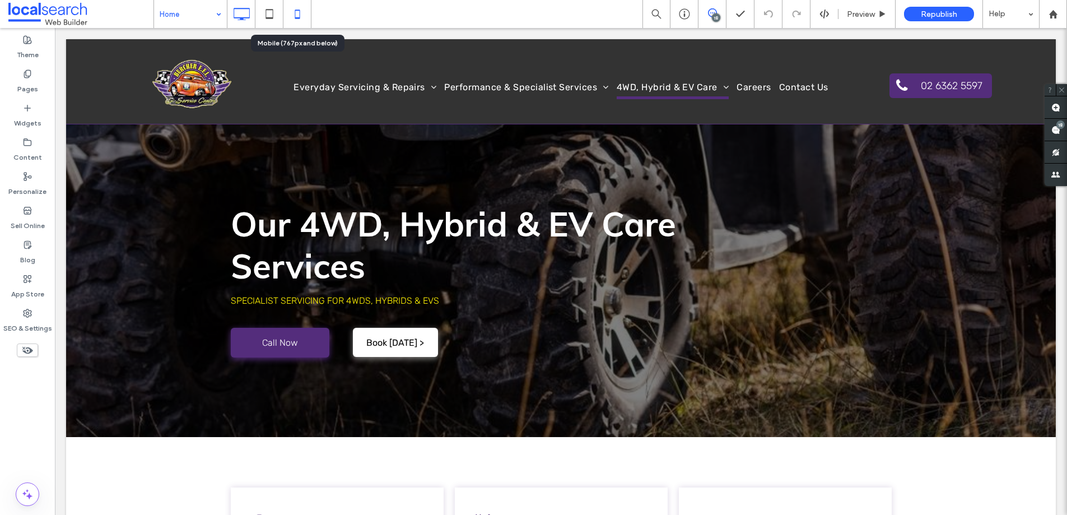
click at [290, 17] on icon at bounding box center [297, 14] width 22 height 22
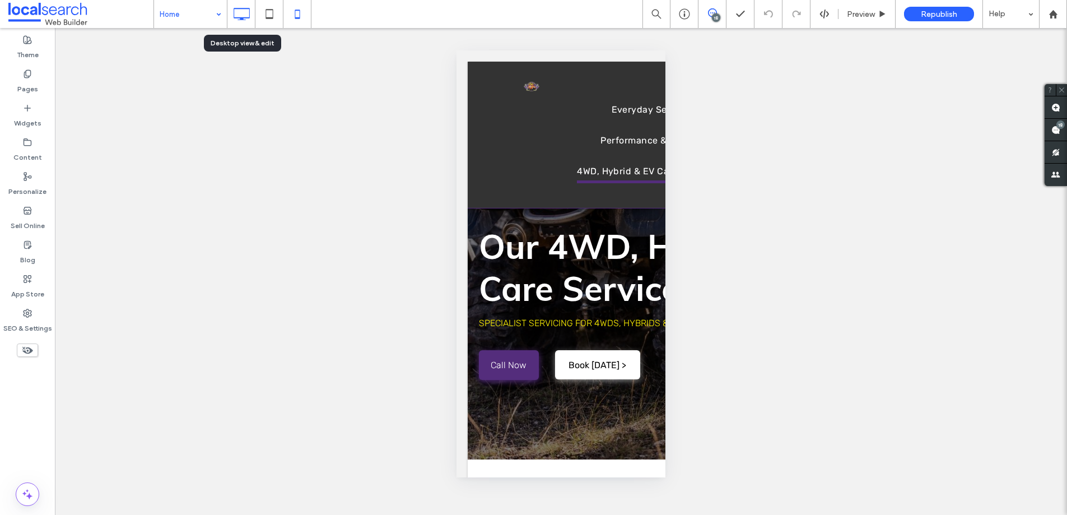
click at [243, 10] on icon at bounding box center [241, 14] width 22 height 22
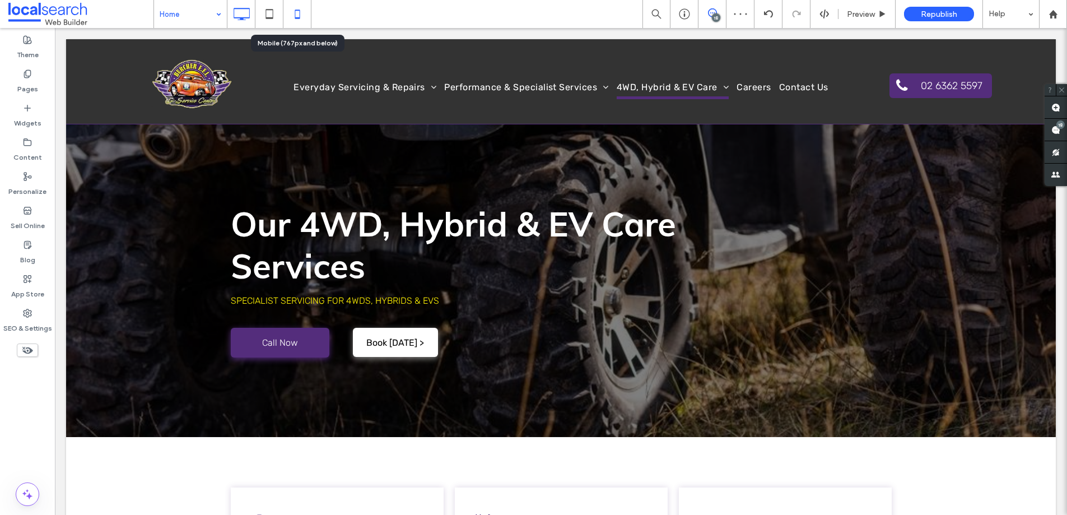
click at [300, 15] on icon at bounding box center [297, 14] width 22 height 22
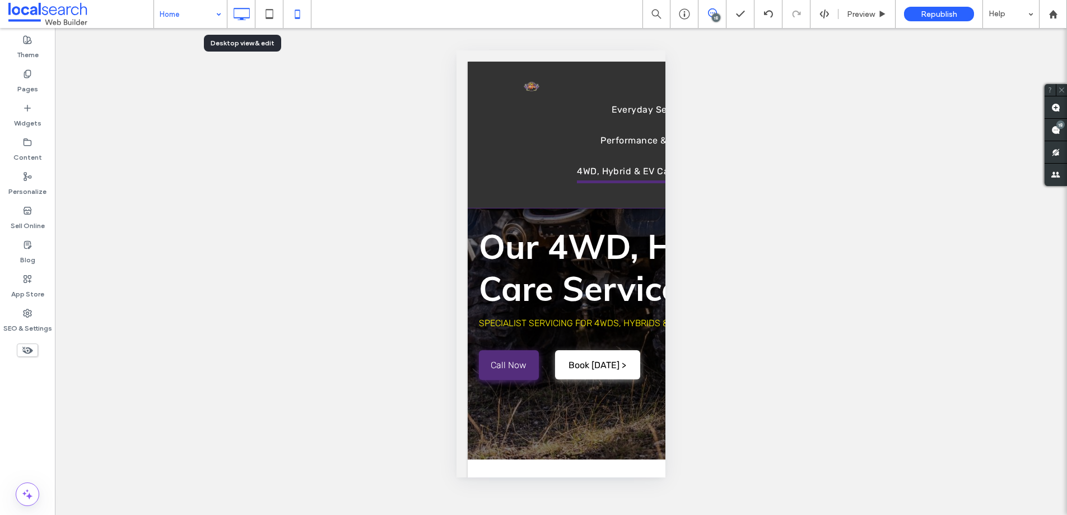
click at [239, 13] on icon at bounding box center [241, 14] width 22 height 22
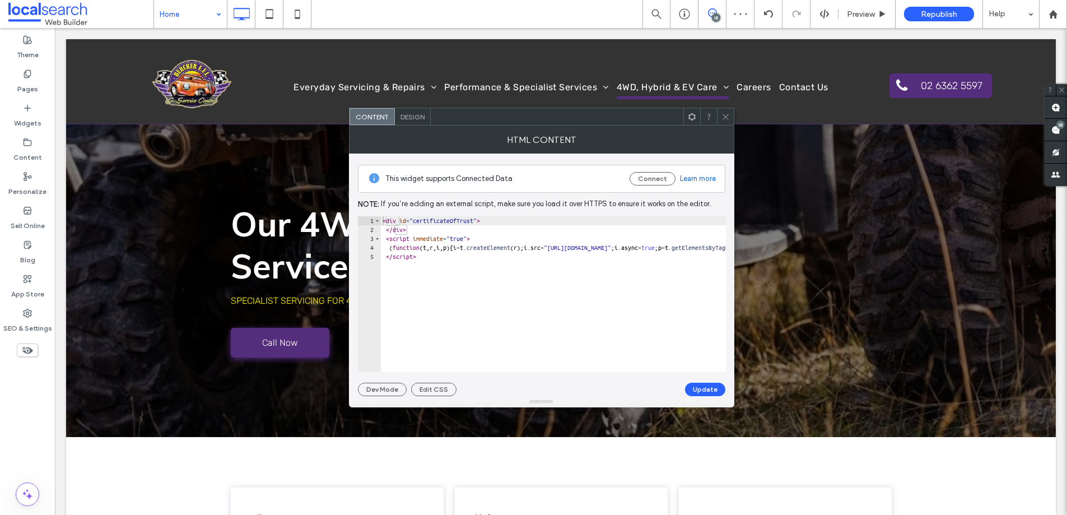
click at [733, 115] on div at bounding box center [725, 116] width 17 height 17
click at [722, 114] on icon at bounding box center [726, 117] width 8 height 8
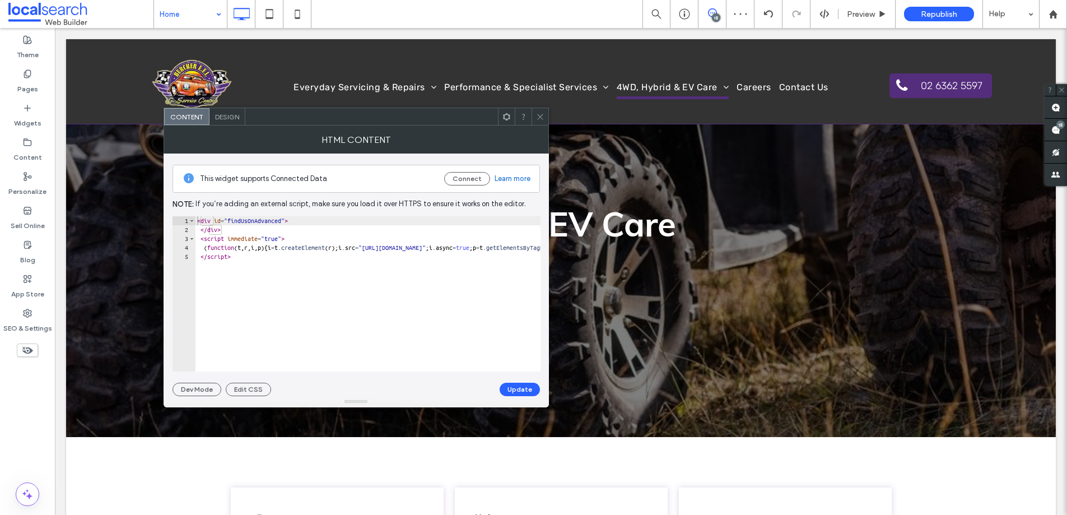
click at [223, 113] on span "Design" at bounding box center [227, 117] width 24 height 8
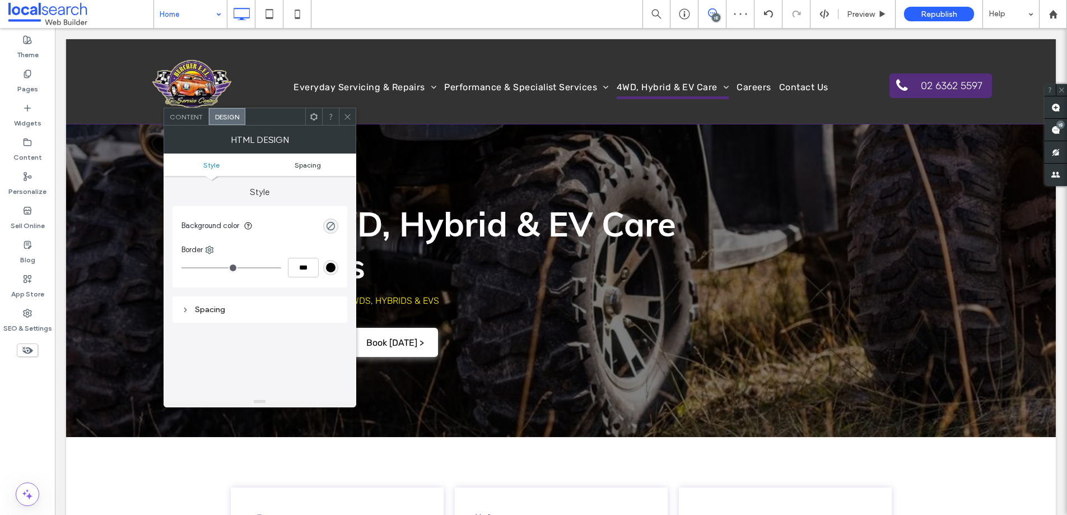
click at [305, 165] on span "Spacing" at bounding box center [308, 165] width 26 height 8
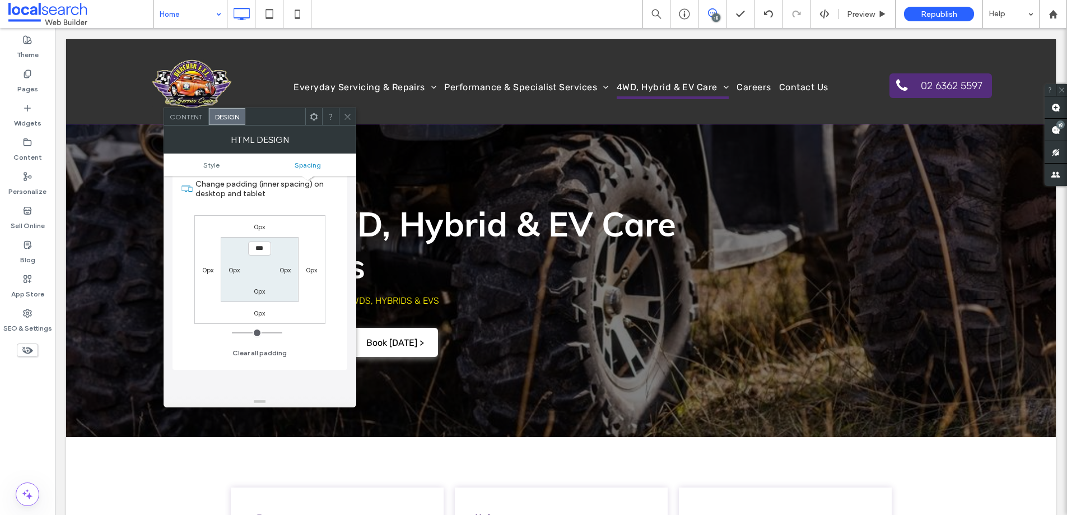
scroll to position [151, 0]
click at [345, 117] on icon at bounding box center [347, 117] width 8 height 8
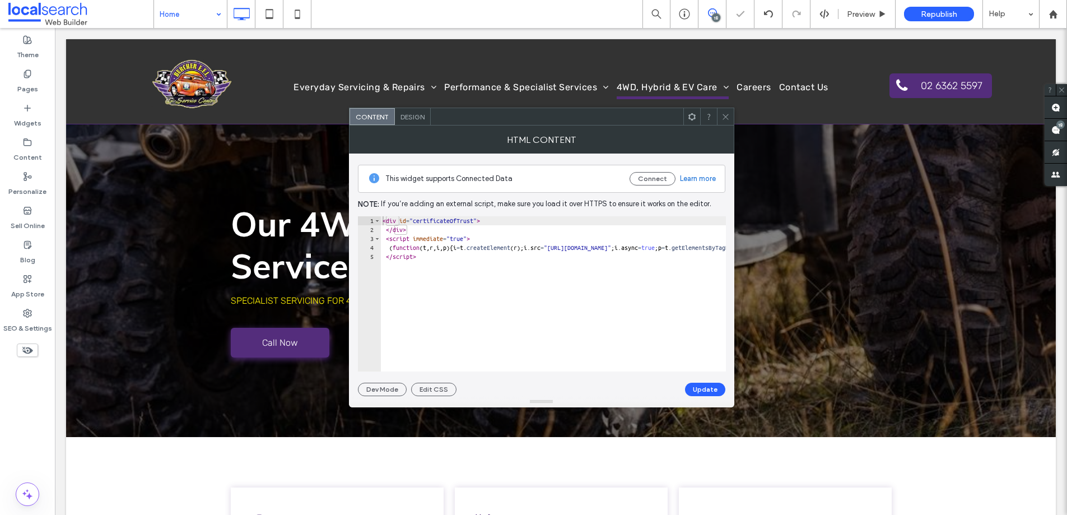
click at [423, 123] on div "Design" at bounding box center [413, 116] width 36 height 17
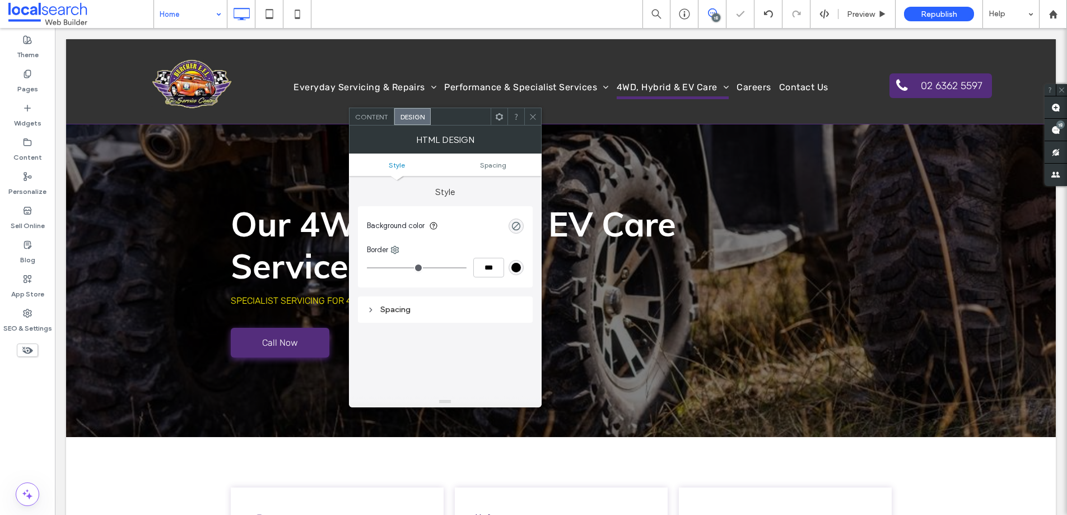
drag, startPoint x: 473, startPoint y: 150, endPoint x: 476, endPoint y: 156, distance: 7.3
click at [475, 154] on div "HTML Design" at bounding box center [445, 140] width 193 height 28
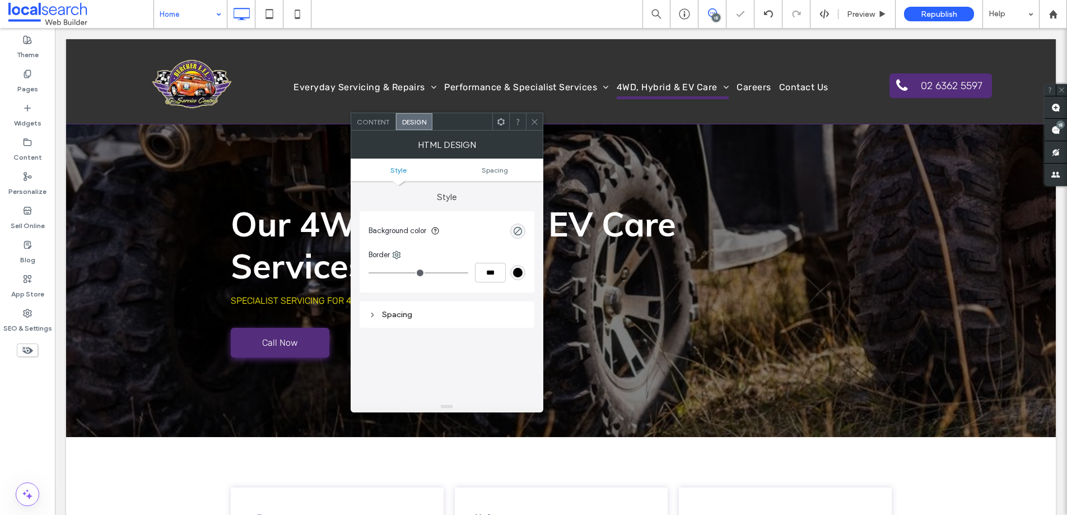
click at [476, 157] on div "HTML Design" at bounding box center [447, 145] width 193 height 28
drag, startPoint x: 365, startPoint y: 337, endPoint x: 383, endPoint y: 323, distance: 22.4
click at [377, 328] on div "Style Background color Border *** Spacing" at bounding box center [447, 347] width 175 height 332
click at [387, 319] on div "Spacing" at bounding box center [447, 314] width 157 height 15
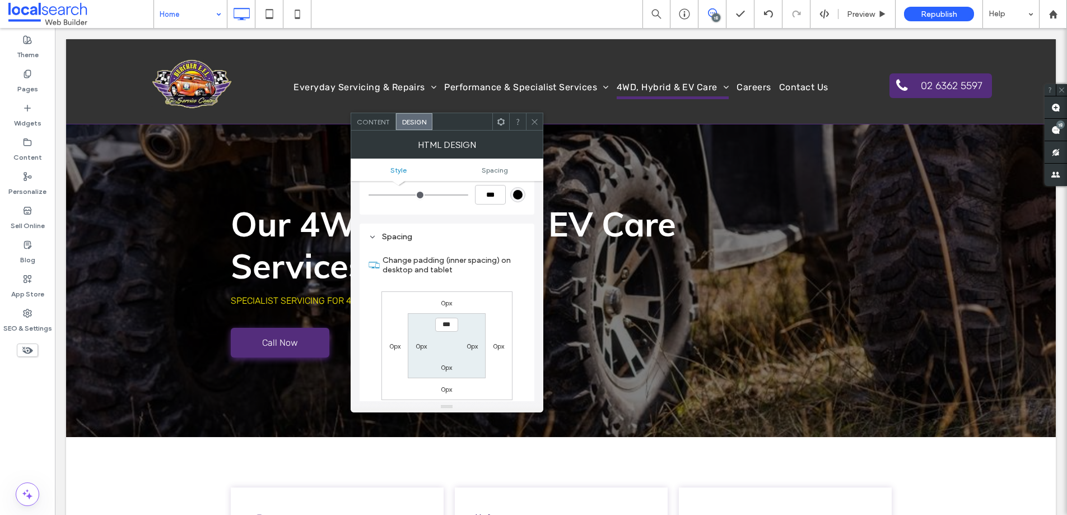
scroll to position [173, 0]
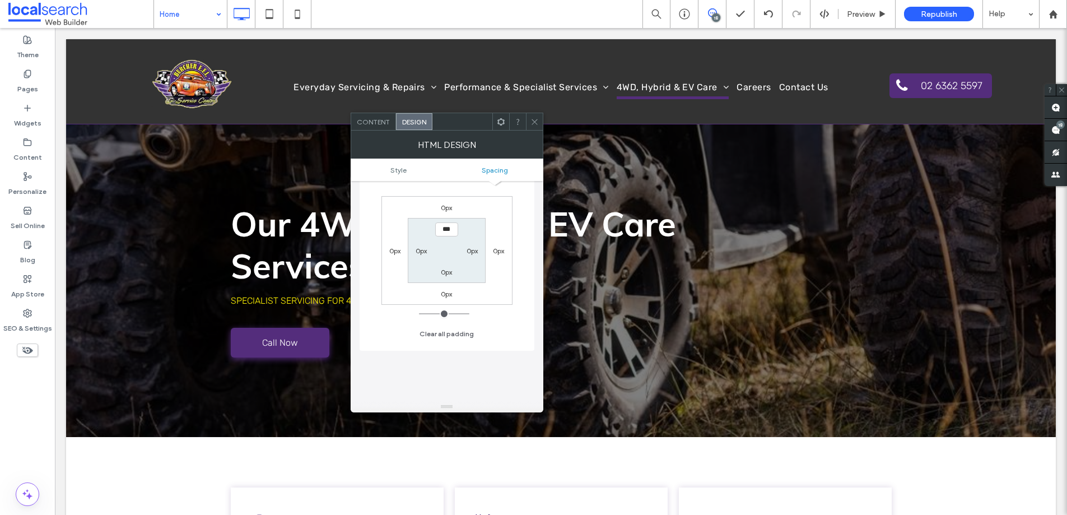
click at [397, 247] on label "0px" at bounding box center [394, 251] width 11 height 8
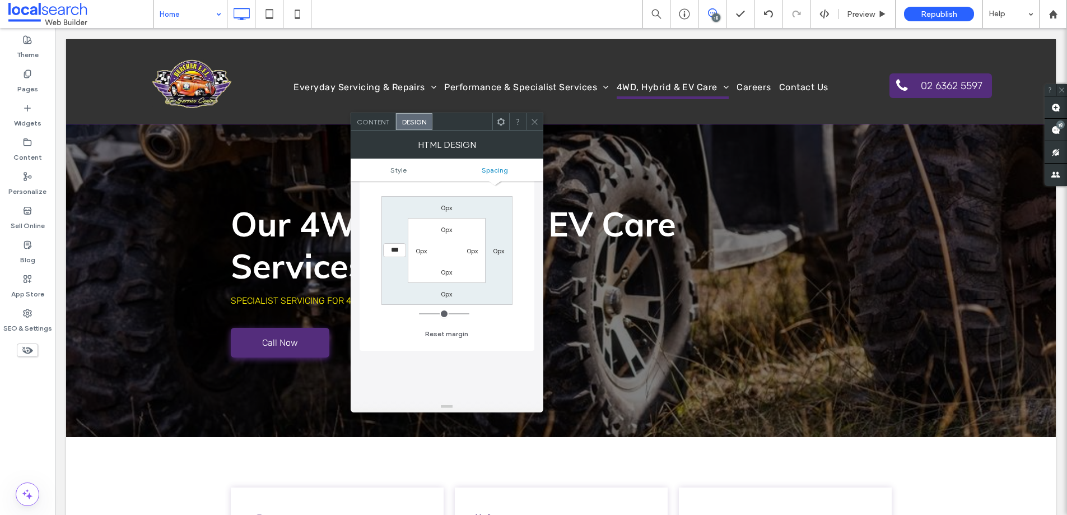
click at [394, 251] on input "***" at bounding box center [394, 250] width 23 height 14
drag, startPoint x: 394, startPoint y: 251, endPoint x: 386, endPoint y: 251, distance: 8.4
click at [386, 251] on input "***" at bounding box center [394, 250] width 23 height 14
type input "*****"
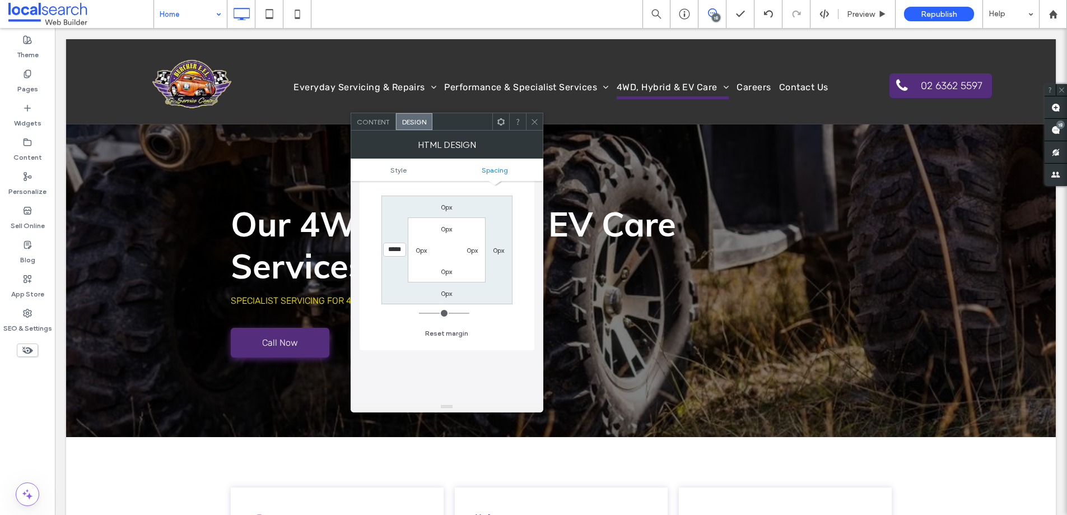
type input "***"
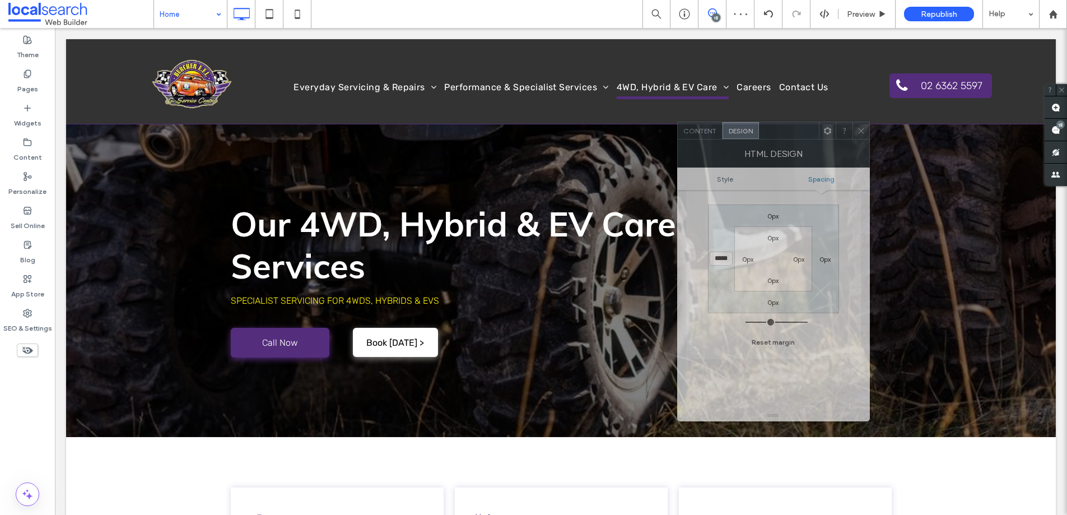
drag, startPoint x: 464, startPoint y: 124, endPoint x: 792, endPoint y: 133, distance: 328.5
click at [792, 133] on div at bounding box center [789, 130] width 60 height 17
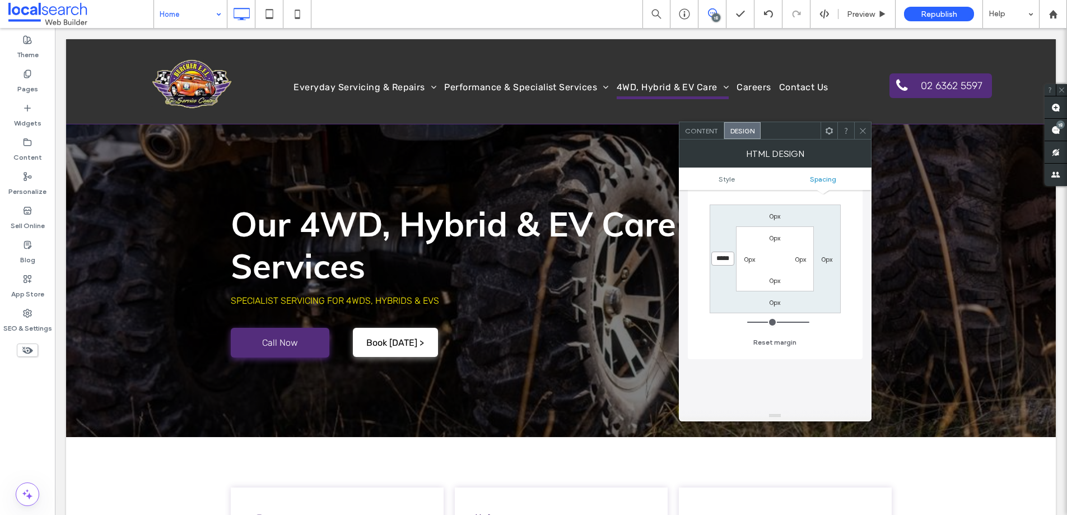
click at [728, 257] on input "*****" at bounding box center [723, 259] width 23 height 14
click at [724, 259] on input "*****" at bounding box center [723, 259] width 23 height 14
type input "*****"
type input "***"
type input "*****"
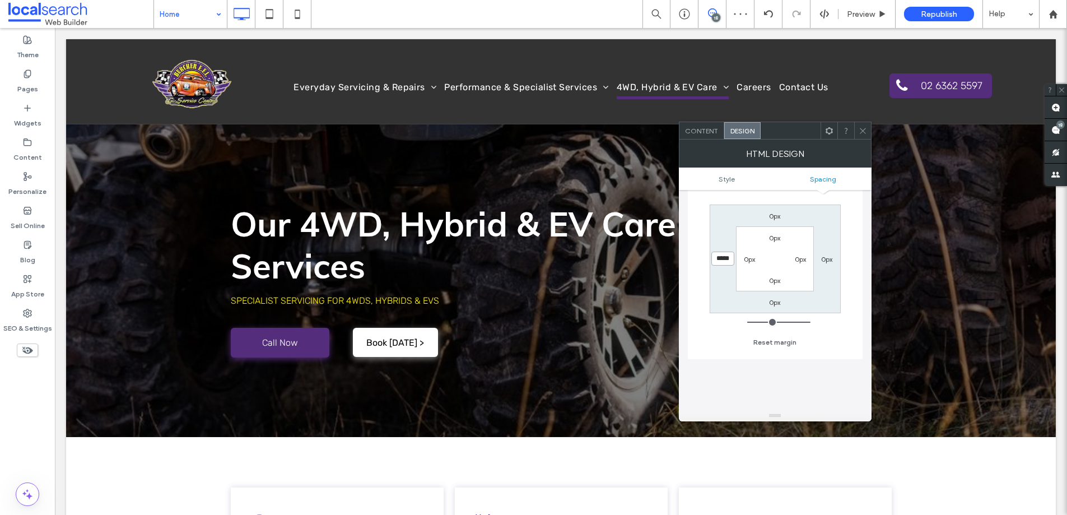
type input "***"
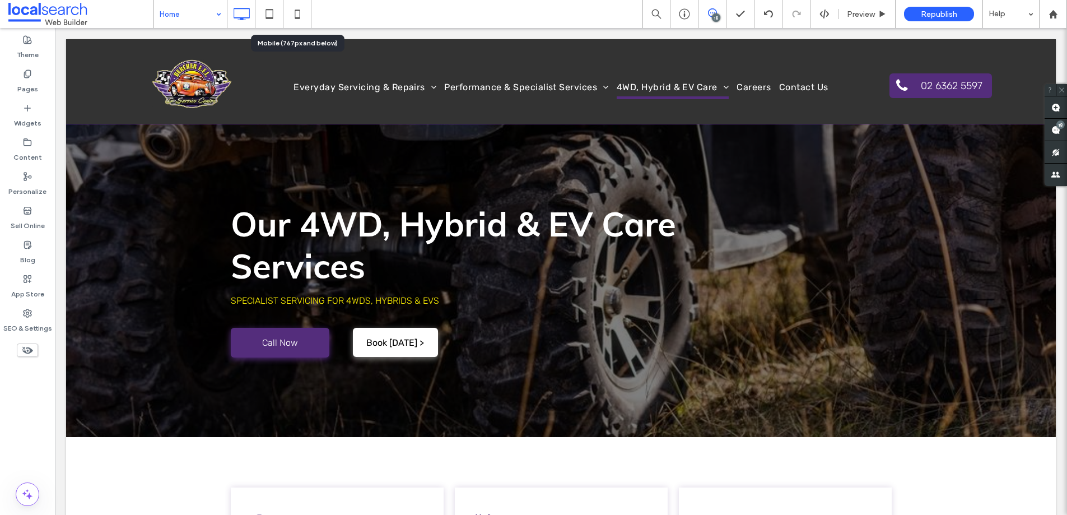
drag, startPoint x: 303, startPoint y: 24, endPoint x: 352, endPoint y: 147, distance: 132.8
click at [303, 24] on icon at bounding box center [297, 14] width 22 height 22
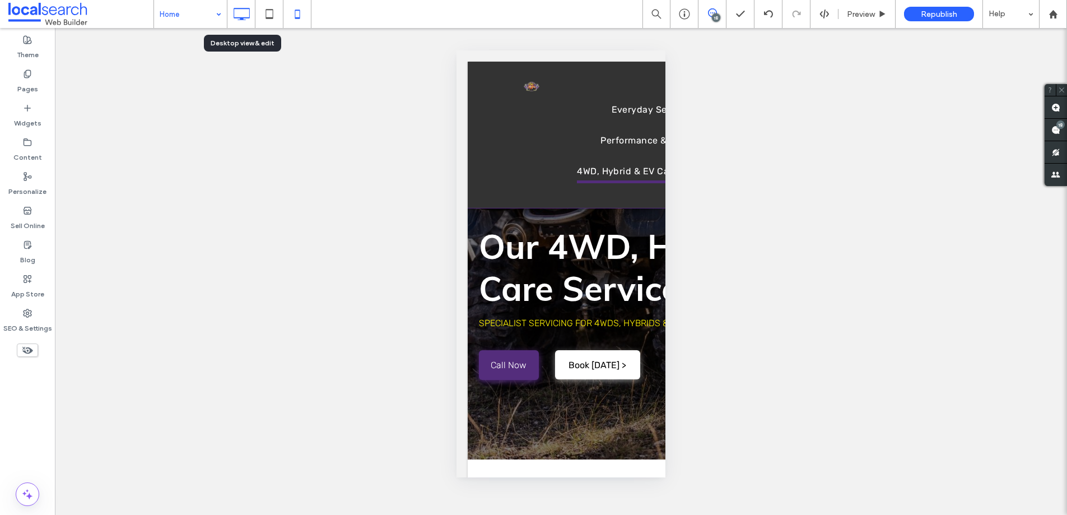
click at [249, 11] on icon at bounding box center [241, 14] width 22 height 22
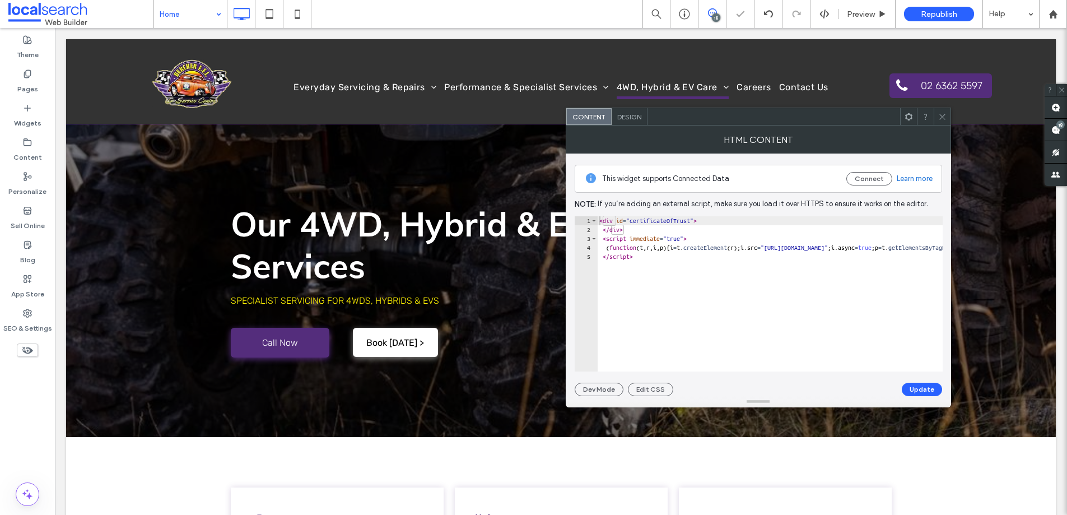
click at [640, 122] on div "Design" at bounding box center [630, 116] width 36 height 17
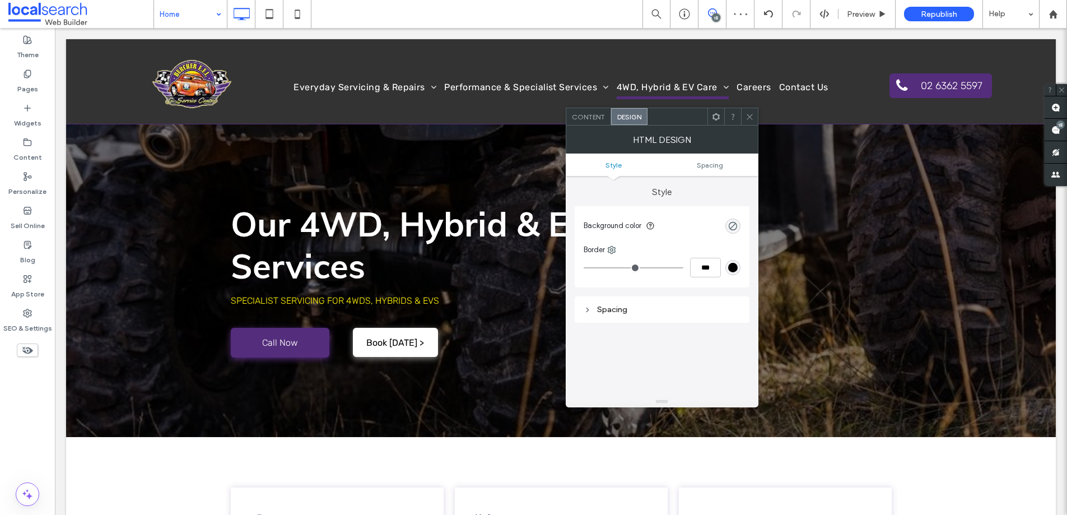
click at [703, 171] on ul "Style Spacing" at bounding box center [662, 165] width 193 height 22
click at [708, 168] on span "Spacing" at bounding box center [710, 165] width 26 height 8
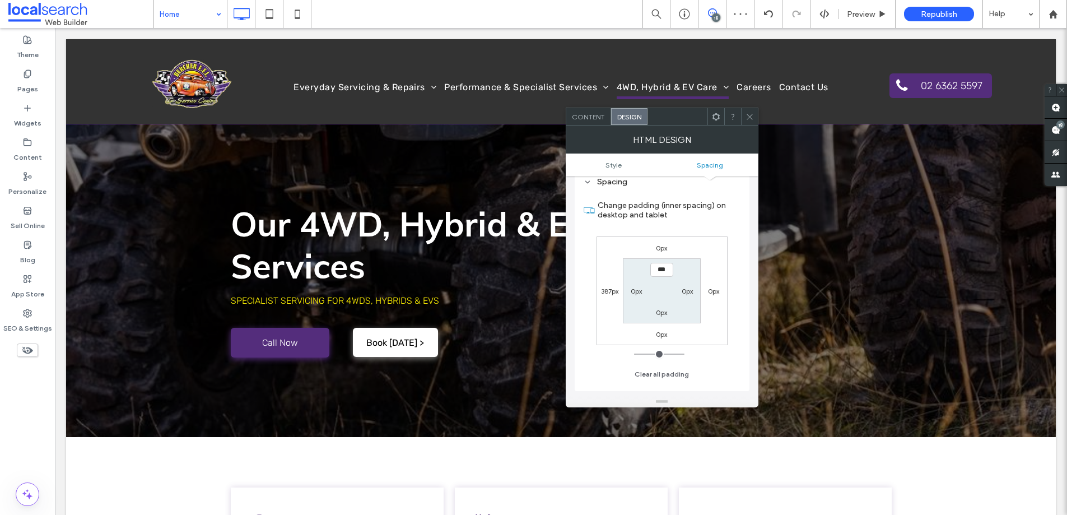
scroll to position [129, 0]
click at [607, 284] on div "387px" at bounding box center [609, 289] width 17 height 11
click at [605, 286] on label "387px" at bounding box center [609, 290] width 17 height 8
type input "***"
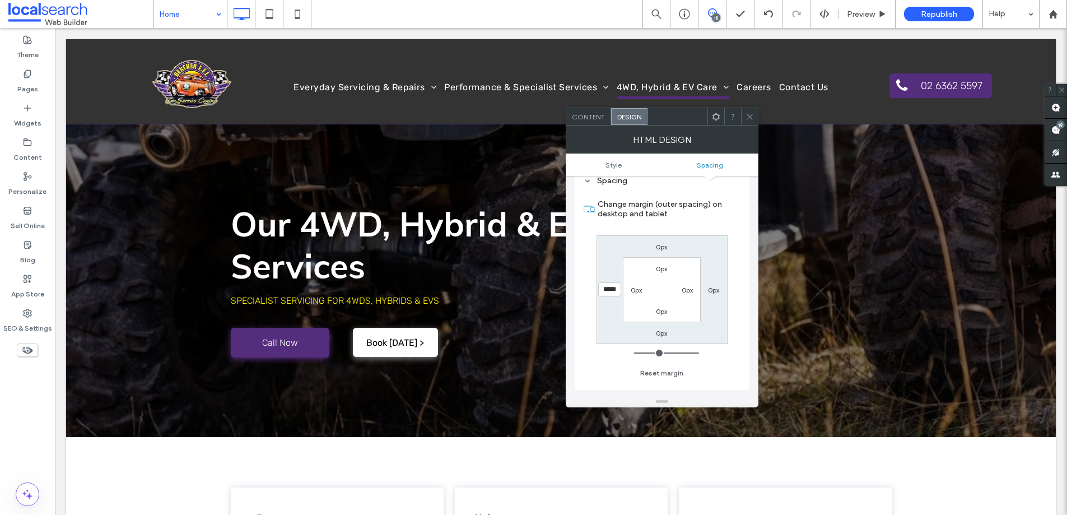
click at [621, 288] on input "*****" at bounding box center [609, 289] width 23 height 14
click at [611, 291] on input "*****" at bounding box center [609, 289] width 23 height 14
type input "*****"
type input "***"
click at [748, 116] on icon at bounding box center [750, 117] width 8 height 8
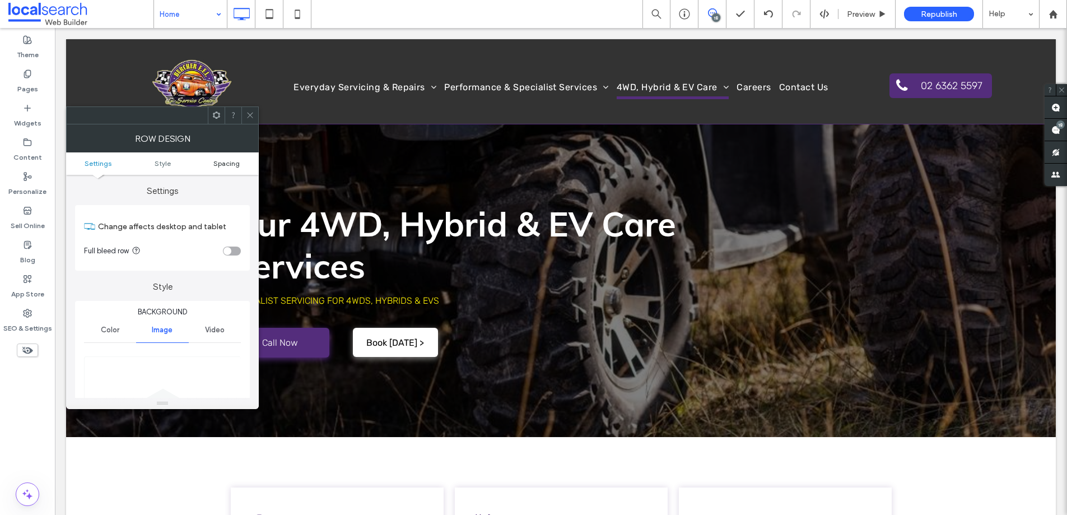
click at [230, 166] on span "Spacing" at bounding box center [226, 163] width 26 height 8
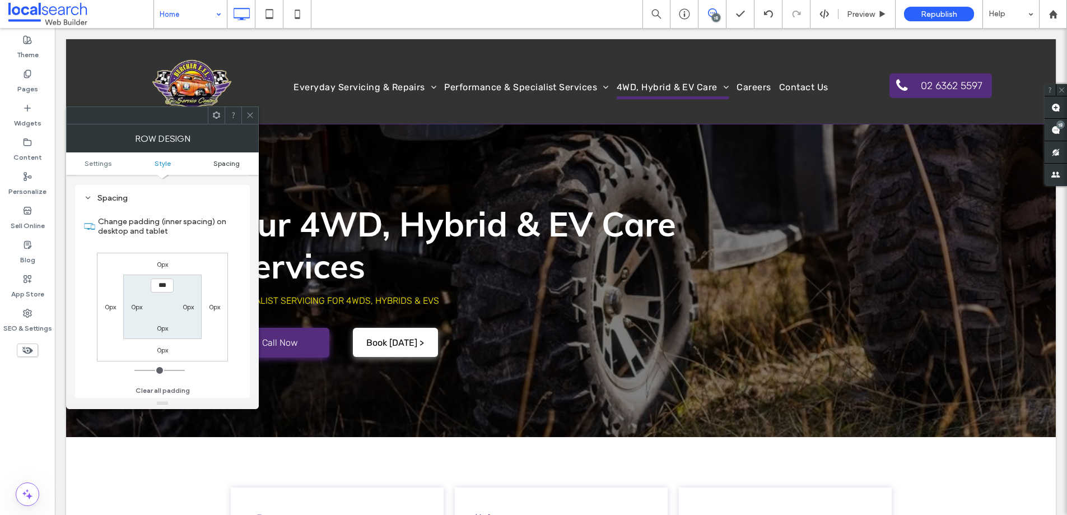
scroll to position [638, 0]
click at [250, 114] on icon at bounding box center [250, 115] width 8 height 8
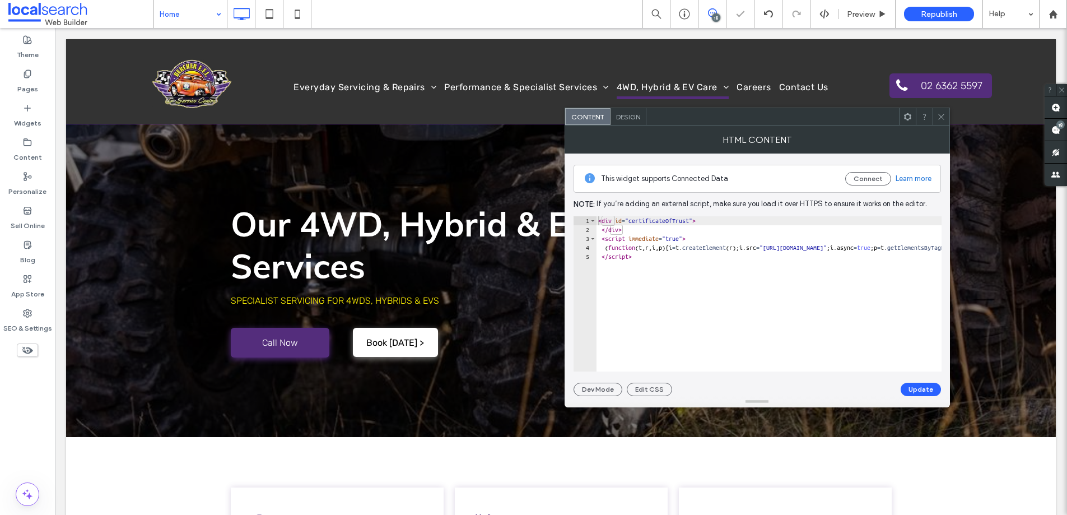
click at [633, 128] on div "HTML Content" at bounding box center [758, 140] width 386 height 28
click at [632, 119] on span "Design" at bounding box center [628, 117] width 24 height 8
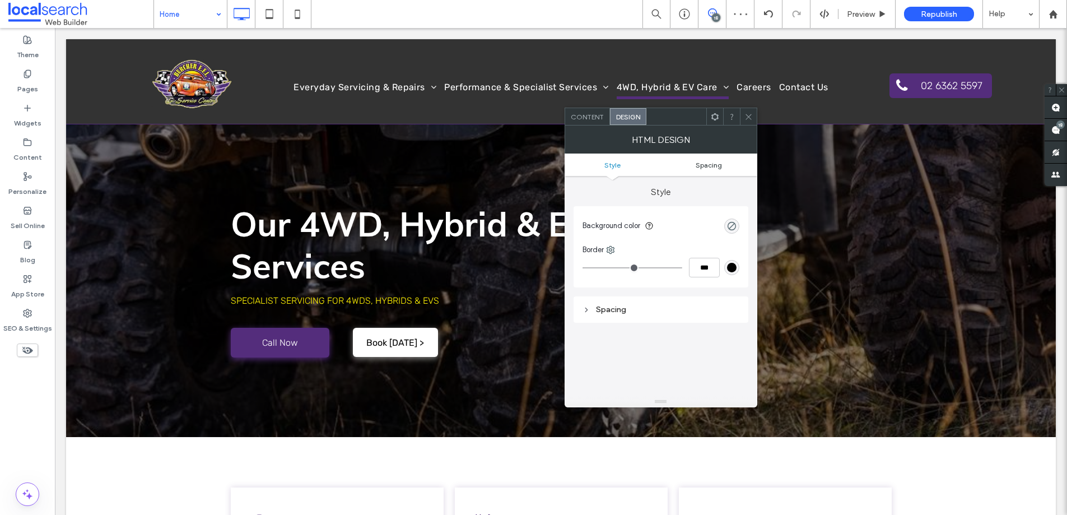
click at [698, 161] on span "Spacing" at bounding box center [709, 165] width 26 height 8
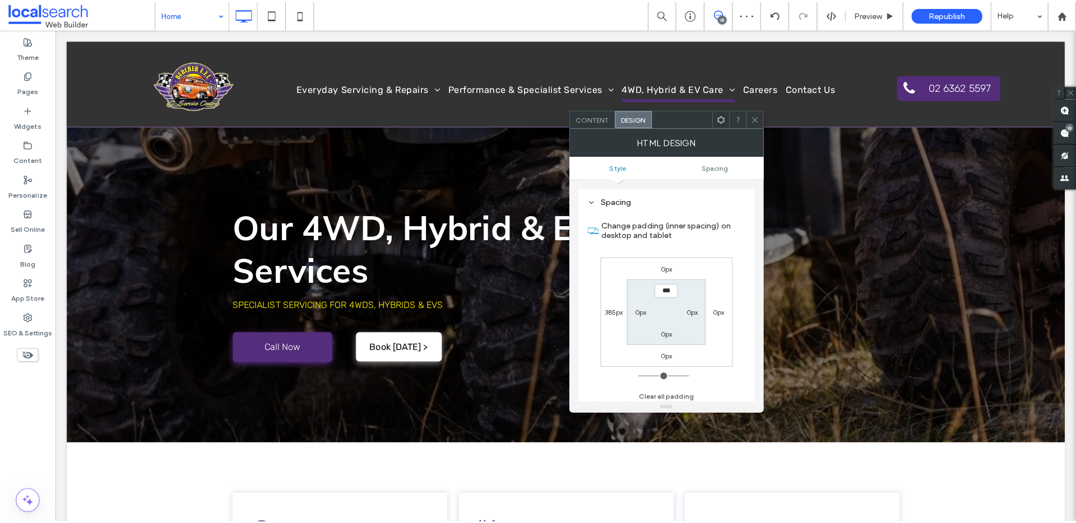
scroll to position [112, 0]
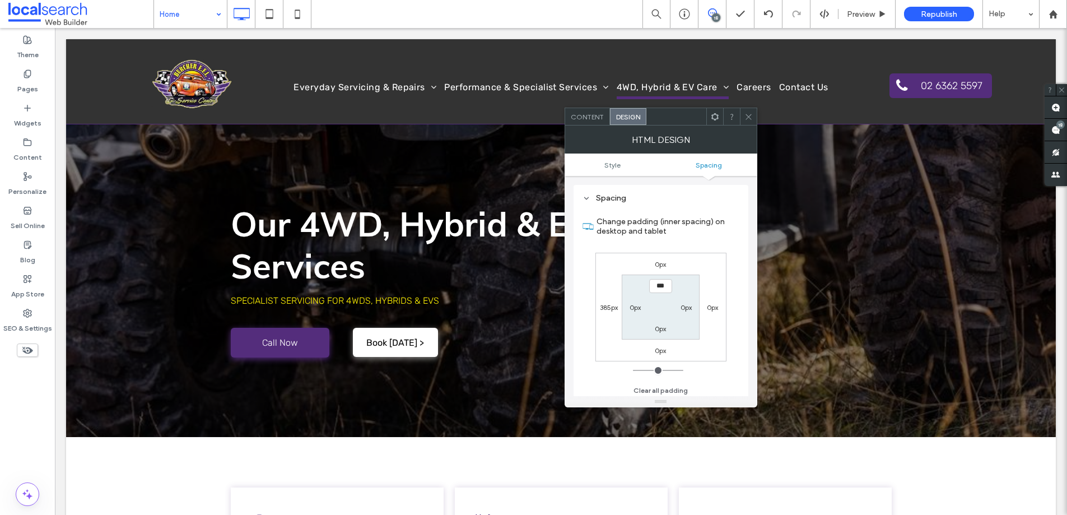
click at [608, 305] on label "385px" at bounding box center [609, 307] width 18 height 8
type input "***"
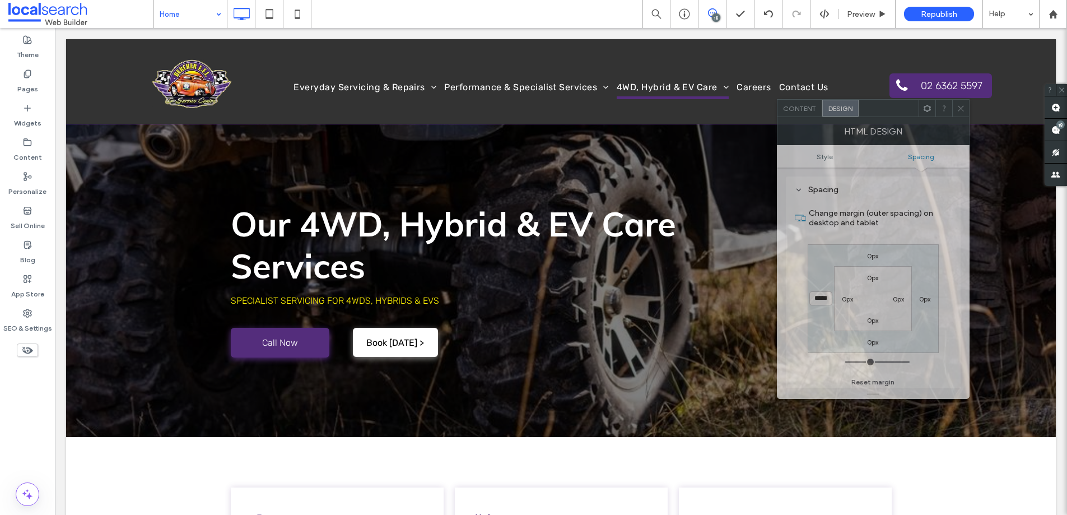
drag, startPoint x: 662, startPoint y: 115, endPoint x: 868, endPoint y: 106, distance: 205.9
click at [869, 107] on div at bounding box center [889, 108] width 60 height 17
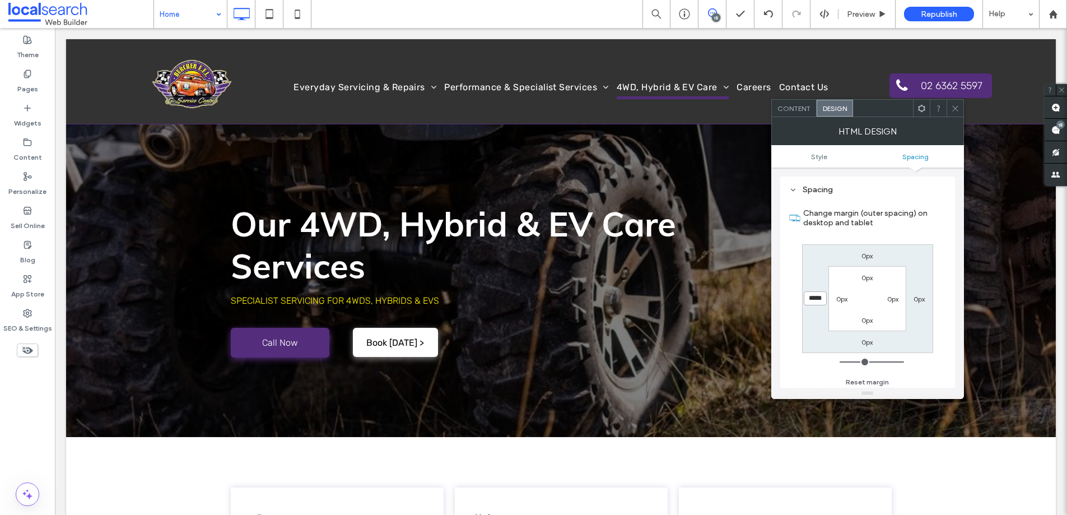
click at [821, 294] on input "*****" at bounding box center [815, 298] width 23 height 14
click at [819, 298] on input "*****" at bounding box center [815, 298] width 23 height 14
type input "*****"
type input "***"
drag, startPoint x: 959, startPoint y: 106, endPoint x: 953, endPoint y: 100, distance: 8.3
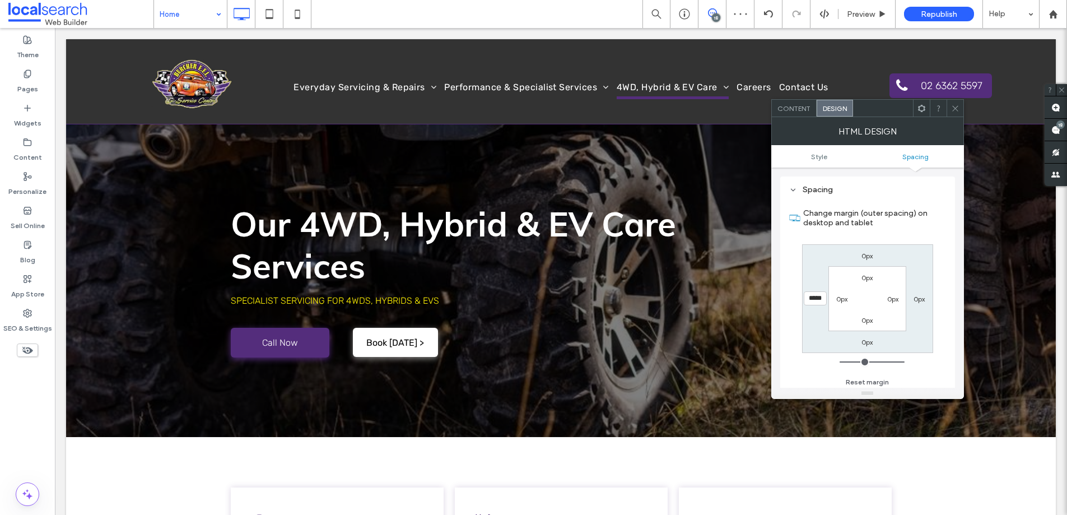
click at [959, 106] on icon at bounding box center [955, 108] width 8 height 8
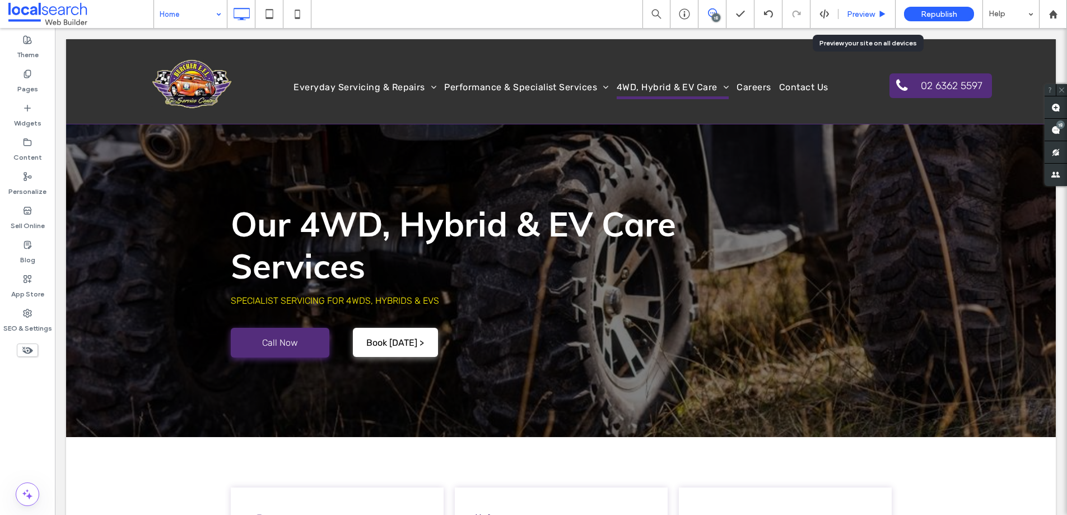
click at [861, 13] on span "Preview" at bounding box center [861, 15] width 28 height 10
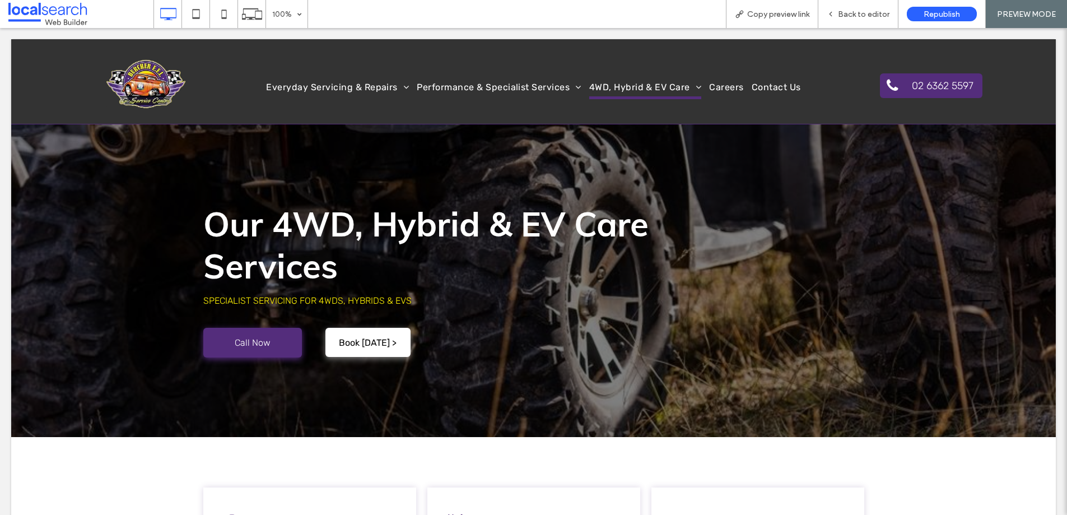
click at [861, 13] on span "Back to editor" at bounding box center [864, 15] width 52 height 10
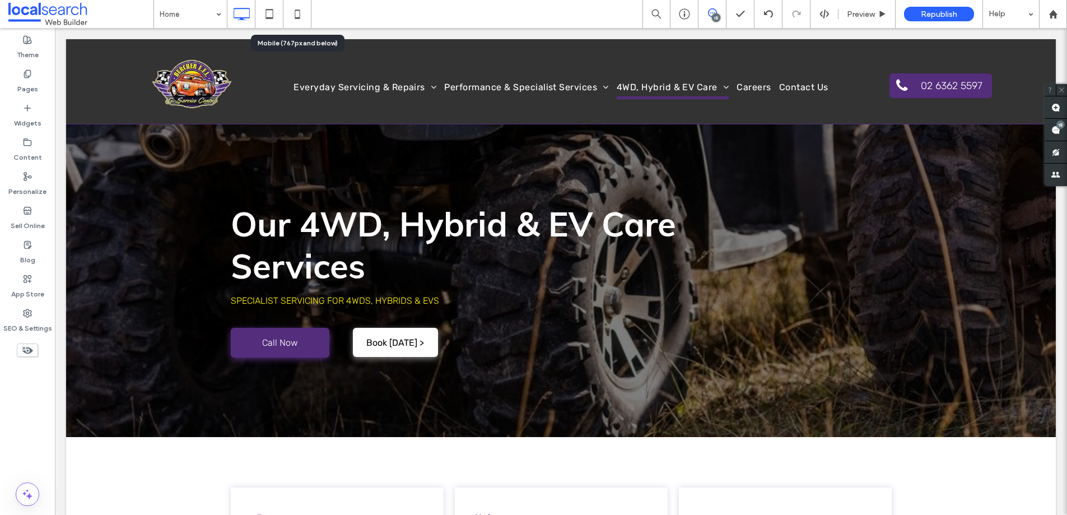
drag, startPoint x: 304, startPoint y: 11, endPoint x: 329, endPoint y: 152, distance: 143.4
click at [303, 11] on icon at bounding box center [297, 14] width 22 height 22
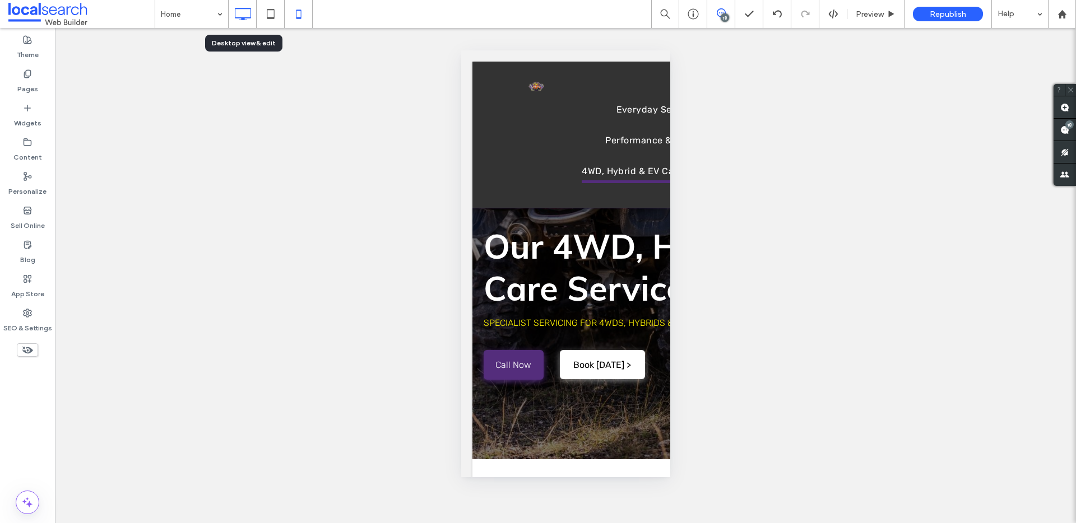
click at [249, 9] on icon at bounding box center [242, 14] width 22 height 22
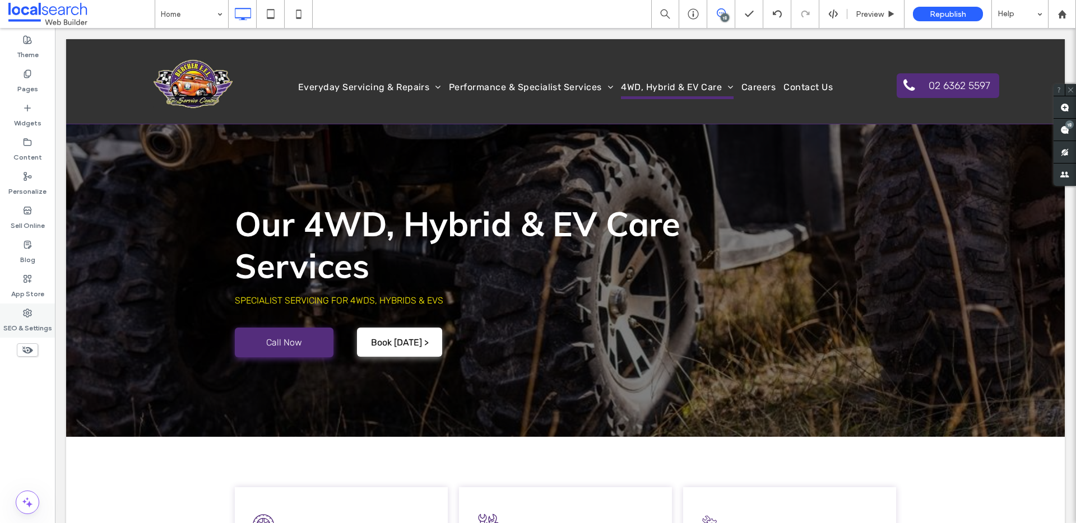
click at [39, 328] on label "SEO & Settings" at bounding box center [27, 326] width 49 height 16
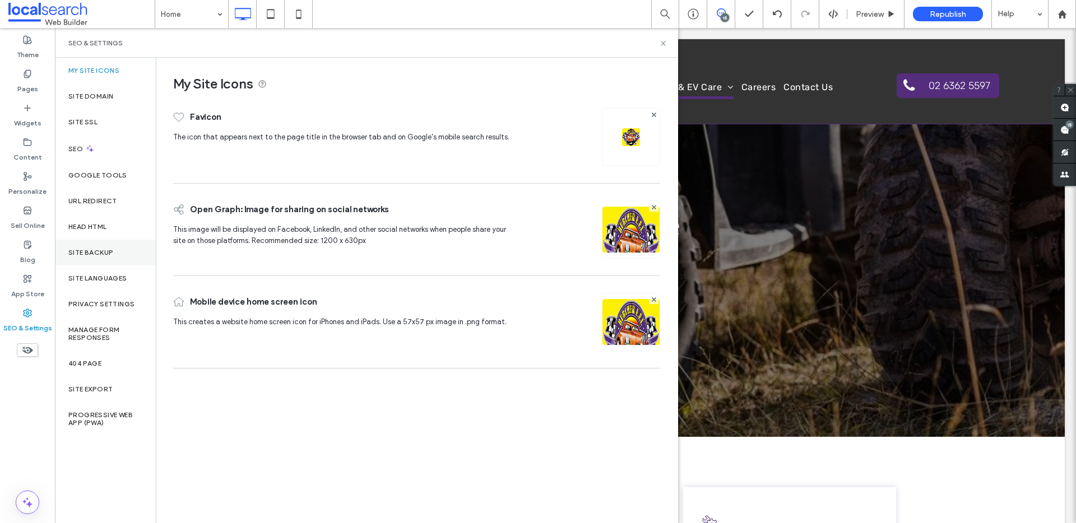
click at [114, 250] on div "Site Backup" at bounding box center [105, 253] width 101 height 26
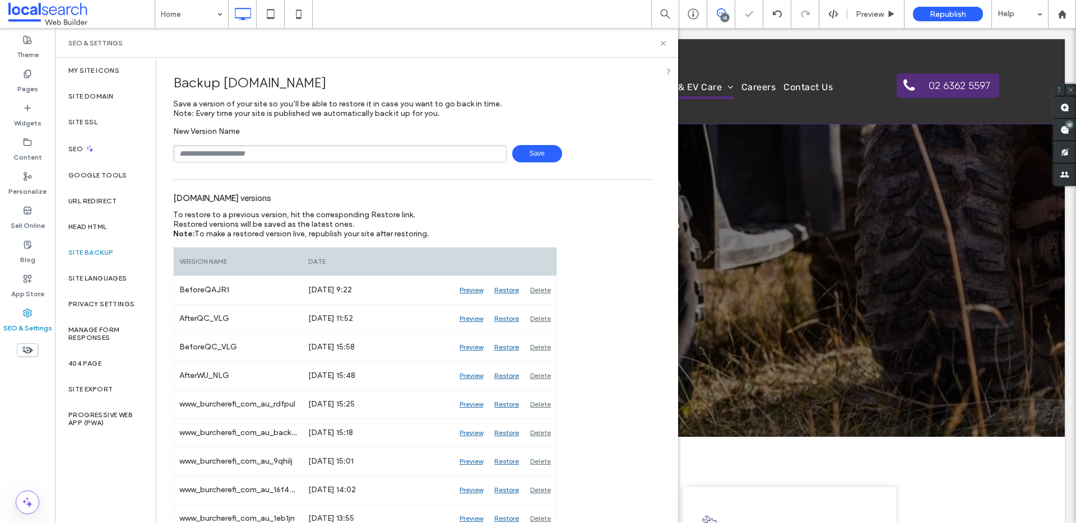
click at [308, 149] on input "text" at bounding box center [339, 153] width 333 height 17
type input "**********"
drag, startPoint x: 544, startPoint y: 155, endPoint x: 536, endPoint y: 157, distance: 7.5
click at [544, 155] on span "Save" at bounding box center [537, 153] width 50 height 17
click at [872, 16] on span "Preview" at bounding box center [870, 15] width 28 height 10
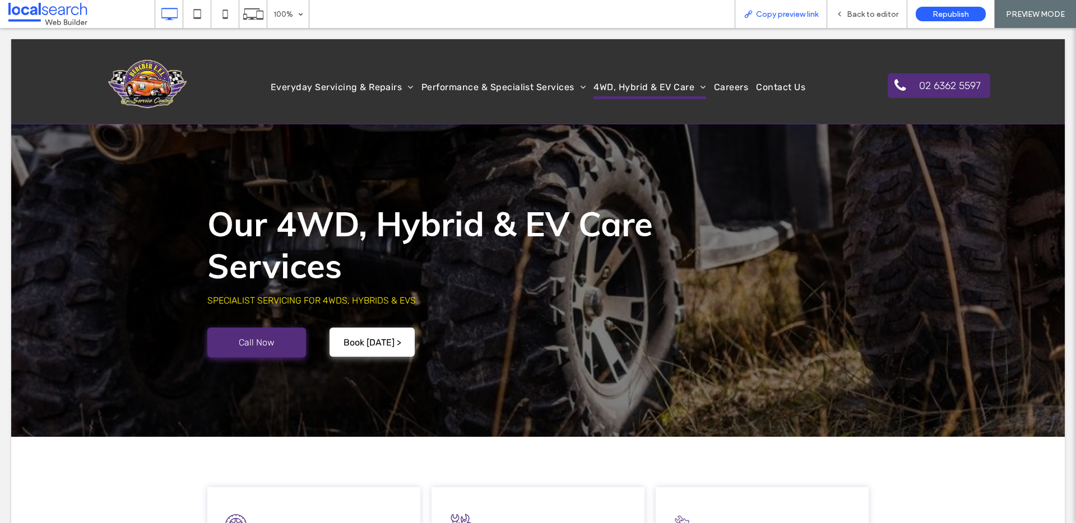
click at [796, 11] on span "Copy preview link" at bounding box center [787, 15] width 62 height 10
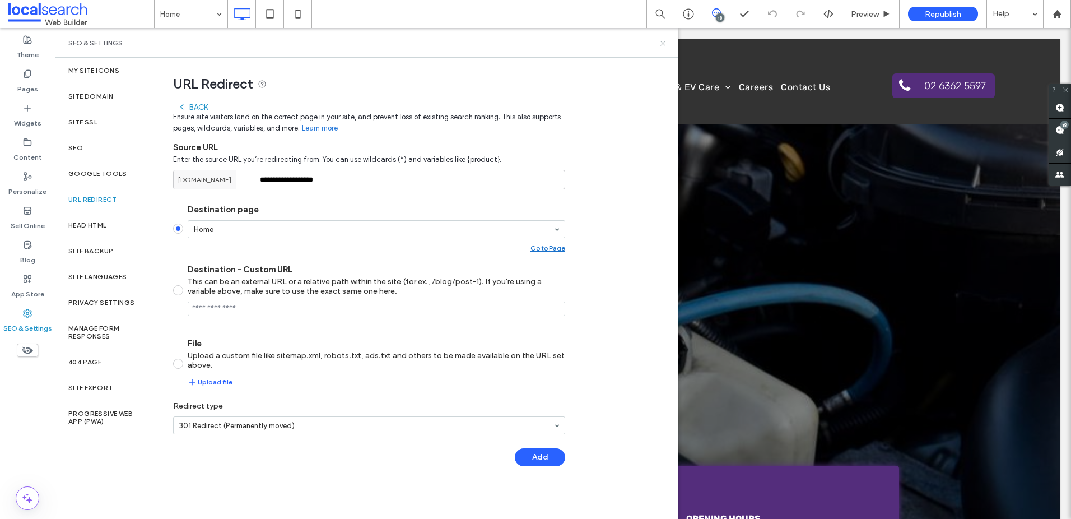
click at [666, 42] on icon at bounding box center [663, 43] width 8 height 8
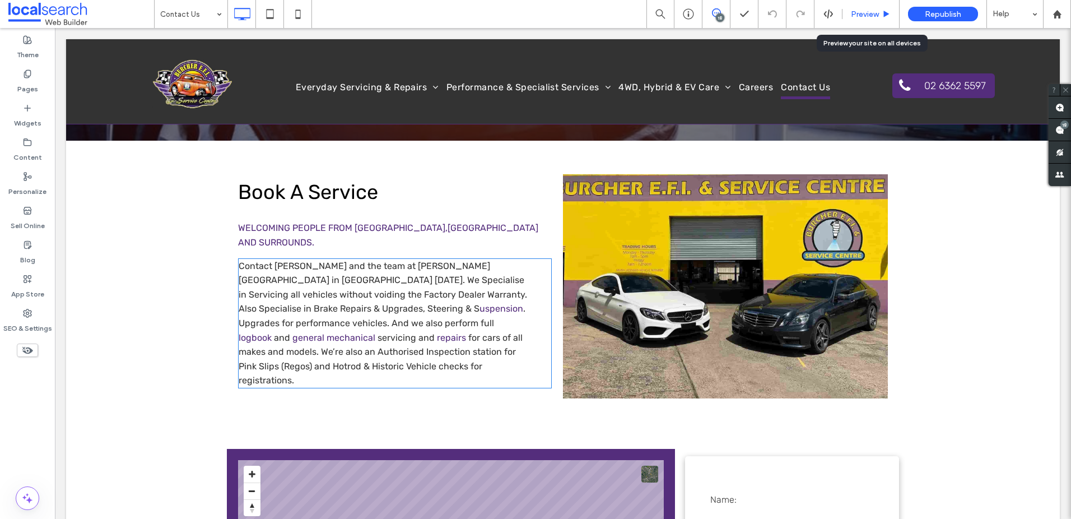
click at [865, 8] on div "Preview" at bounding box center [871, 14] width 57 height 28
click at [872, 10] on span "Preview" at bounding box center [865, 15] width 28 height 10
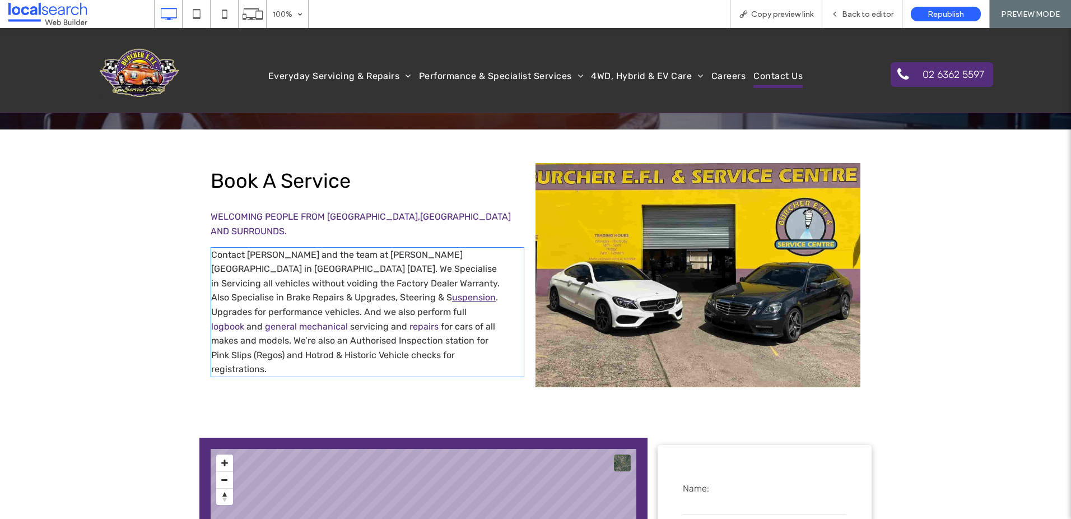
click at [452, 292] on link "uspension" at bounding box center [474, 297] width 44 height 11
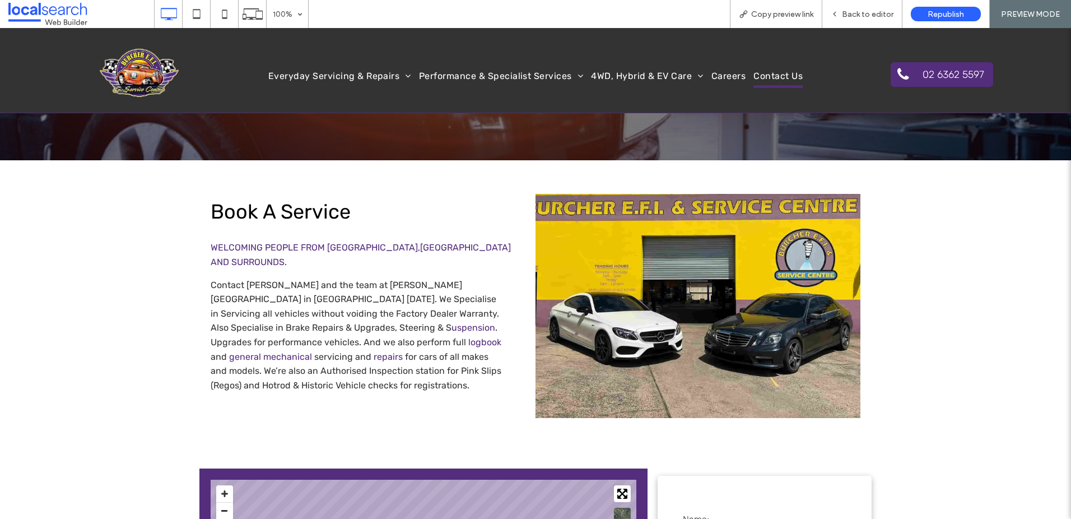
scroll to position [193, 0]
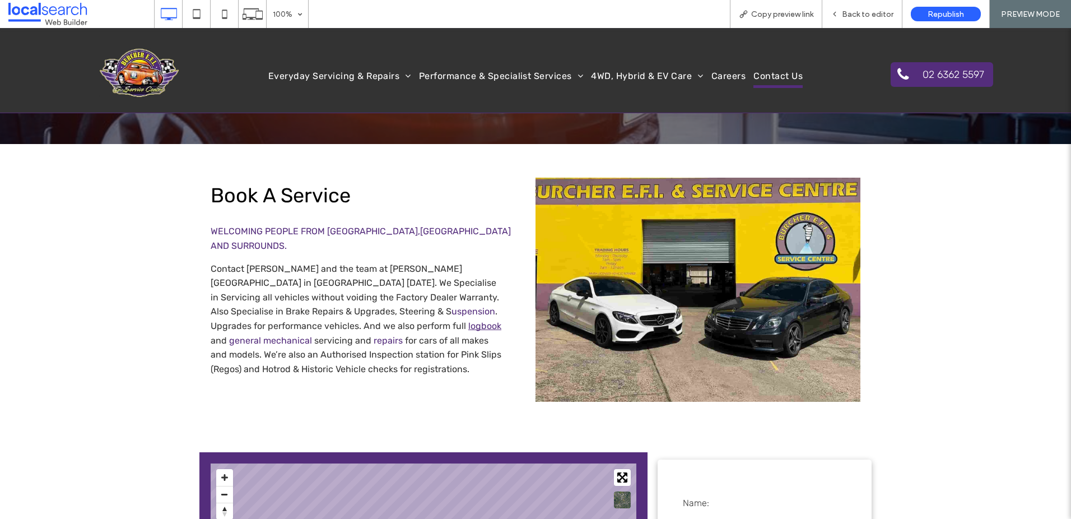
click at [468, 321] on link "logbook" at bounding box center [484, 326] width 33 height 11
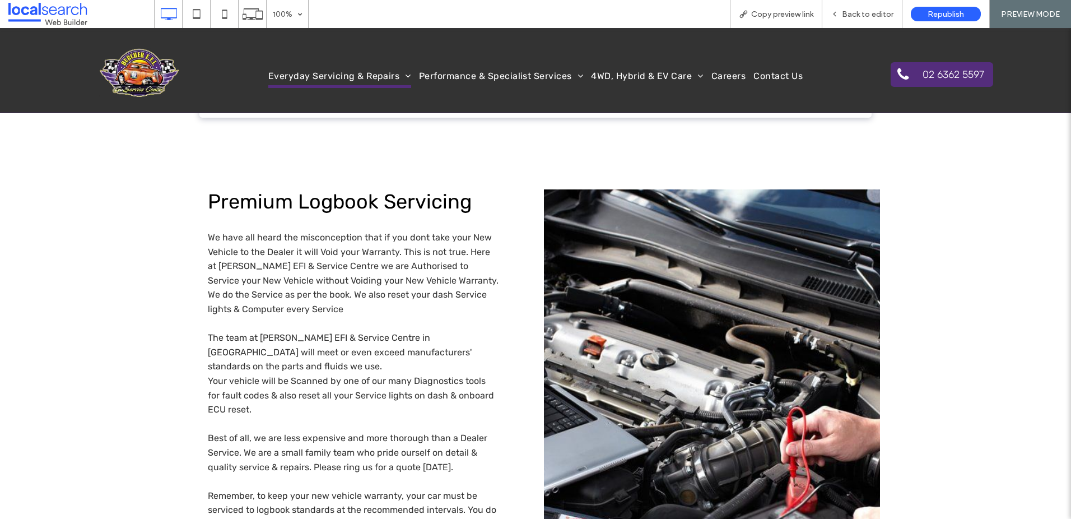
scroll to position [313, 0]
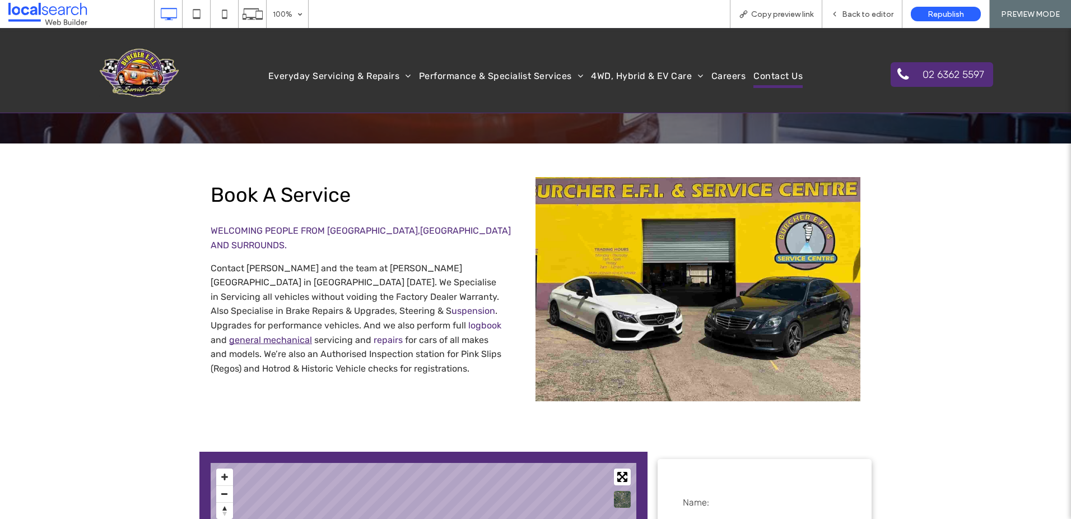
click at [312, 335] on link "general mechanical" at bounding box center [270, 340] width 83 height 11
click at [374, 335] on link "repairs" at bounding box center [388, 340] width 29 height 11
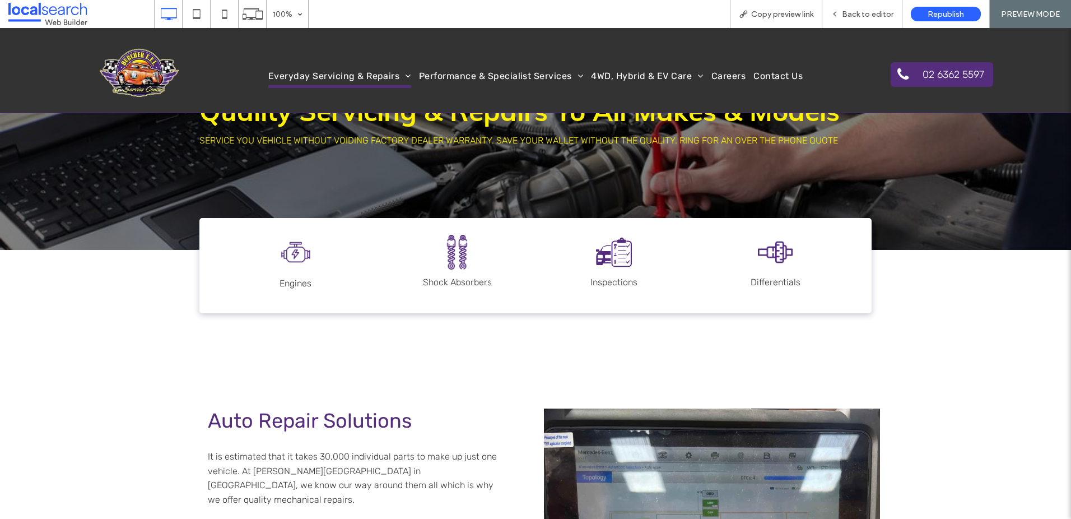
scroll to position [54, 0]
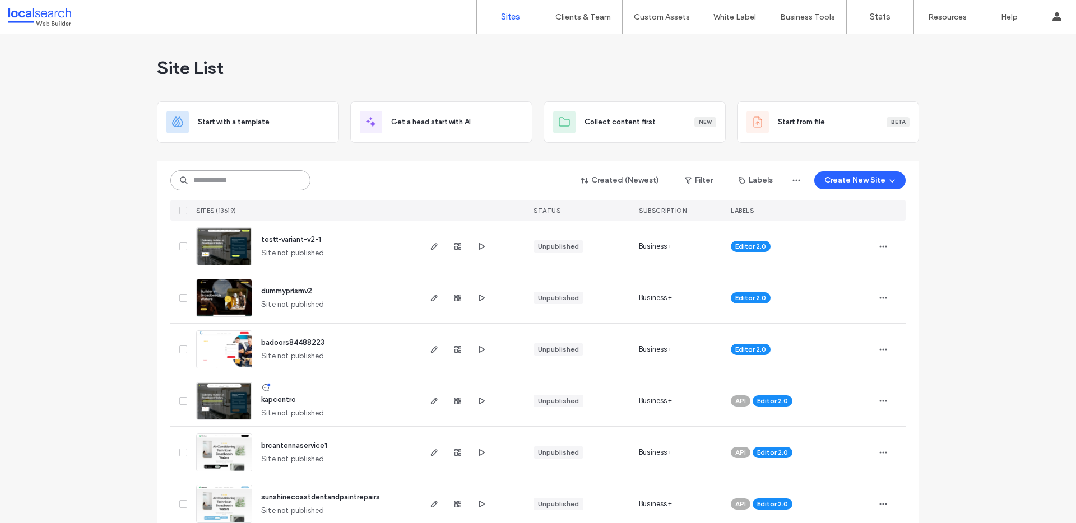
click at [220, 171] on input at bounding box center [240, 180] width 140 height 20
paste input "********"
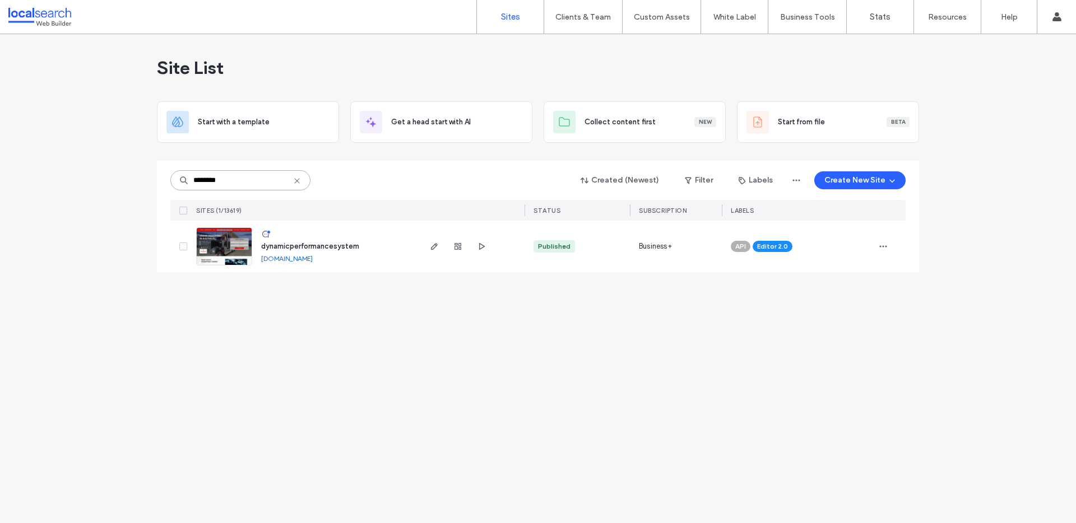
type input "********"
click at [325, 244] on span "dynamicperformancesystem" at bounding box center [310, 246] width 98 height 8
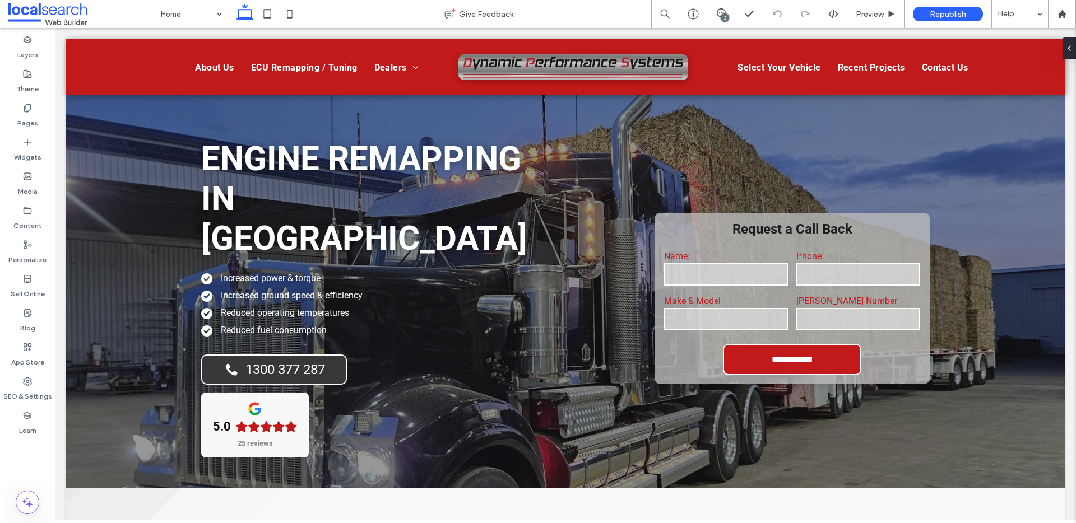
click at [727, 16] on div "2" at bounding box center [725, 17] width 8 height 8
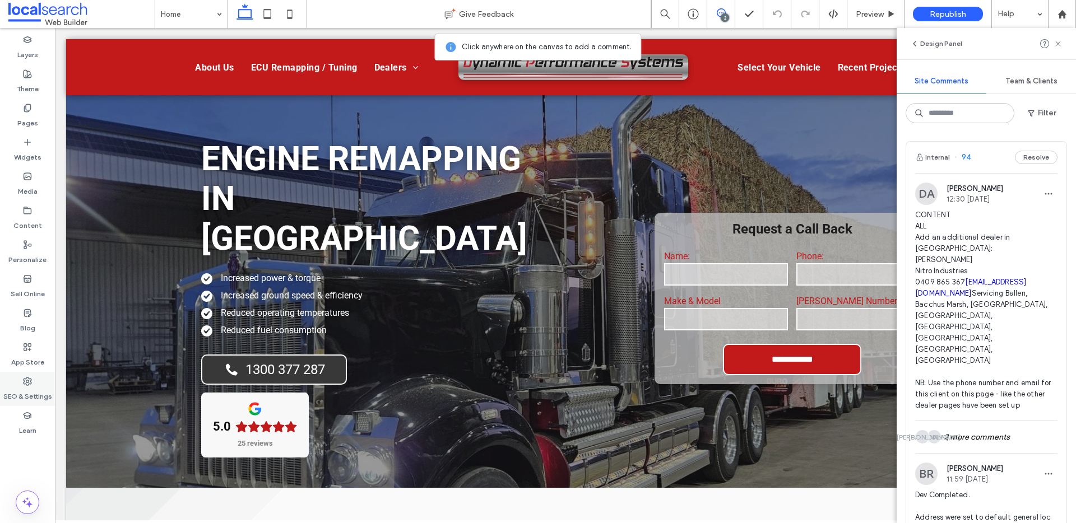
click at [29, 377] on span at bounding box center [27, 382] width 9 height 10
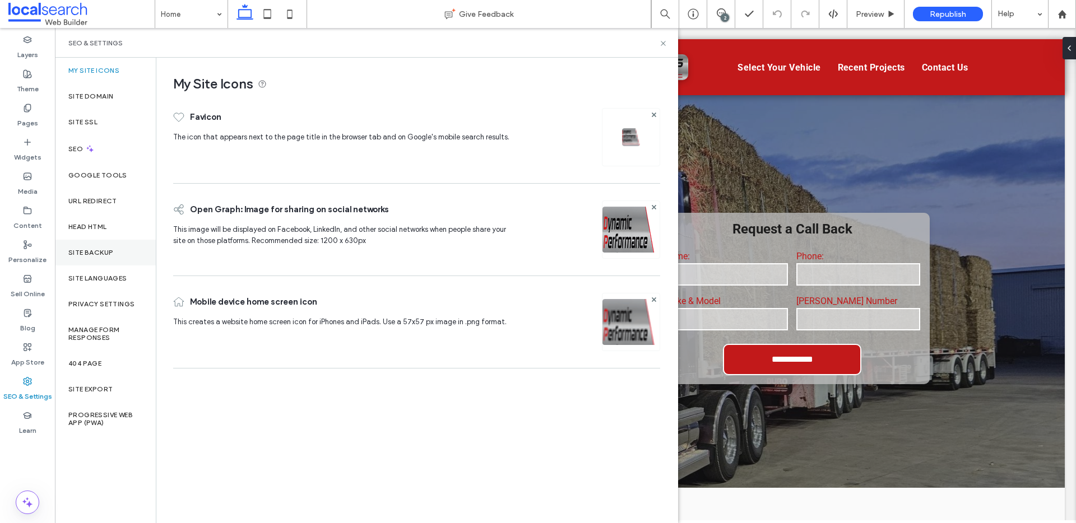
click at [81, 250] on label "Site Backup" at bounding box center [90, 253] width 45 height 8
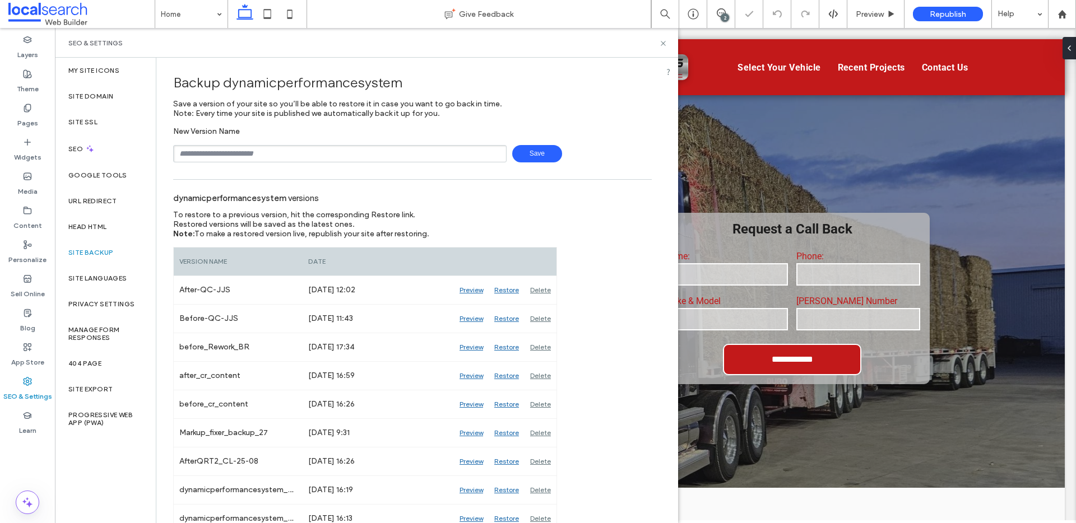
click at [292, 156] on input "text" at bounding box center [339, 153] width 333 height 17
click at [532, 150] on span "Save" at bounding box center [537, 153] width 50 height 17
type input "**********"
click at [666, 40] on icon at bounding box center [663, 43] width 8 height 8
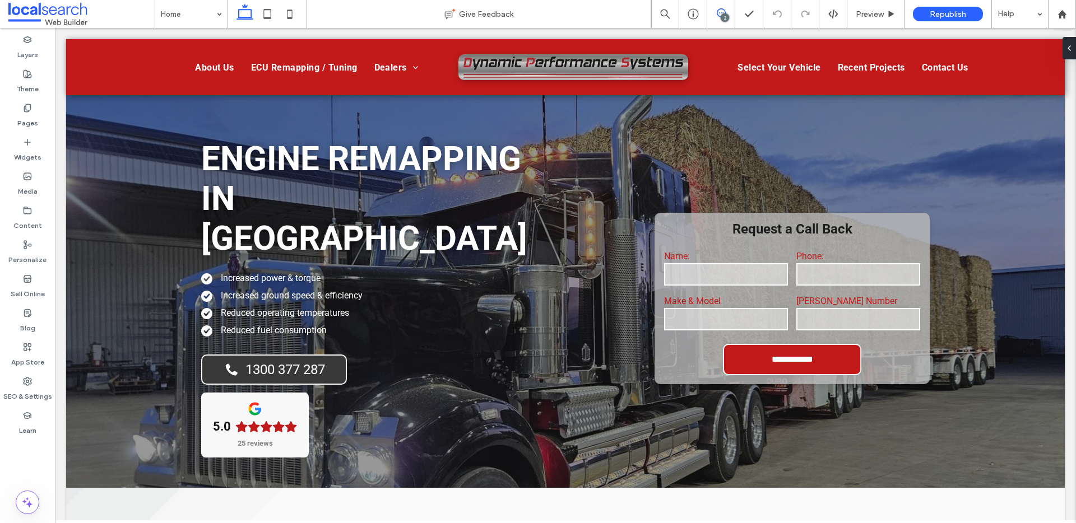
click at [719, 10] on icon at bounding box center [721, 12] width 9 height 9
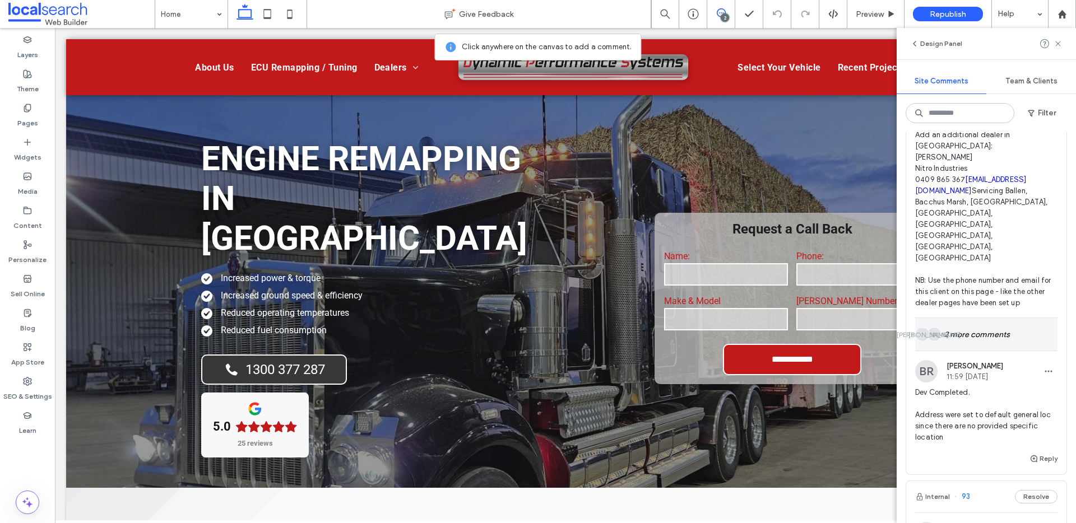
scroll to position [113, 0]
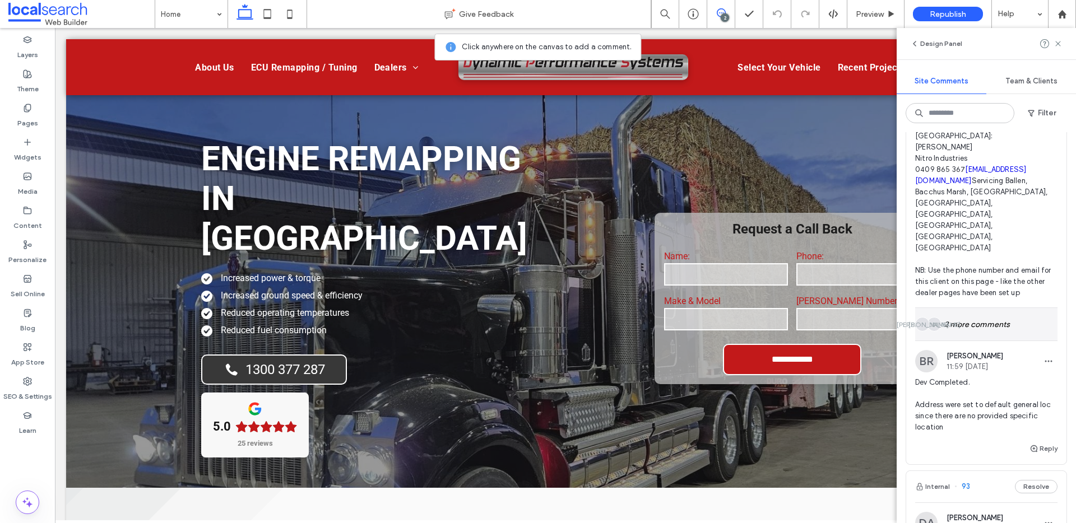
click at [988, 309] on div "JA JA 2 more comments" at bounding box center [986, 324] width 142 height 33
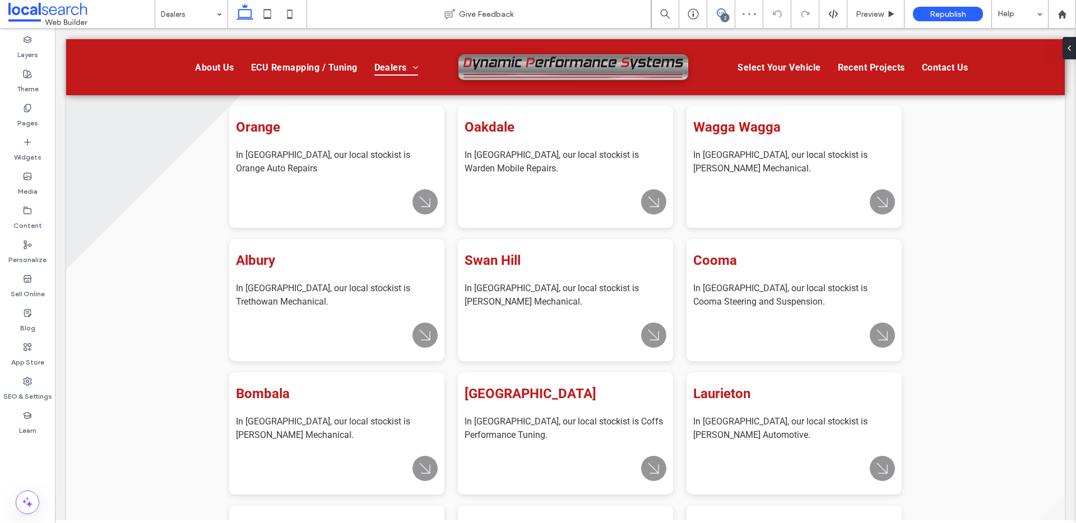
click at [717, 12] on use at bounding box center [721, 12] width 9 height 9
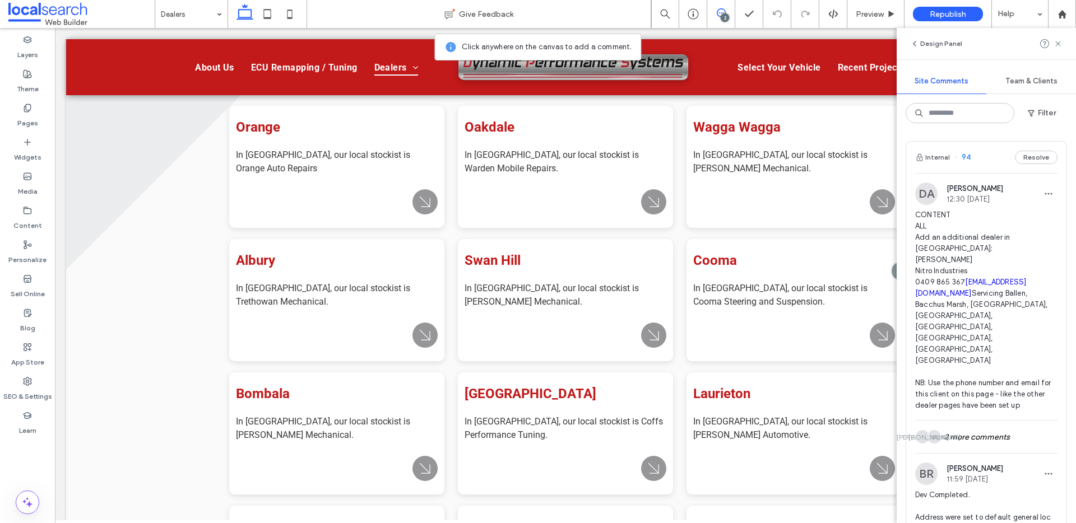
scroll to position [95, 0]
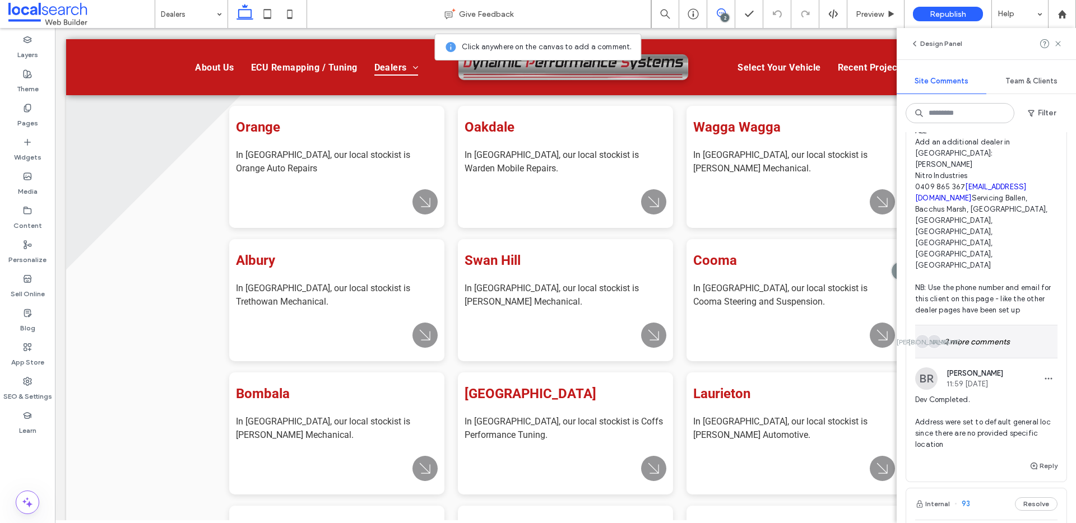
click at [992, 326] on div "JA JA 2 more comments" at bounding box center [986, 342] width 142 height 33
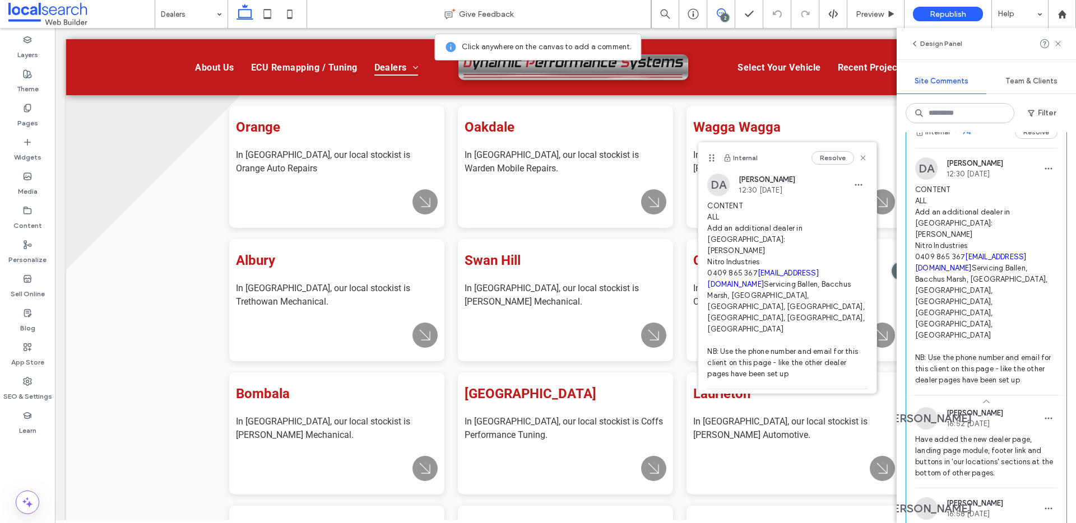
scroll to position [0, 0]
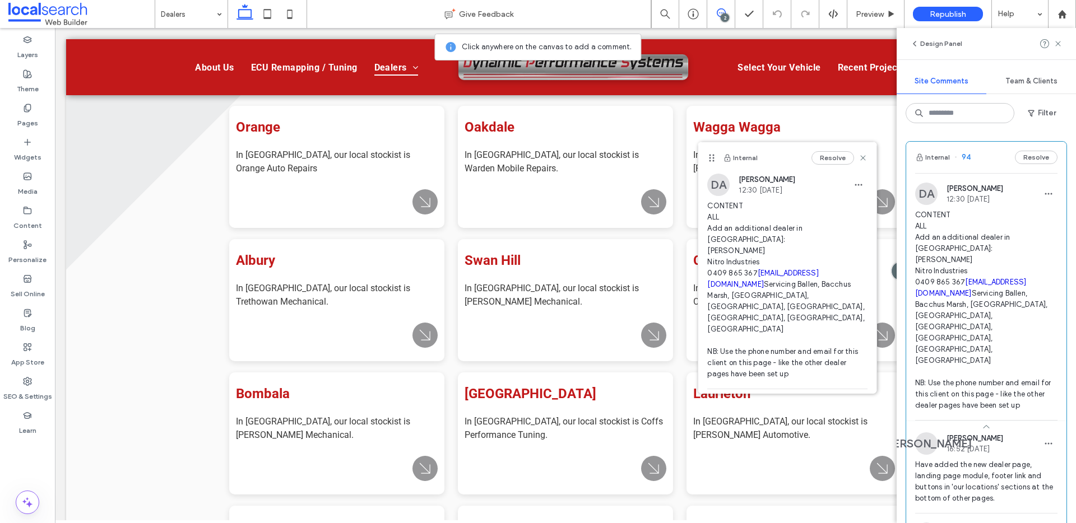
click at [1020, 235] on span "CONTENT ALL Add an additional dealer in [GEOGRAPHIC_DATA]: [PERSON_NAME] Nitro …" at bounding box center [986, 311] width 142 height 202
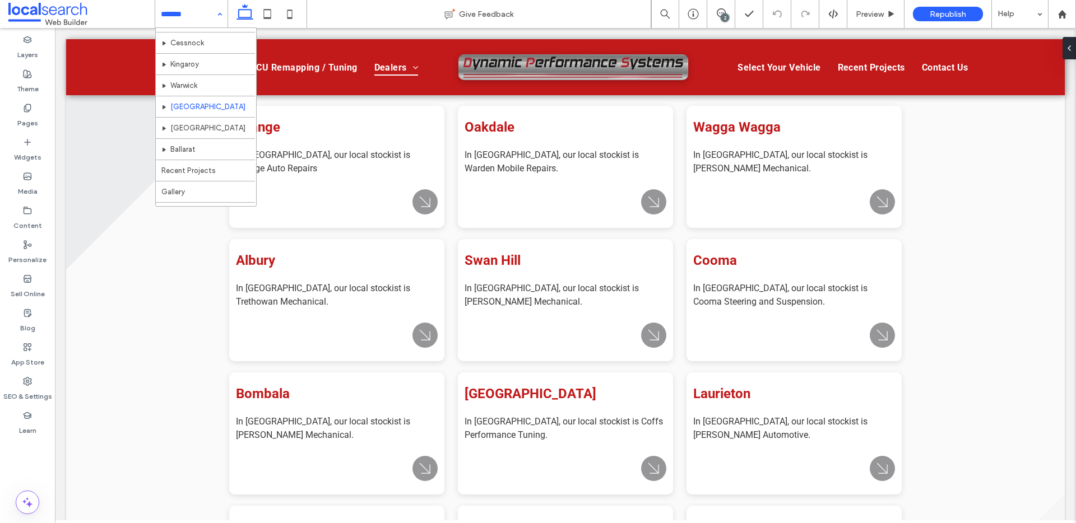
scroll to position [258, 0]
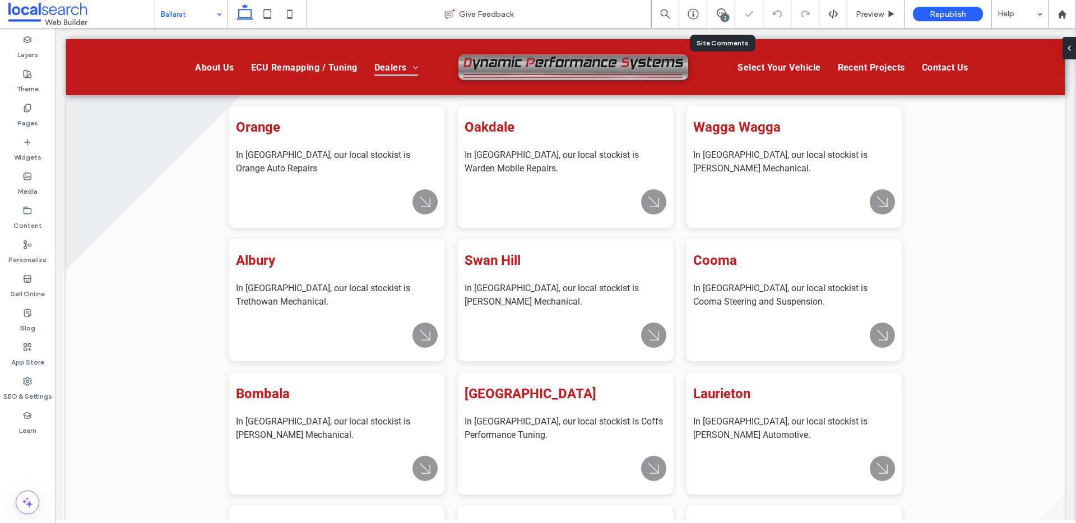
click at [721, 3] on div "2" at bounding box center [721, 14] width 28 height 28
click at [722, 9] on use at bounding box center [721, 12] width 9 height 9
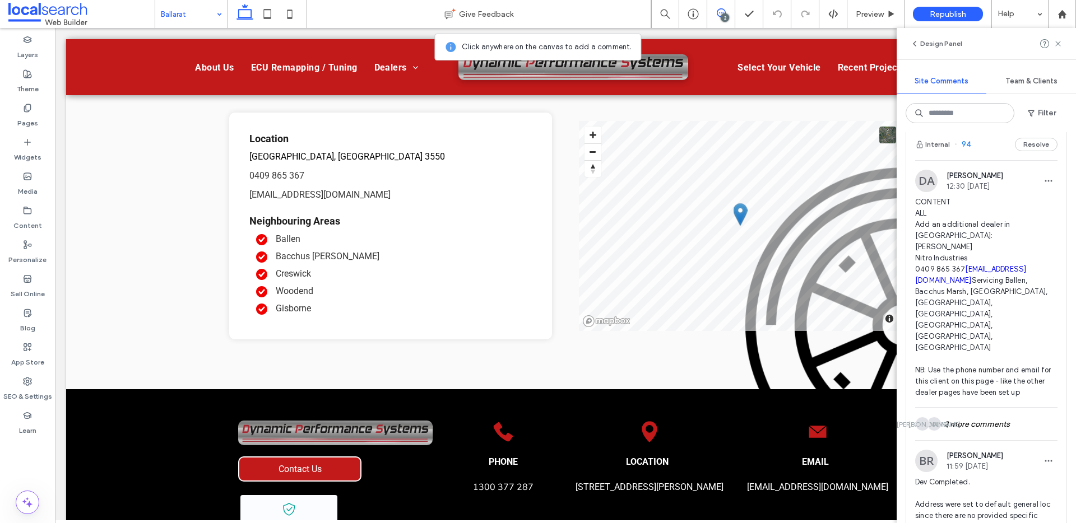
scroll to position [15, 0]
click at [991, 406] on div "JA JA 2 more comments" at bounding box center [986, 422] width 142 height 33
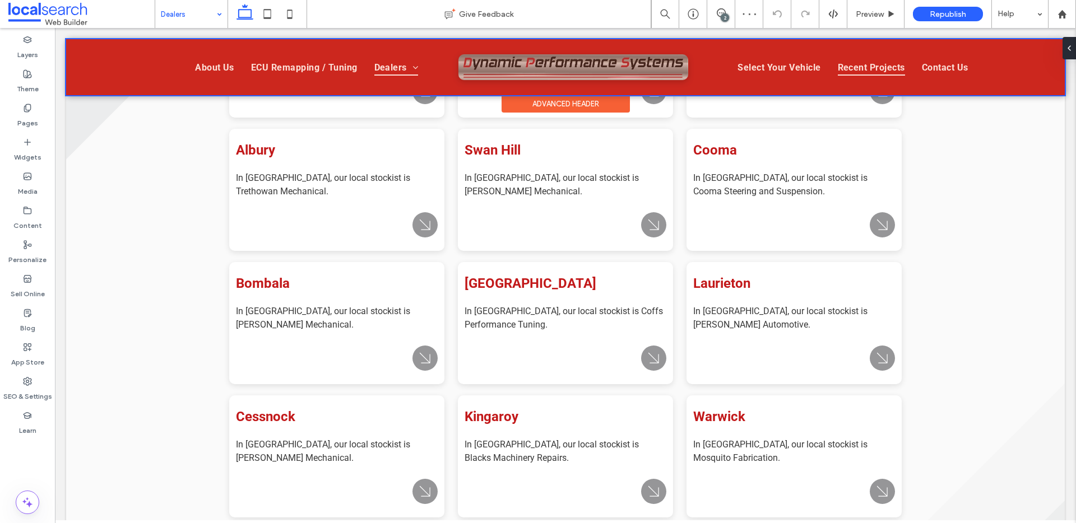
scroll to position [614, 0]
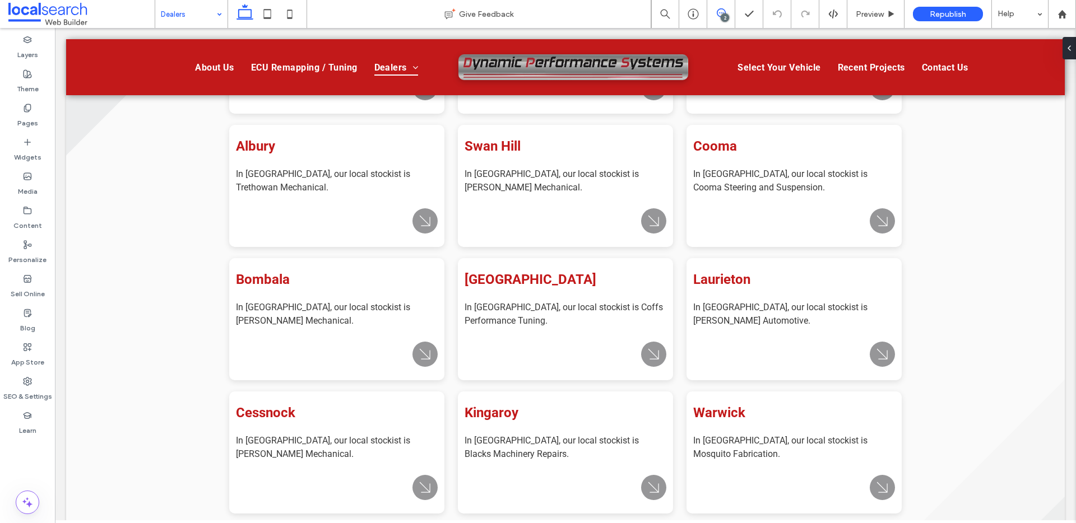
drag, startPoint x: 711, startPoint y: 12, endPoint x: 721, endPoint y: 12, distance: 10.1
click at [711, 12] on span at bounding box center [720, 12] width 27 height 9
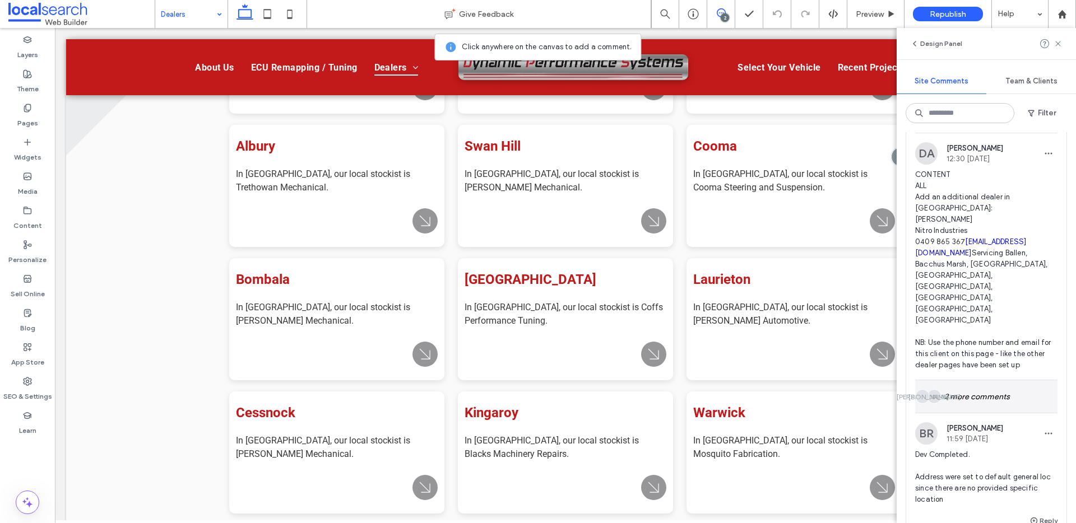
scroll to position [50, 0]
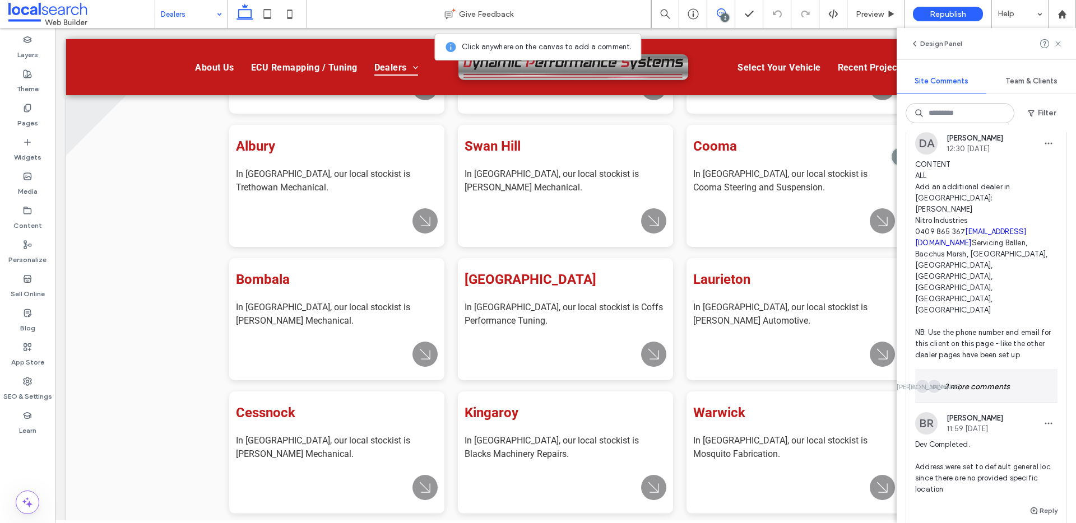
click at [995, 370] on div "JA JA 2 more comments" at bounding box center [986, 386] width 142 height 33
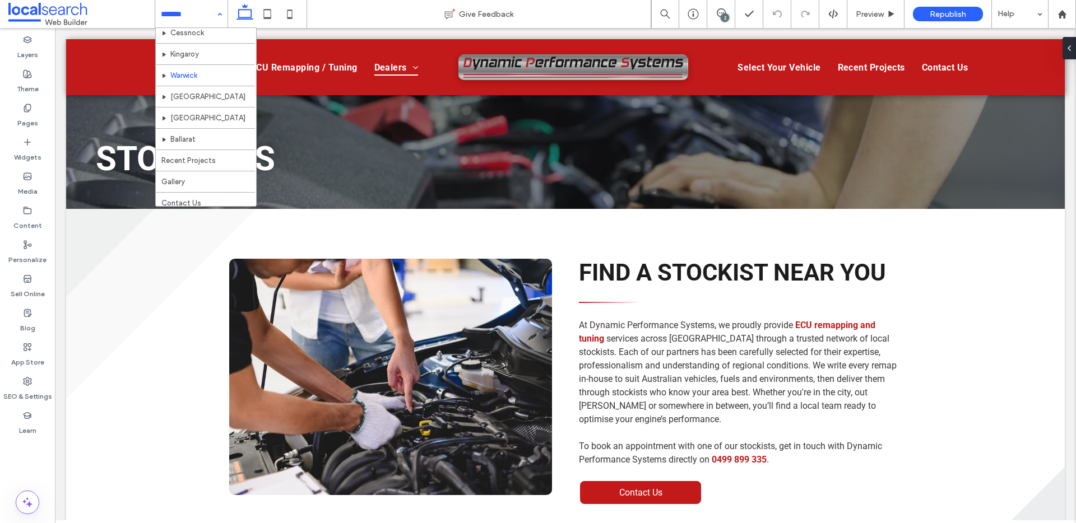
scroll to position [267, 0]
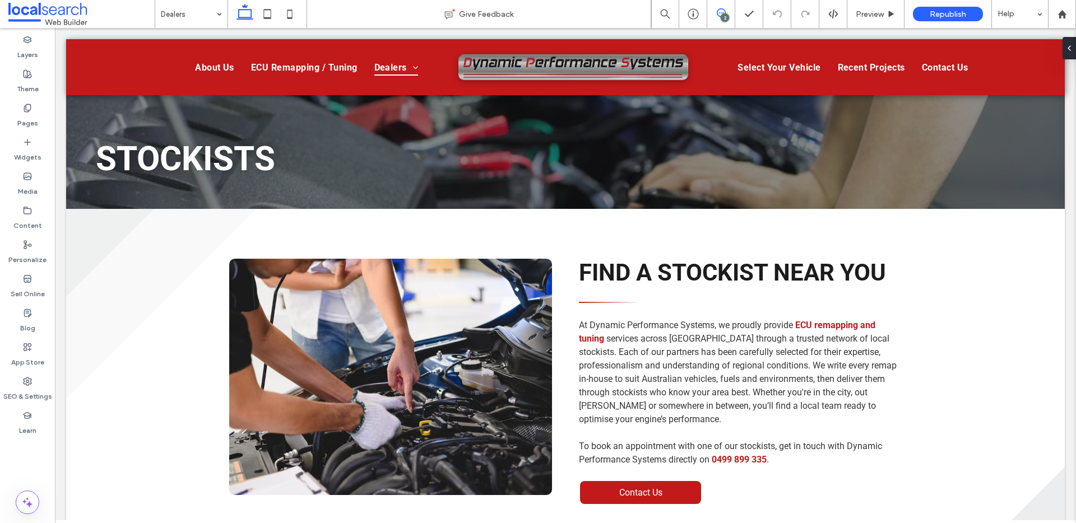
click at [719, 11] on icon at bounding box center [721, 12] width 9 height 9
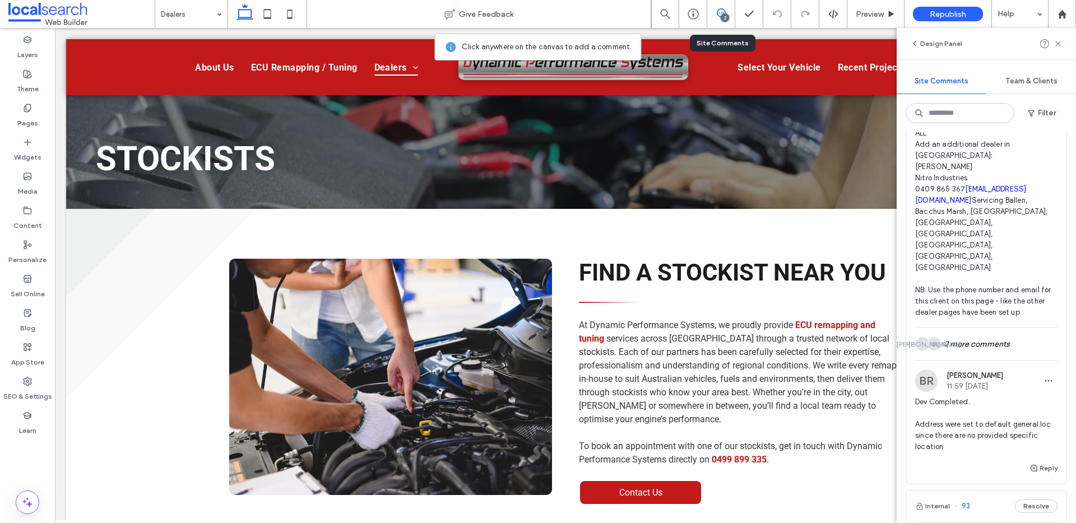
scroll to position [90, 0]
click at [999, 331] on div "JA JA 2 more comments" at bounding box center [986, 347] width 142 height 33
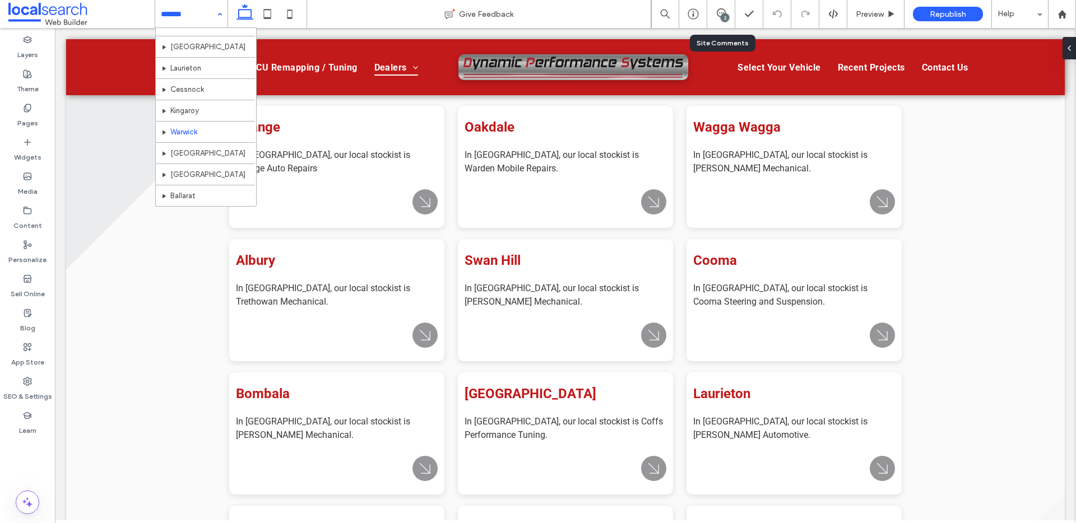
scroll to position [267, 0]
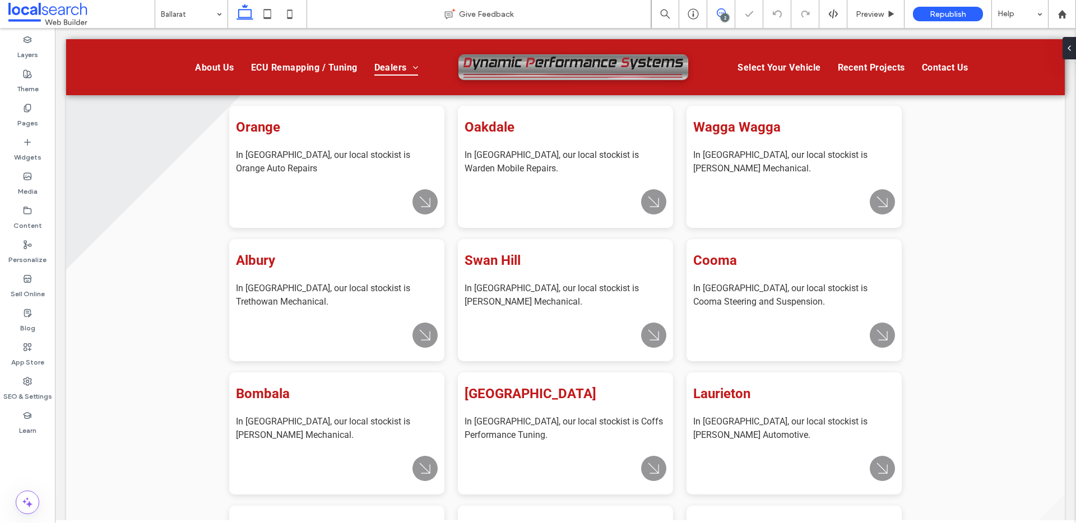
click at [721, 11] on icon at bounding box center [721, 12] width 9 height 9
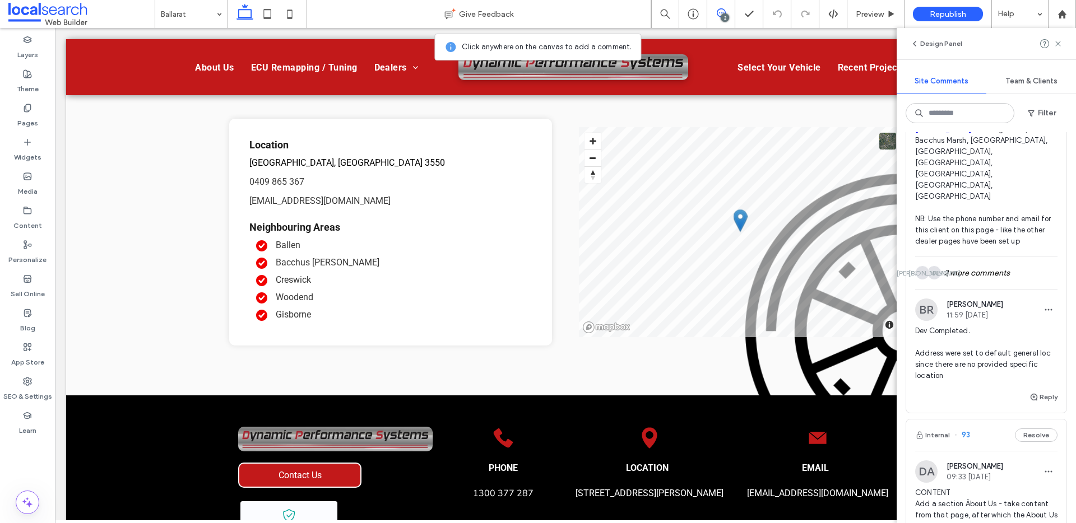
scroll to position [172, 0]
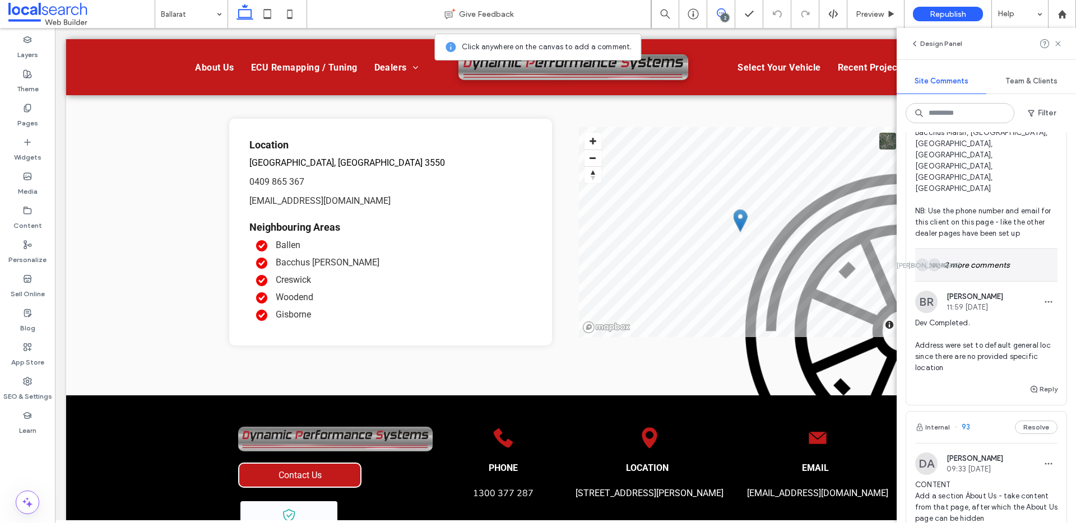
click at [985, 249] on div "JA JA 2 more comments" at bounding box center [986, 265] width 142 height 33
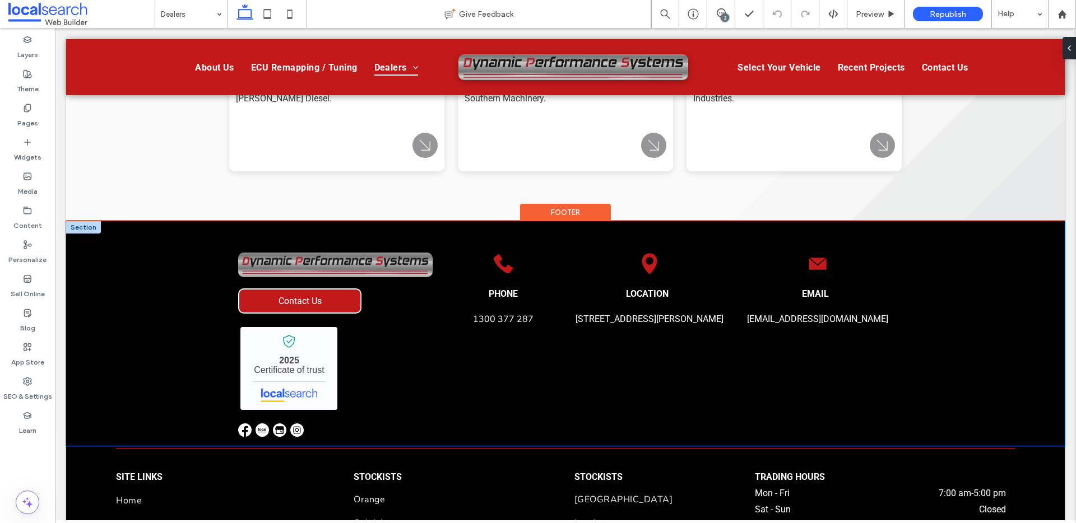
scroll to position [1076, 0]
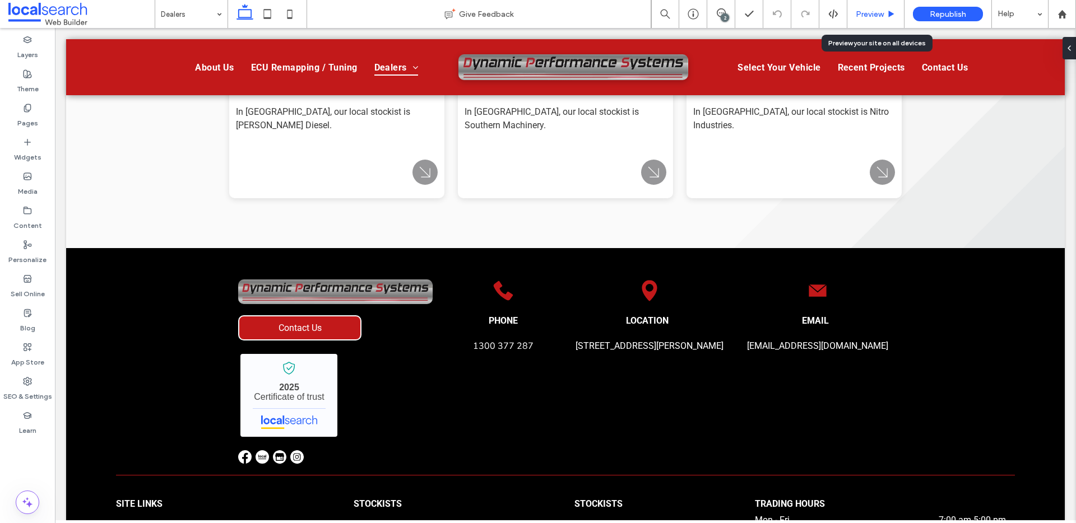
click at [848, 10] on div "Preview" at bounding box center [875, 15] width 57 height 10
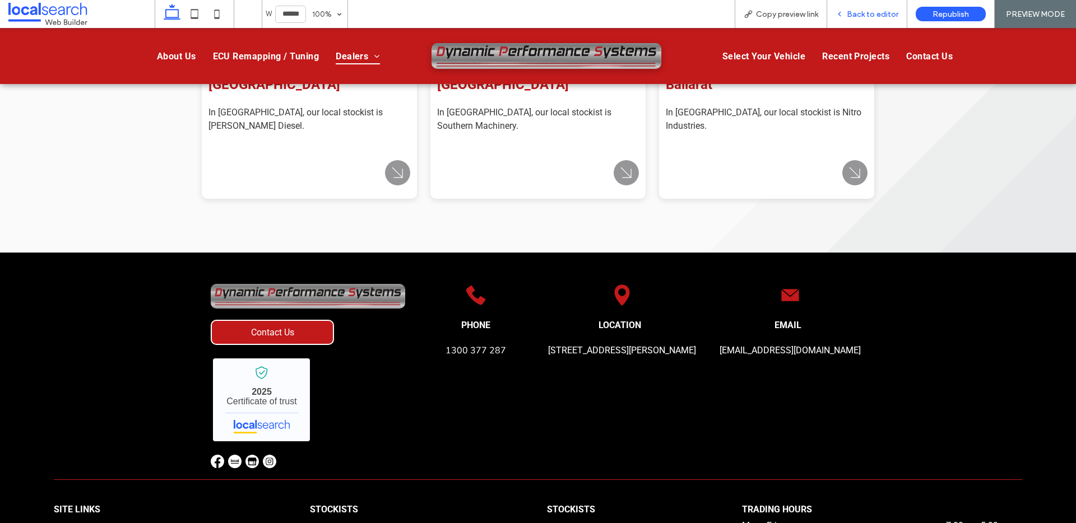
scroll to position [1087, 0]
click at [843, 160] on div "Arrow Icon" at bounding box center [855, 172] width 27 height 27
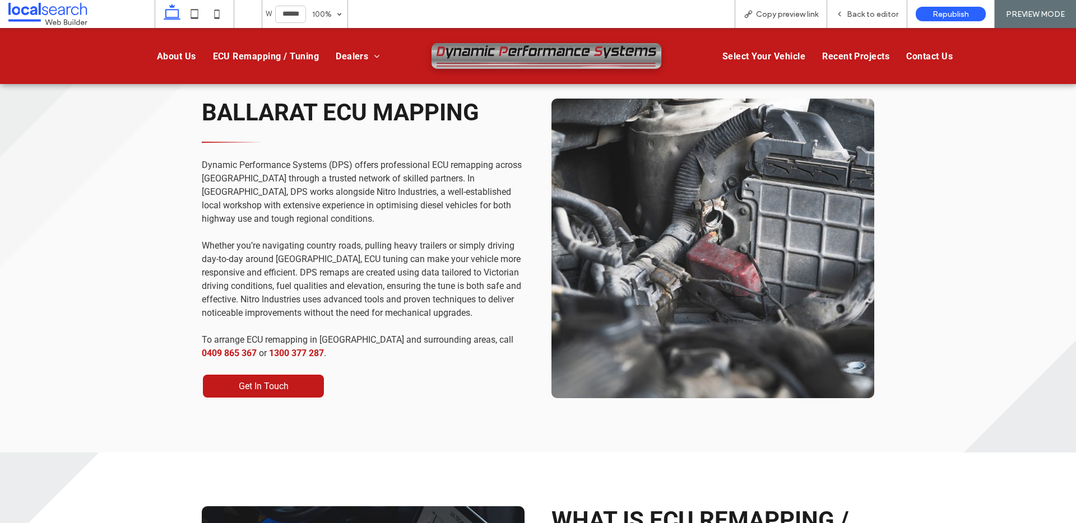
scroll to position [429, 0]
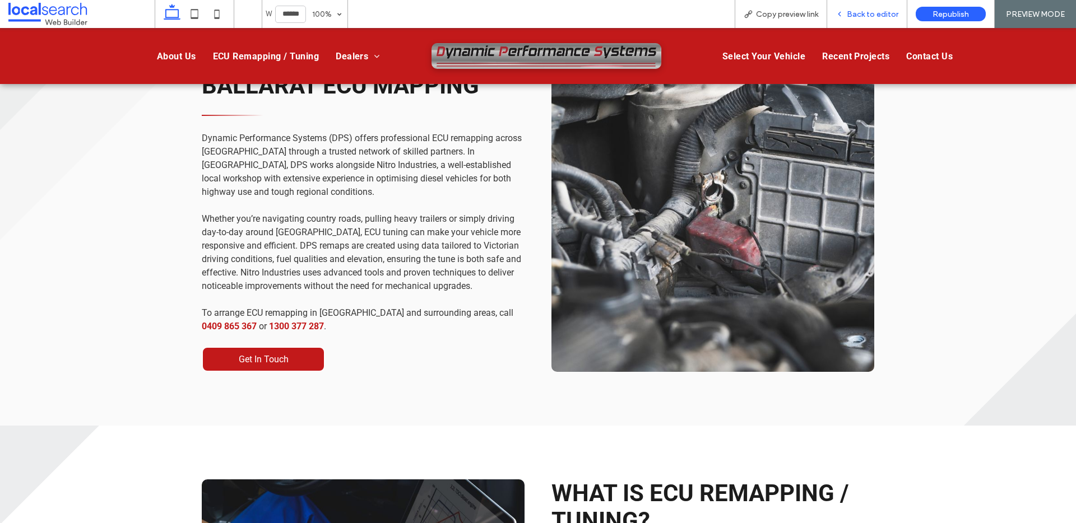
click at [860, 12] on span "Back to editor" at bounding box center [873, 15] width 52 height 10
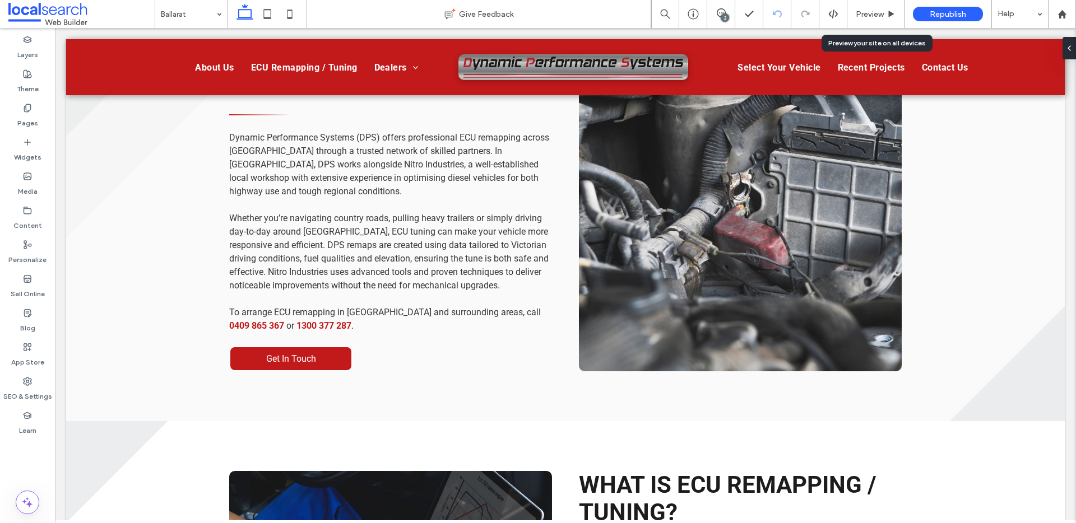
scroll to position [426, 0]
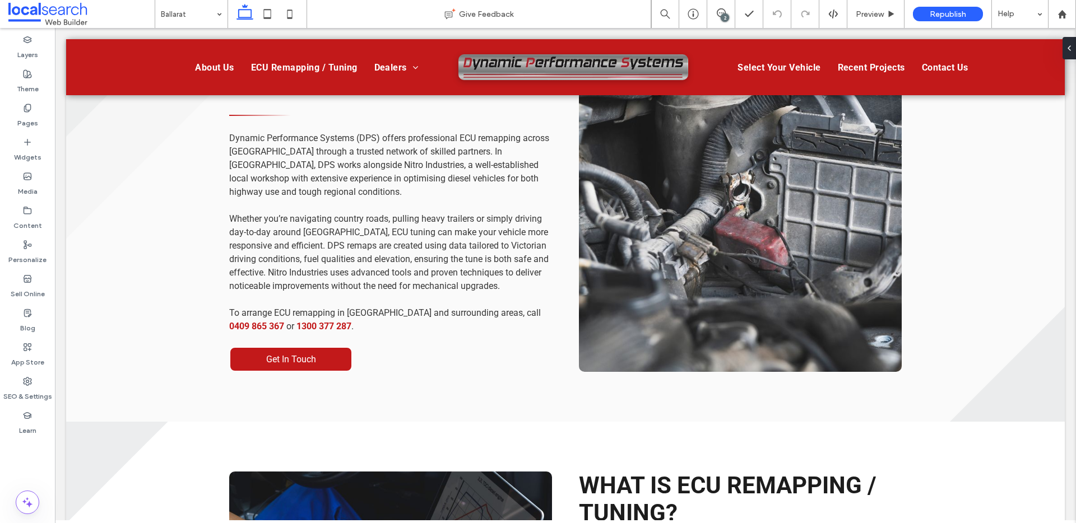
click at [726, 13] on div "2" at bounding box center [725, 17] width 8 height 8
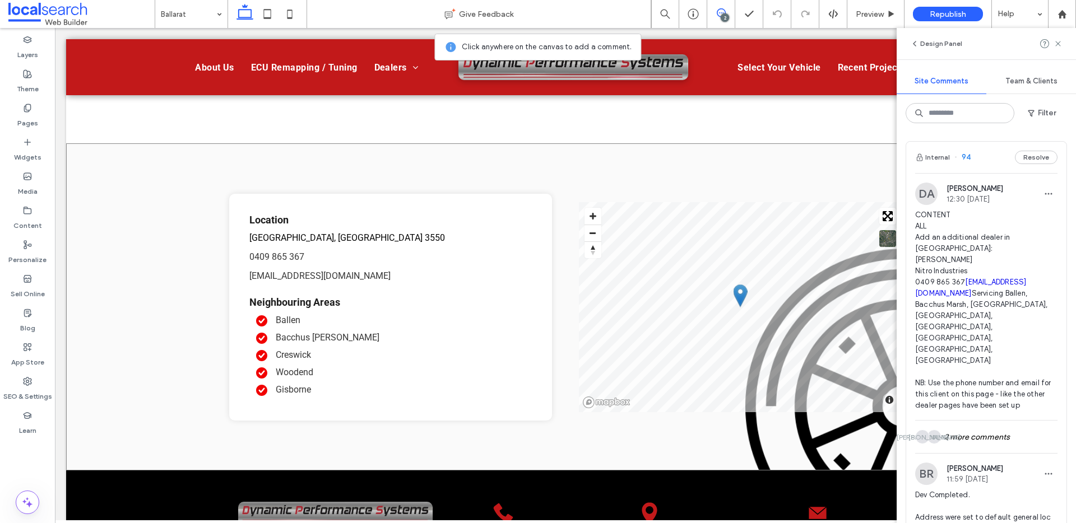
scroll to position [1915, 0]
click at [992, 421] on div "JA JA 2 more comments" at bounding box center [986, 437] width 142 height 33
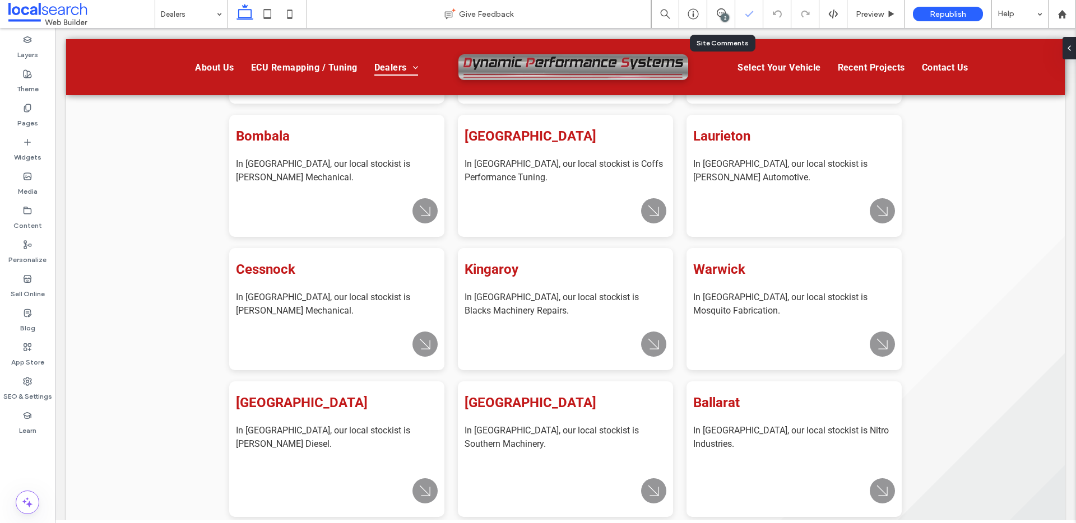
scroll to position [758, 0]
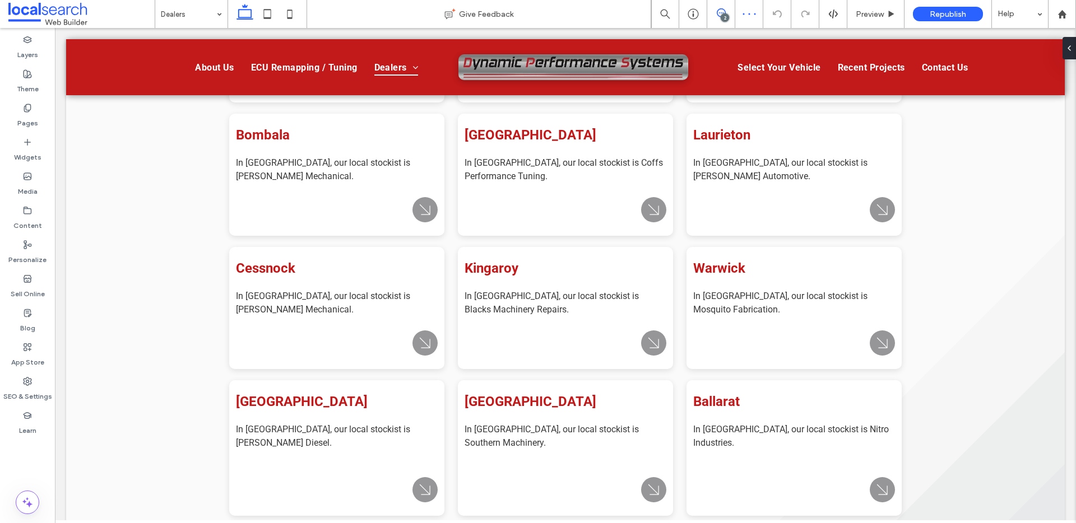
click at [723, 10] on use at bounding box center [721, 12] width 9 height 9
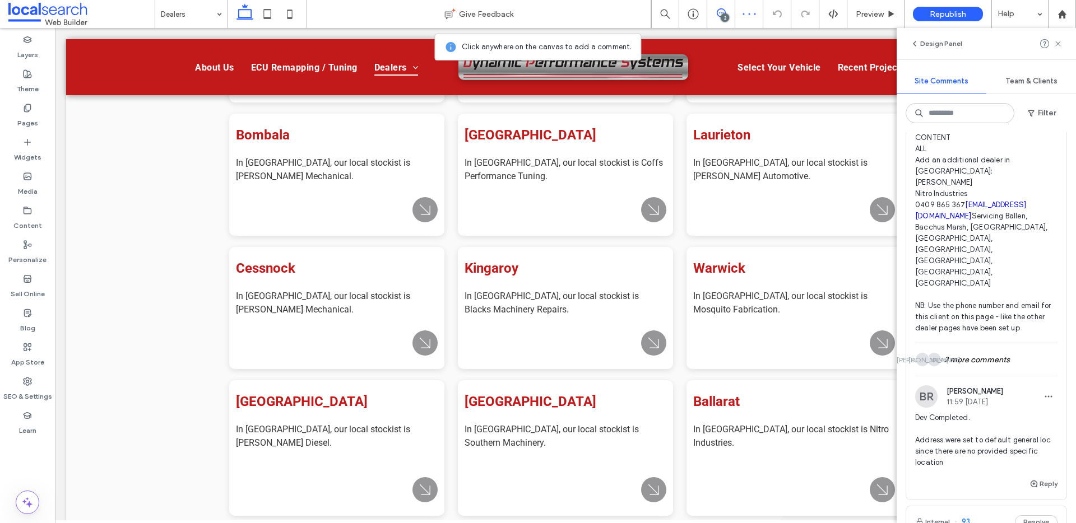
scroll to position [90, 0]
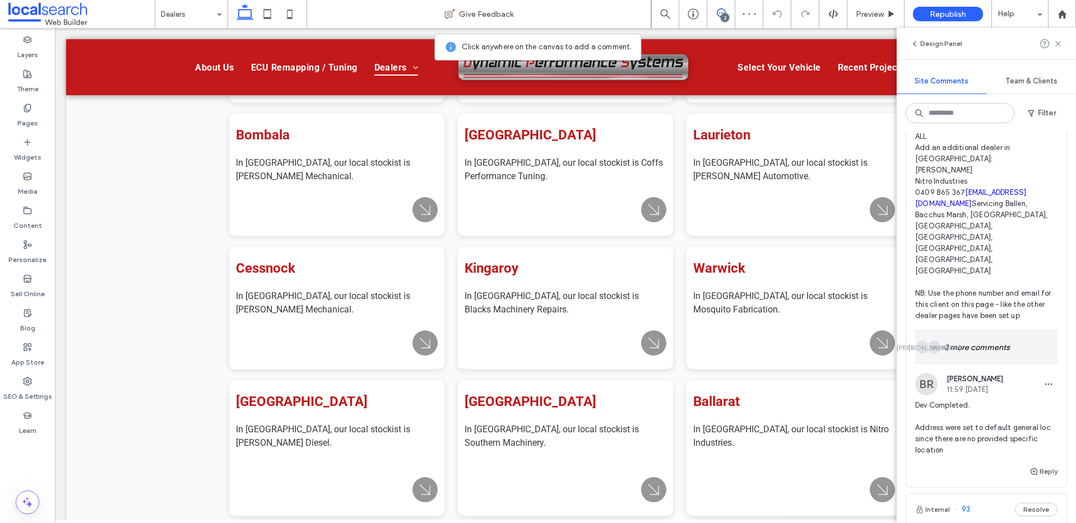
click at [1015, 331] on div "JA JA 2 more comments" at bounding box center [986, 347] width 142 height 33
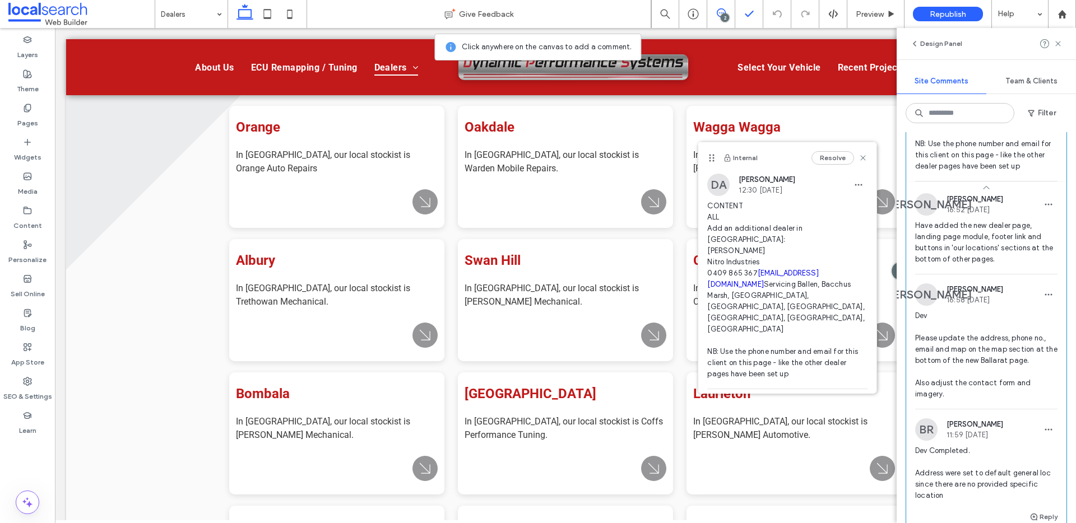
scroll to position [249, 0]
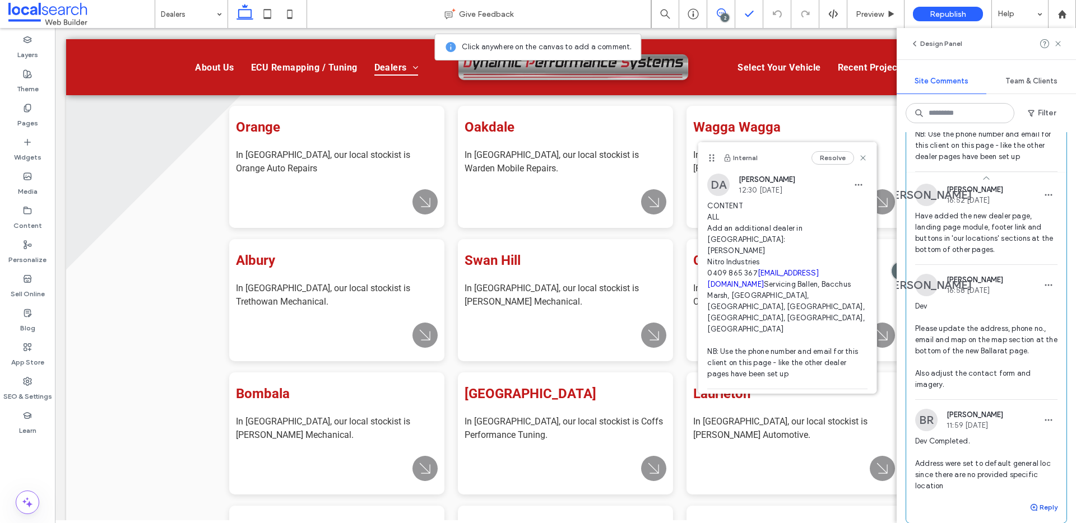
click at [1043, 501] on button "Reply" at bounding box center [1043, 507] width 28 height 13
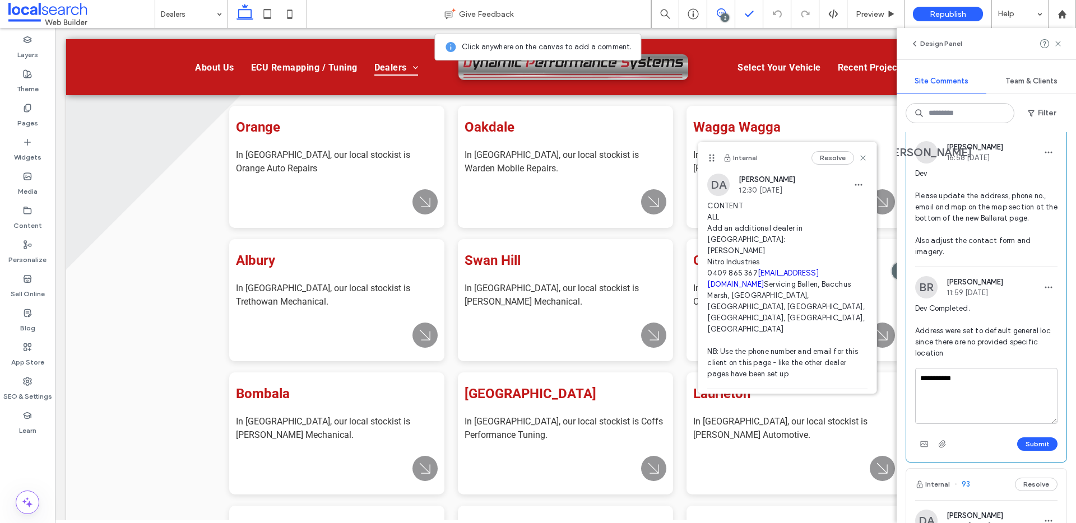
scroll to position [380, 0]
type textarea "**********"
click at [1048, 439] on button "Submit" at bounding box center [1037, 445] width 40 height 13
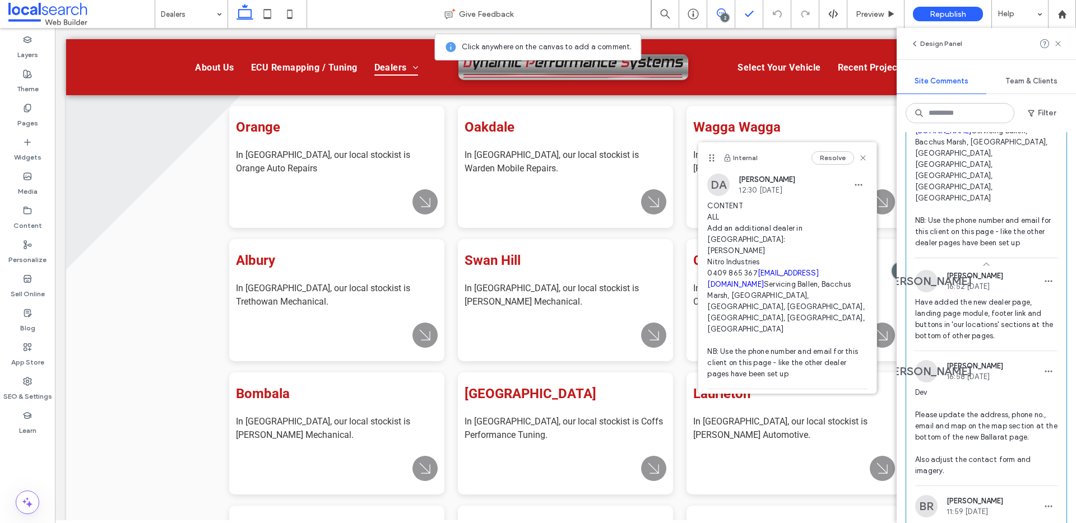
scroll to position [0, 0]
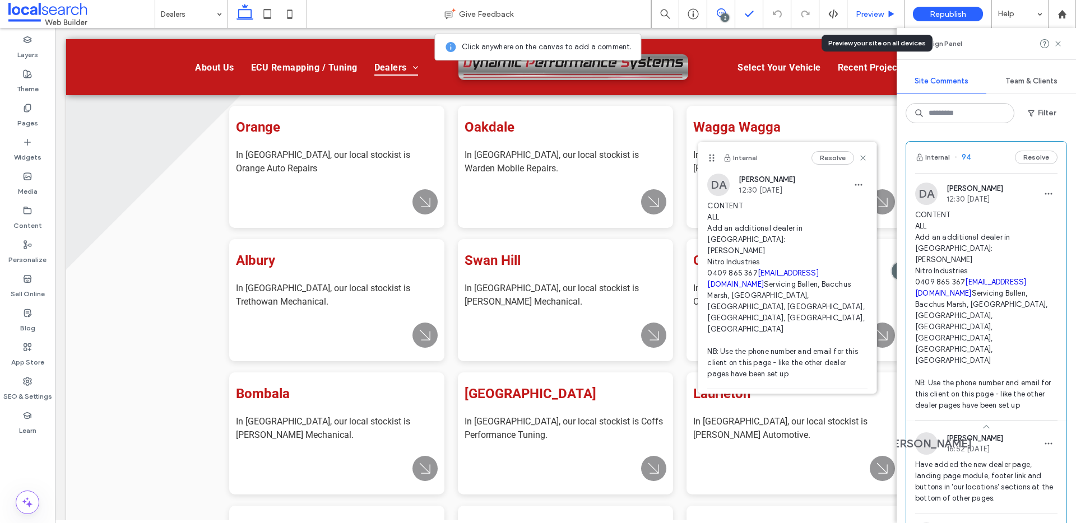
click at [870, 15] on span "Preview" at bounding box center [870, 15] width 28 height 10
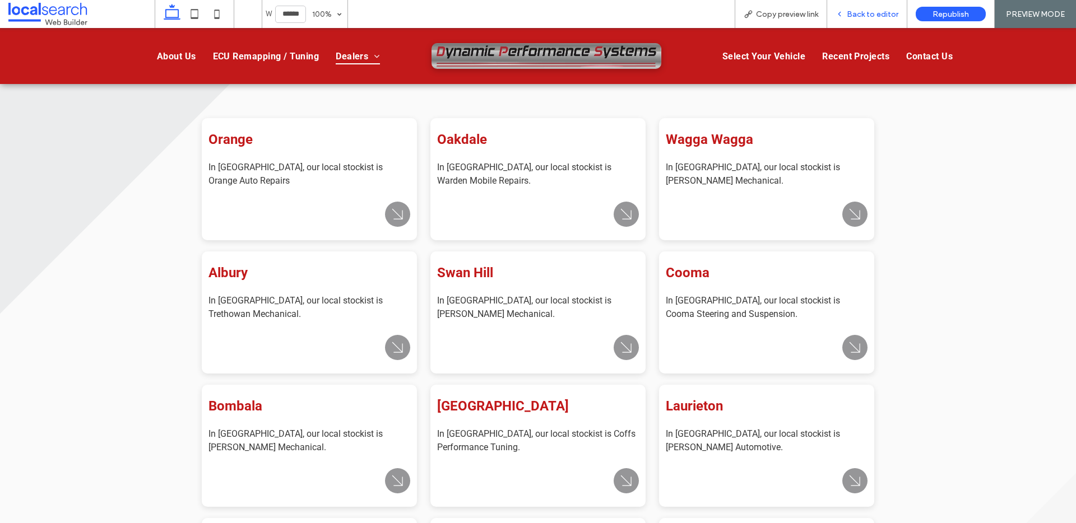
scroll to position [498, 0]
click at [776, 15] on span "Copy preview link" at bounding box center [787, 15] width 62 height 10
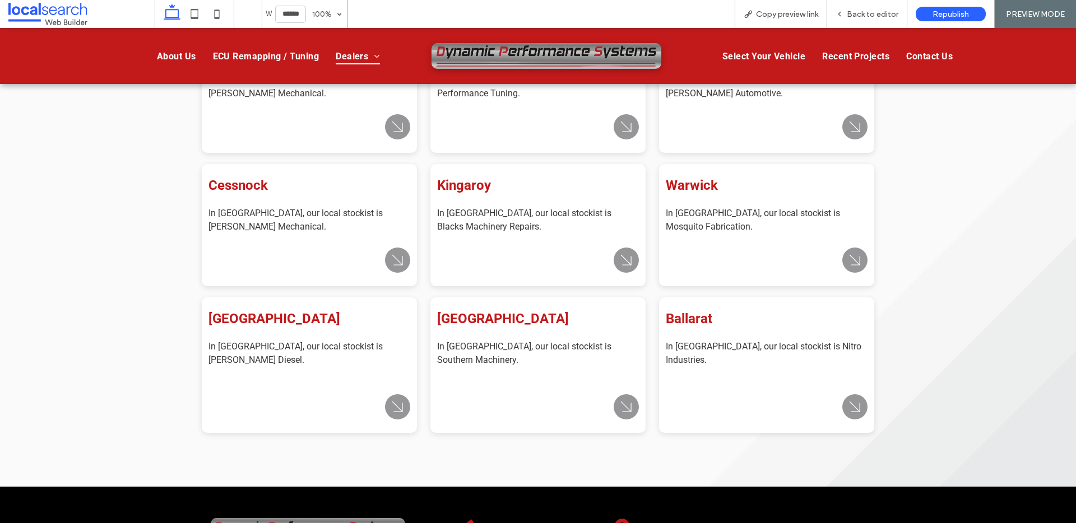
scroll to position [865, 0]
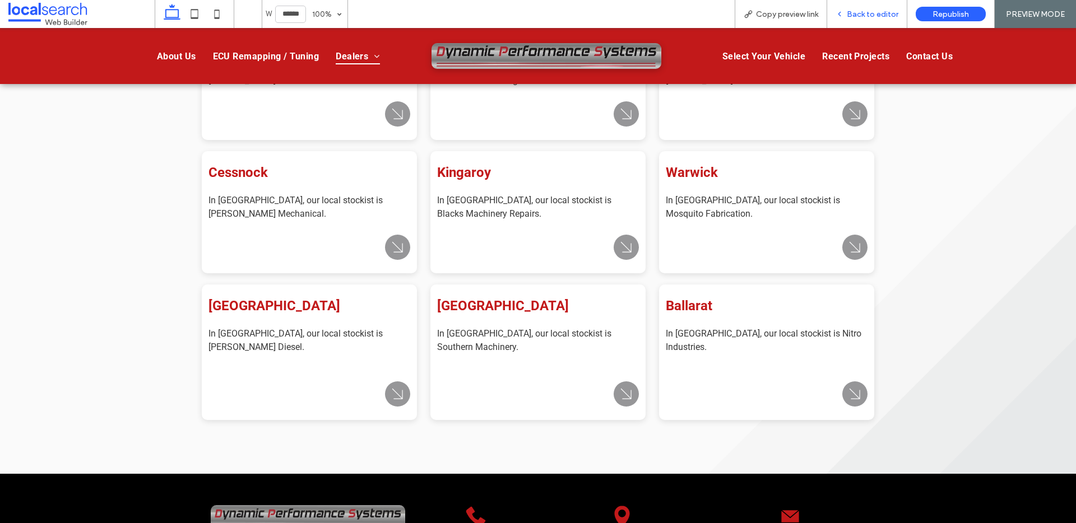
click at [856, 18] on div "Back to editor" at bounding box center [867, 14] width 80 height 28
click at [849, 15] on span "Back to editor" at bounding box center [873, 15] width 52 height 10
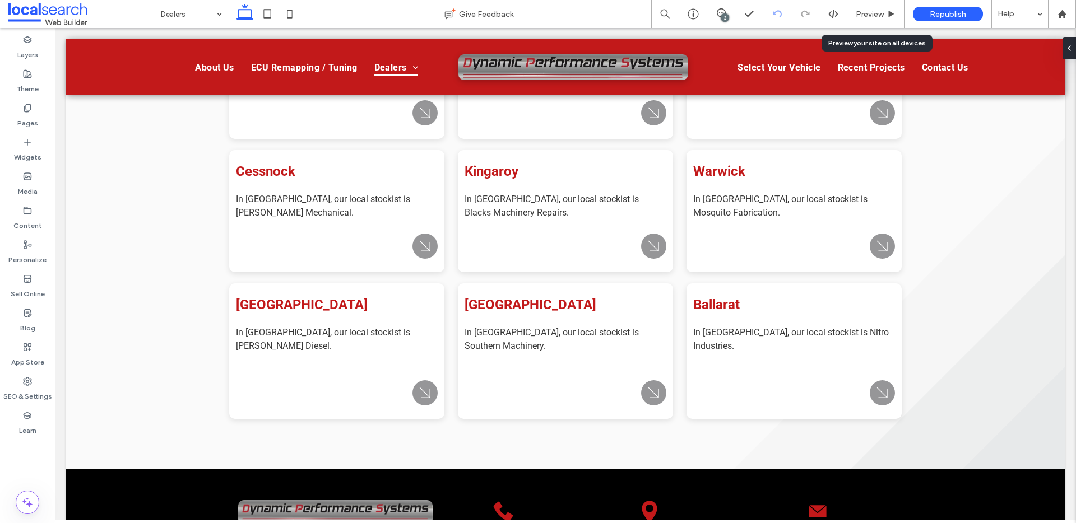
scroll to position [854, 0]
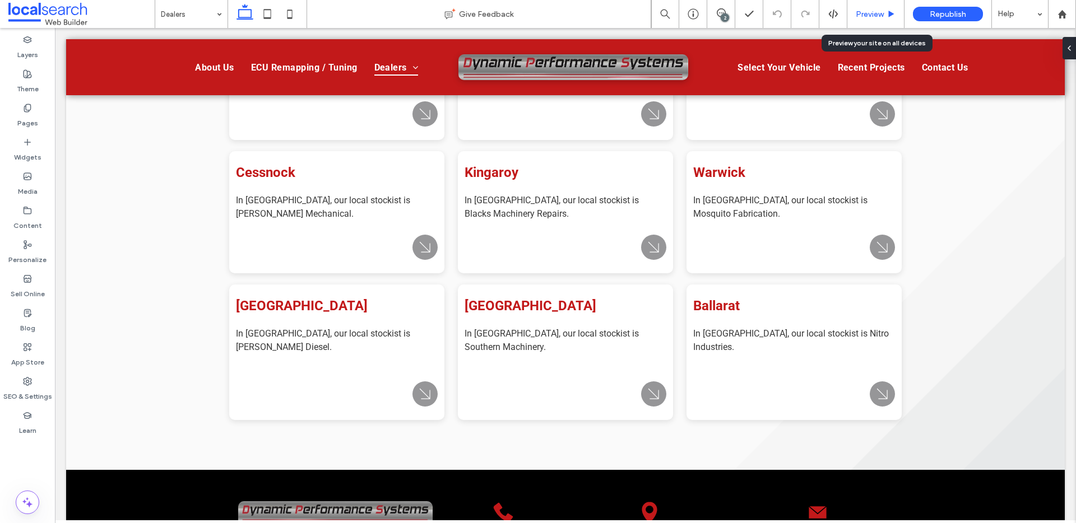
click at [882, 12] on span "Preview" at bounding box center [870, 15] width 28 height 10
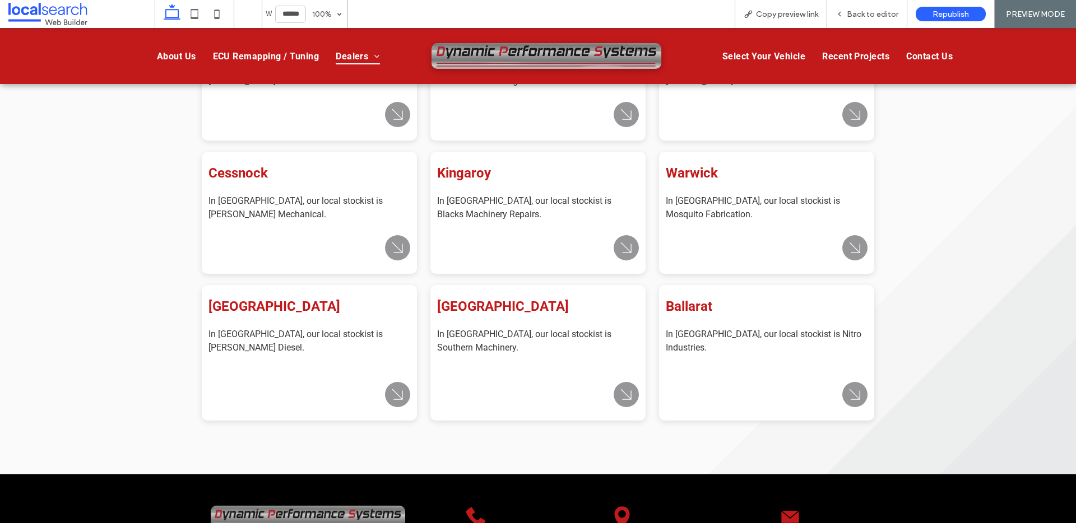
scroll to position [865, 0]
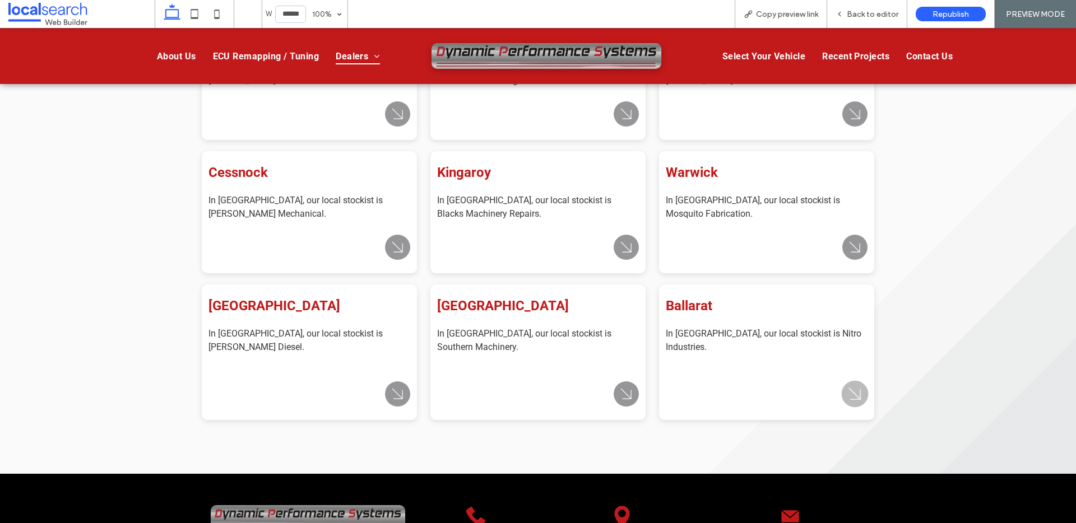
click at [855, 384] on icon "Arrow Icon" at bounding box center [855, 394] width 22 height 22
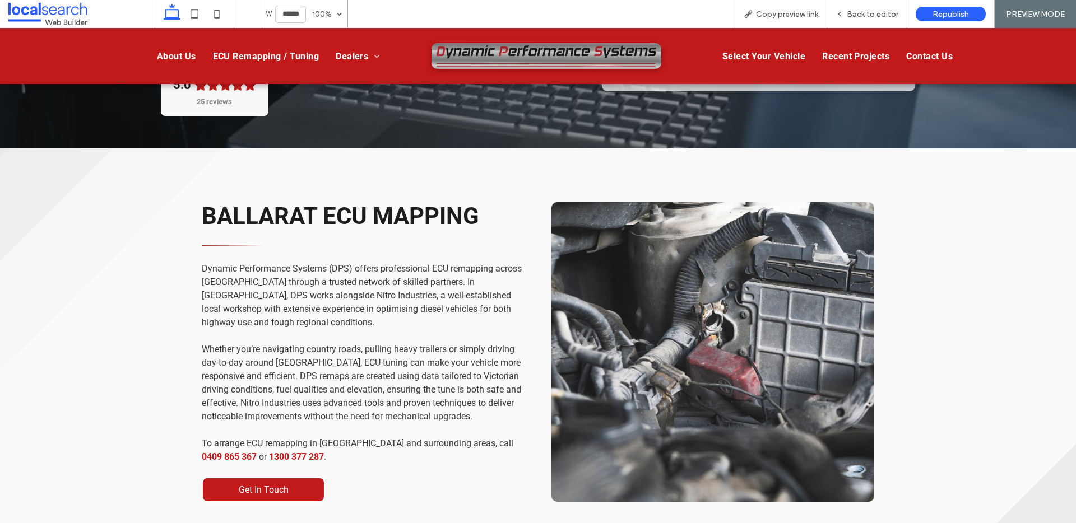
scroll to position [325, 0]
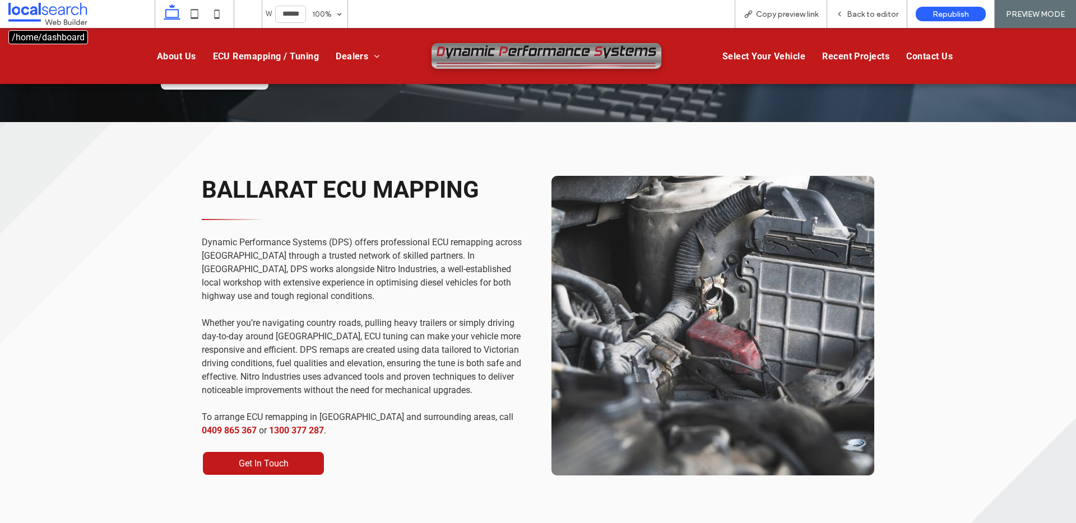
click at [50, 13] on span at bounding box center [81, 14] width 146 height 22
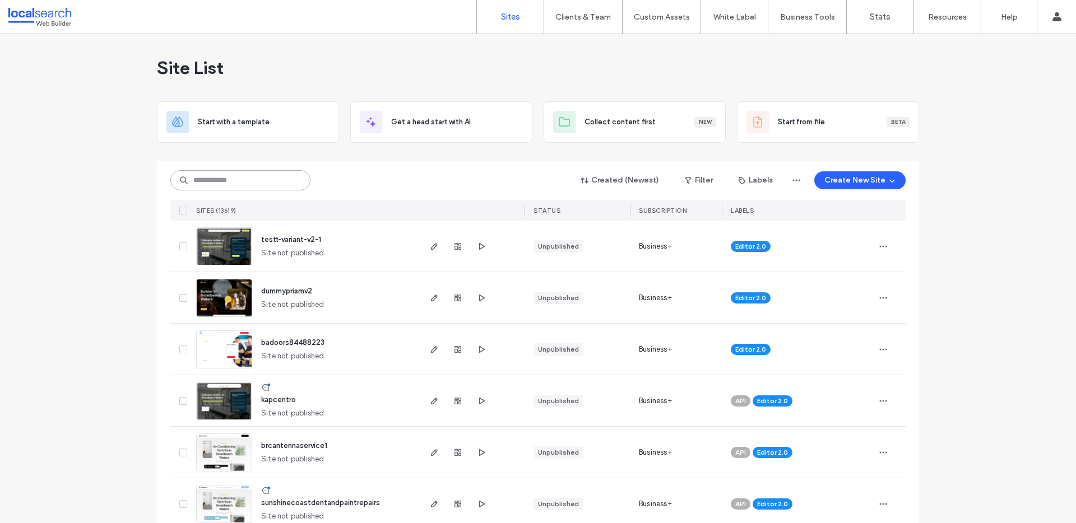
drag, startPoint x: 223, startPoint y: 177, endPoint x: 215, endPoint y: 178, distance: 8.4
click at [224, 177] on input at bounding box center [240, 180] width 140 height 20
paste input "********"
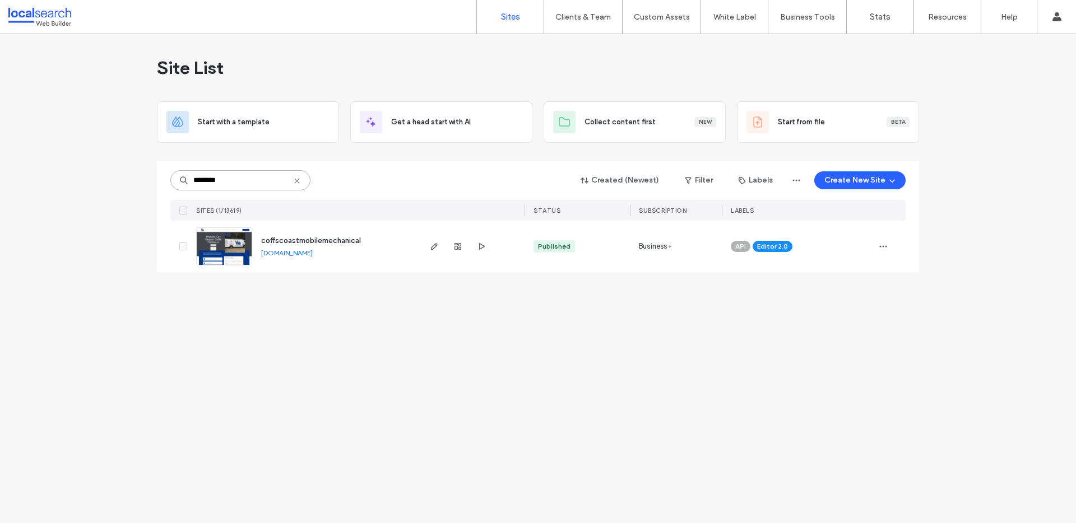
type input "********"
click at [331, 236] on span "coffscoastmobilemechanical" at bounding box center [311, 240] width 100 height 8
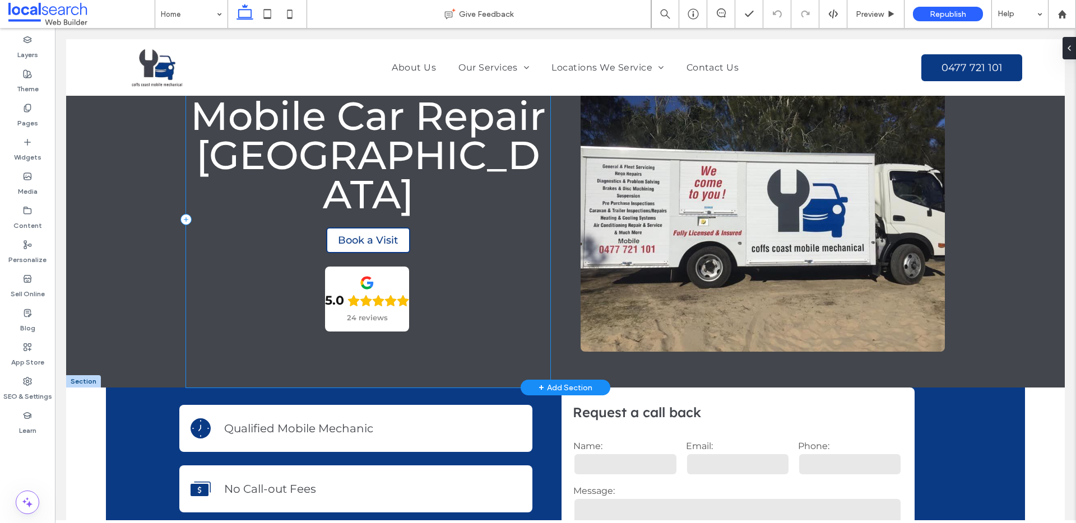
scroll to position [88, 0]
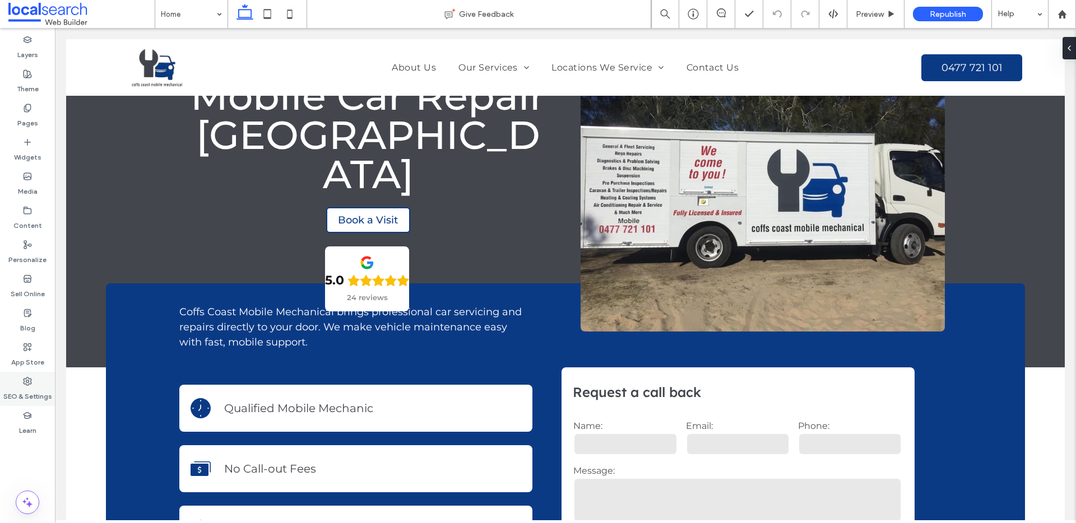
click at [40, 373] on div "SEO & Settings" at bounding box center [27, 389] width 55 height 34
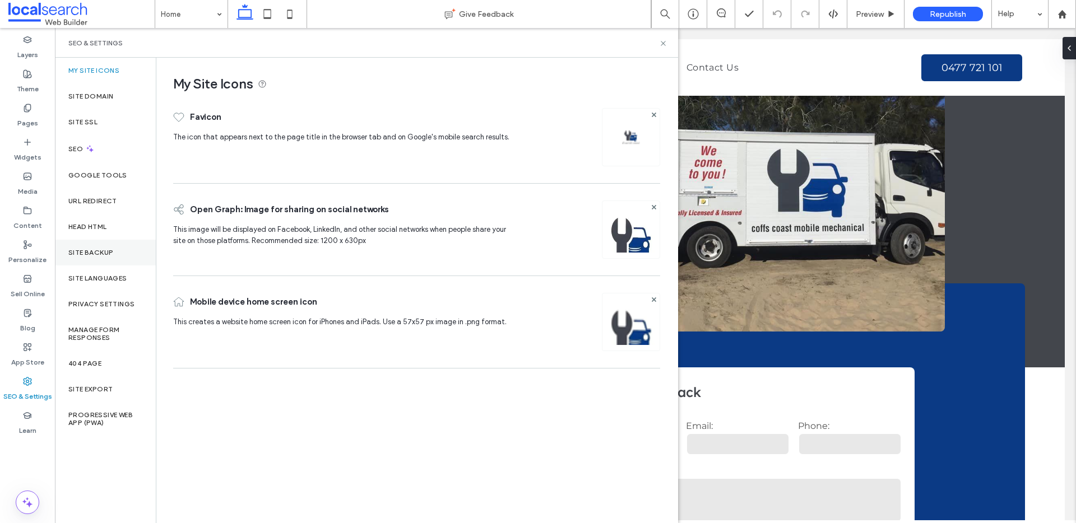
click at [120, 259] on div "Site Backup" at bounding box center [105, 253] width 101 height 26
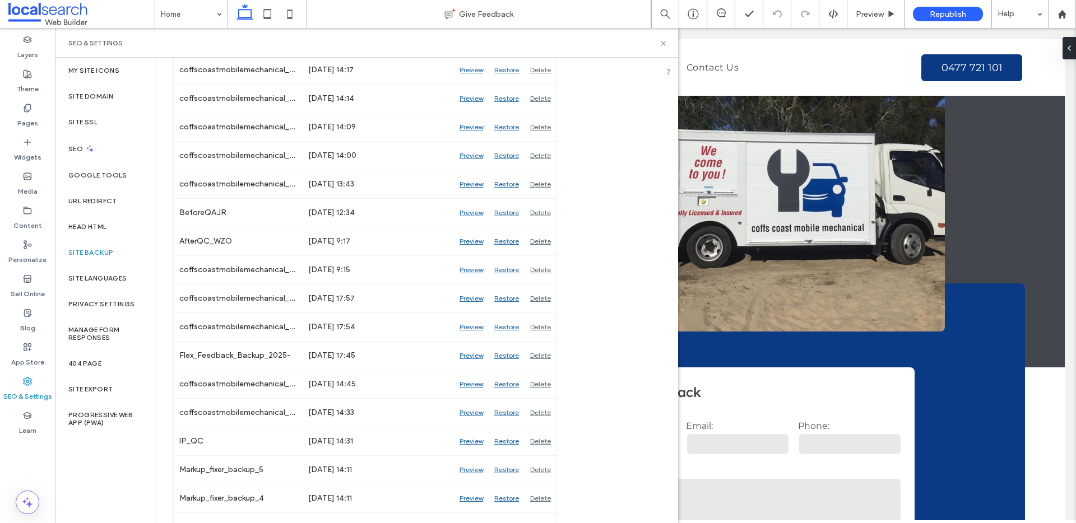
scroll to position [2166, 0]
click at [30, 224] on label "Content" at bounding box center [27, 223] width 29 height 16
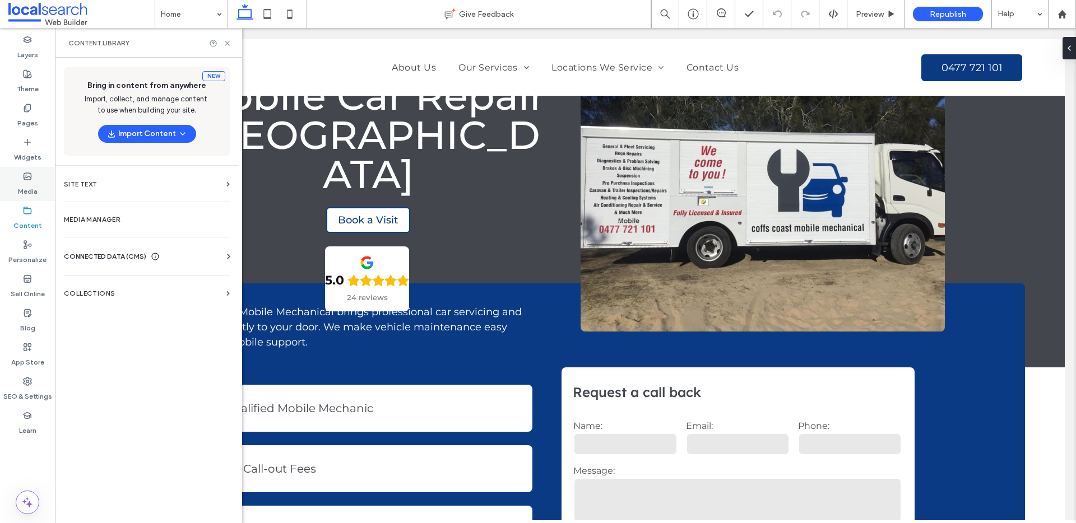
click at [42, 189] on div "Media" at bounding box center [27, 184] width 55 height 34
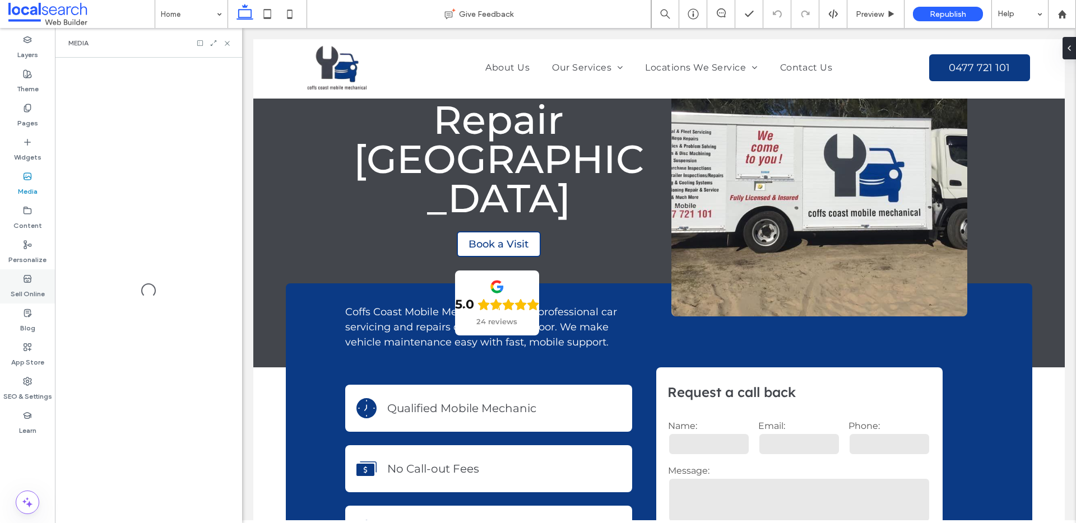
scroll to position [73, 0]
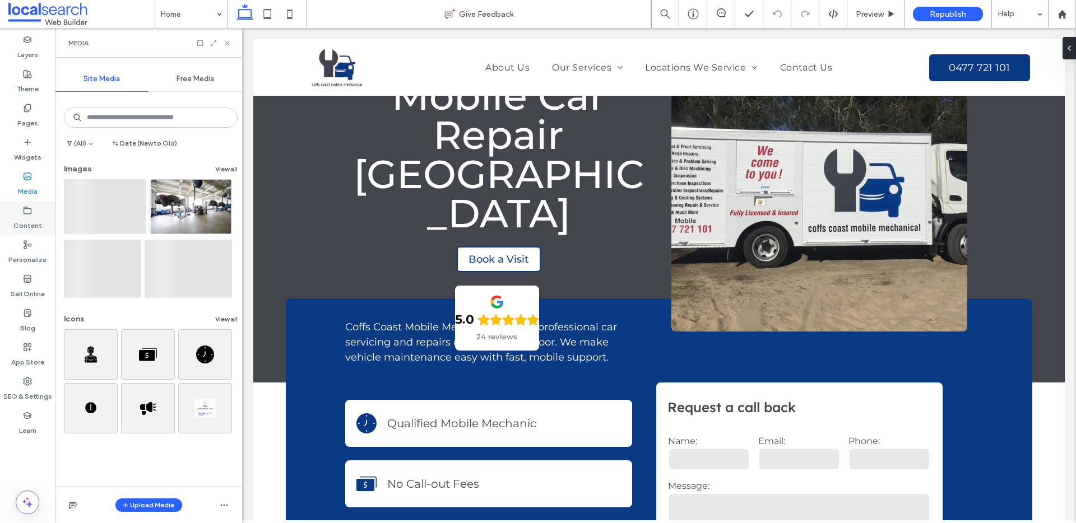
click at [27, 230] on label "Content" at bounding box center [27, 223] width 29 height 16
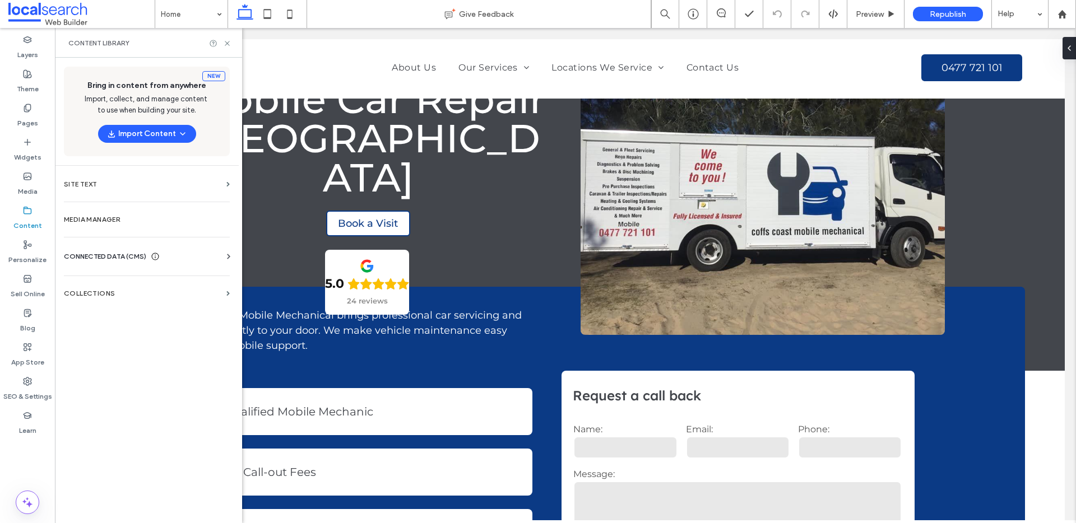
scroll to position [88, 0]
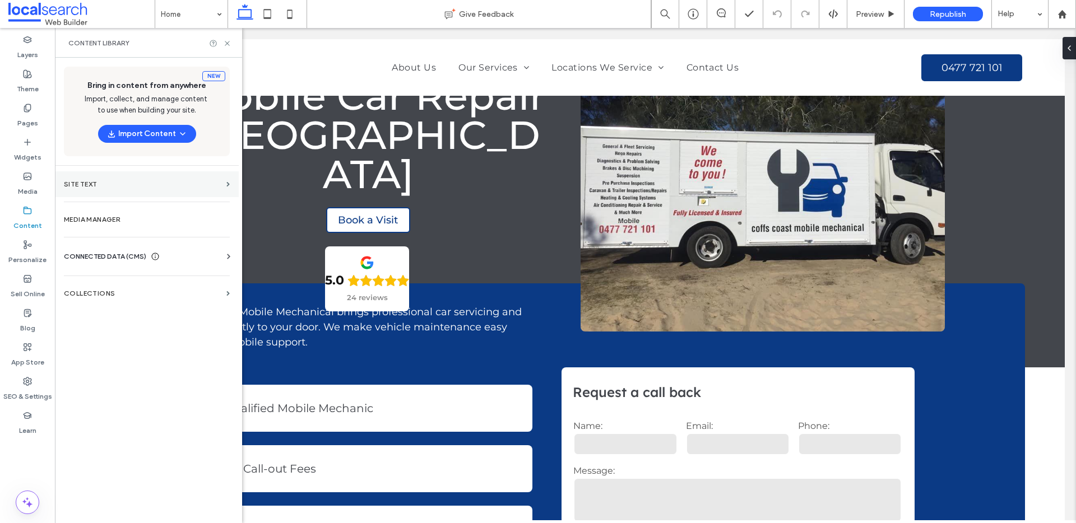
click at [103, 181] on label "Site Text" at bounding box center [143, 184] width 158 height 8
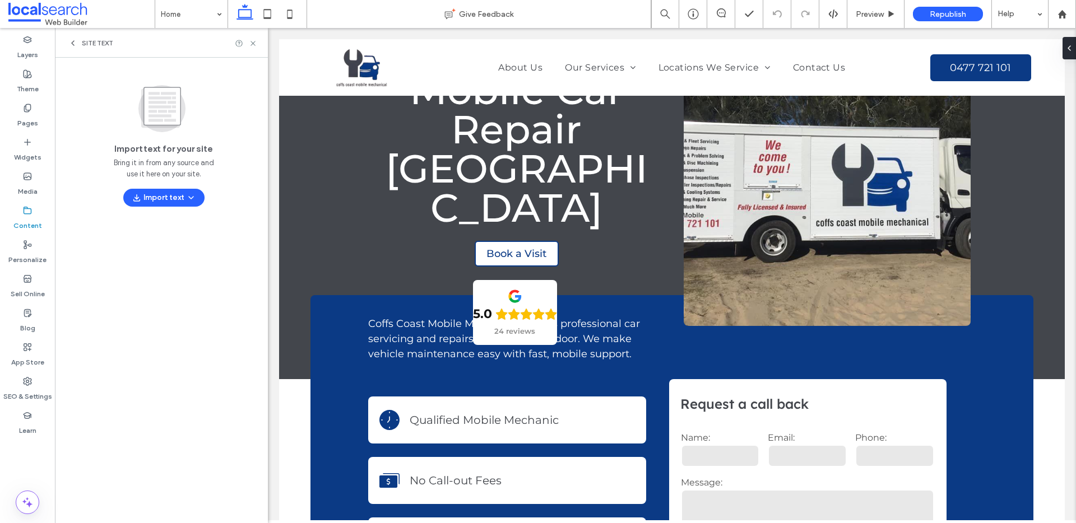
scroll to position [71, 0]
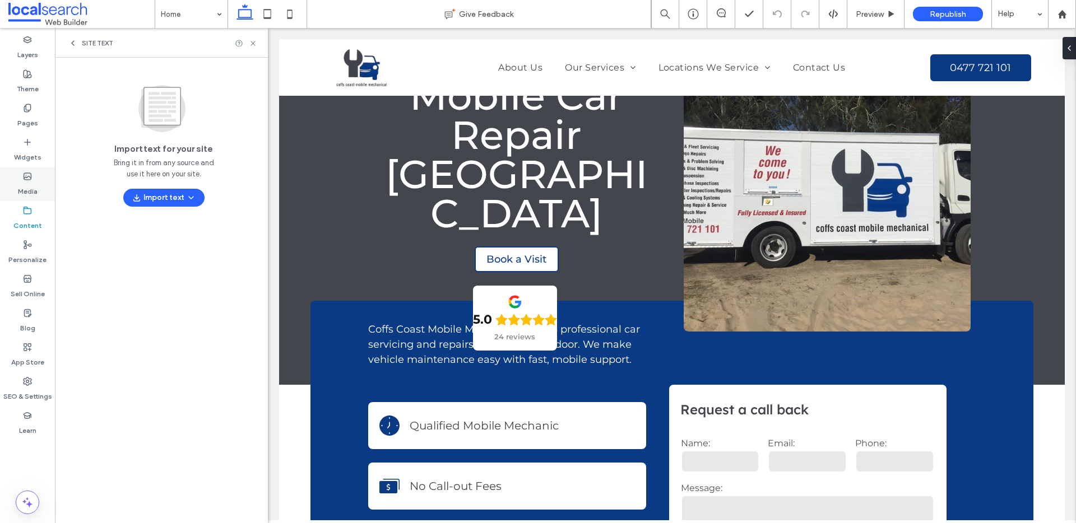
click at [32, 168] on div "Media" at bounding box center [27, 184] width 55 height 34
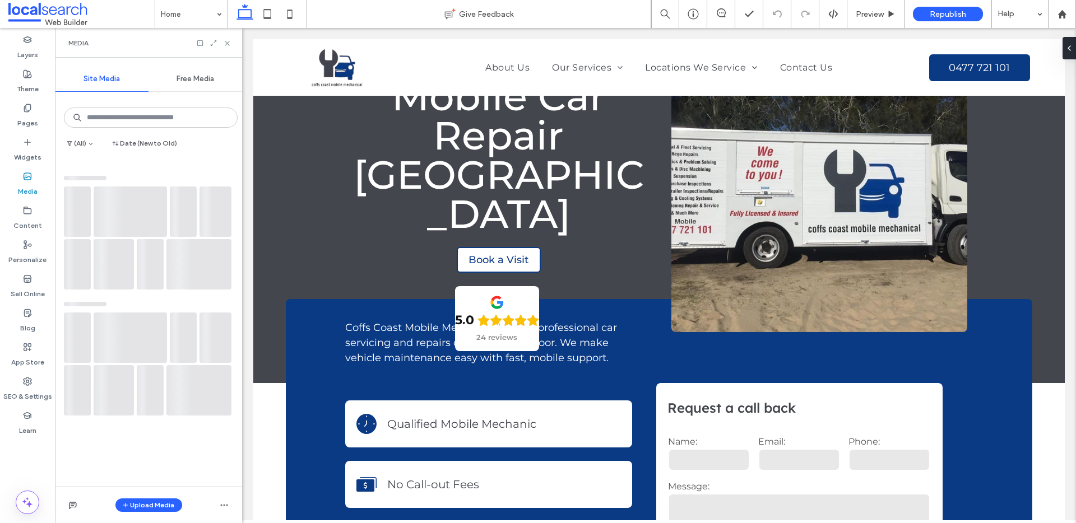
scroll to position [73, 0]
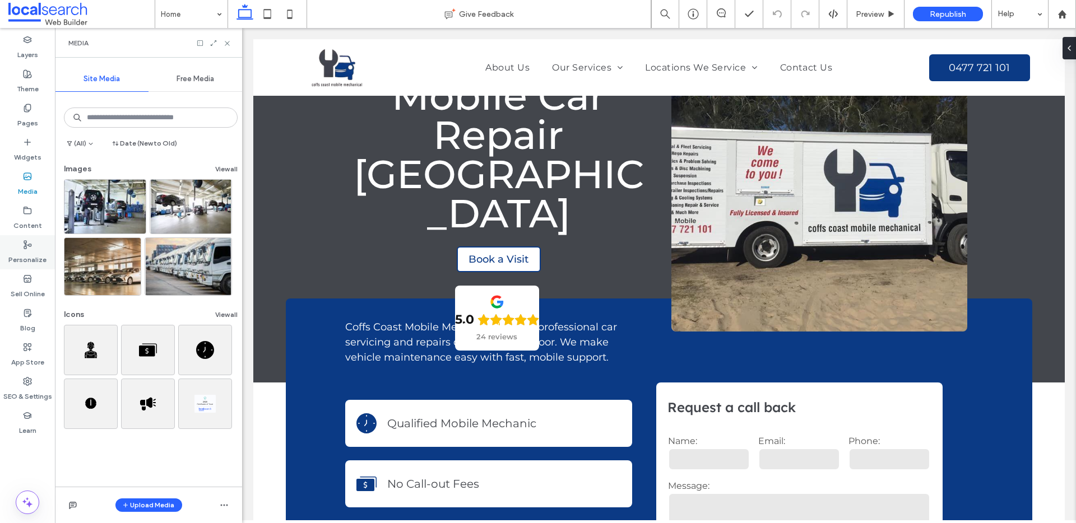
click at [20, 252] on label "Personalize" at bounding box center [27, 257] width 38 height 16
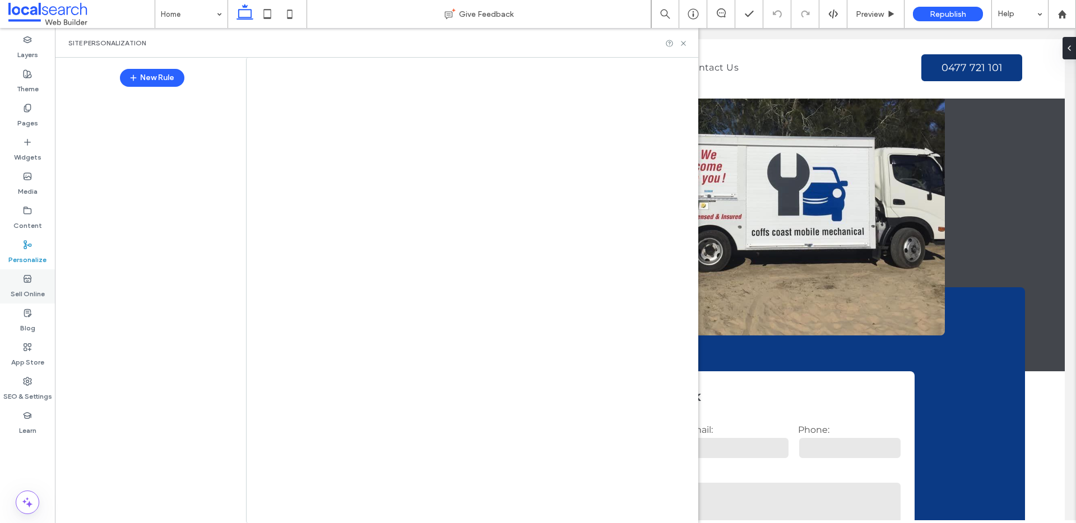
scroll to position [88, 0]
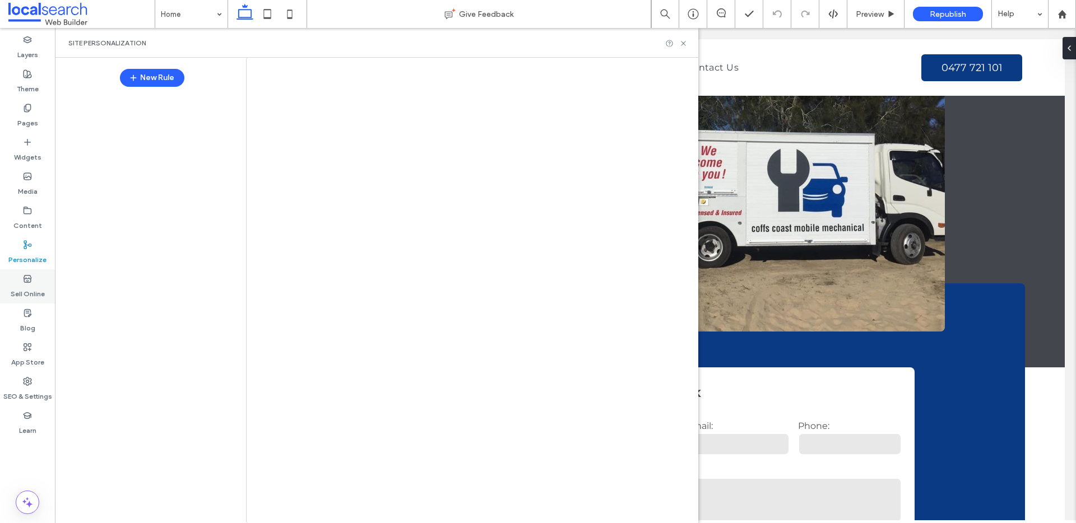
click at [25, 277] on icon at bounding box center [27, 279] width 9 height 9
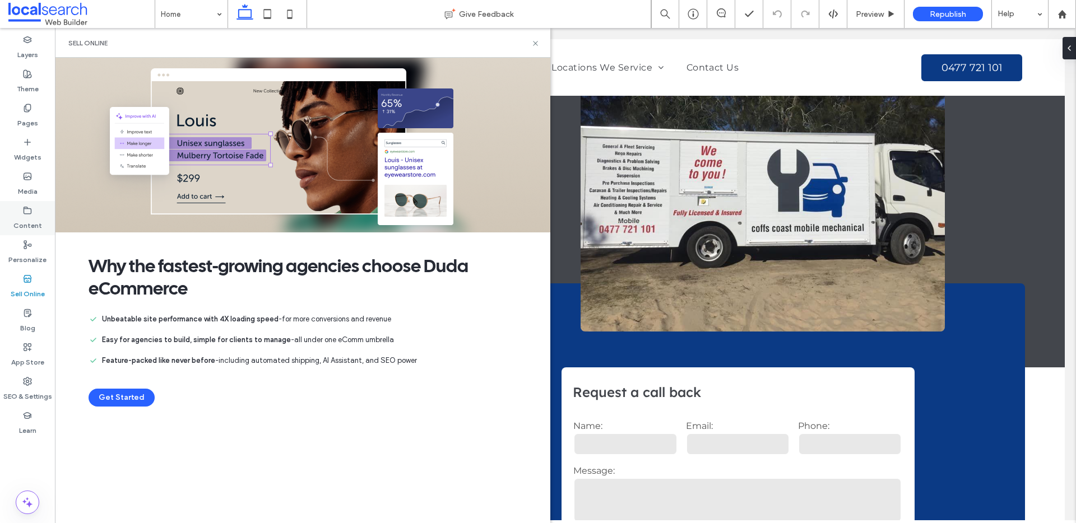
click at [32, 228] on label "Content" at bounding box center [27, 223] width 29 height 16
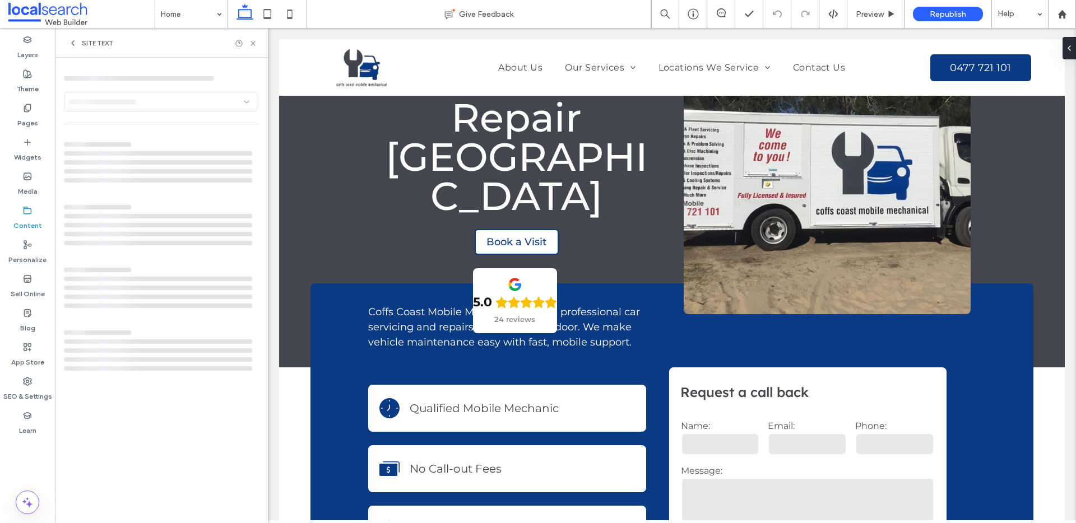
scroll to position [71, 0]
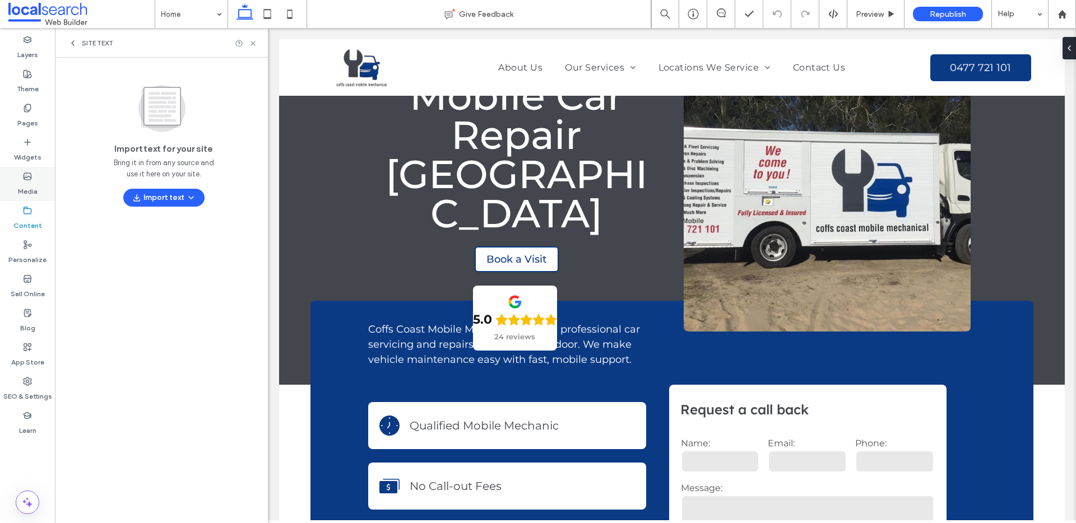
click at [16, 184] on div "Media" at bounding box center [27, 184] width 55 height 34
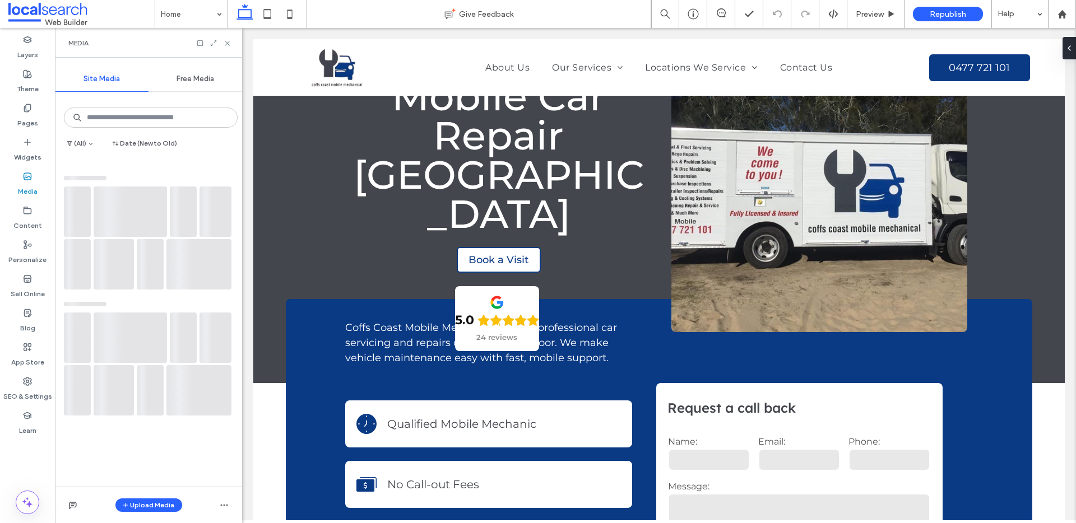
scroll to position [73, 0]
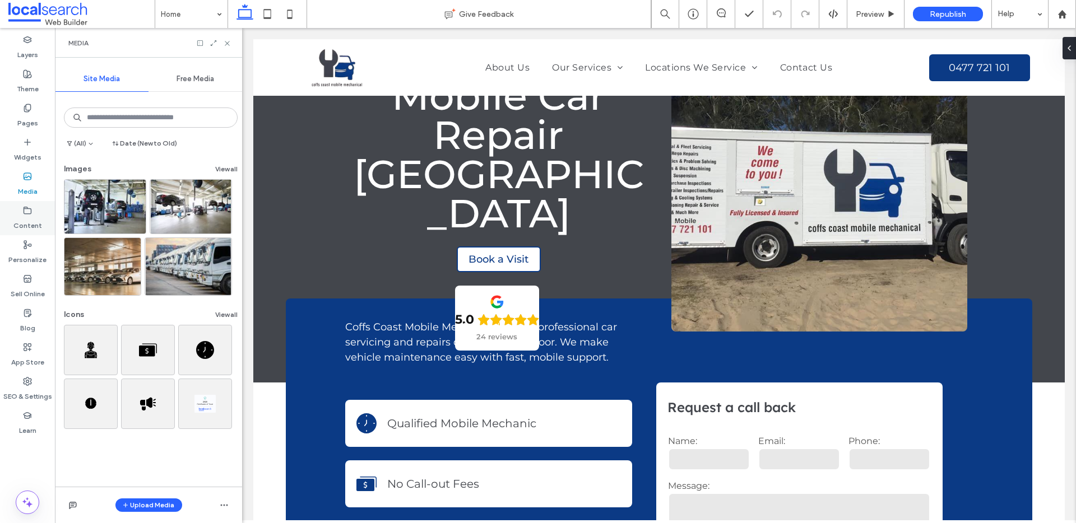
click at [26, 208] on use at bounding box center [27, 210] width 7 height 7
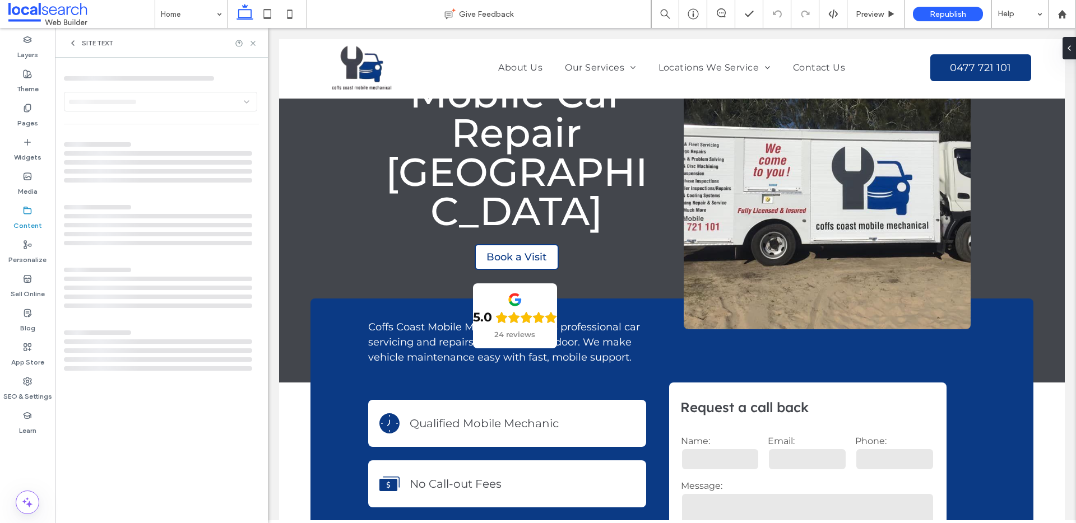
scroll to position [71, 0]
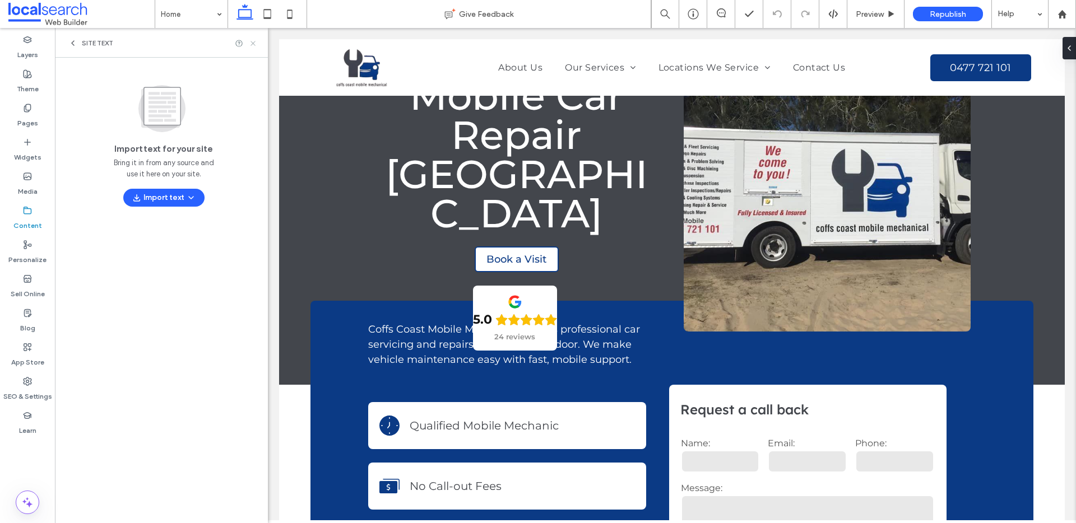
click at [255, 40] on icon at bounding box center [253, 43] width 8 height 8
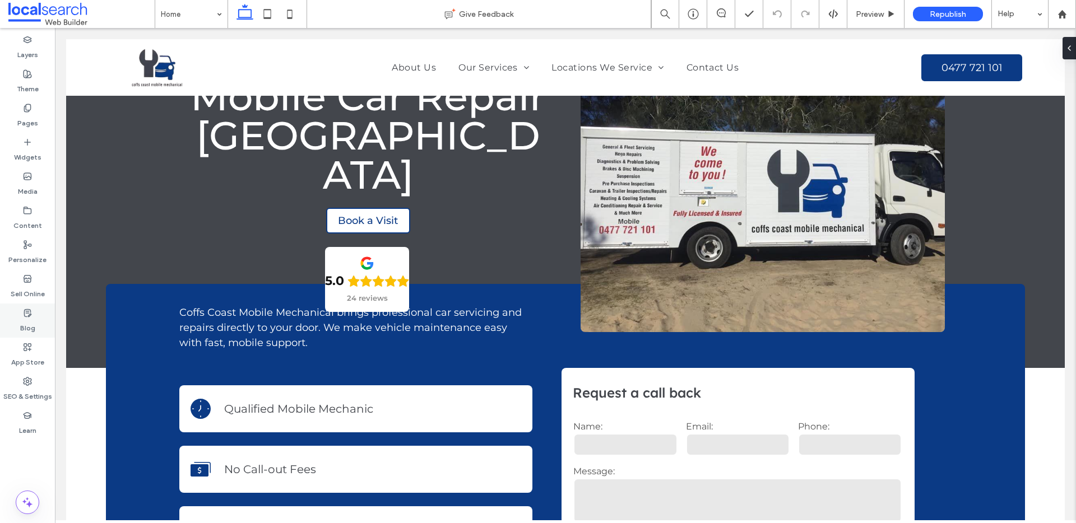
scroll to position [88, 0]
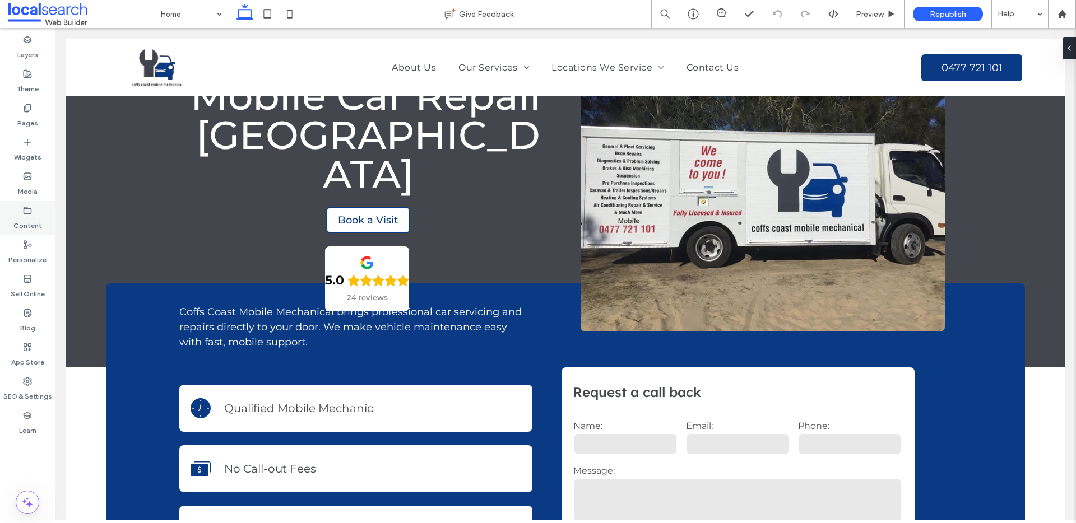
click at [26, 212] on icon at bounding box center [27, 210] width 9 height 9
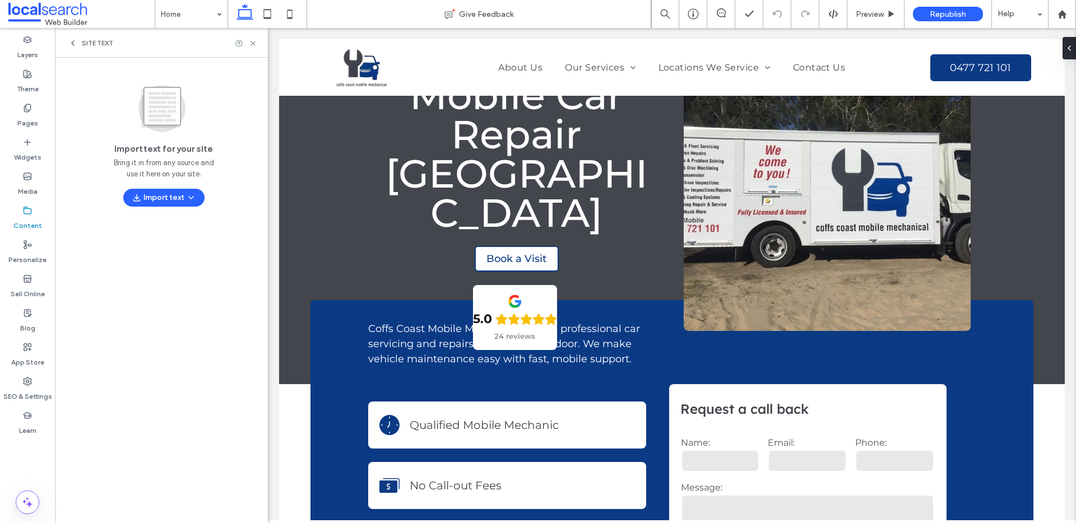
scroll to position [71, 0]
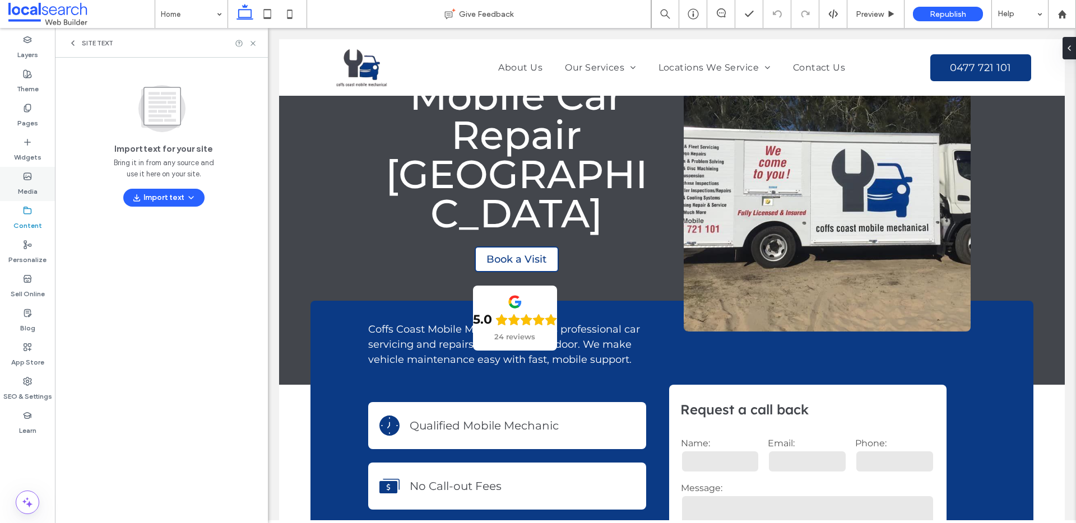
click at [25, 188] on label "Media" at bounding box center [28, 189] width 20 height 16
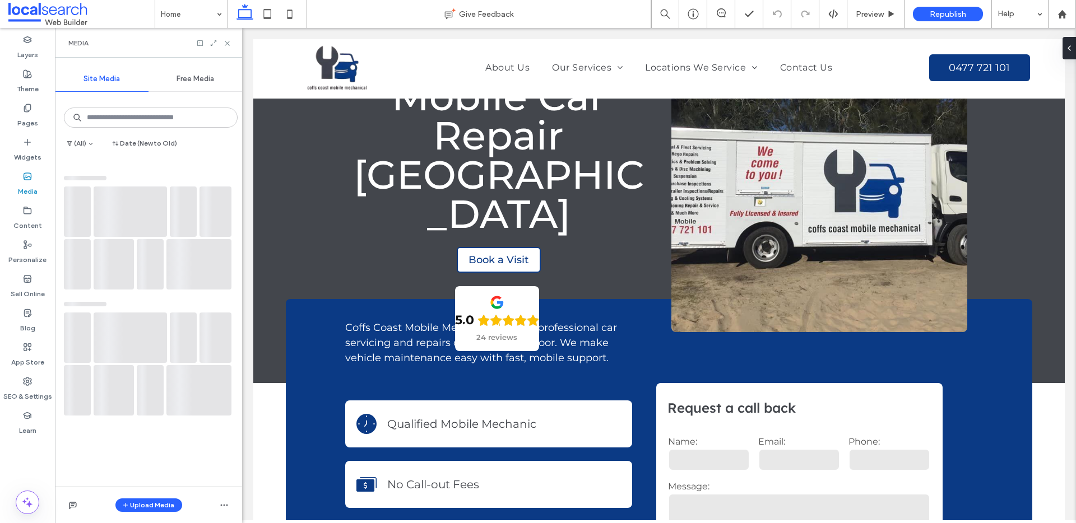
scroll to position [73, 0]
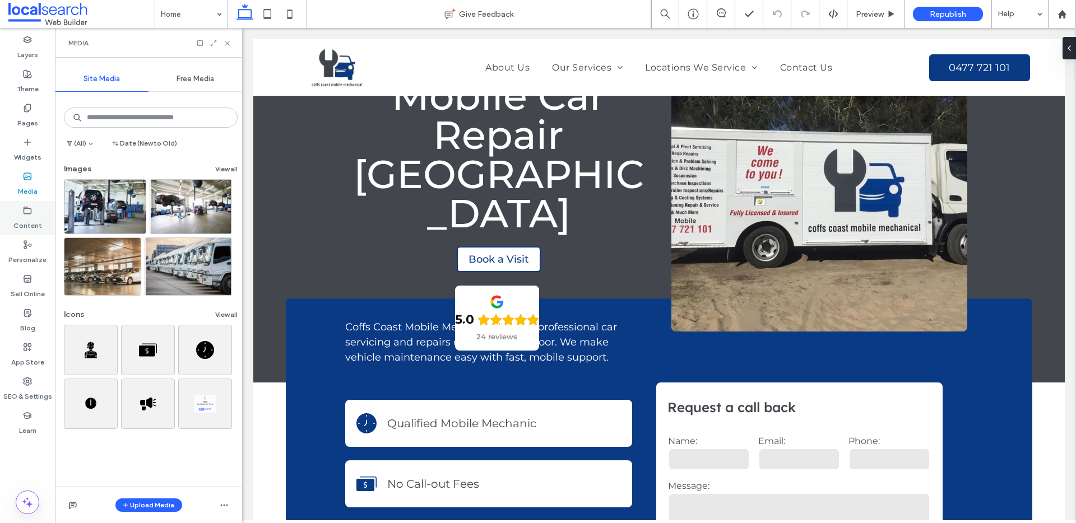
click at [25, 221] on label "Content" at bounding box center [27, 223] width 29 height 16
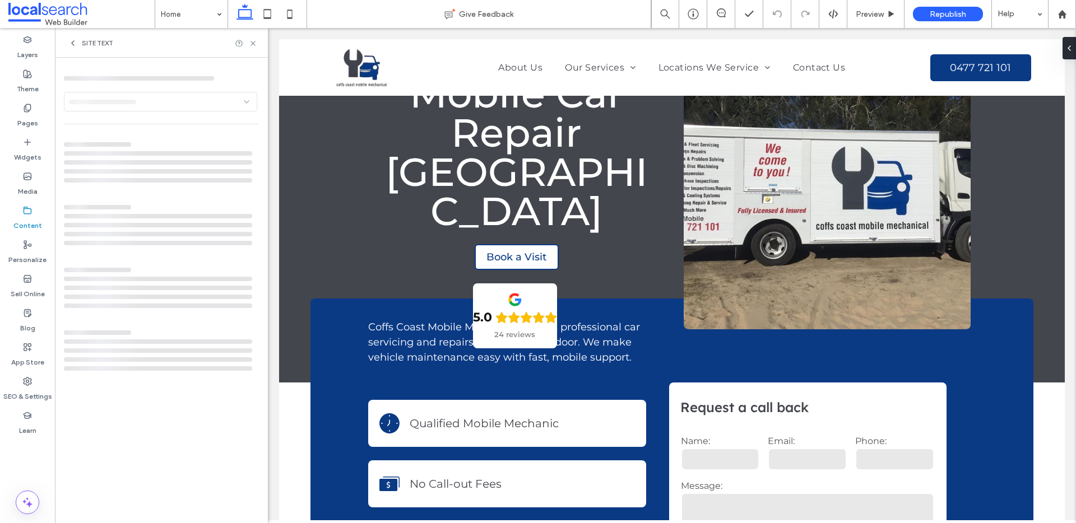
scroll to position [71, 0]
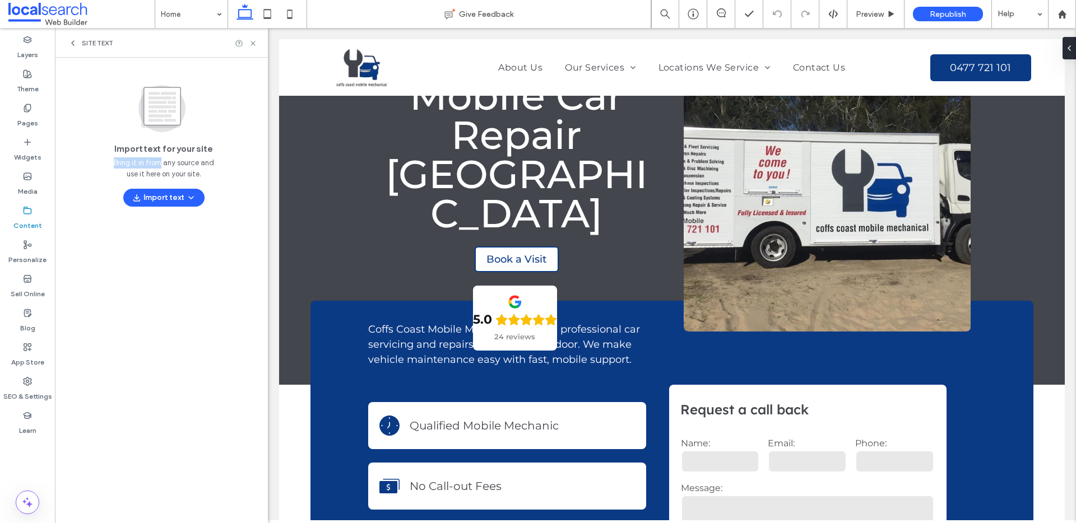
drag, startPoint x: 109, startPoint y: 160, endPoint x: 159, endPoint y: 165, distance: 50.6
click at [159, 165] on div "Import text for your site Bring it in from any source and use it here on your s…" at bounding box center [163, 143] width 199 height 127
click at [178, 165] on span "Bring it in from any source and use it here on your site." at bounding box center [164, 168] width 100 height 22
click at [201, 170] on span "Bring it in from any source and use it here on your site." at bounding box center [164, 168] width 100 height 22
click at [19, 115] on label "Pages" at bounding box center [27, 121] width 21 height 16
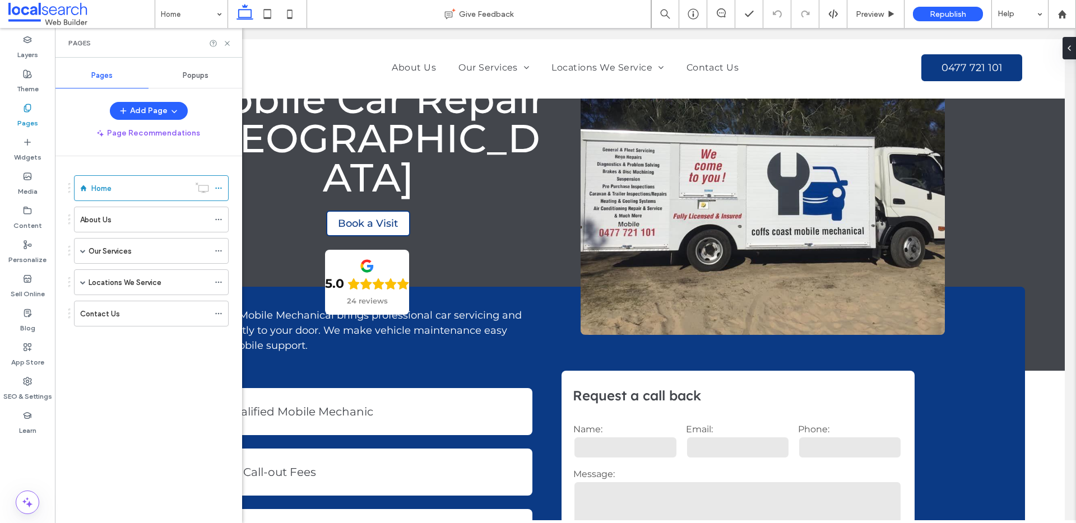
scroll to position [88, 0]
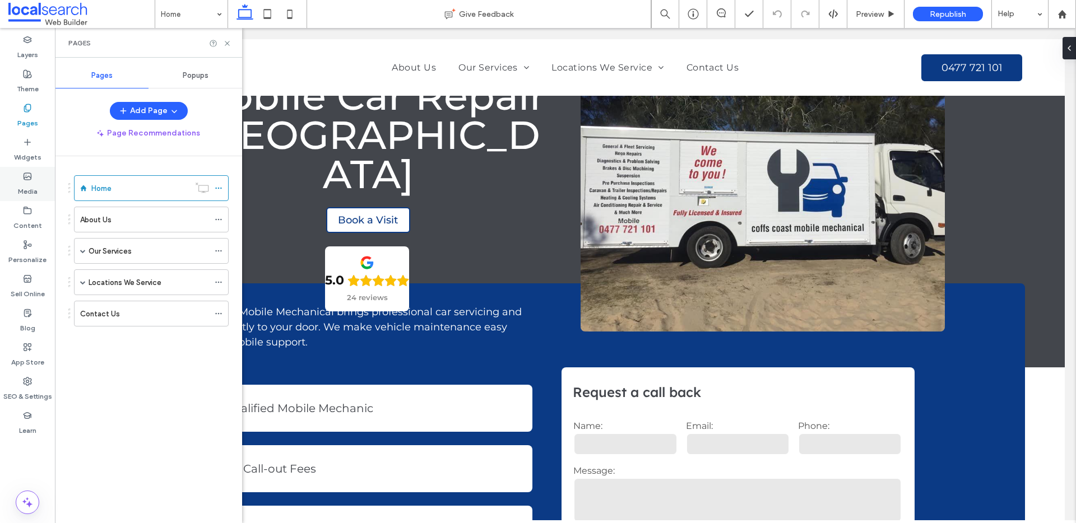
click at [18, 183] on label "Media" at bounding box center [28, 189] width 20 height 16
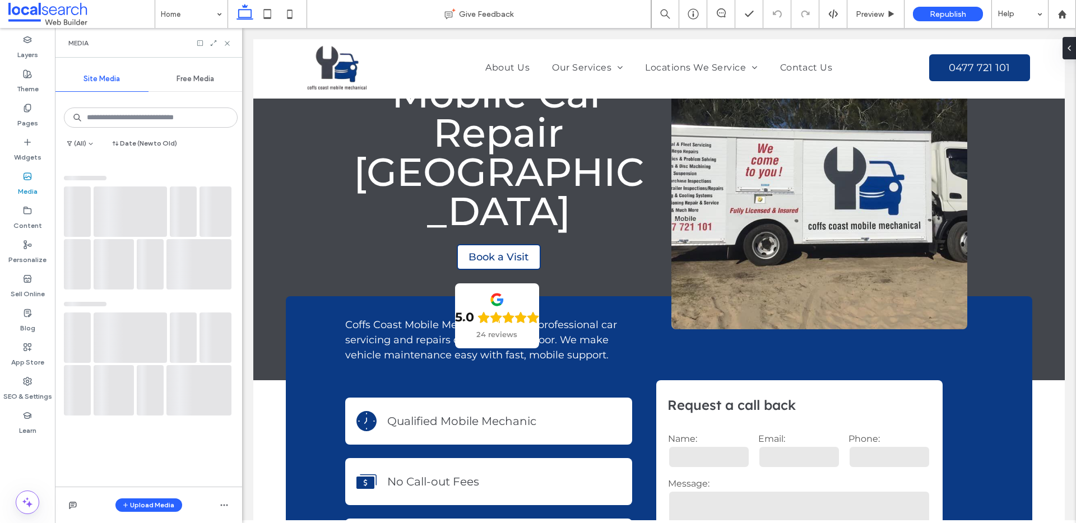
scroll to position [73, 0]
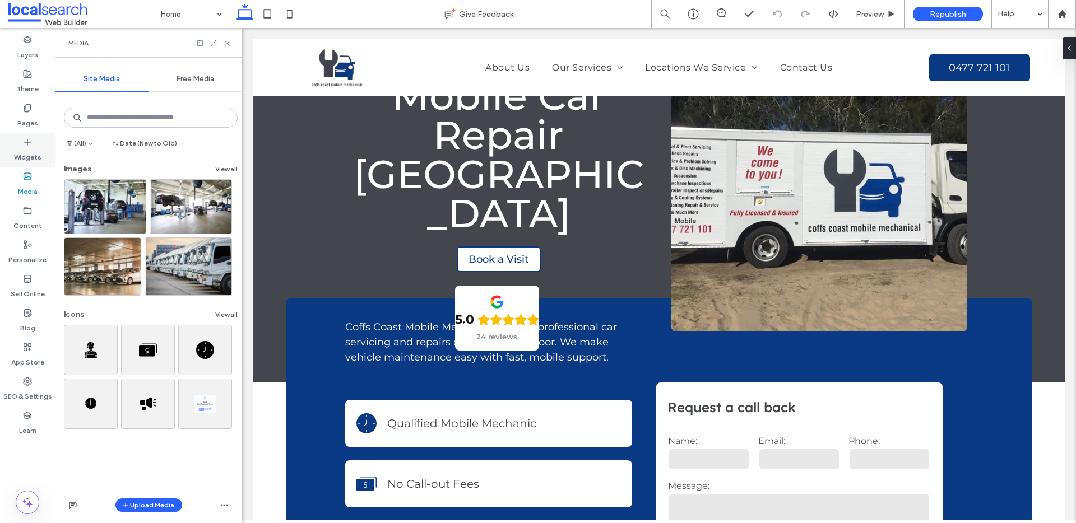
click at [31, 145] on icon at bounding box center [27, 142] width 9 height 9
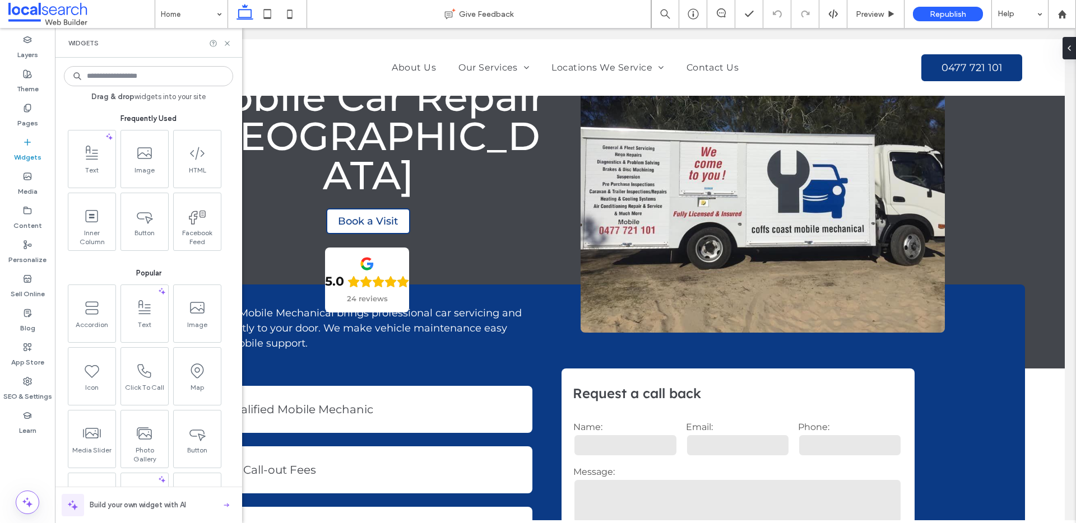
scroll to position [88, 0]
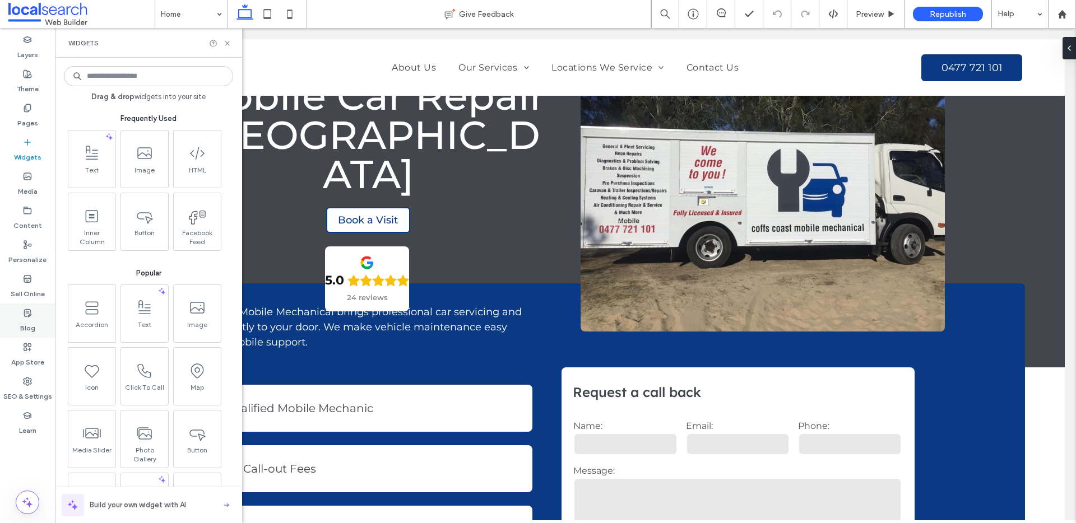
click at [25, 312] on icon at bounding box center [27, 313] width 9 height 9
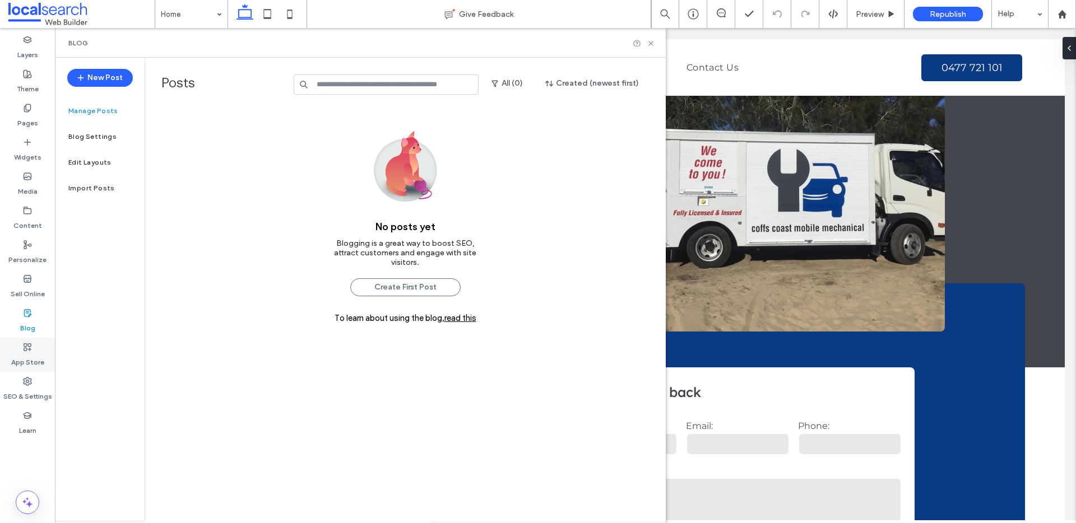
drag, startPoint x: 26, startPoint y: 334, endPoint x: 27, endPoint y: 347, distance: 13.6
click at [26, 334] on div "Blog" at bounding box center [27, 321] width 55 height 34
click at [29, 354] on label "App Store" at bounding box center [27, 360] width 33 height 16
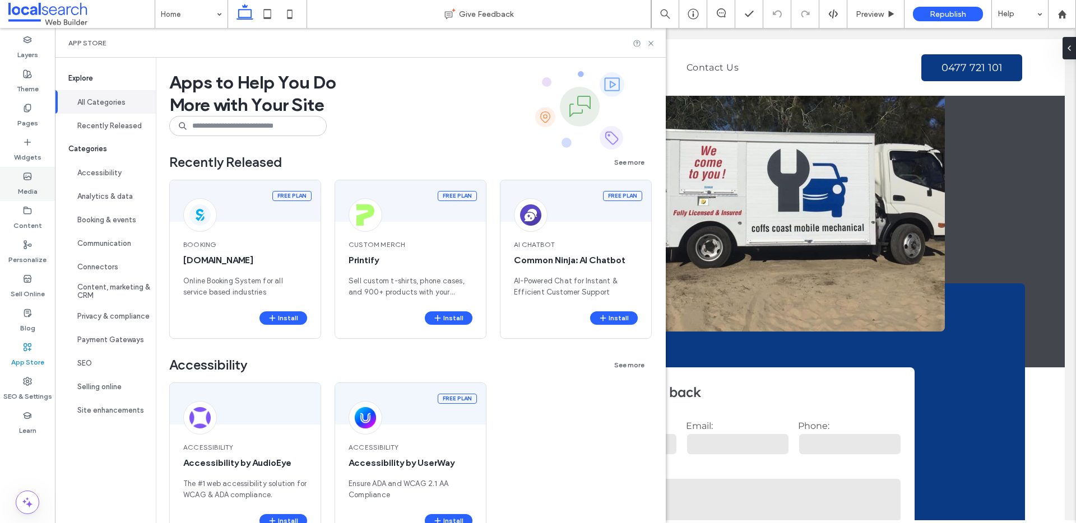
click at [30, 189] on label "Media" at bounding box center [28, 189] width 20 height 16
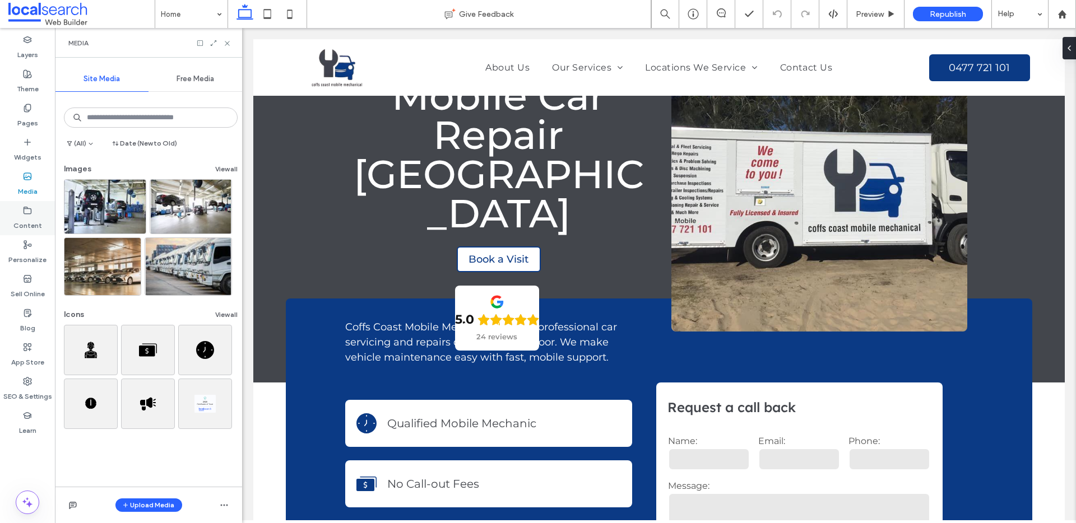
click at [30, 216] on label "Content" at bounding box center [27, 223] width 29 height 16
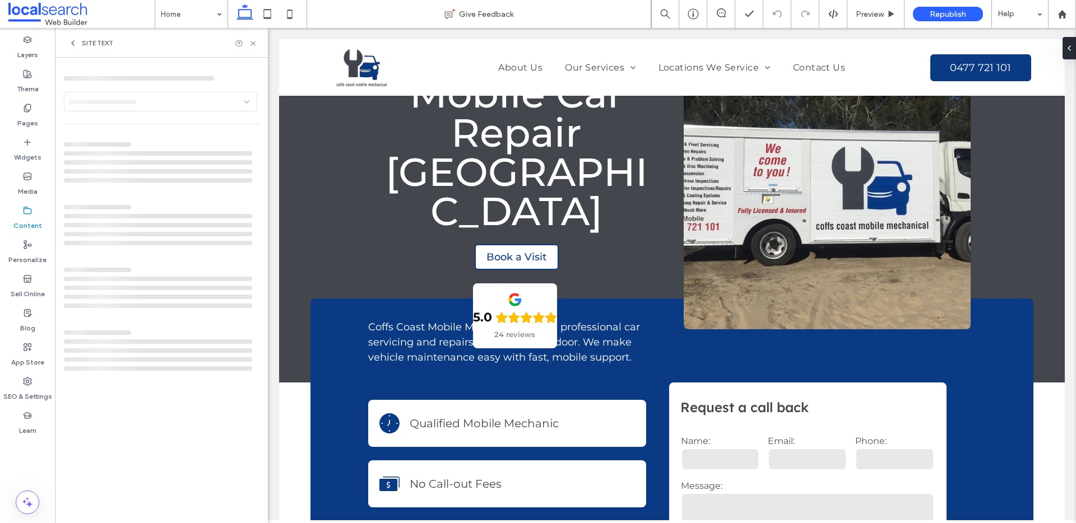
scroll to position [71, 0]
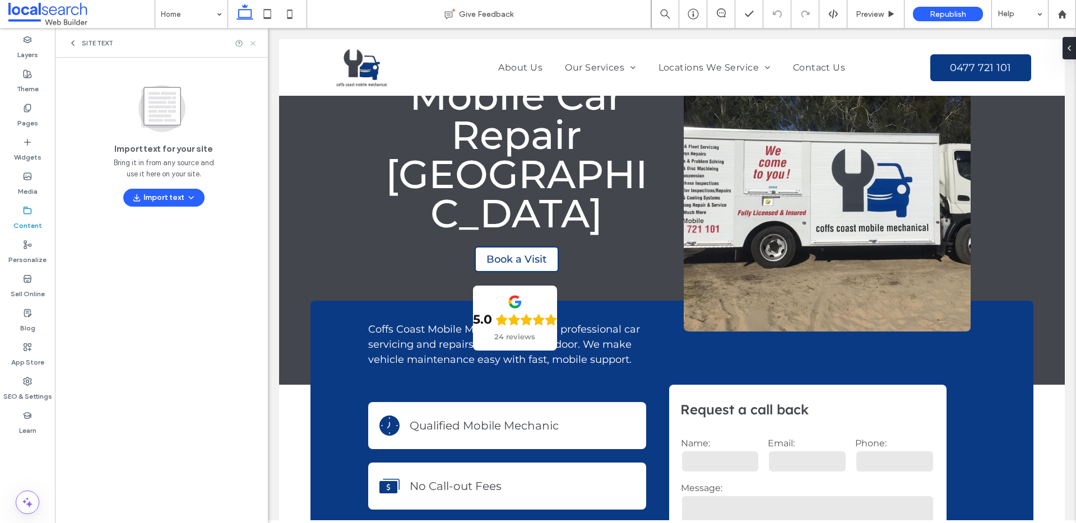
click at [249, 40] on icon at bounding box center [253, 43] width 8 height 8
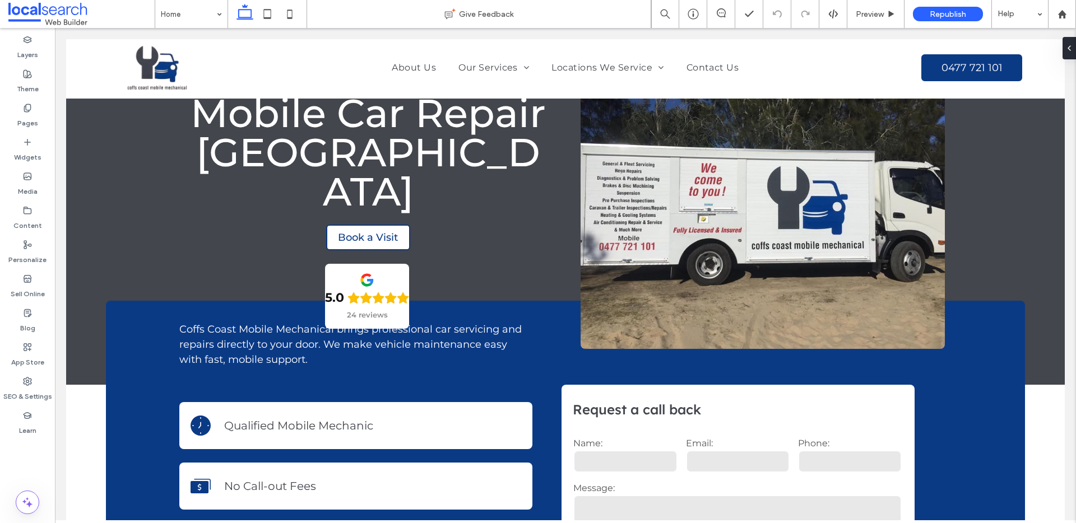
scroll to position [88, 0]
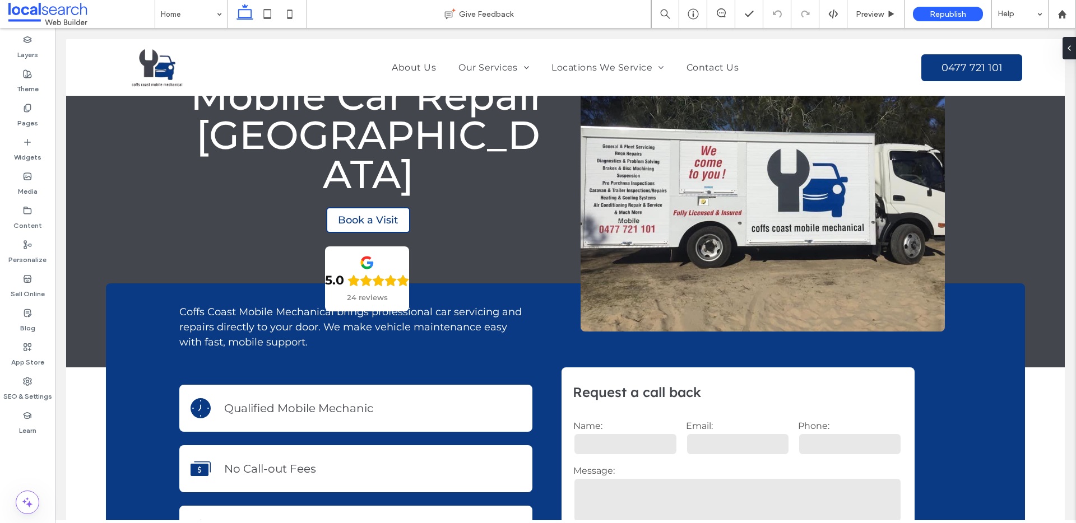
click at [39, 177] on div "Media" at bounding box center [27, 184] width 55 height 34
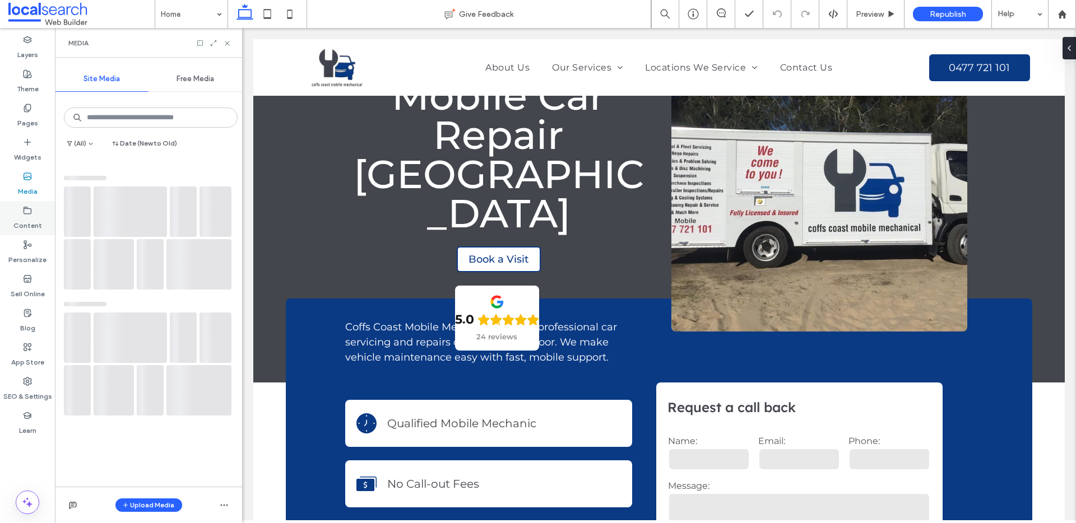
click at [35, 213] on div "Content" at bounding box center [27, 218] width 55 height 34
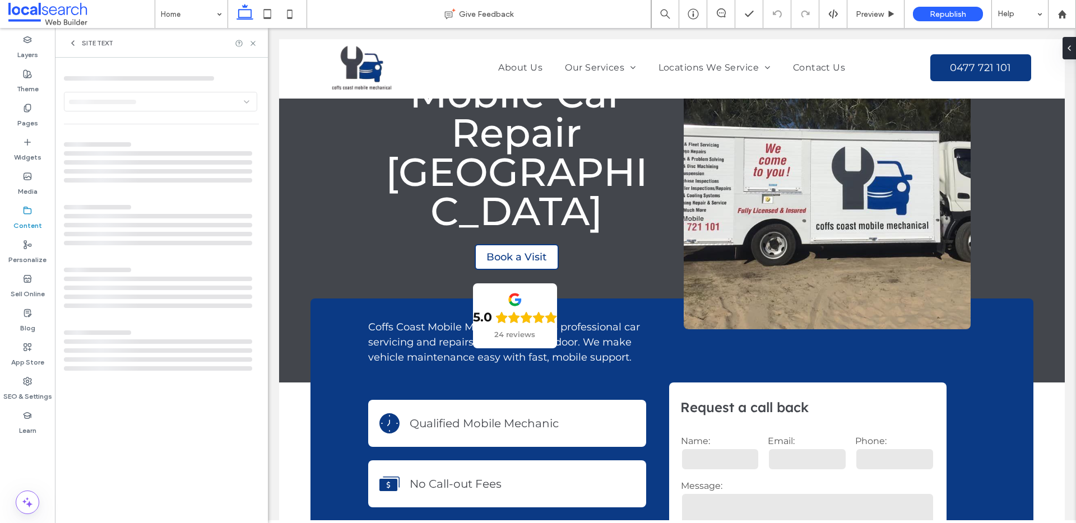
scroll to position [71, 0]
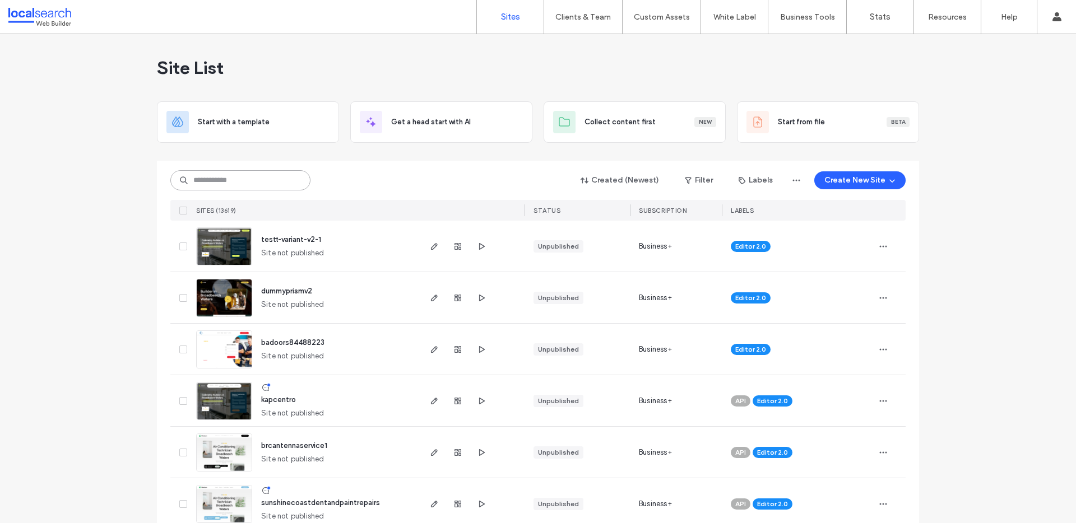
drag, startPoint x: 240, startPoint y: 187, endPoint x: 245, endPoint y: 185, distance: 5.9
click at [241, 186] on input at bounding box center [240, 180] width 140 height 20
paste input "********"
type input "********"
click at [262, 182] on input at bounding box center [240, 180] width 140 height 20
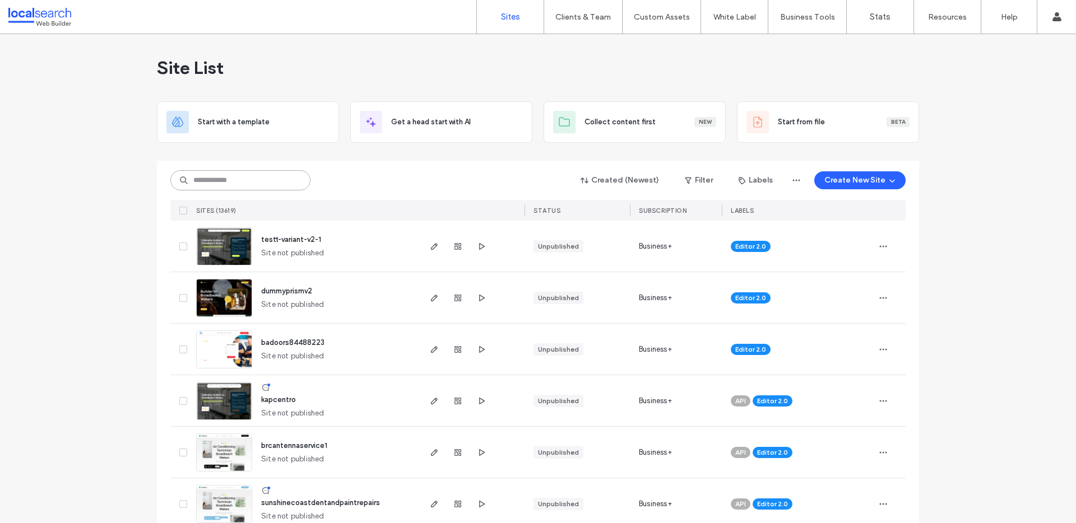
paste input "**********"
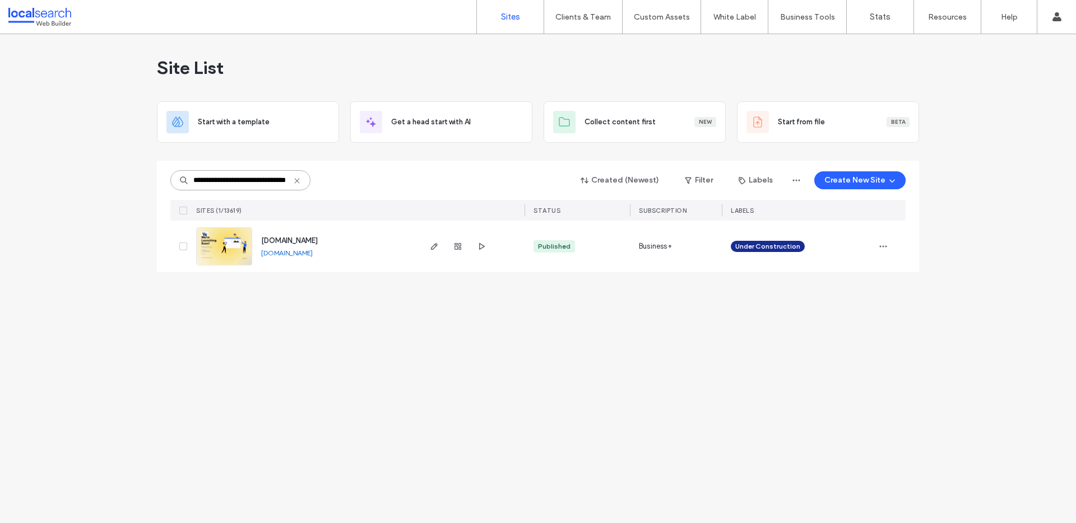
type input "**********"
click at [318, 243] on span "[DOMAIN_NAME]" at bounding box center [289, 240] width 57 height 8
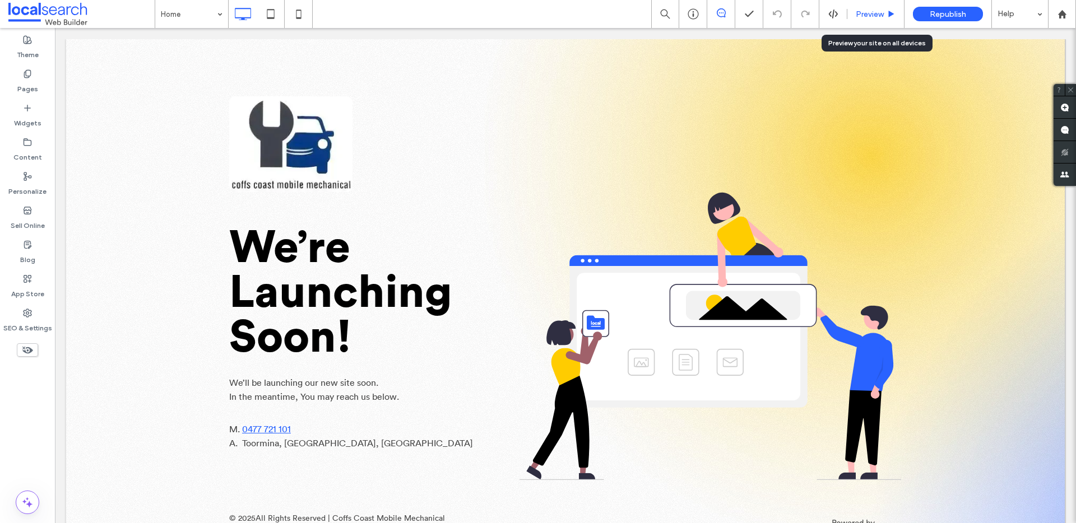
click at [863, 13] on span "Preview" at bounding box center [870, 15] width 28 height 10
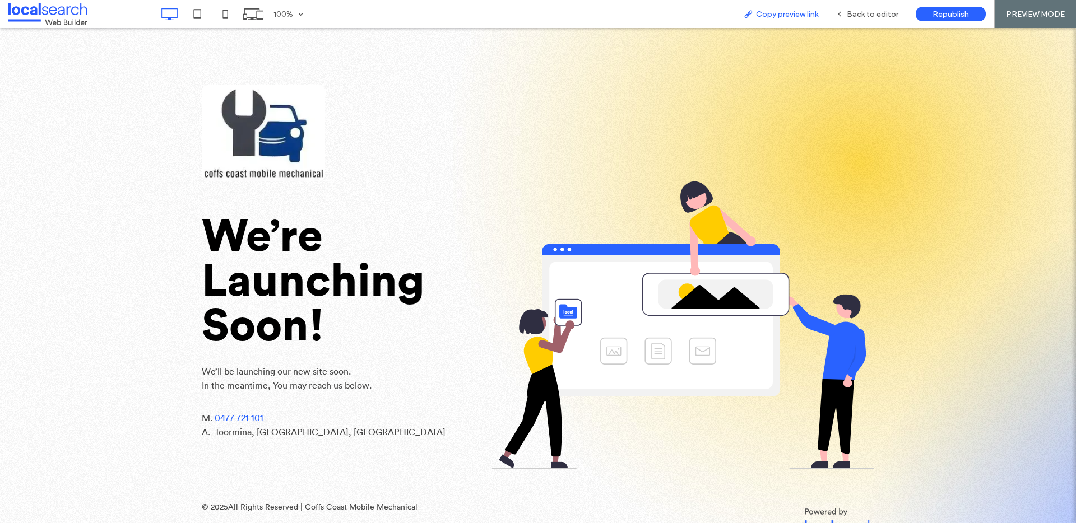
click at [800, 12] on span "Copy preview link" at bounding box center [787, 15] width 62 height 10
click at [876, 24] on div "Back to editor" at bounding box center [867, 14] width 80 height 28
click at [878, 22] on div "Back to editor" at bounding box center [867, 14] width 80 height 28
click at [879, 21] on div "Back to editor" at bounding box center [867, 14] width 80 height 28
click at [889, 17] on span "Back to editor" at bounding box center [873, 15] width 52 height 10
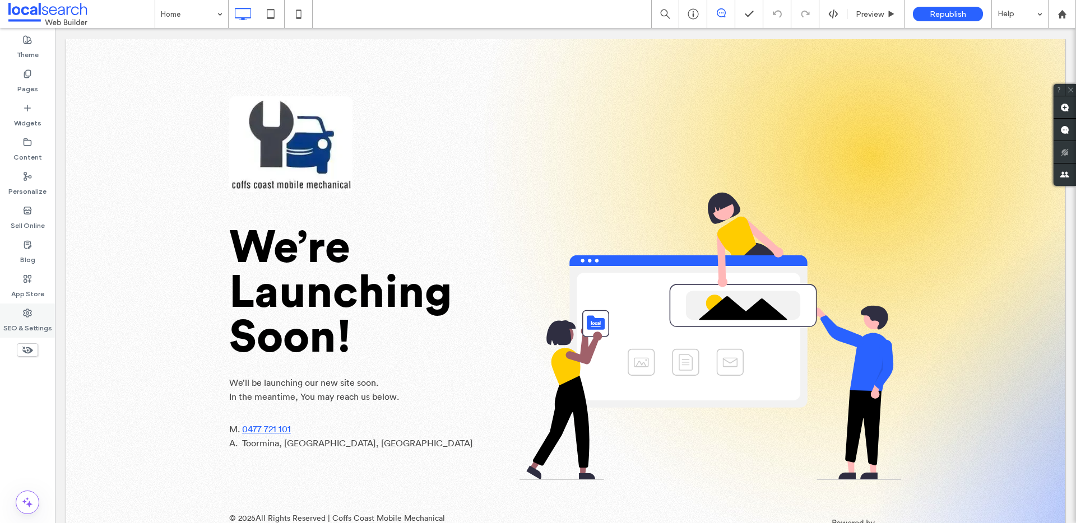
click at [39, 333] on label "SEO & Settings" at bounding box center [27, 326] width 49 height 16
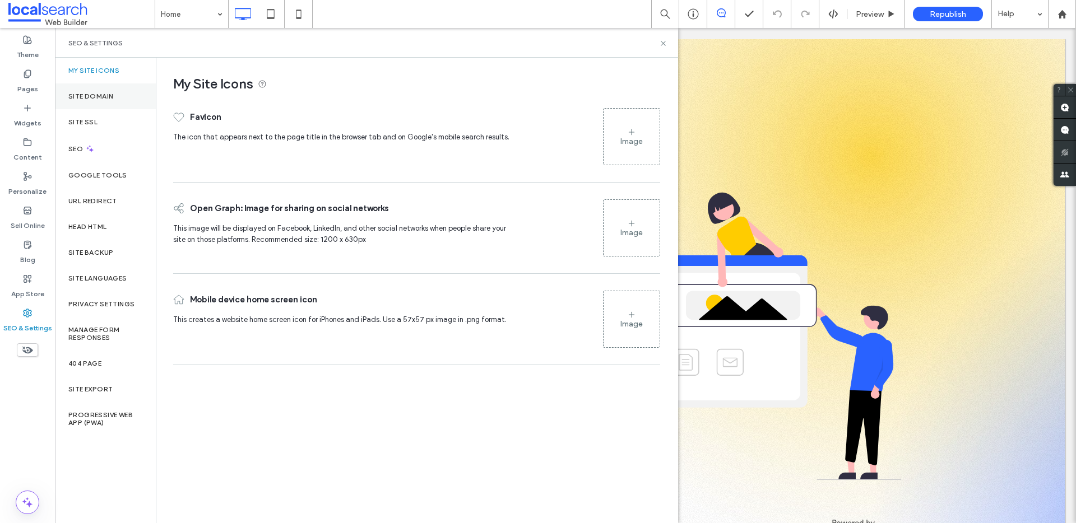
click at [106, 92] on label "Site Domain" at bounding box center [90, 96] width 45 height 8
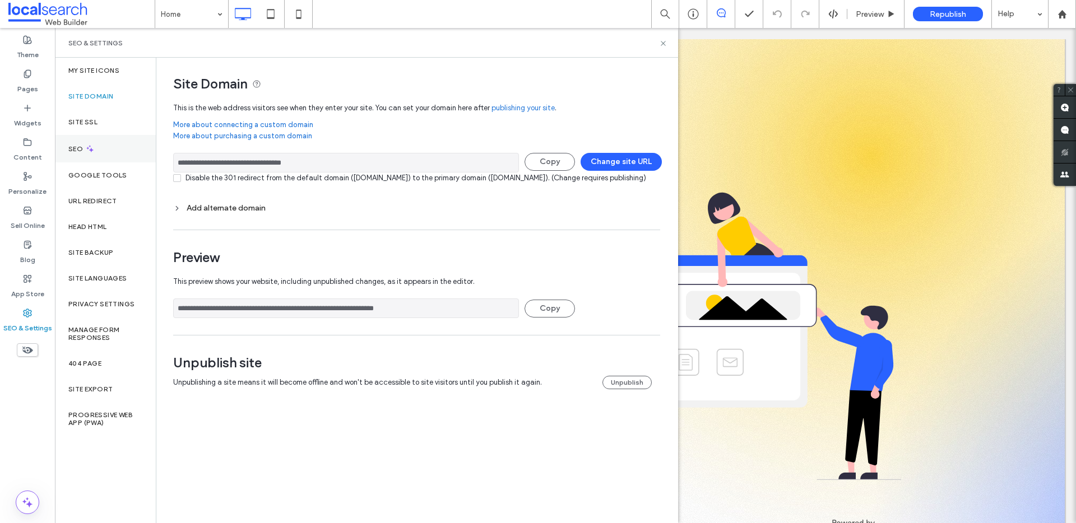
click at [91, 146] on icon at bounding box center [90, 149] width 10 height 10
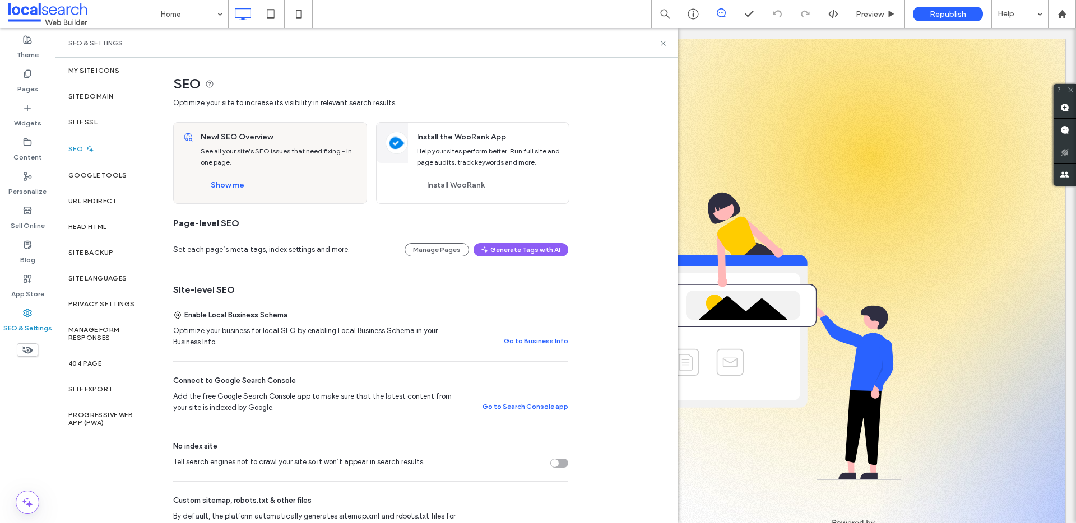
click at [561, 467] on div "Tell search engines not to crawl your site so it won’t appear in search results." at bounding box center [559, 463] width 18 height 9
click at [91, 96] on label "Site Domain" at bounding box center [90, 96] width 45 height 8
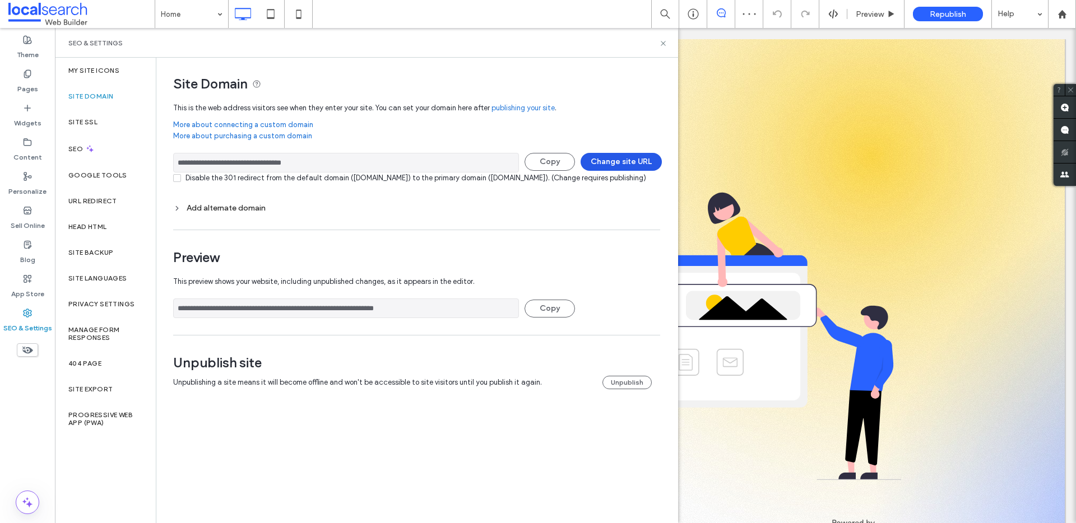
click at [605, 156] on button "Change site URL" at bounding box center [621, 162] width 81 height 18
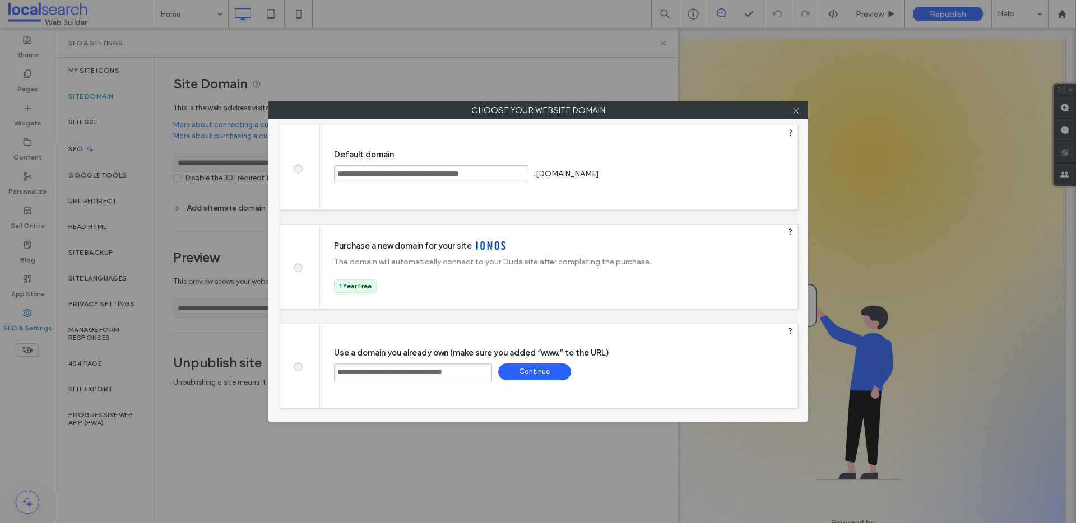
click at [520, 171] on input "**********" at bounding box center [431, 174] width 194 height 18
click at [680, 166] on div "Save" at bounding box center [643, 173] width 73 height 17
type input "**********"
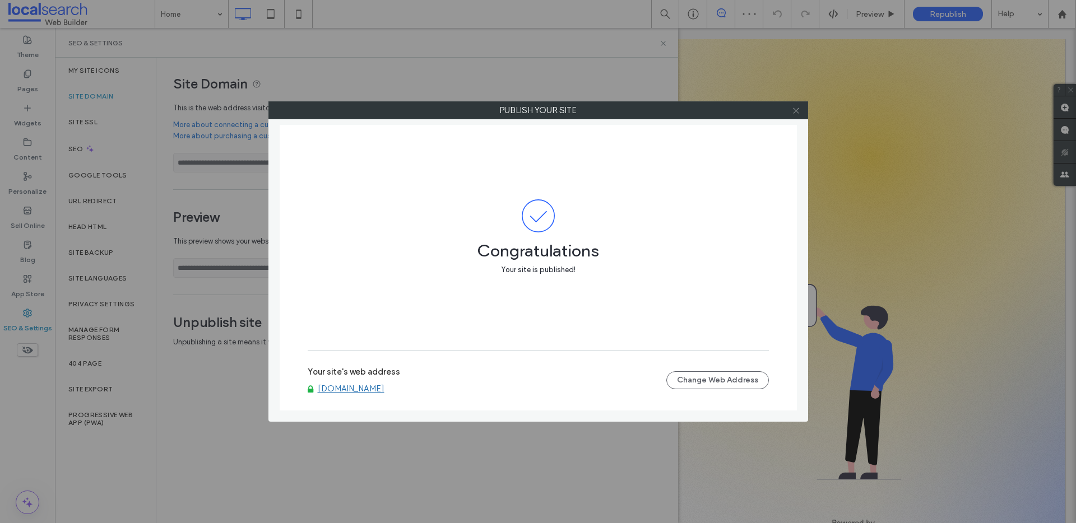
click at [796, 118] on span at bounding box center [796, 110] width 8 height 17
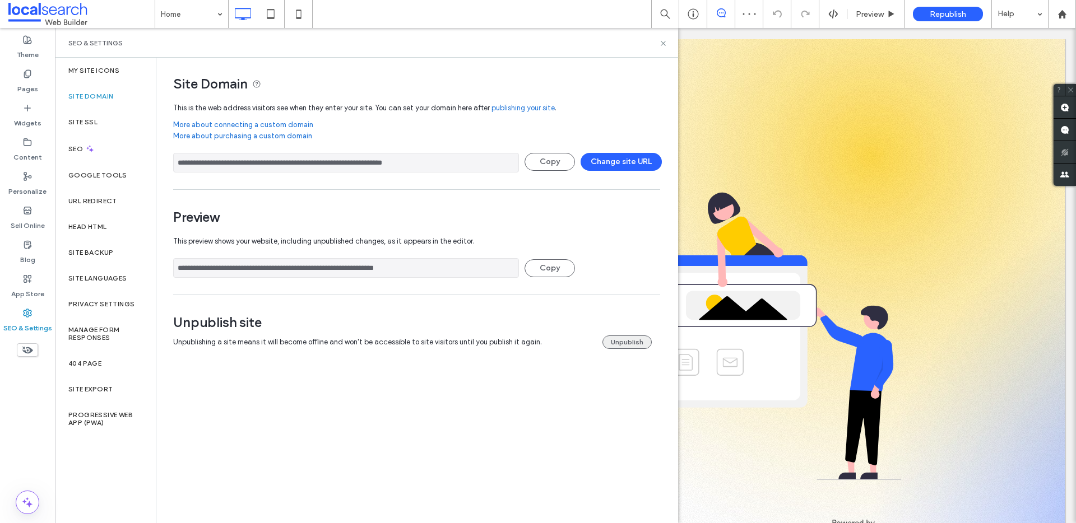
click at [629, 336] on button "Unpublish" at bounding box center [626, 342] width 49 height 13
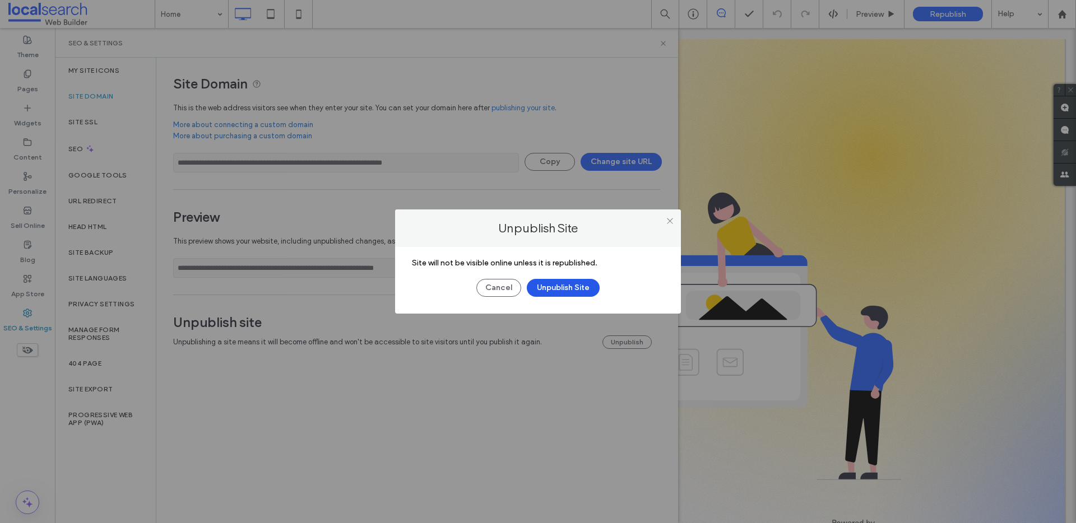
click at [551, 294] on button "Unpublish Site" at bounding box center [563, 288] width 73 height 18
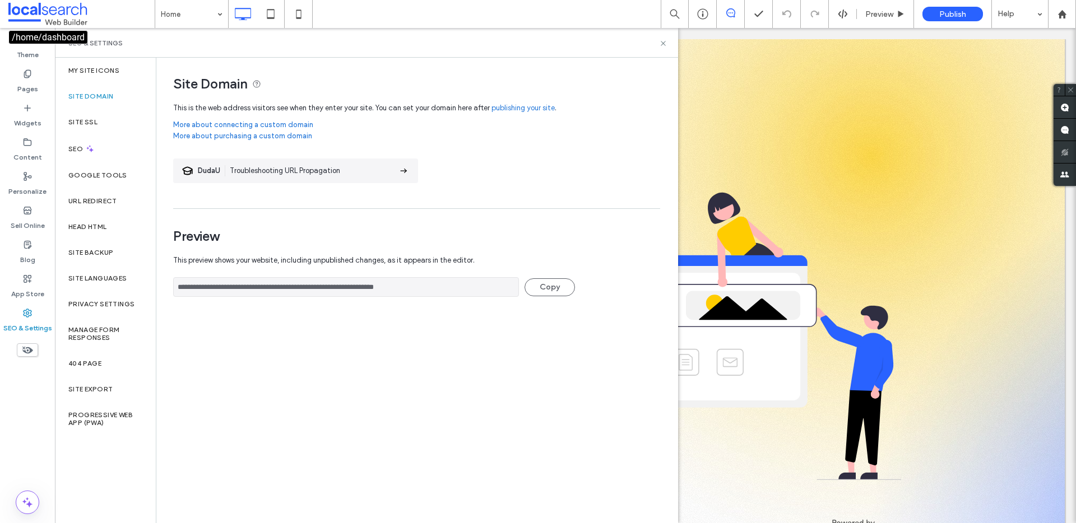
click at [53, 20] on span at bounding box center [81, 14] width 146 height 22
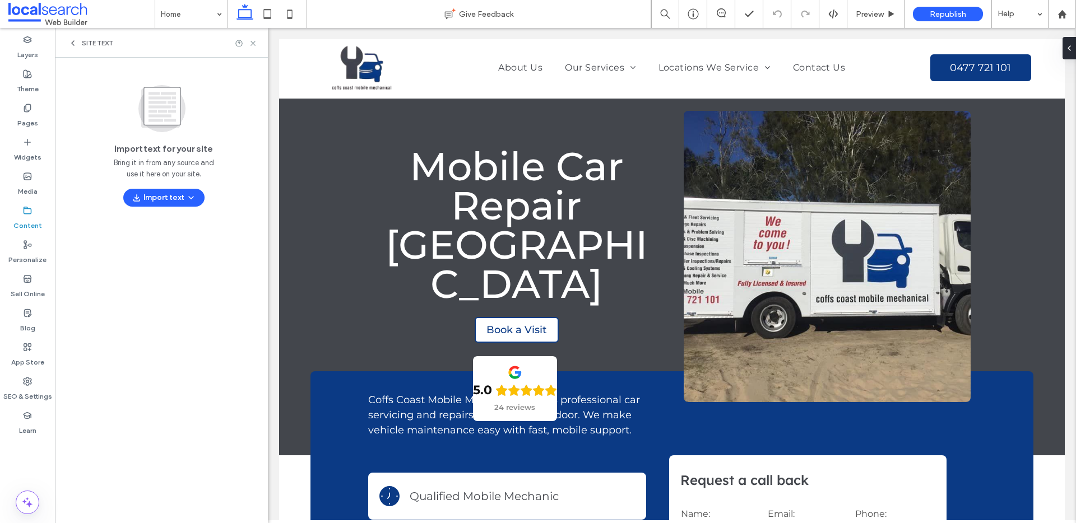
click at [76, 43] on icon at bounding box center [72, 43] width 9 height 9
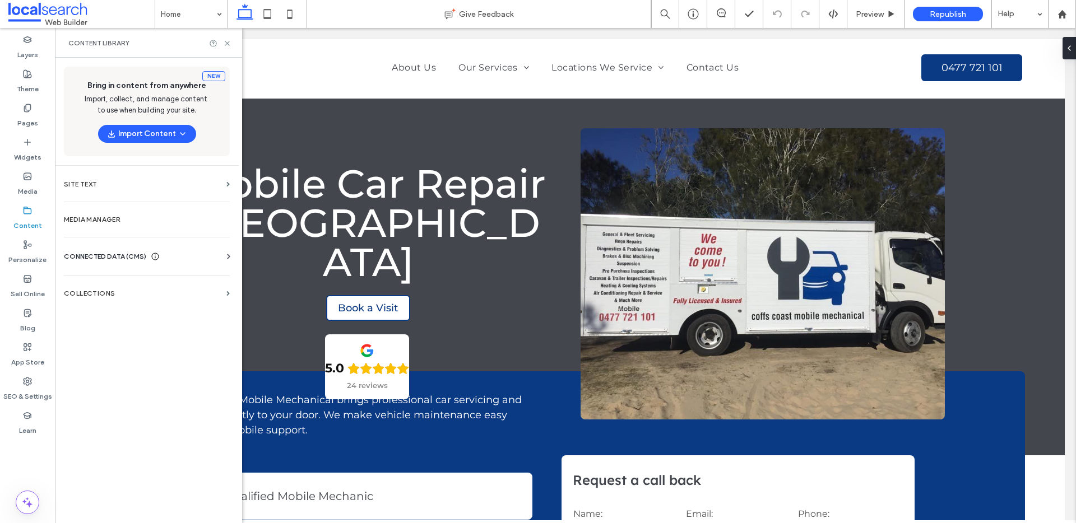
click at [211, 252] on div "CONNECTED DATA (CMS)" at bounding box center [149, 256] width 170 height 11
click at [129, 274] on section "Business Info" at bounding box center [149, 284] width 170 height 26
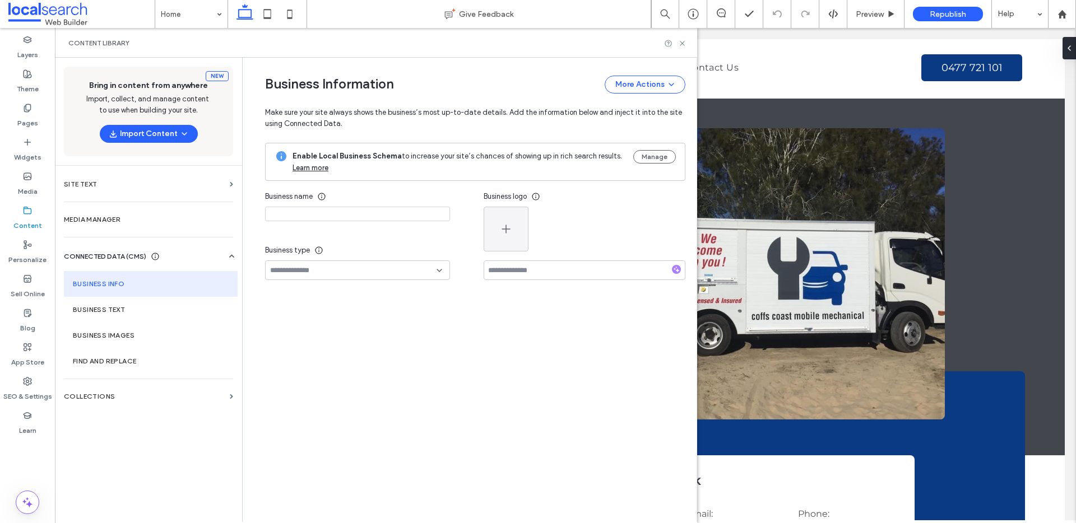
type input "**********"
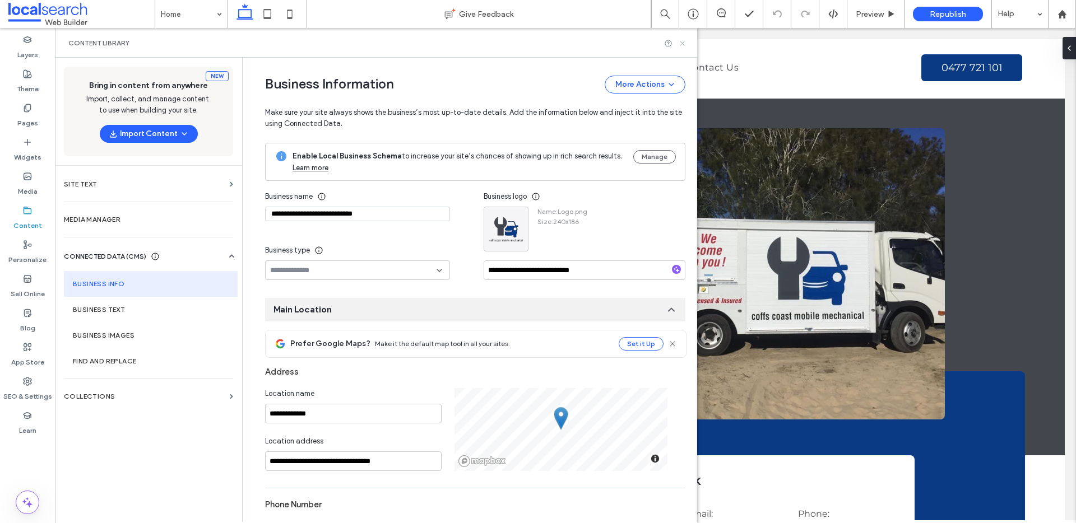
click at [684, 41] on use at bounding box center [682, 43] width 4 height 4
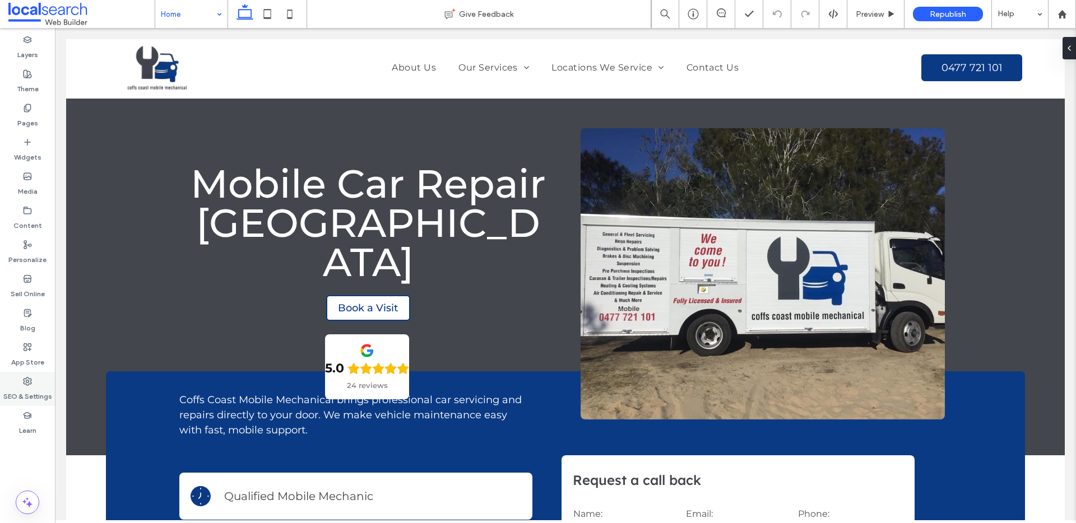
click at [35, 394] on label "SEO & Settings" at bounding box center [27, 394] width 49 height 16
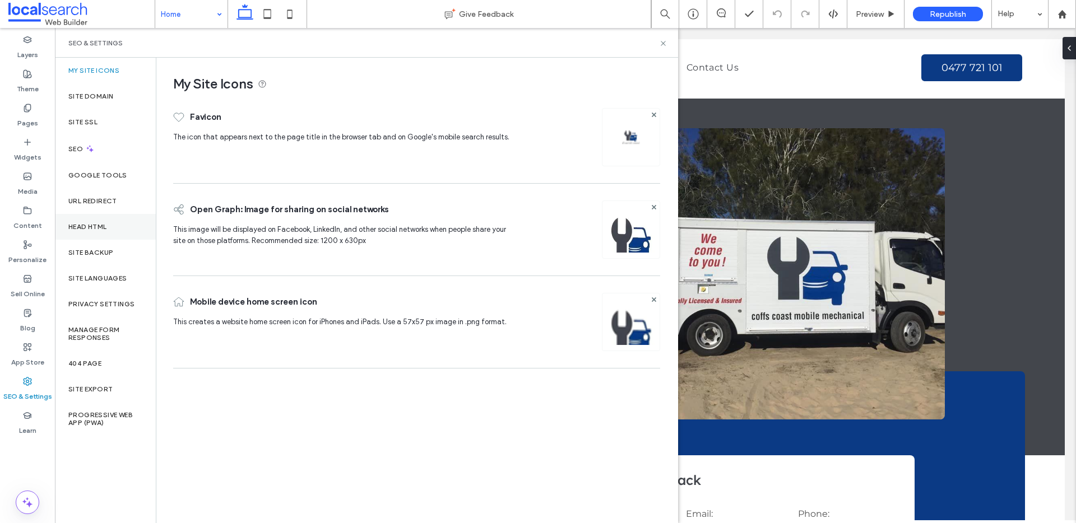
click at [123, 230] on div "Head HTML" at bounding box center [105, 227] width 101 height 26
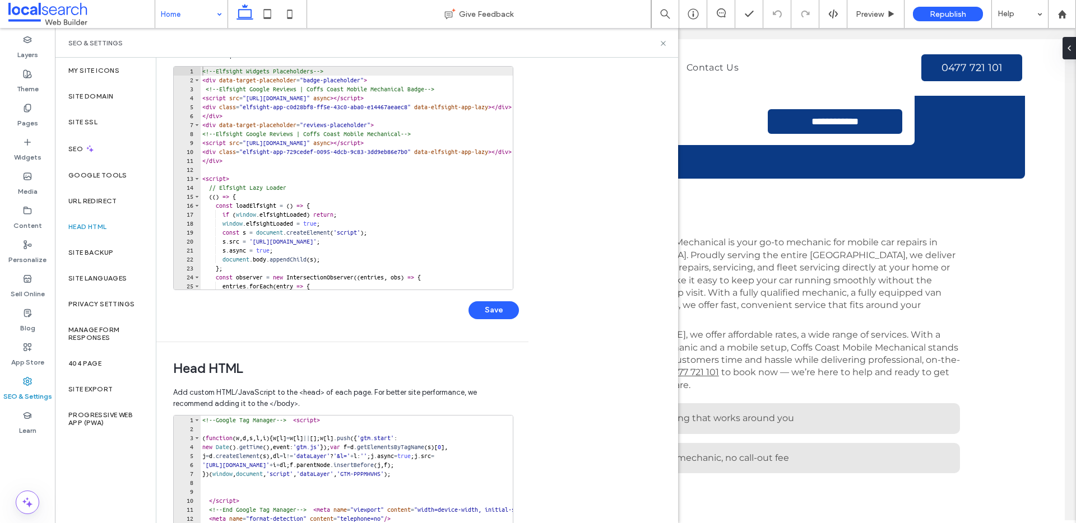
scroll to position [244, 0]
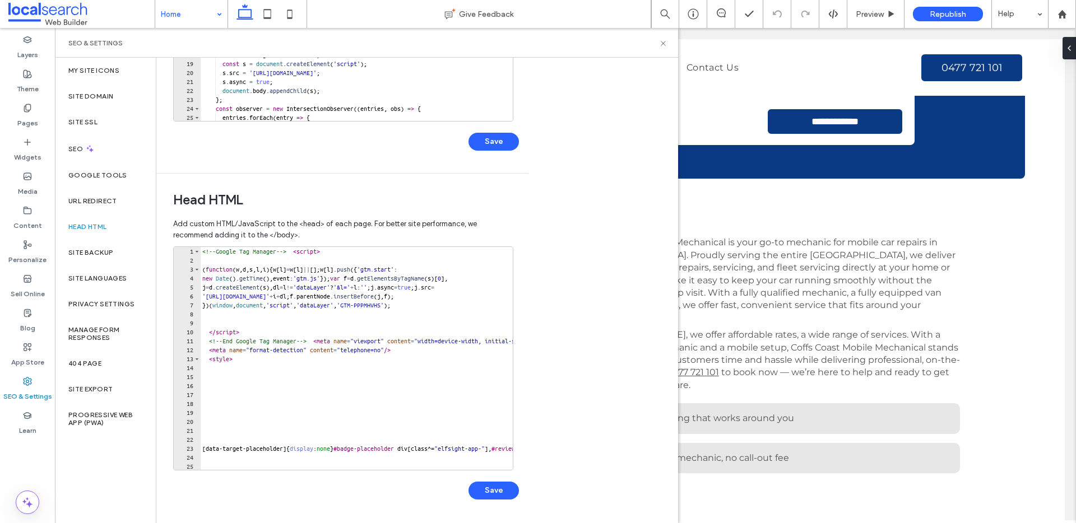
click at [461, 310] on div "<!-- Google Tag Manager --> < script > ( function ( w , d , s , l , i ) { w [ l…" at bounding box center [511, 367] width 622 height 241
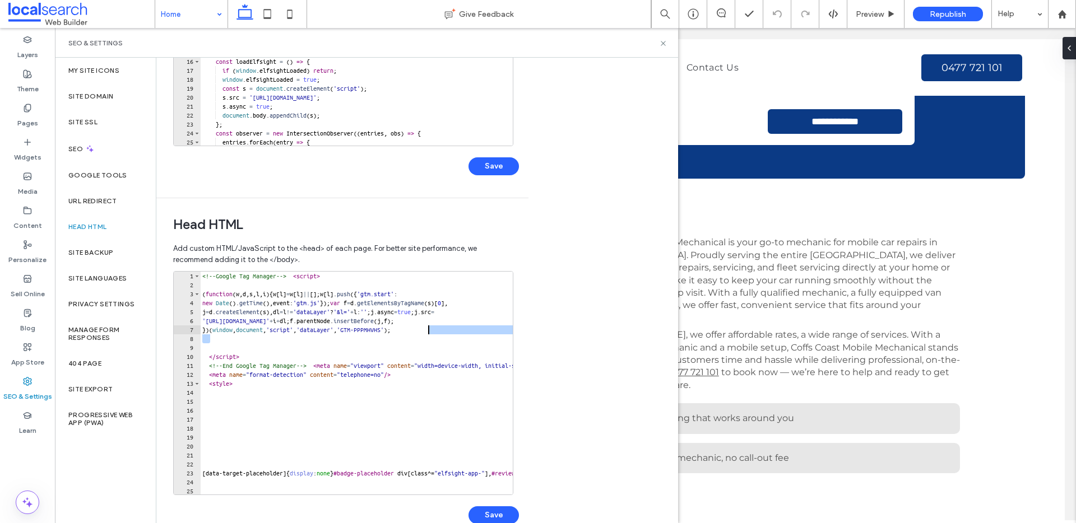
scroll to position [213, 0]
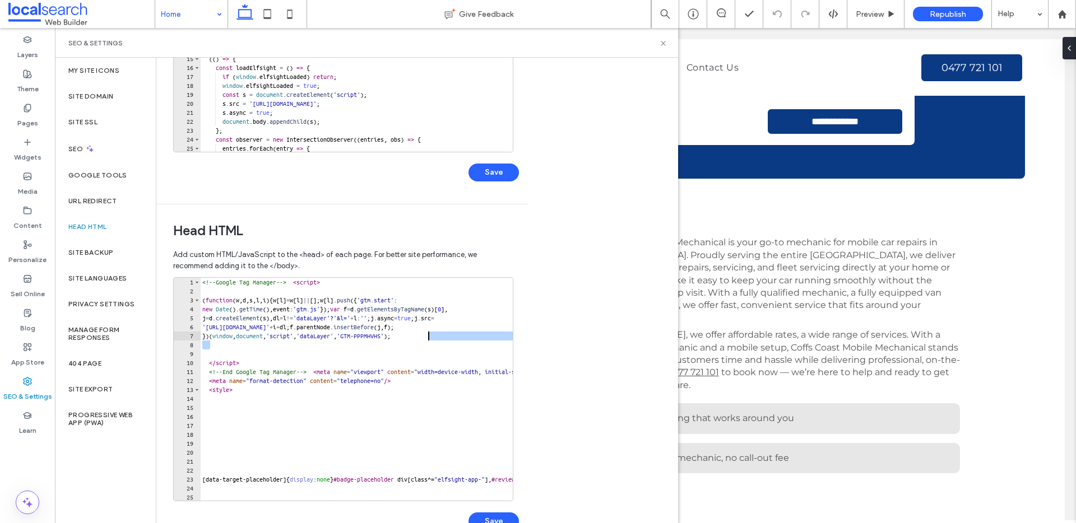
drag, startPoint x: 457, startPoint y: 322, endPoint x: 451, endPoint y: 332, distance: 11.3
click at [456, 322] on div "<!-- Google Tag Manager --> < script > ( function ( w , d , s , l , i ) { w [ l…" at bounding box center [511, 398] width 622 height 241
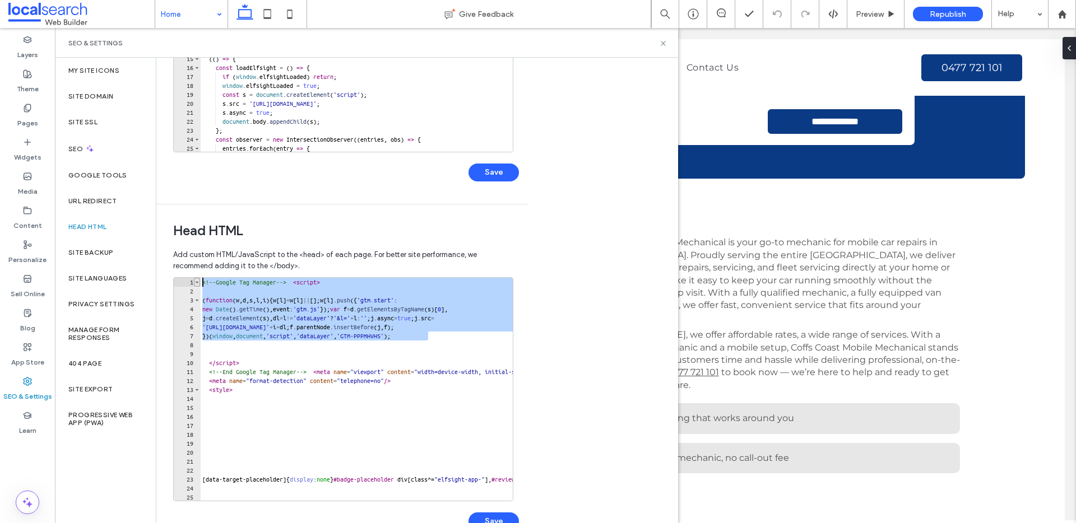
scroll to position [0, 0]
drag, startPoint x: 451, startPoint y: 333, endPoint x: 223, endPoint y: 294, distance: 230.9
click at [199, 281] on div "**********" at bounding box center [343, 389] width 340 height 224
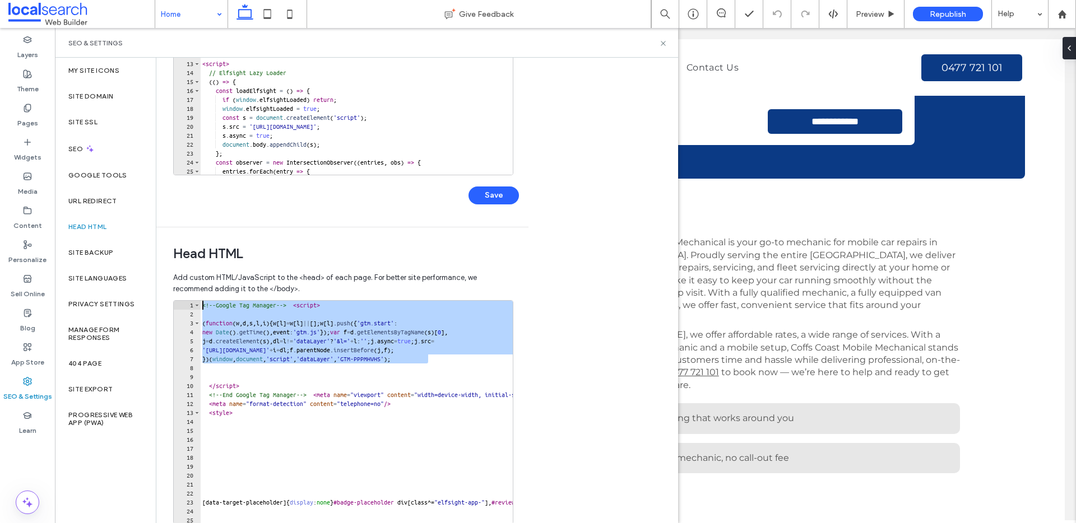
scroll to position [139, 0]
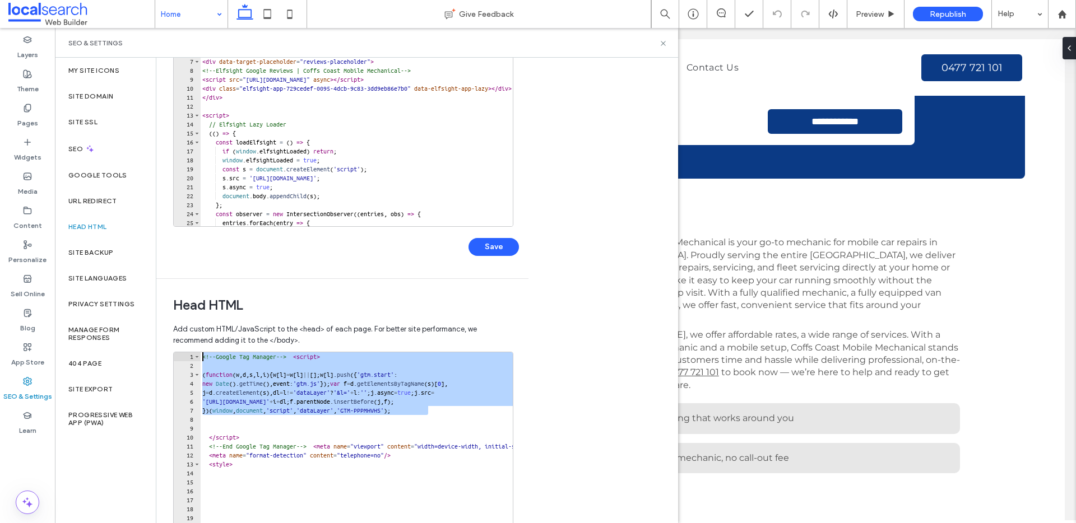
click at [640, 295] on div "Body end HTML Enter your own custom HTML/​JavaScript to be added just before th…" at bounding box center [417, 291] width 522 height 466
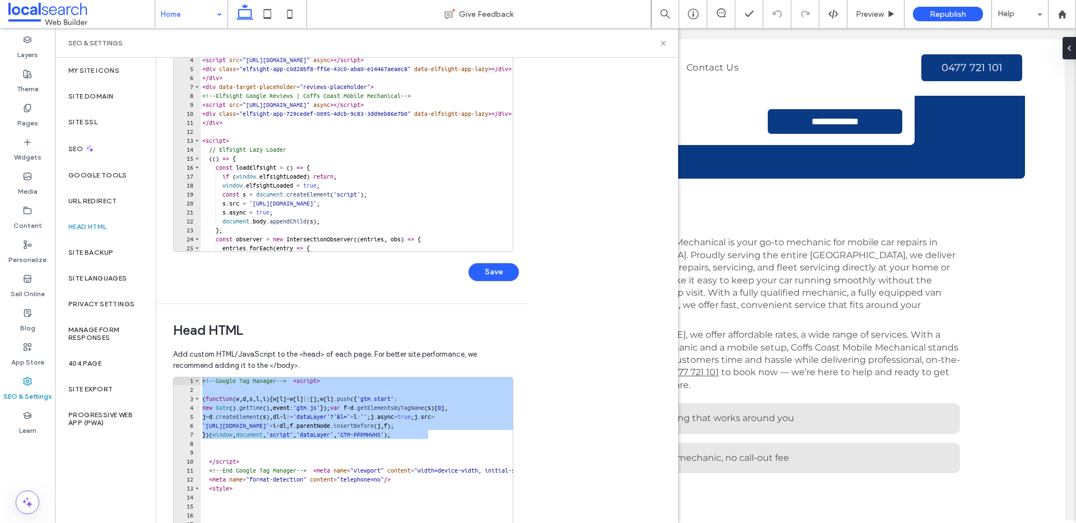
scroll to position [1, 0]
click at [447, 416] on div "<!-- Google Tag Manager --> < script > ( function ( w , d , s , l , i ) { w [ l…" at bounding box center [511, 495] width 622 height 241
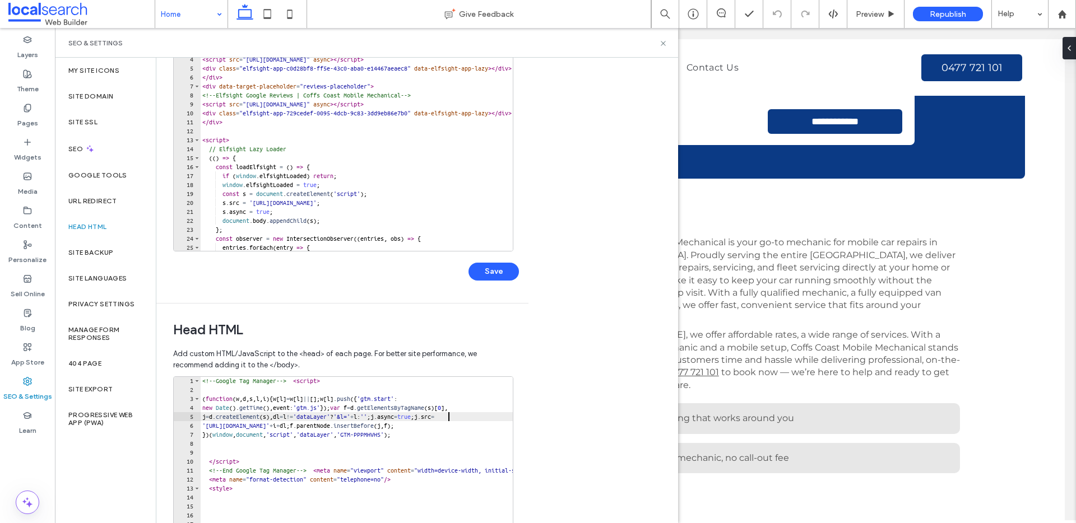
click at [452, 426] on div "<!-- Google Tag Manager --> < script > ( function ( w , d , s , l , i ) { w [ l…" at bounding box center [511, 497] width 622 height 241
click at [456, 435] on div "<!-- Google Tag Manager --> < script > ( function ( w , d , s , l , i ) { w [ l…" at bounding box center [511, 497] width 622 height 241
type textarea "**********"
click at [661, 41] on icon at bounding box center [663, 43] width 8 height 8
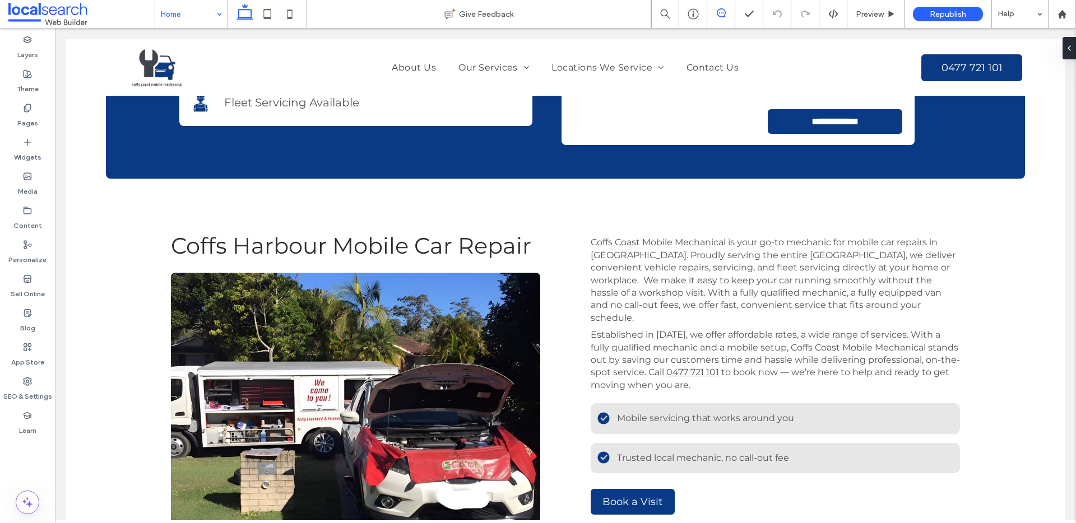
click at [712, 15] on span at bounding box center [720, 12] width 27 height 9
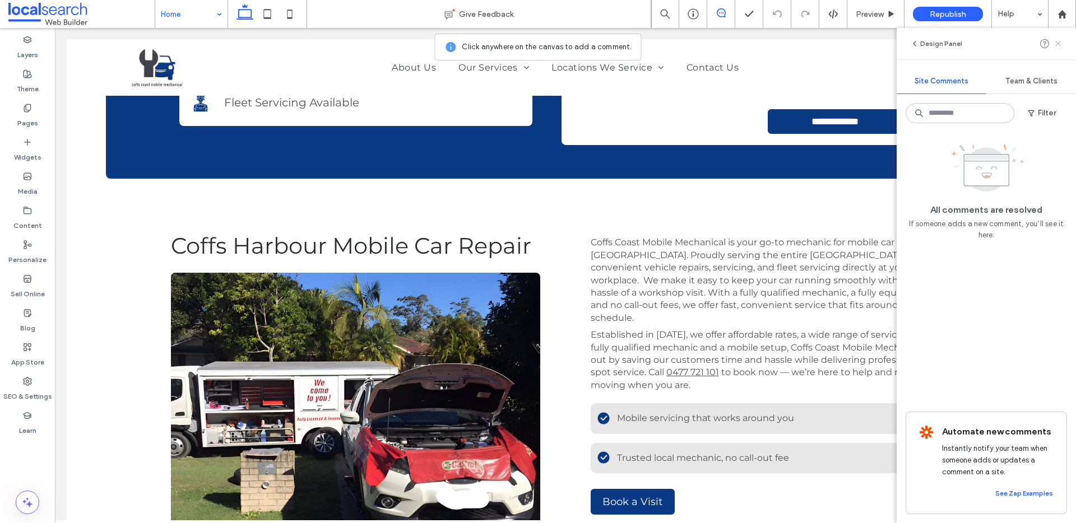
click at [1059, 38] on span at bounding box center [1057, 43] width 9 height 13
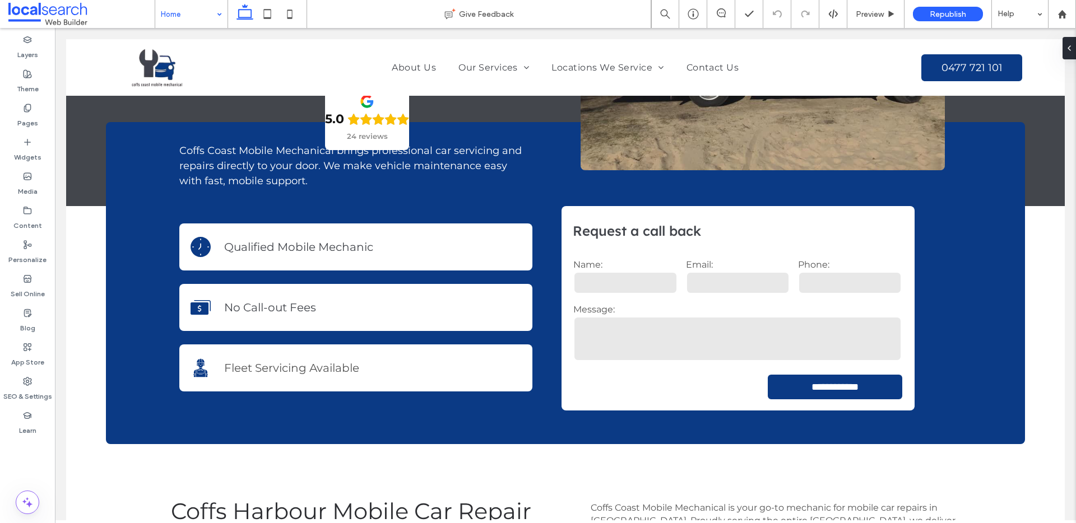
scroll to position [0, 0]
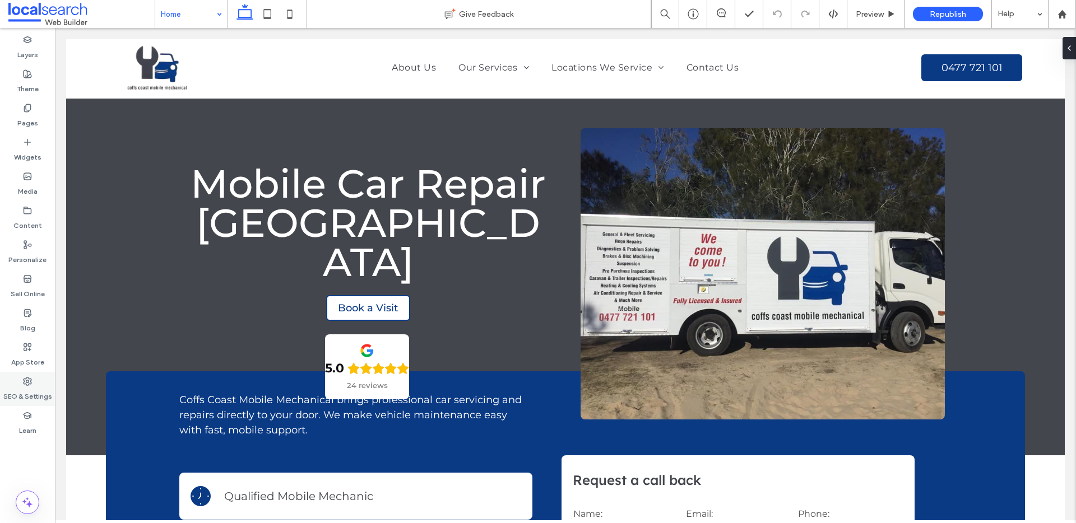
click at [29, 392] on label "SEO & Settings" at bounding box center [27, 394] width 49 height 16
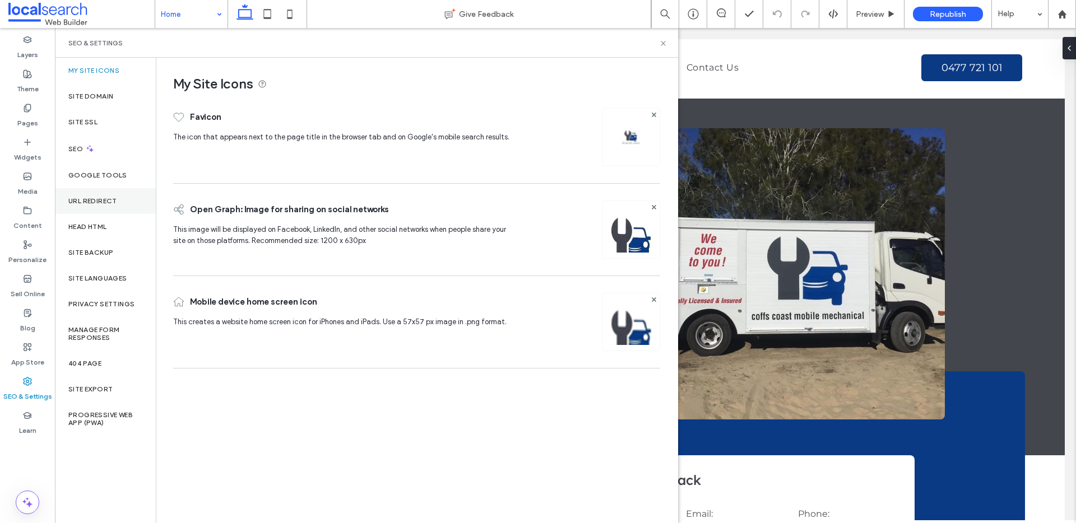
click at [88, 191] on div "URL Redirect" at bounding box center [105, 201] width 101 height 26
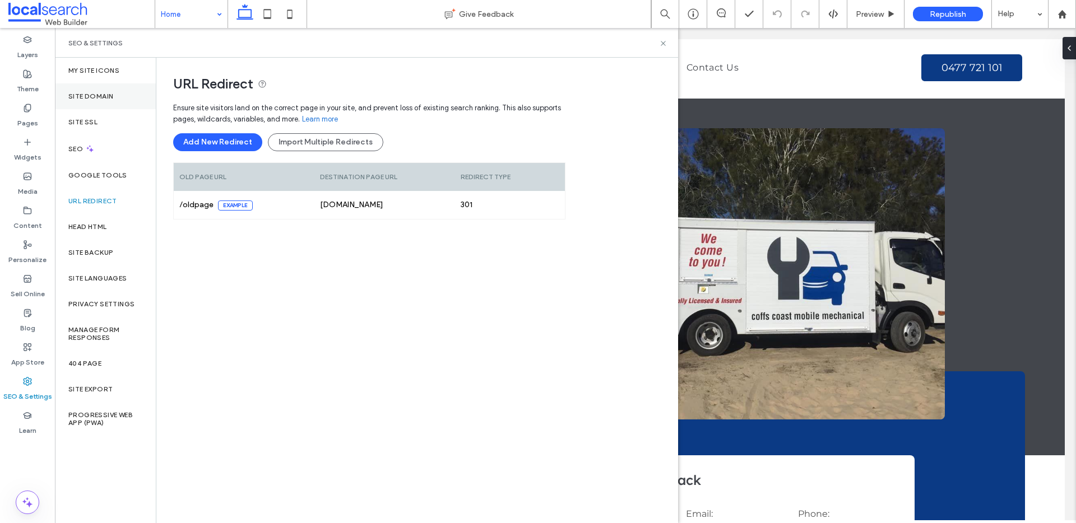
click at [112, 99] on label "Site Domain" at bounding box center [90, 96] width 45 height 8
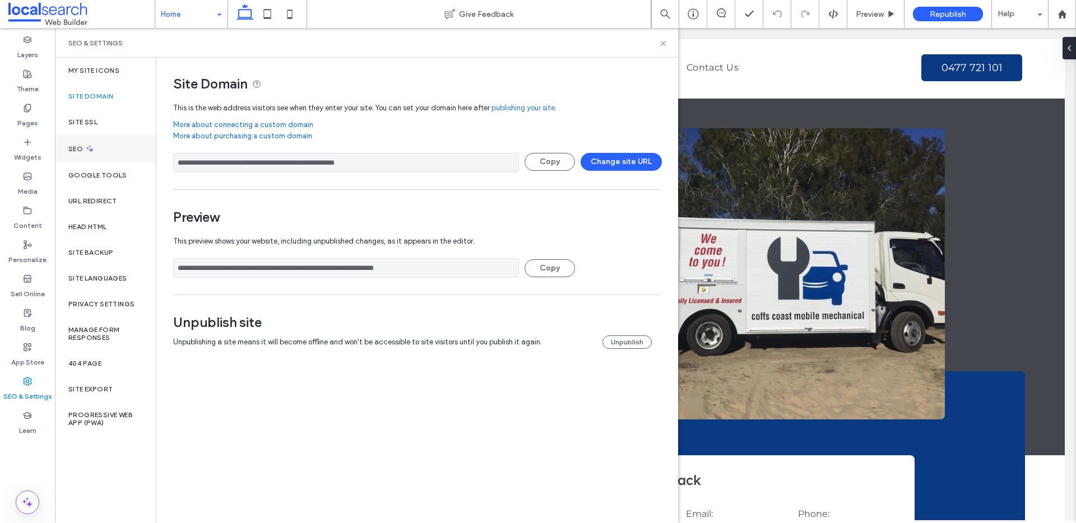
click at [127, 150] on div "SEO" at bounding box center [105, 148] width 101 height 27
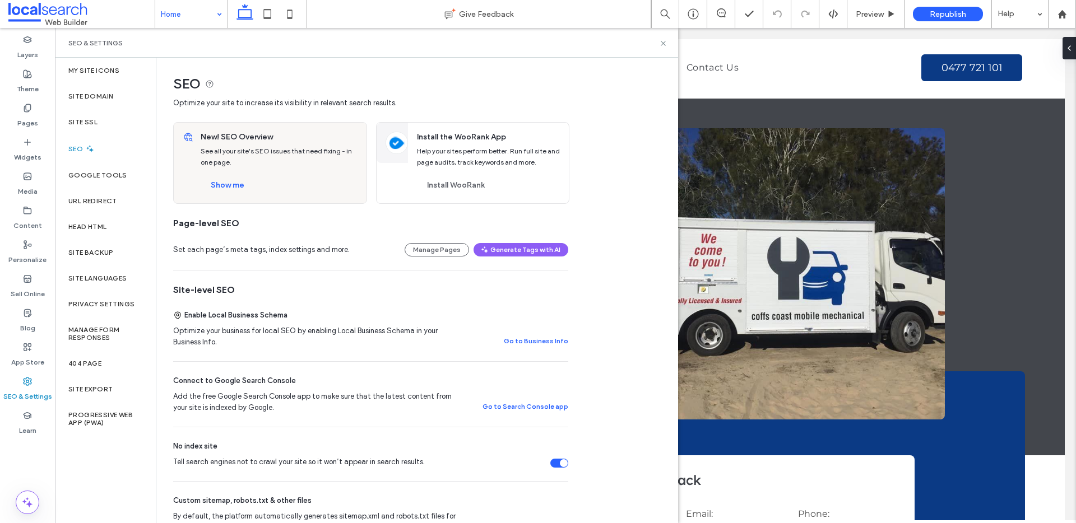
click at [559, 461] on div "Tell search engines not to crawl your site so it won’t appear in search results." at bounding box center [559, 463] width 18 height 9
click at [225, 186] on button "Show me" at bounding box center [228, 186] width 54 height 18
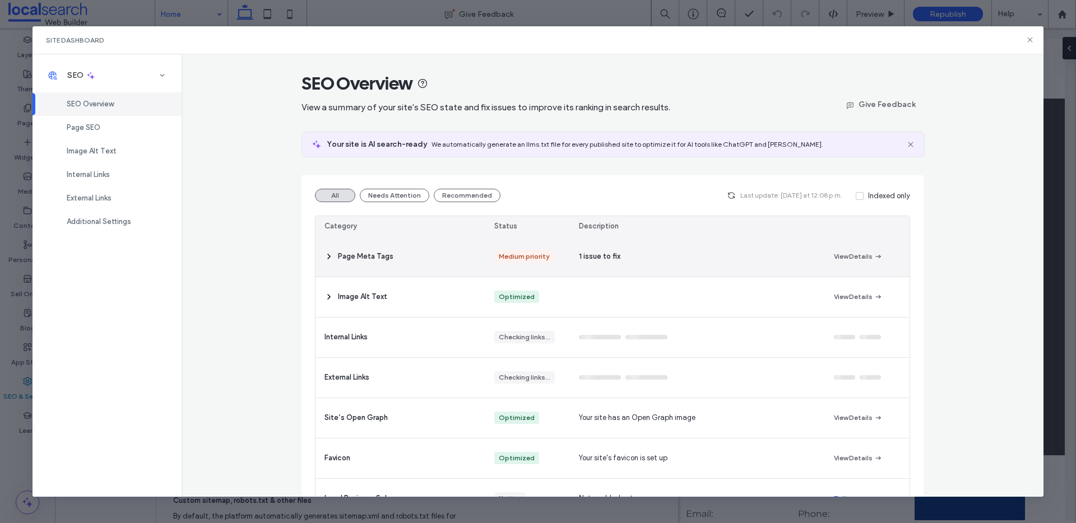
click at [340, 265] on div "Page Meta Tags" at bounding box center [400, 257] width 170 height 40
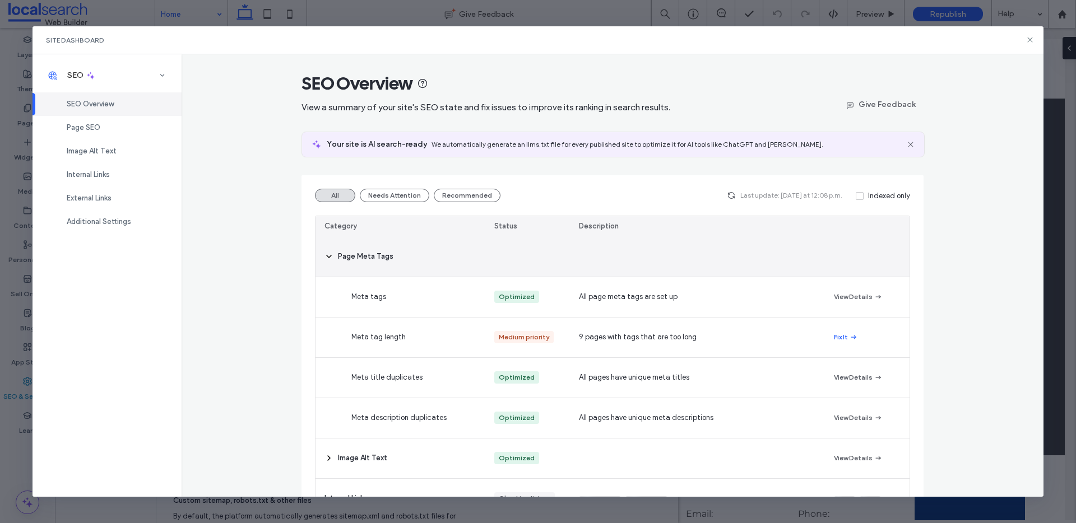
click at [327, 258] on icon at bounding box center [328, 256] width 9 height 9
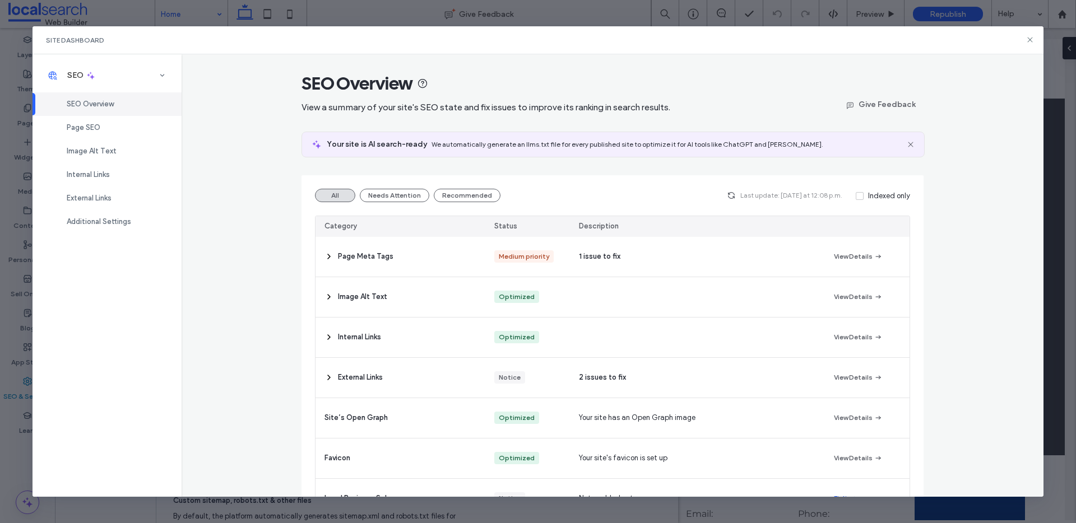
click at [108, 111] on div "SEO Overview" at bounding box center [107, 104] width 149 height 24
click at [98, 118] on div "Page SEO" at bounding box center [107, 128] width 149 height 24
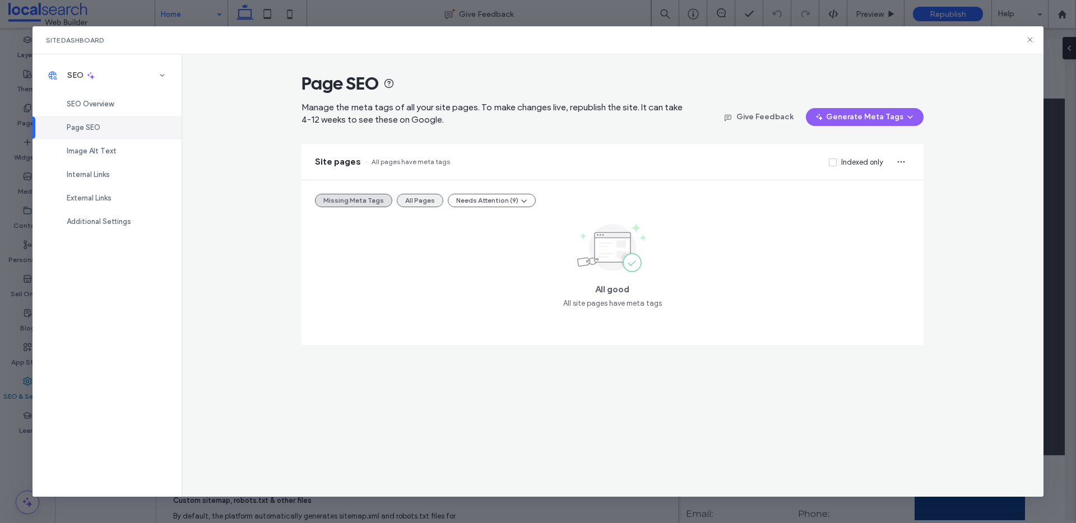
click at [423, 197] on button "All Pages" at bounding box center [420, 200] width 47 height 13
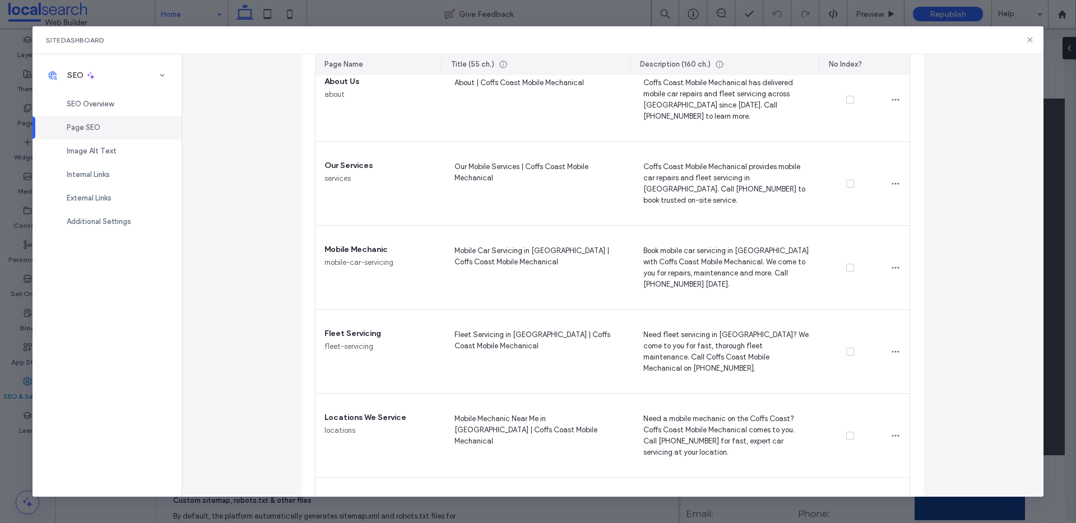
scroll to position [267, 0]
click at [1030, 38] on icon at bounding box center [1029, 39] width 9 height 9
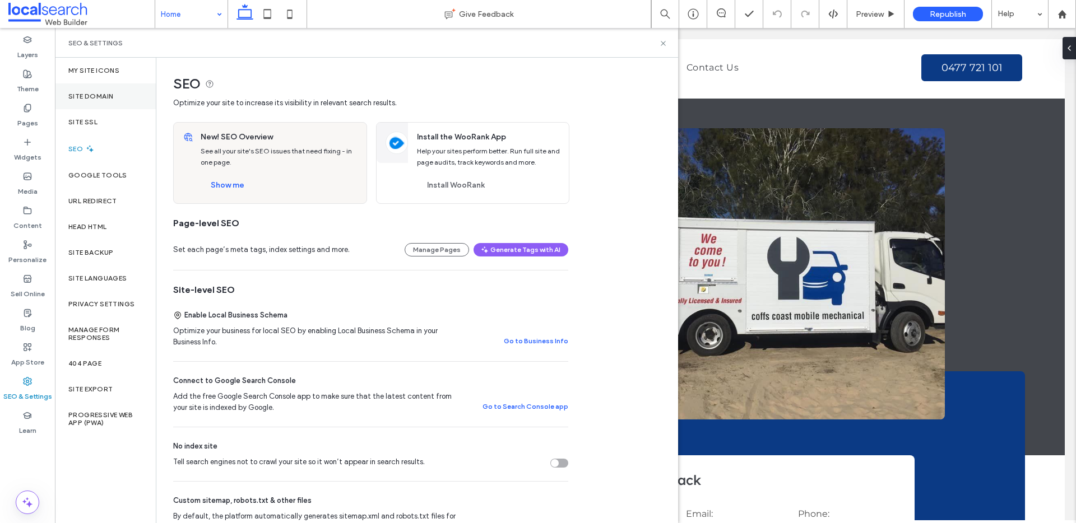
click at [81, 95] on label "Site Domain" at bounding box center [90, 96] width 45 height 8
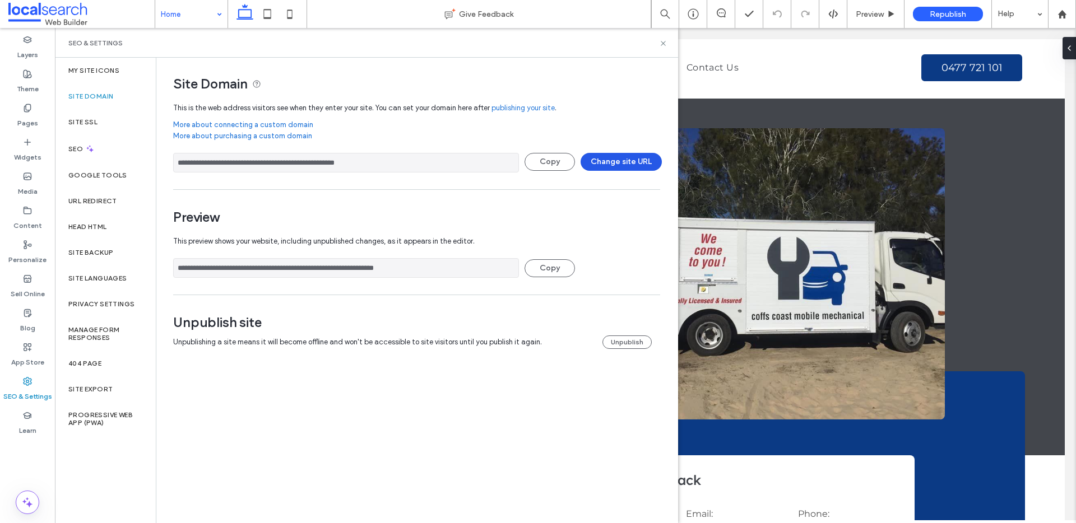
click at [610, 159] on button "Change site URL" at bounding box center [621, 162] width 81 height 18
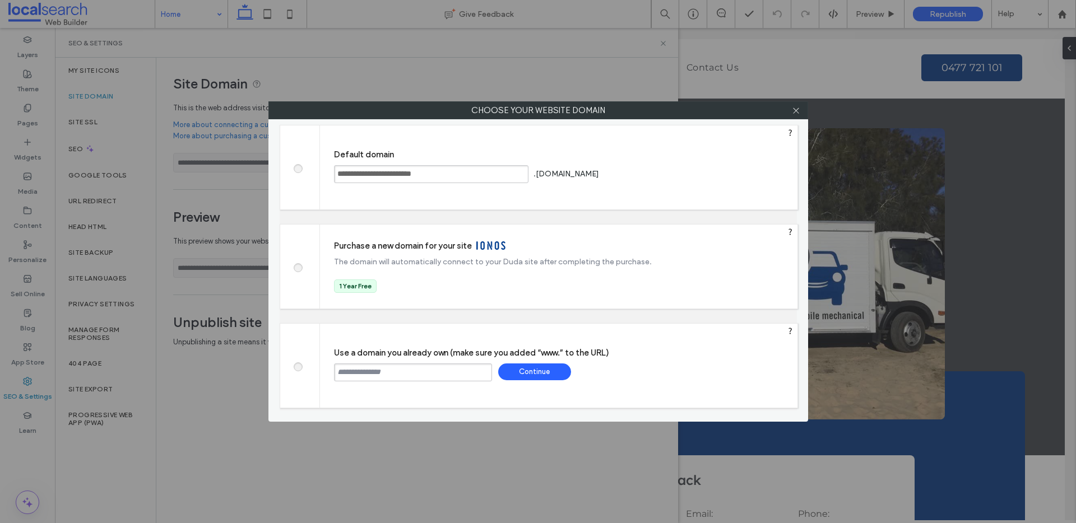
click at [489, 375] on input "text" at bounding box center [413, 373] width 158 height 18
paste input "**********"
type input "**********"
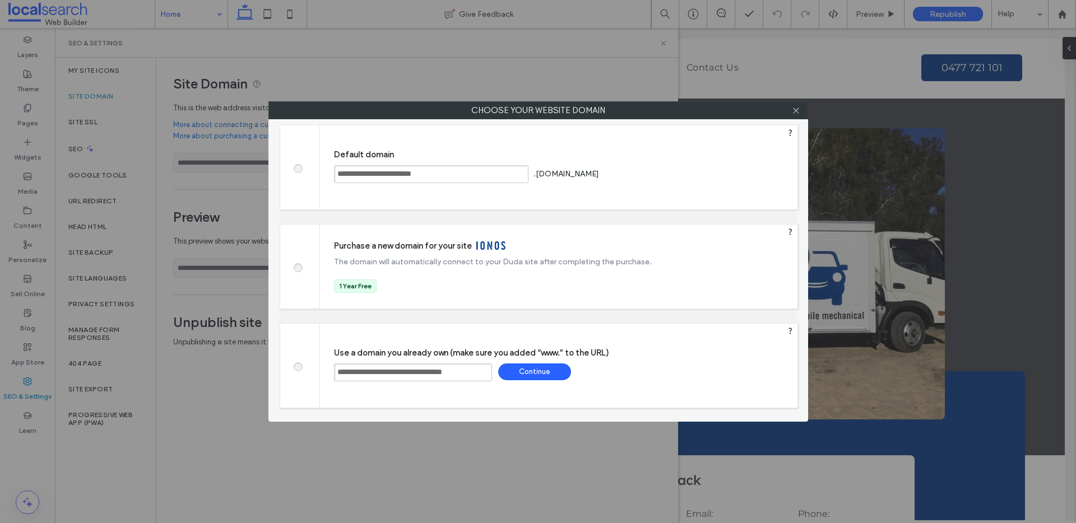
click at [545, 365] on div "Continue" at bounding box center [534, 372] width 73 height 17
type input "**********"
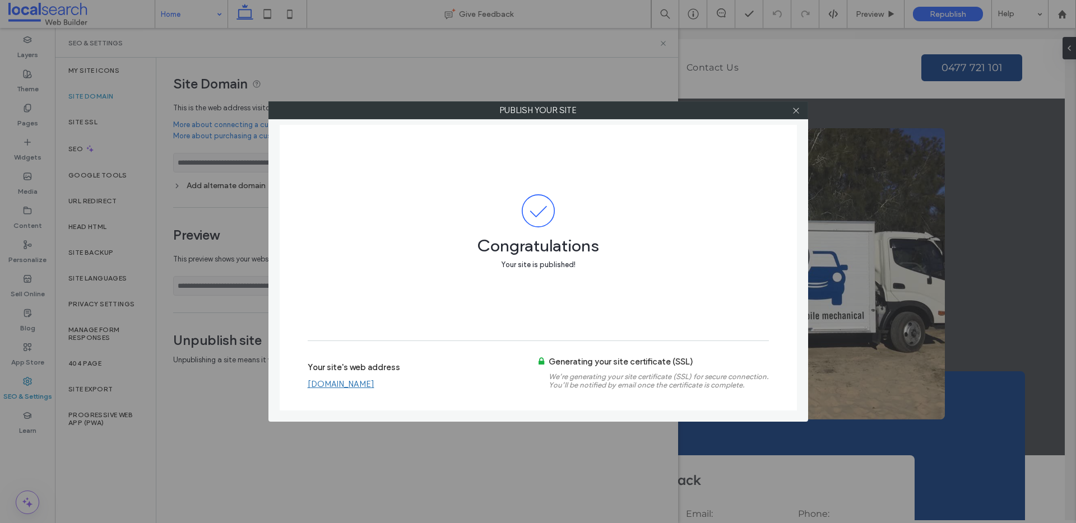
click at [374, 381] on link "www.coffscoastmobilemechanical.com.au" at bounding box center [341, 384] width 67 height 10
click at [800, 112] on icon at bounding box center [796, 110] width 8 height 8
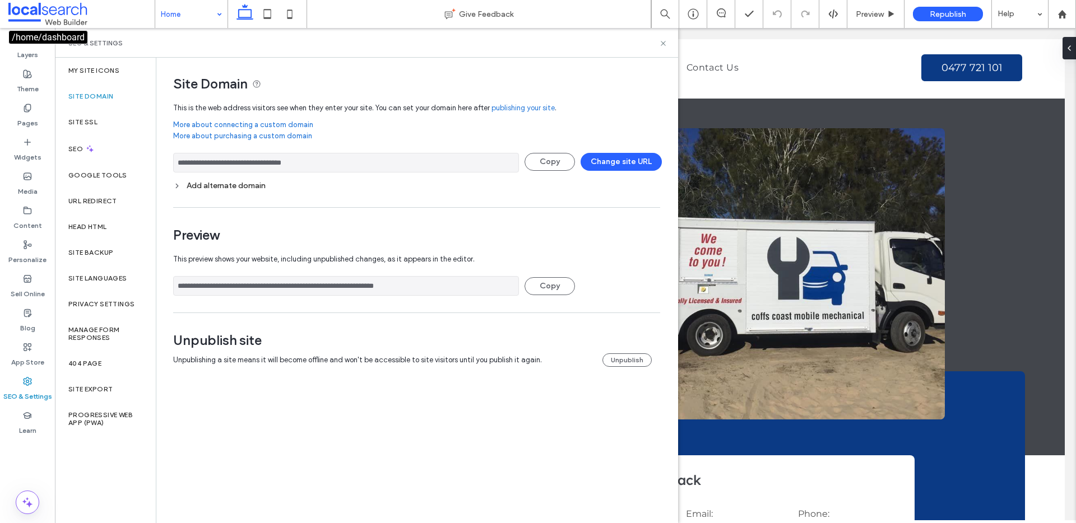
click at [68, 8] on span at bounding box center [81, 14] width 146 height 22
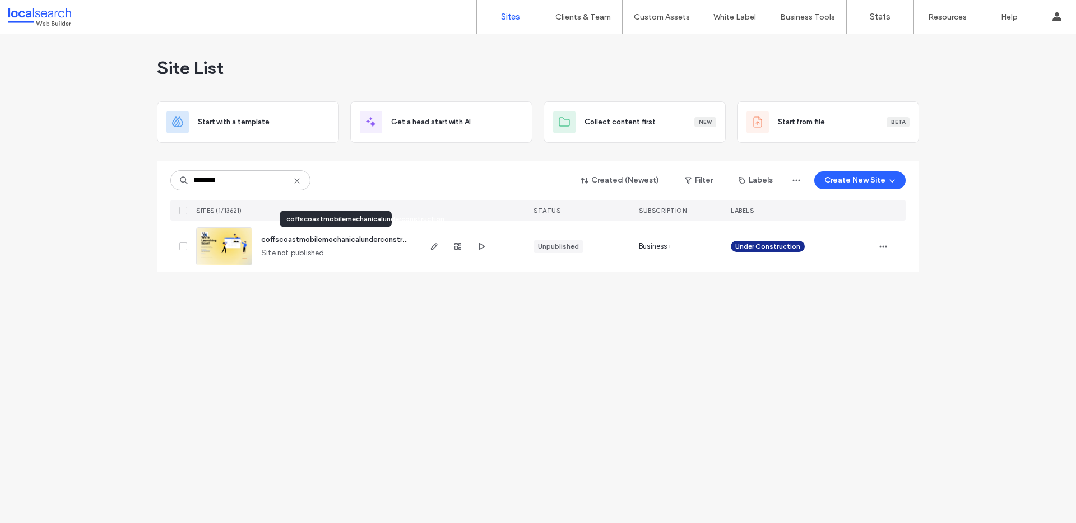
type input "********"
click at [355, 235] on span "coffscoastmobilemechanicalunderconstruction" at bounding box center [342, 239] width 163 height 8
type input "********"
click at [879, 242] on icon "button" at bounding box center [883, 246] width 9 height 9
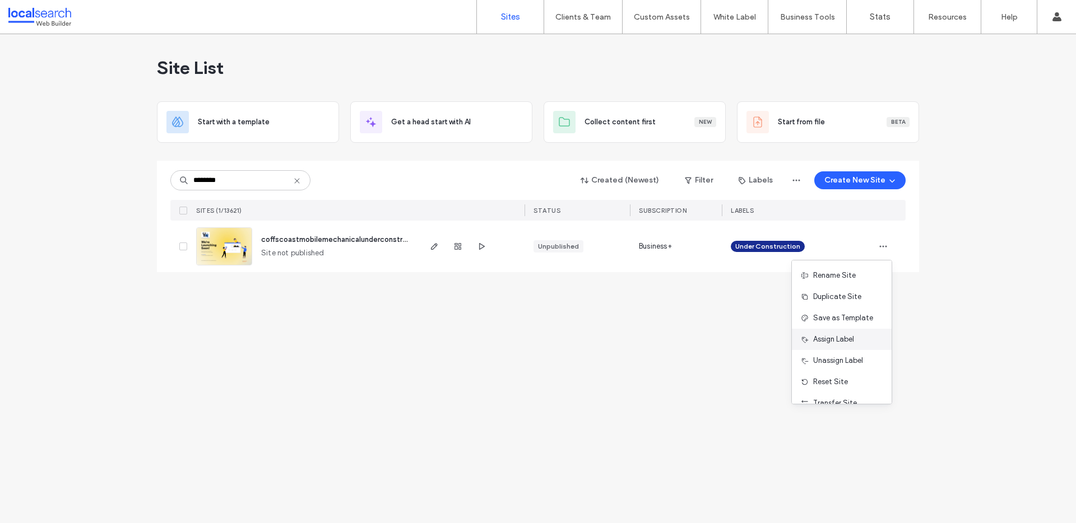
click at [853, 338] on span "Assign Label" at bounding box center [833, 339] width 41 height 11
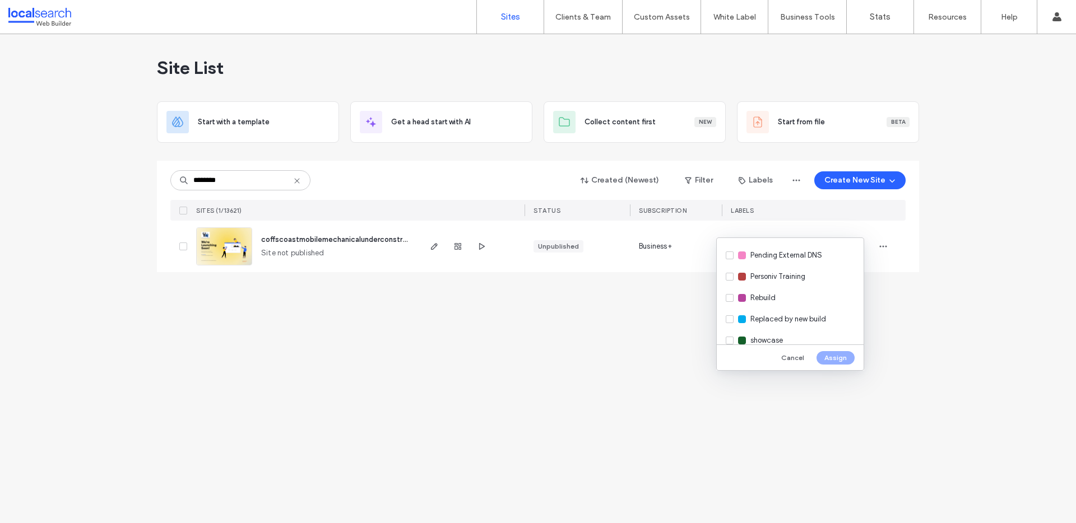
scroll to position [323, 0]
click at [804, 293] on span "Replaced by new build" at bounding box center [788, 291] width 76 height 11
click at [827, 359] on button "Assign" at bounding box center [835, 357] width 38 height 13
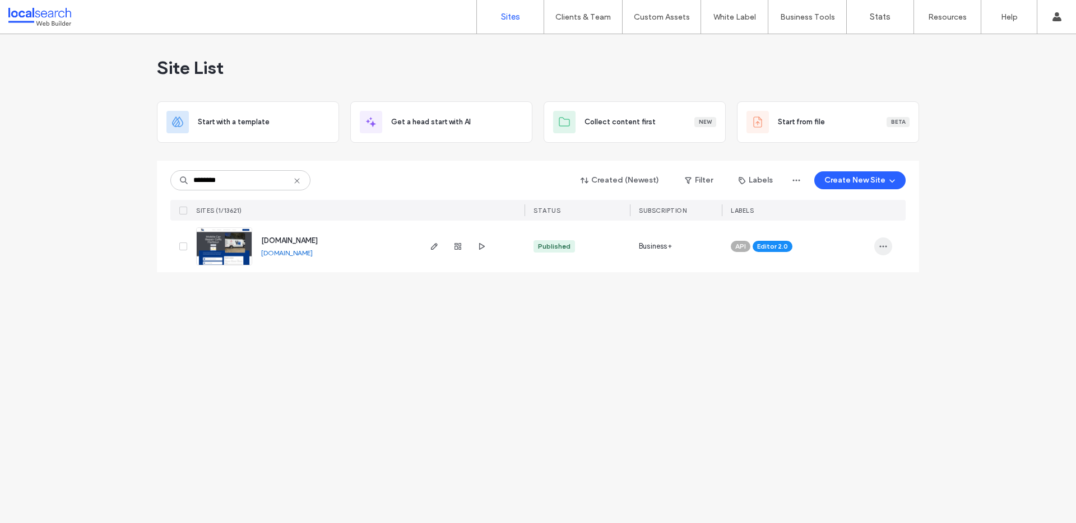
type input "********"
click at [875, 242] on span "button" at bounding box center [883, 247] width 18 height 18
click at [833, 323] on span "Assign Label" at bounding box center [833, 318] width 41 height 11
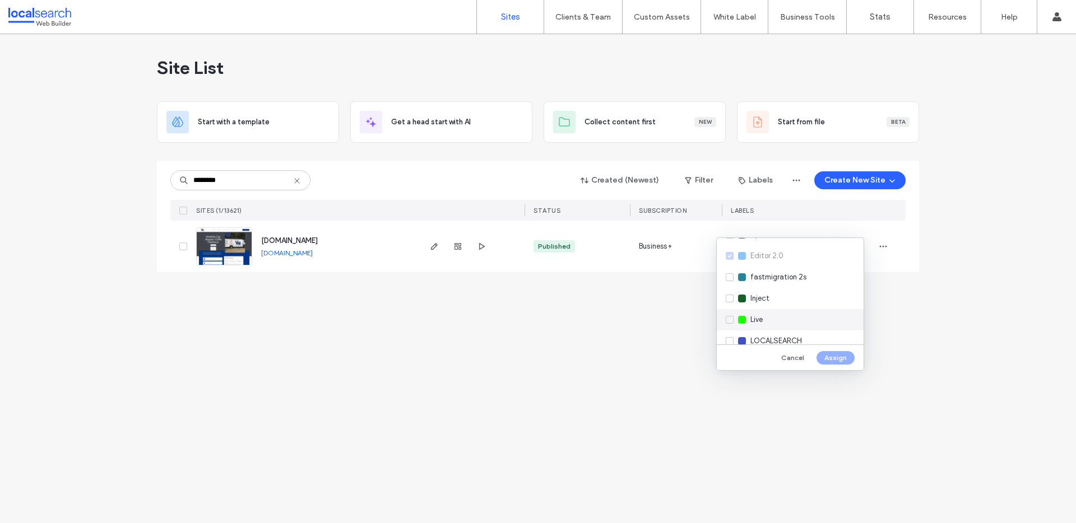
scroll to position [146, 0]
click at [776, 314] on div "Live" at bounding box center [790, 320] width 147 height 21
click at [836, 358] on button "Assign" at bounding box center [835, 357] width 38 height 13
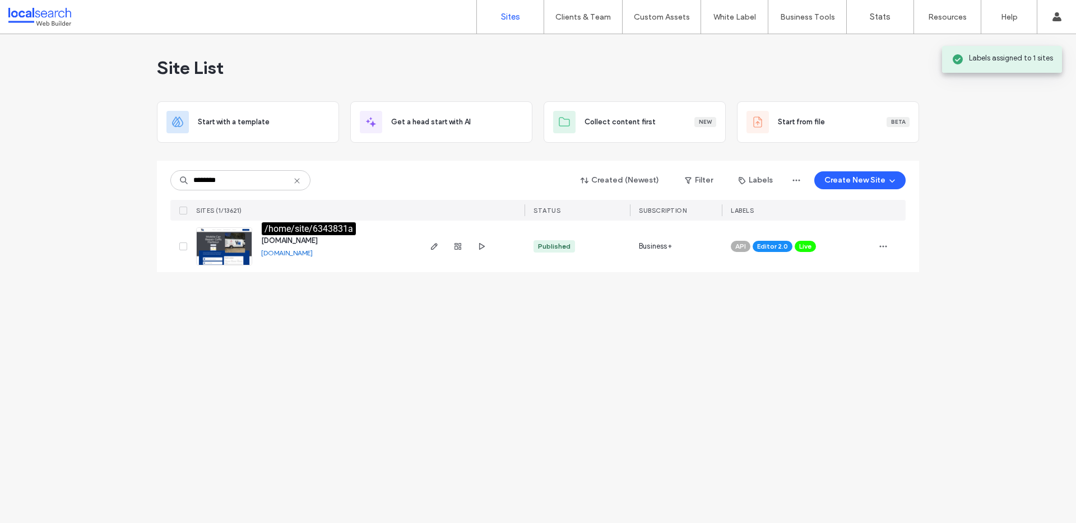
click at [318, 239] on span "www.coffscoastmobilemechanical.com.au" at bounding box center [289, 240] width 57 height 8
